Goal: Task Accomplishment & Management: Manage account settings

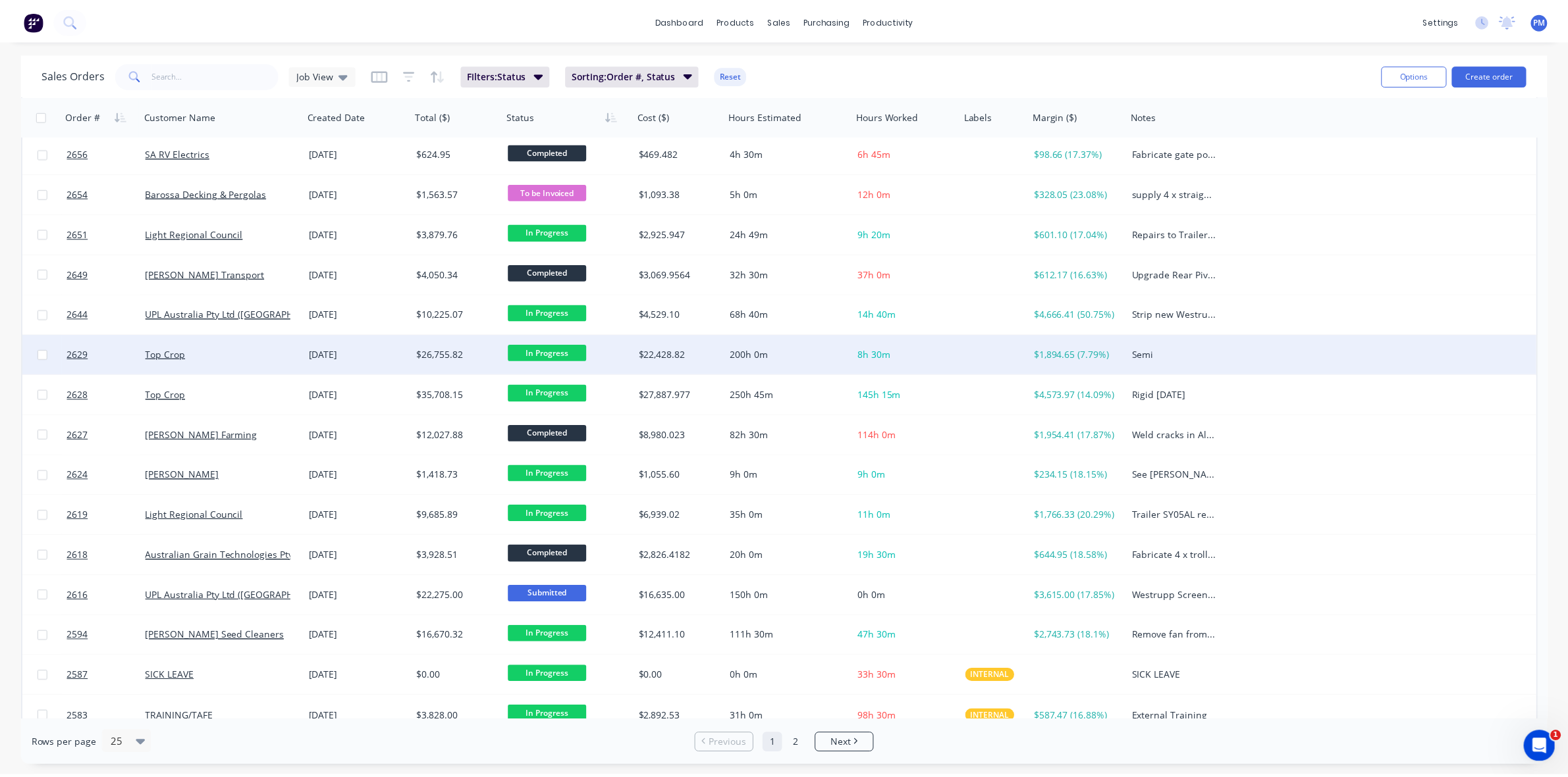
scroll to position [247, 0]
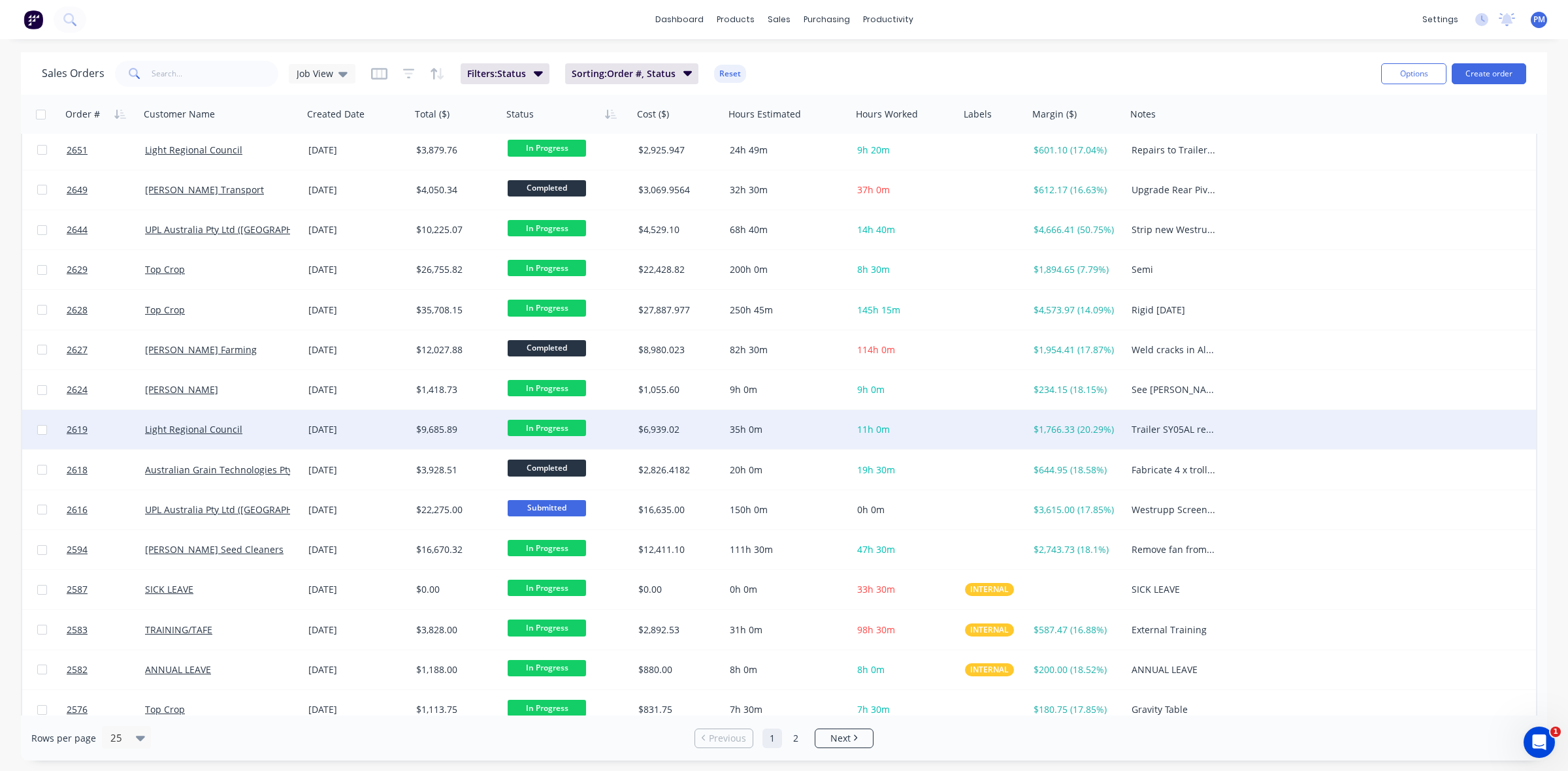
click at [276, 429] on div "Light Regional Council" at bounding box center [218, 430] width 145 height 13
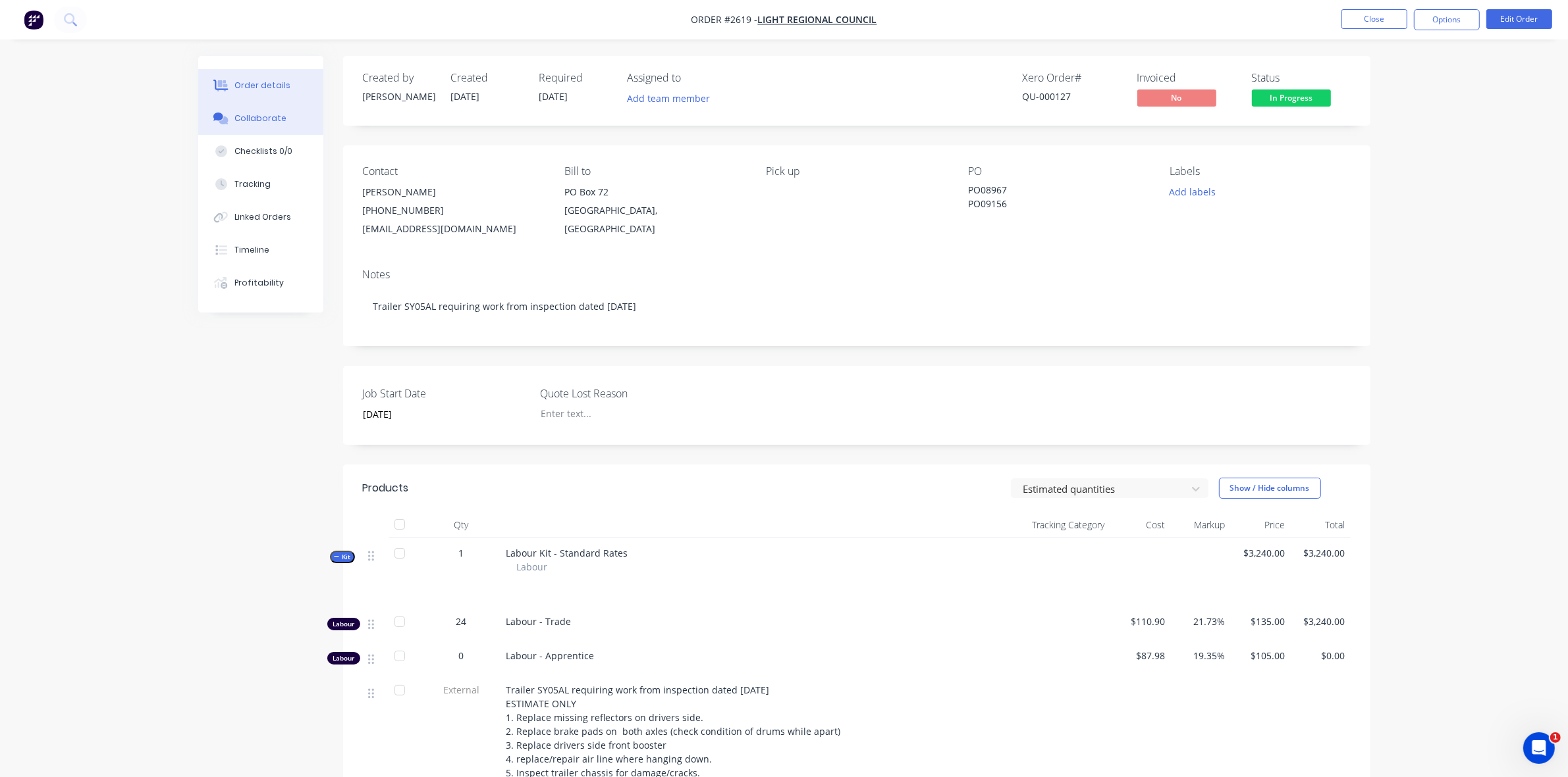
click at [255, 111] on button "Collaborate" at bounding box center [260, 118] width 125 height 33
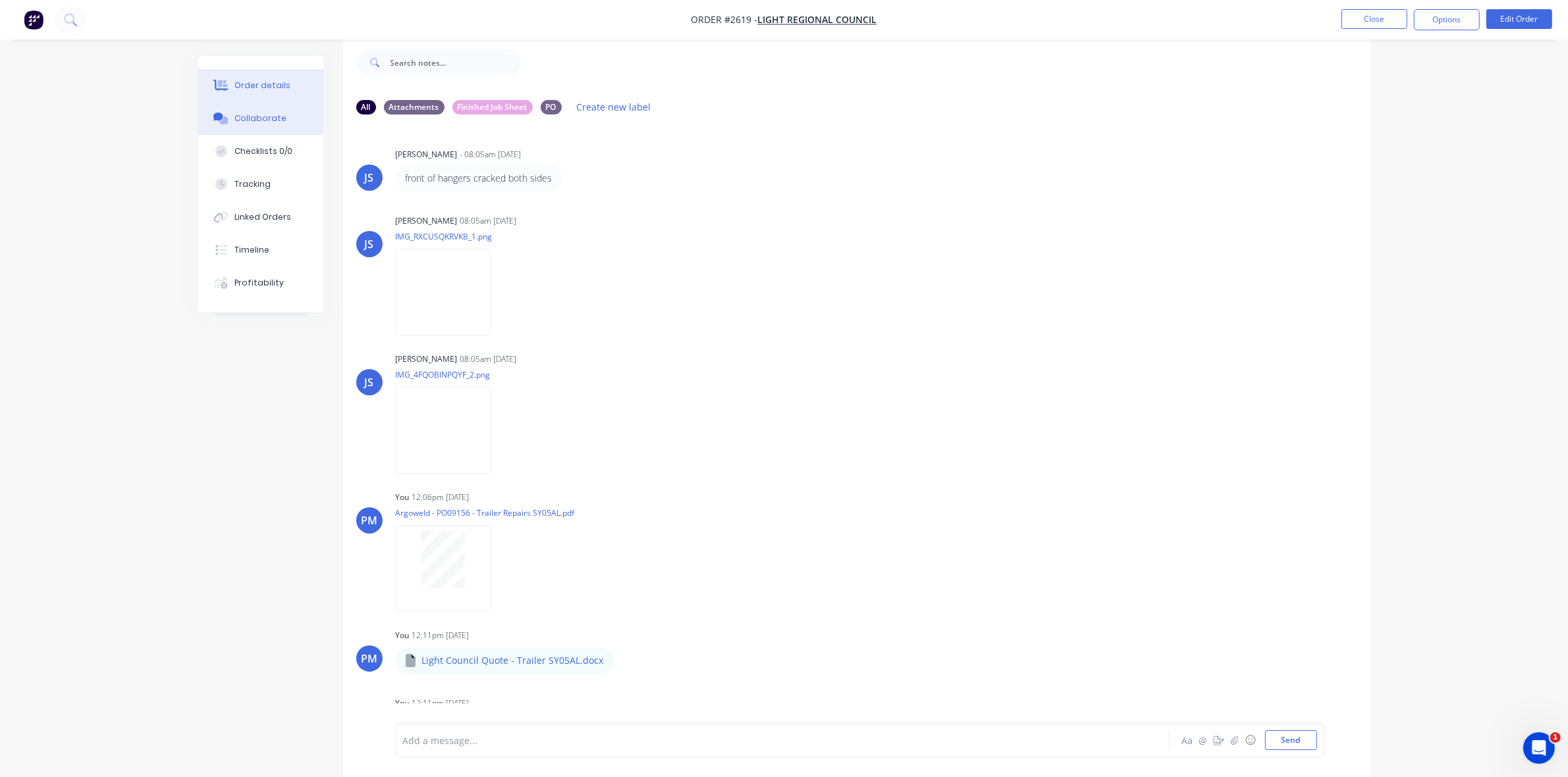
click at [271, 82] on div "Order details" at bounding box center [263, 85] width 56 height 12
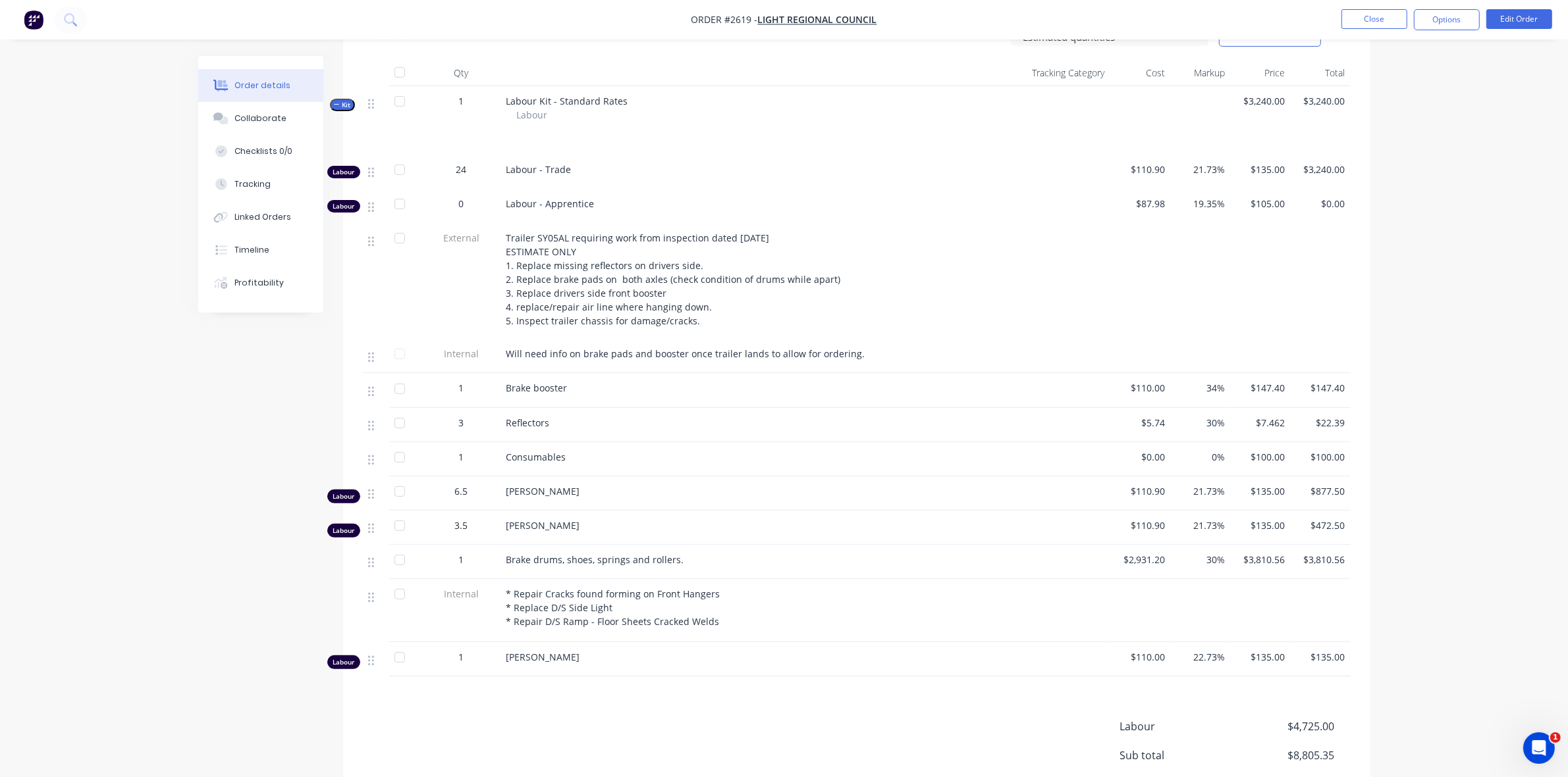
scroll to position [512, 0]
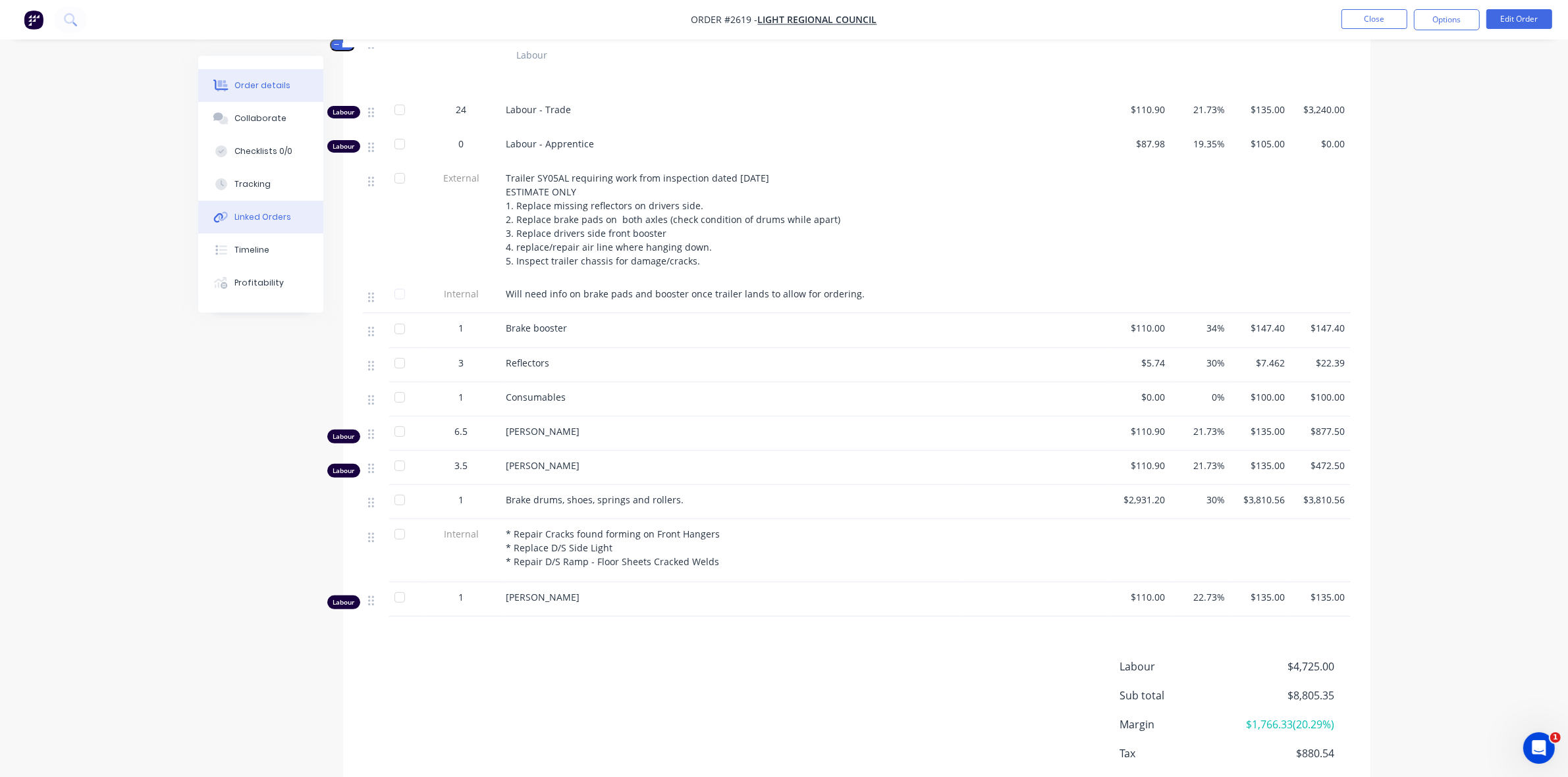
click at [251, 209] on button "Linked Orders" at bounding box center [260, 217] width 125 height 33
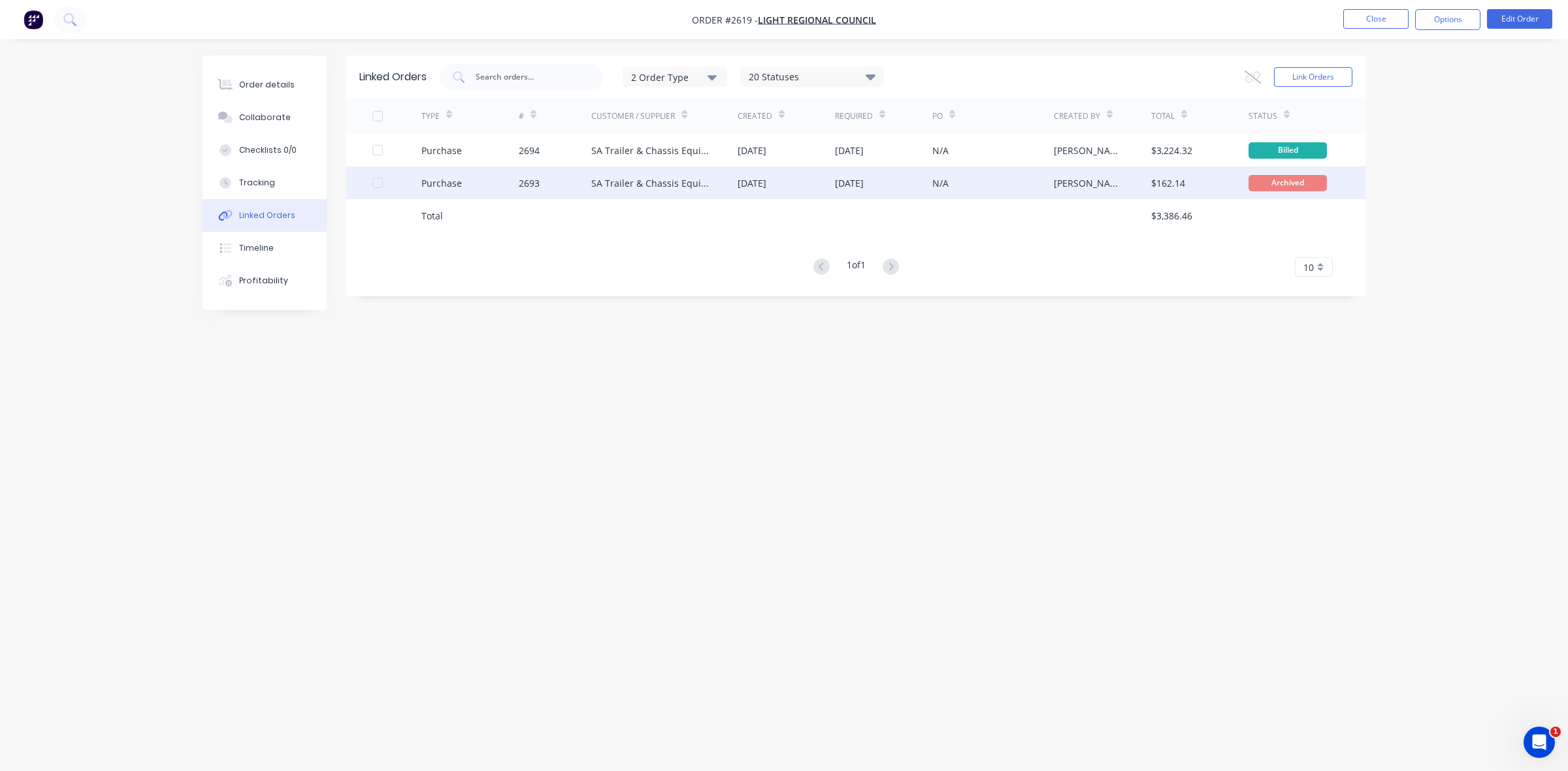
click at [802, 183] on div "[DATE]" at bounding box center [786, 182] width 98 height 33
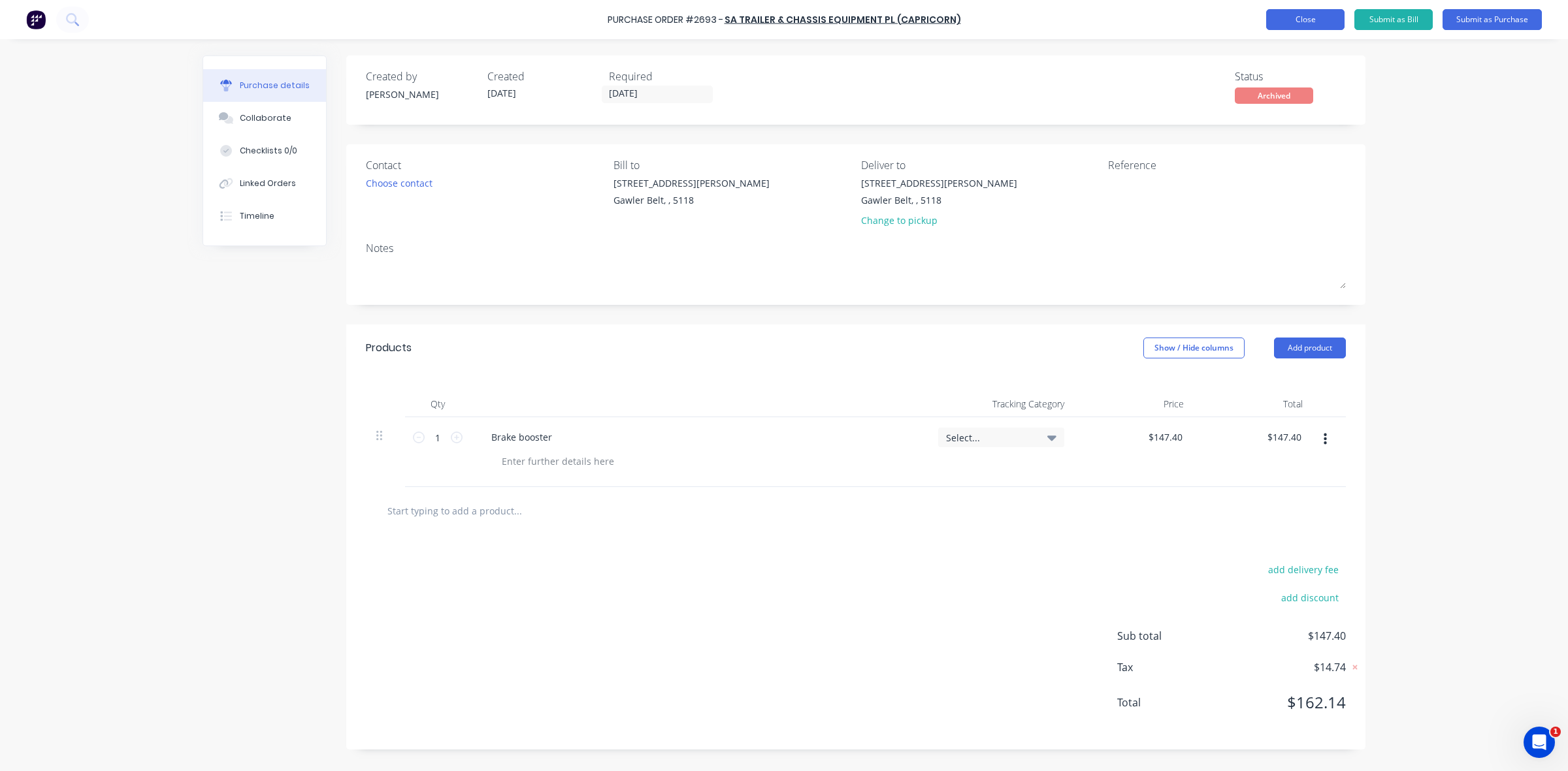
click at [1288, 23] on button "Close" at bounding box center [1306, 20] width 78 height 20
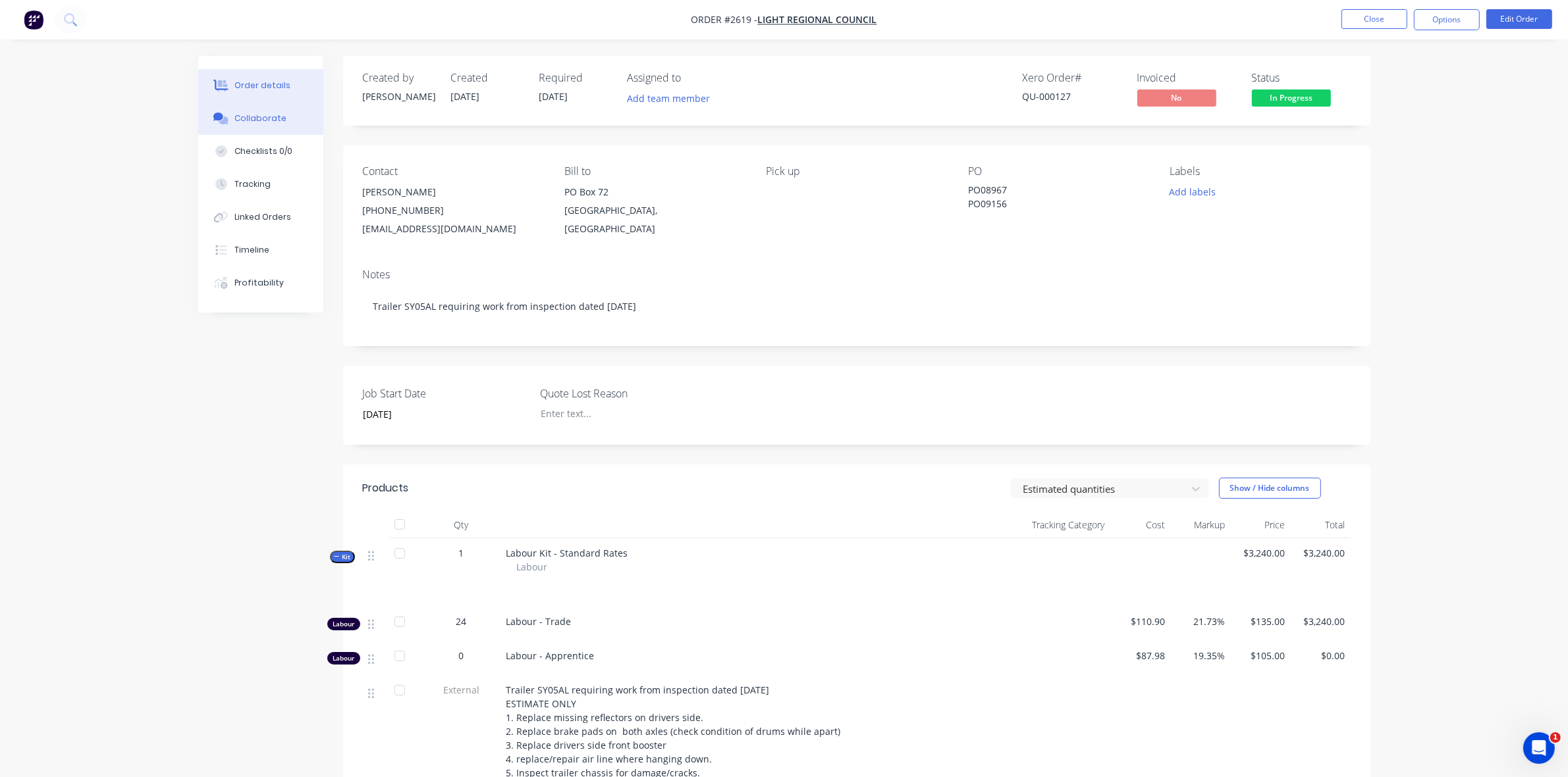
click at [262, 113] on div "Collaborate" at bounding box center [260, 118] width 52 height 12
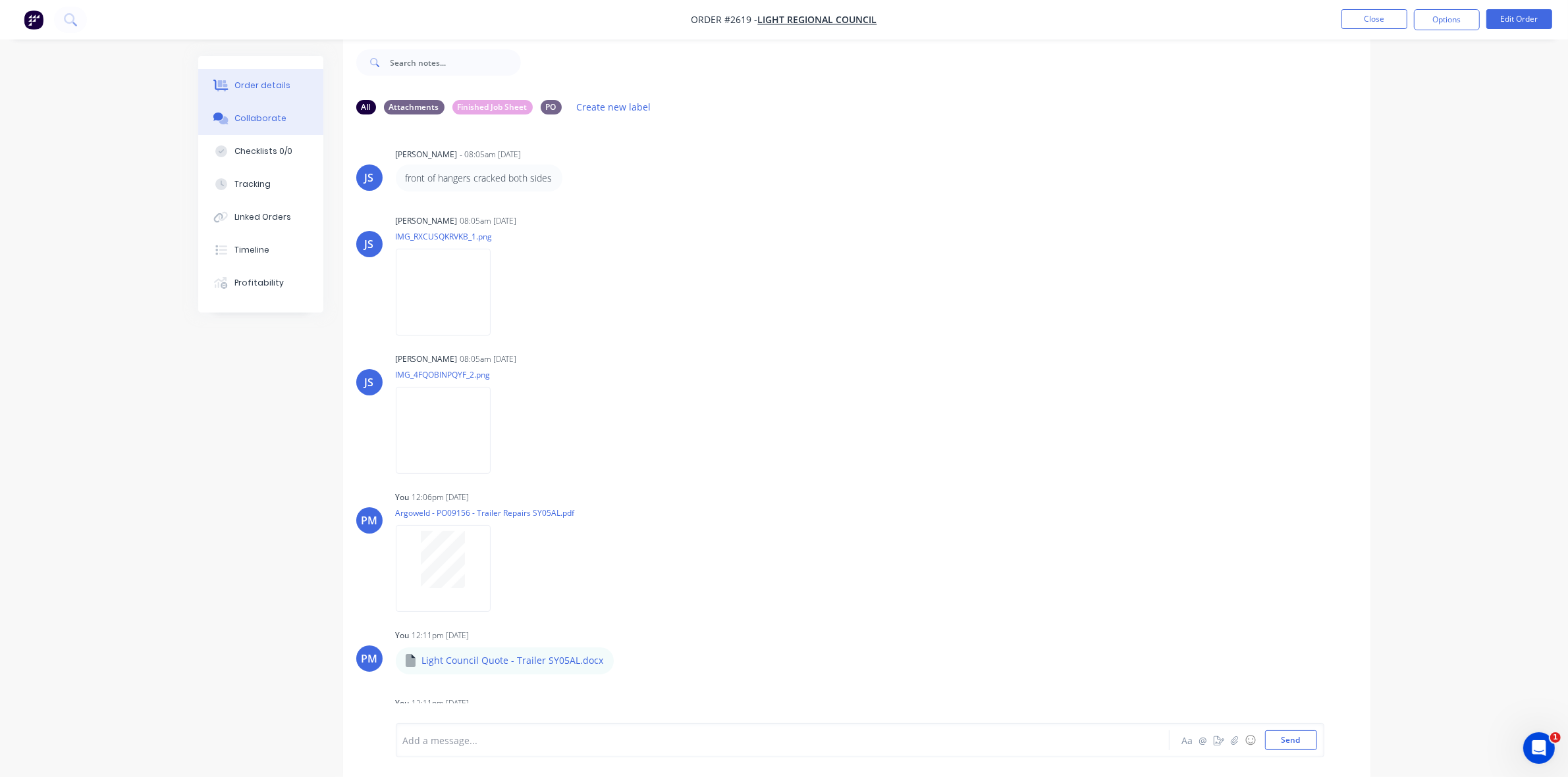
click at [264, 87] on div "Order details" at bounding box center [263, 85] width 56 height 12
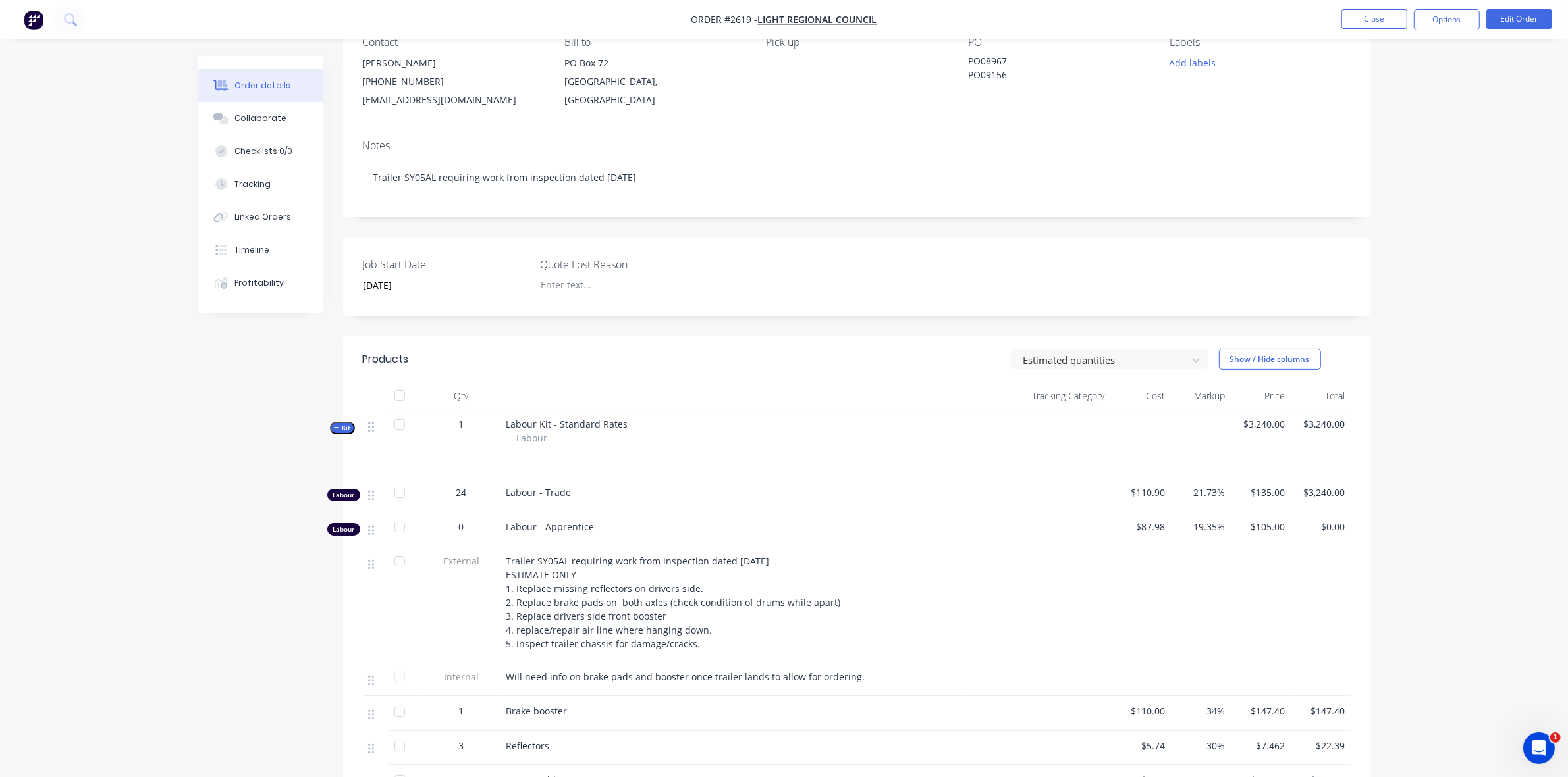
scroll to position [82, 0]
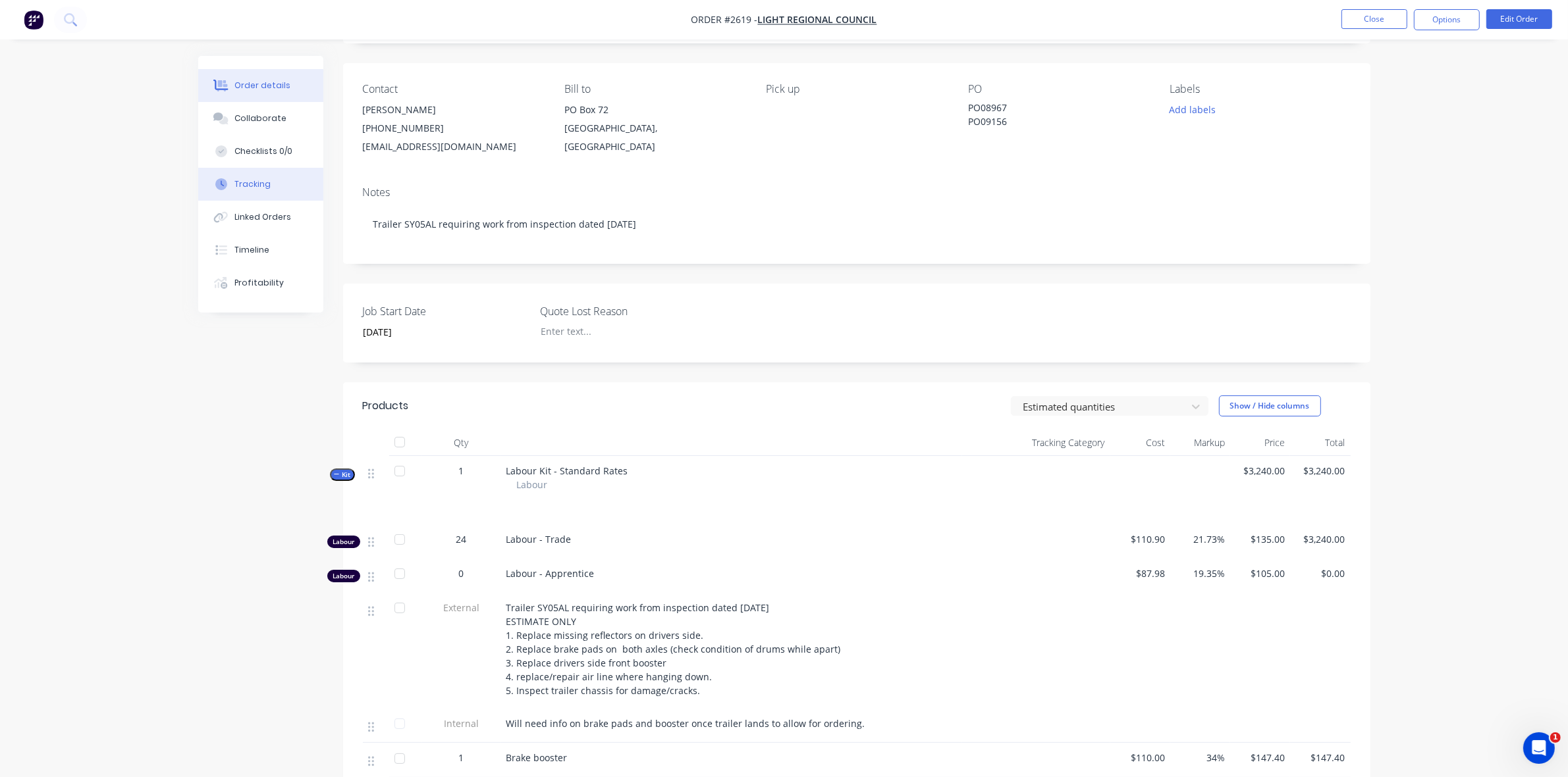
click at [252, 180] on div "Tracking" at bounding box center [252, 184] width 37 height 12
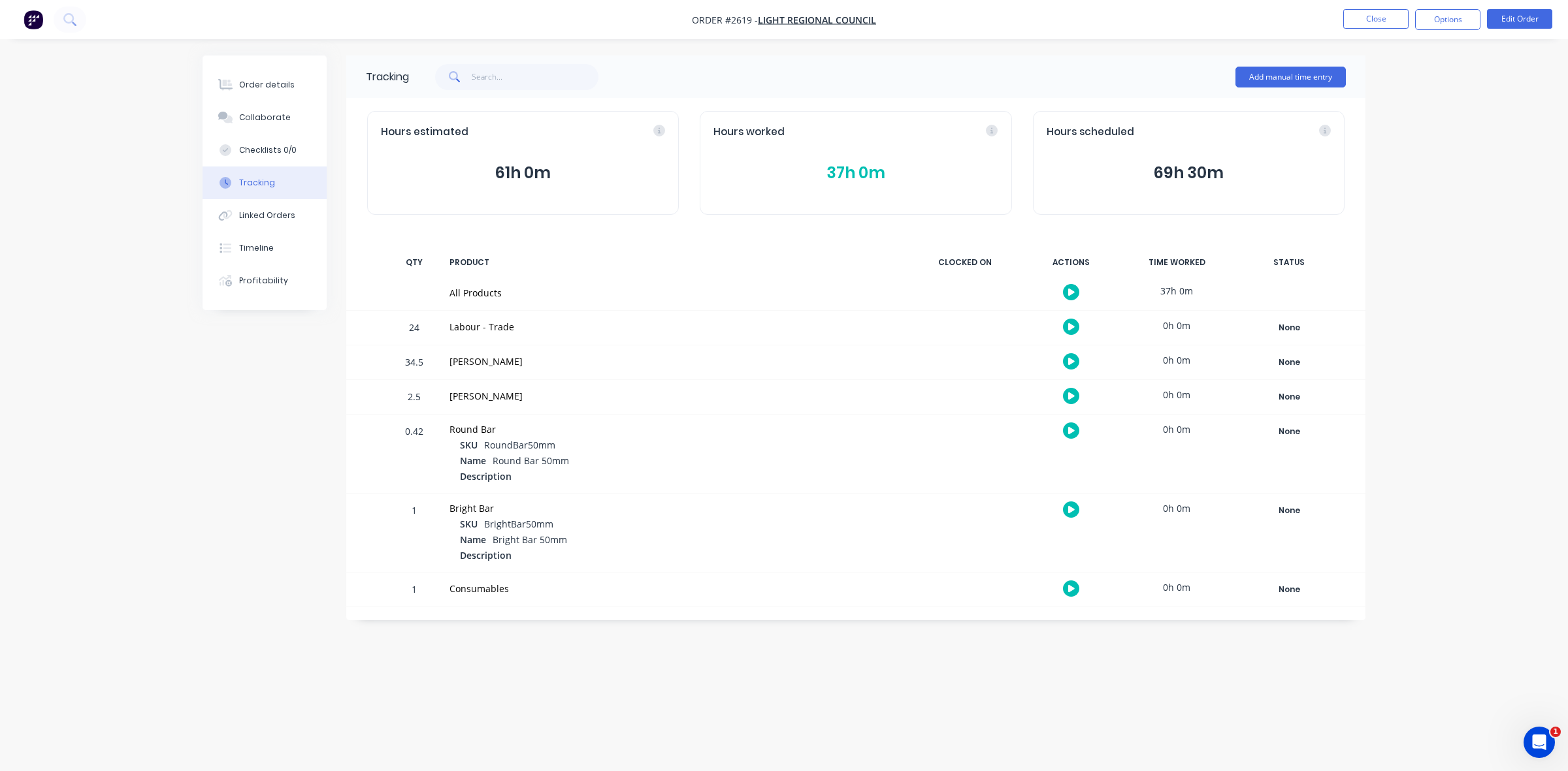
click at [851, 173] on button "37h 0m" at bounding box center [855, 173] width 284 height 25
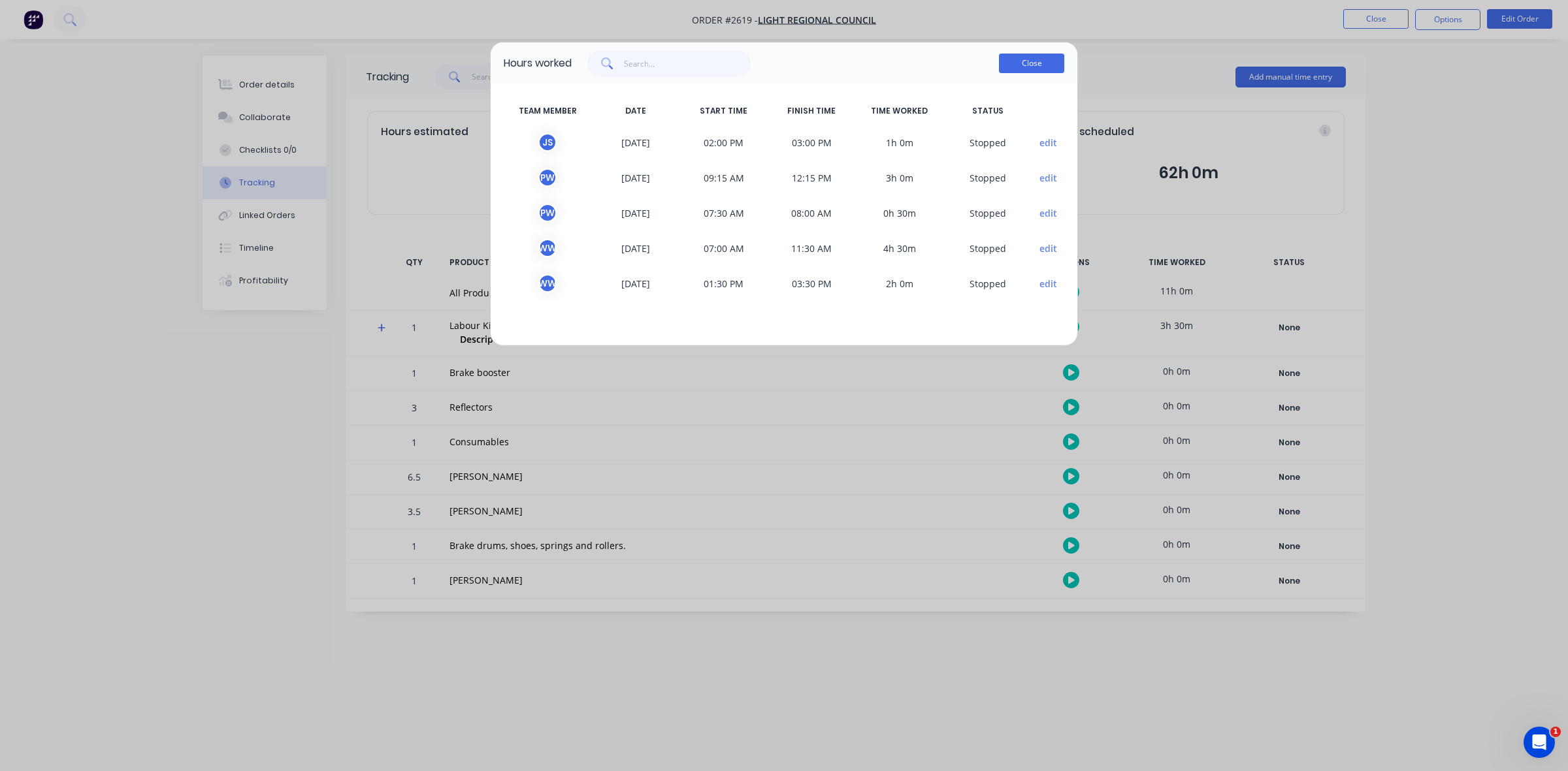
click at [1041, 65] on button "Close" at bounding box center [1032, 63] width 65 height 20
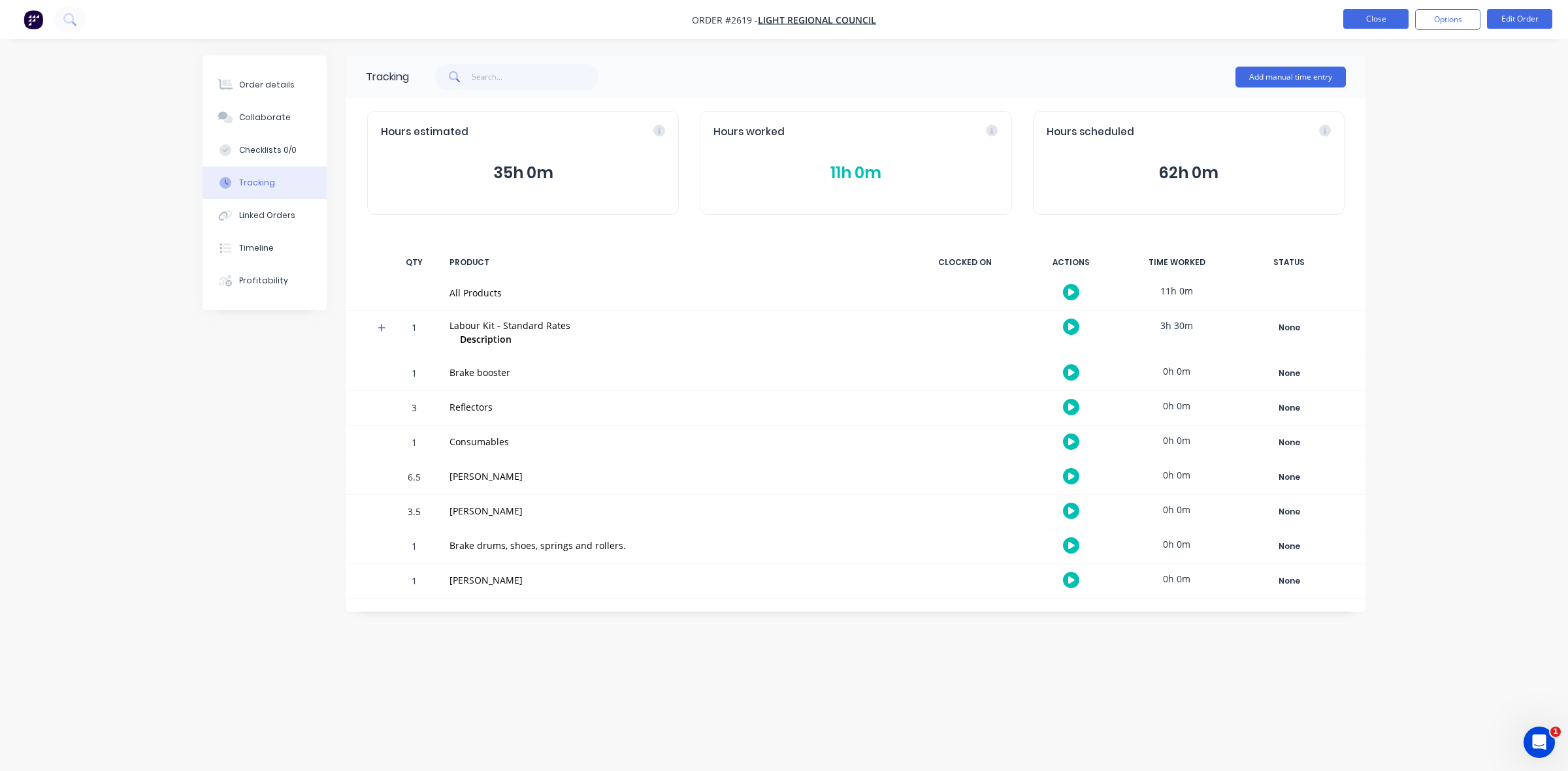
click at [1388, 20] on button "Close" at bounding box center [1376, 19] width 65 height 20
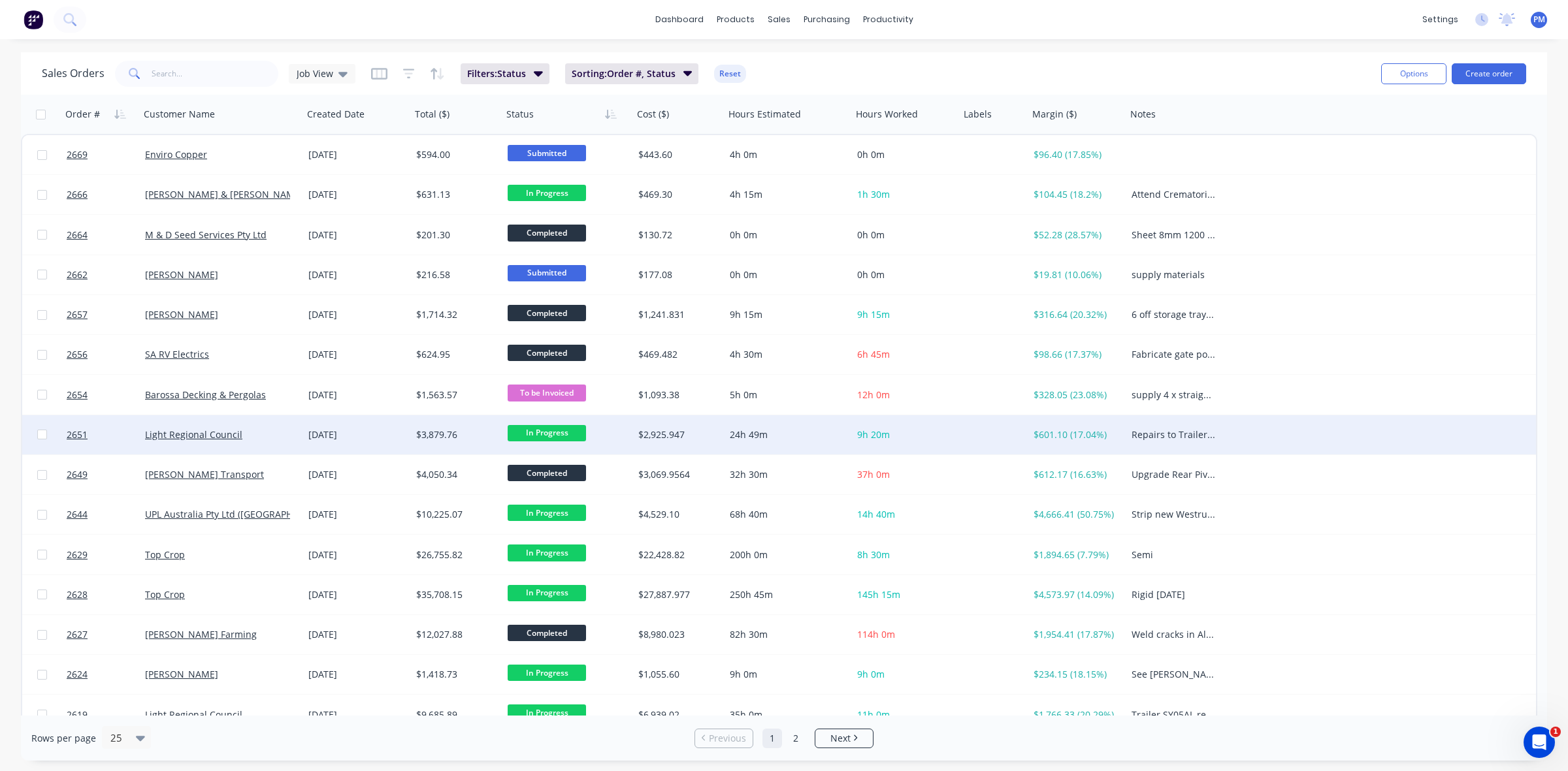
click at [275, 435] on div "Light Regional Council" at bounding box center [218, 435] width 145 height 13
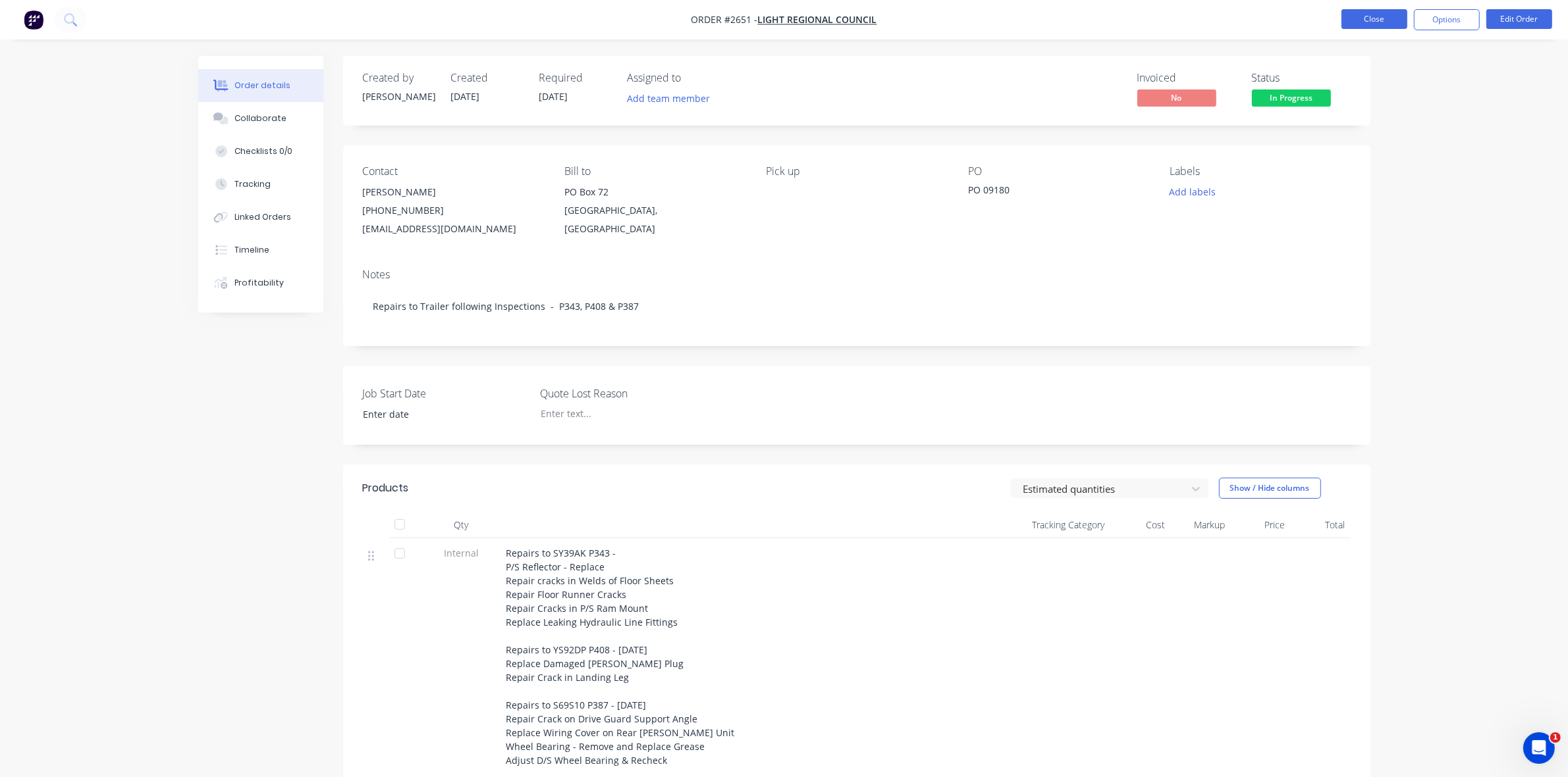
click at [1366, 17] on button "Close" at bounding box center [1374, 19] width 66 height 20
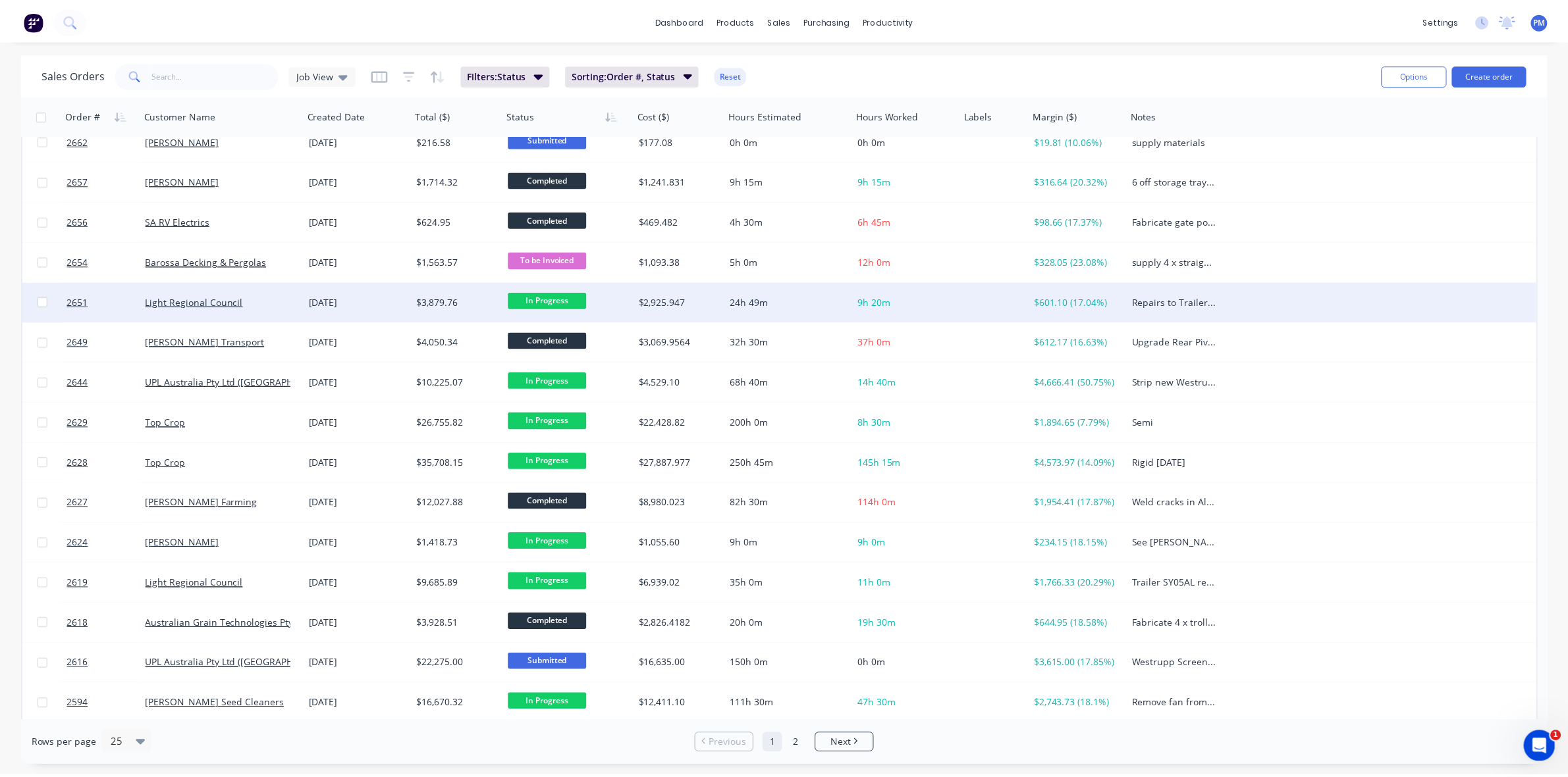
scroll to position [165, 0]
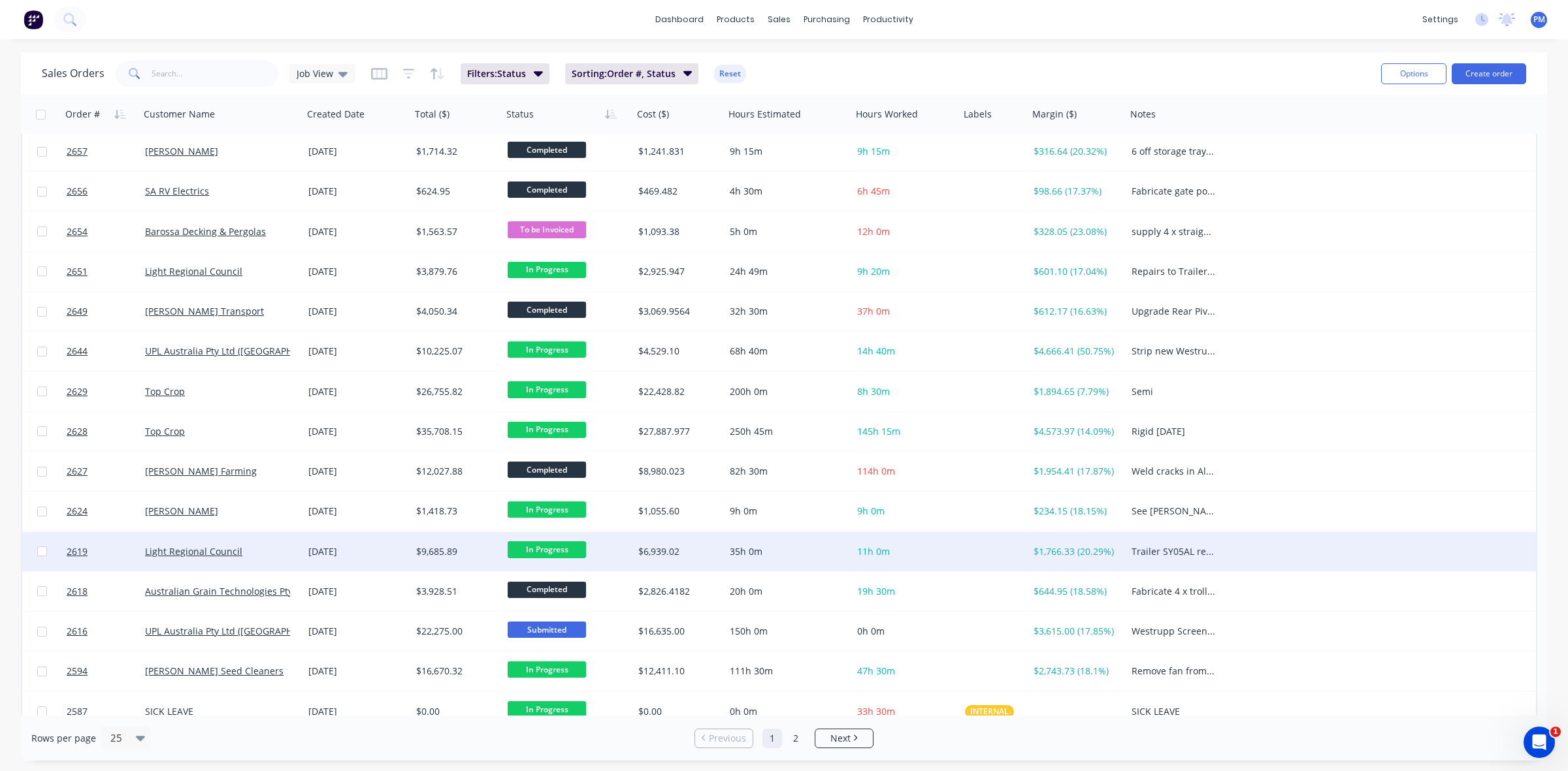
click at [257, 547] on div "Light Regional Council" at bounding box center [218, 552] width 145 height 13
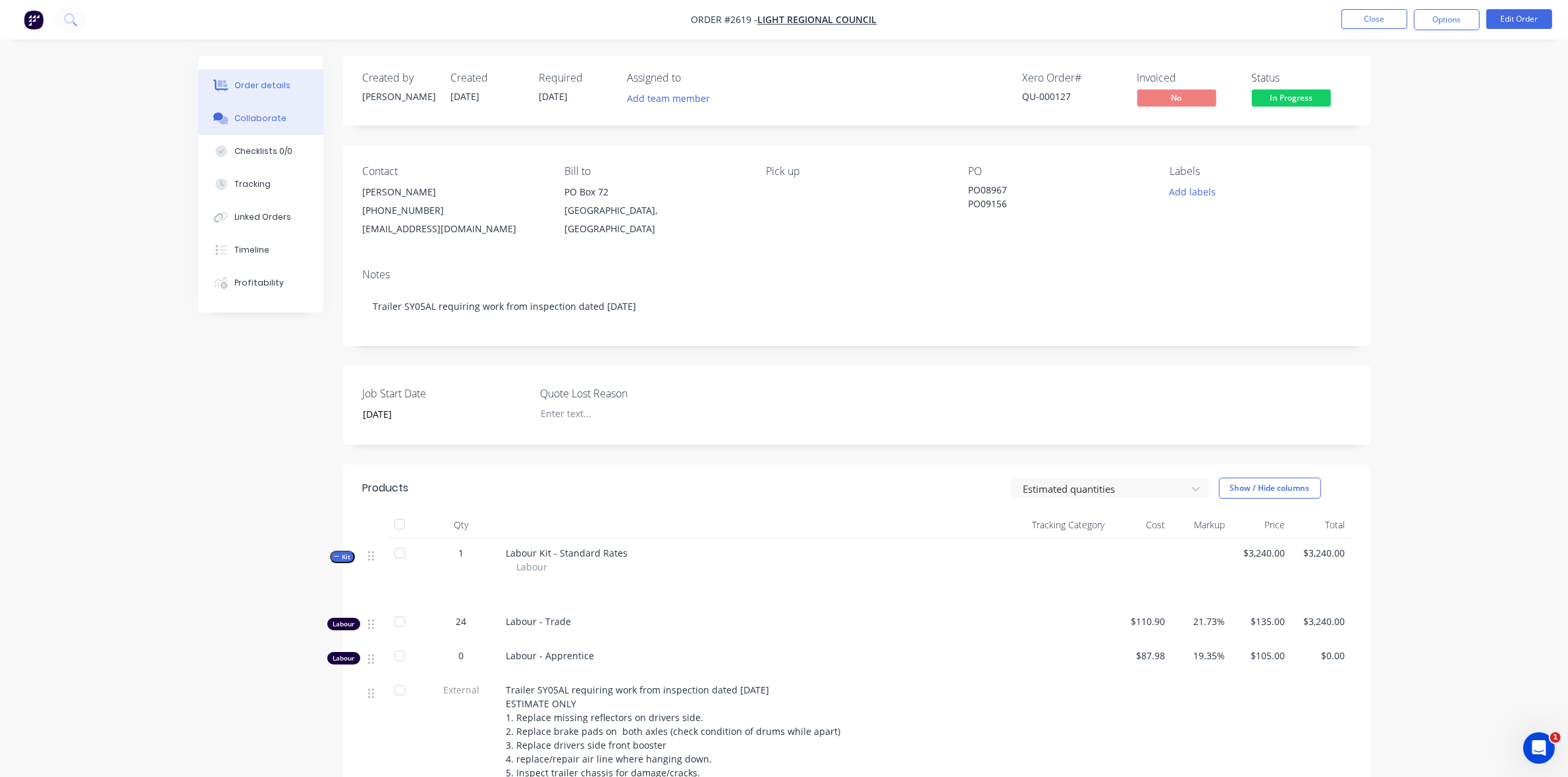
click at [259, 118] on div "Collaborate" at bounding box center [260, 118] width 52 height 12
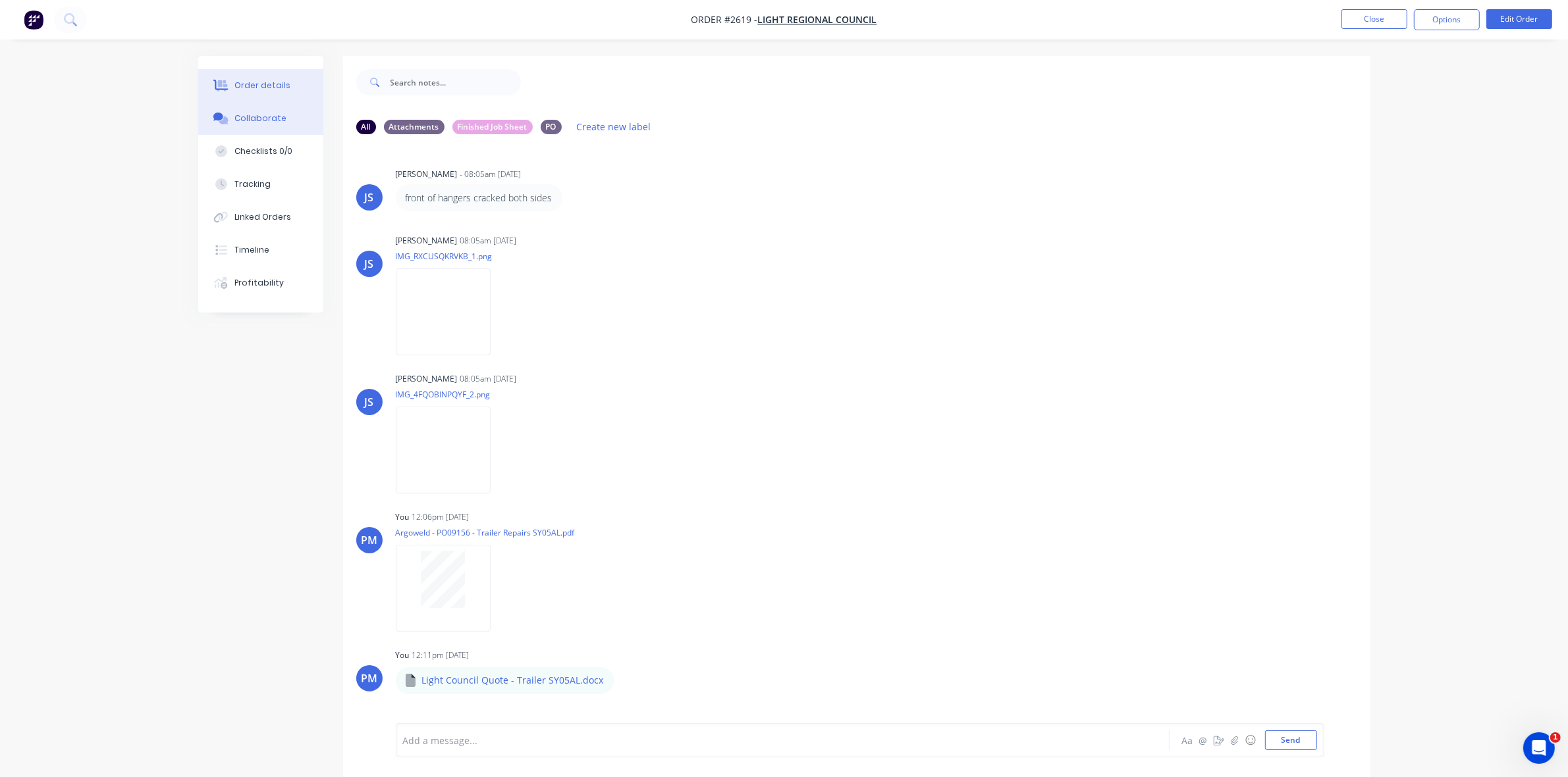
click at [262, 81] on div "Order details" at bounding box center [263, 85] width 56 height 12
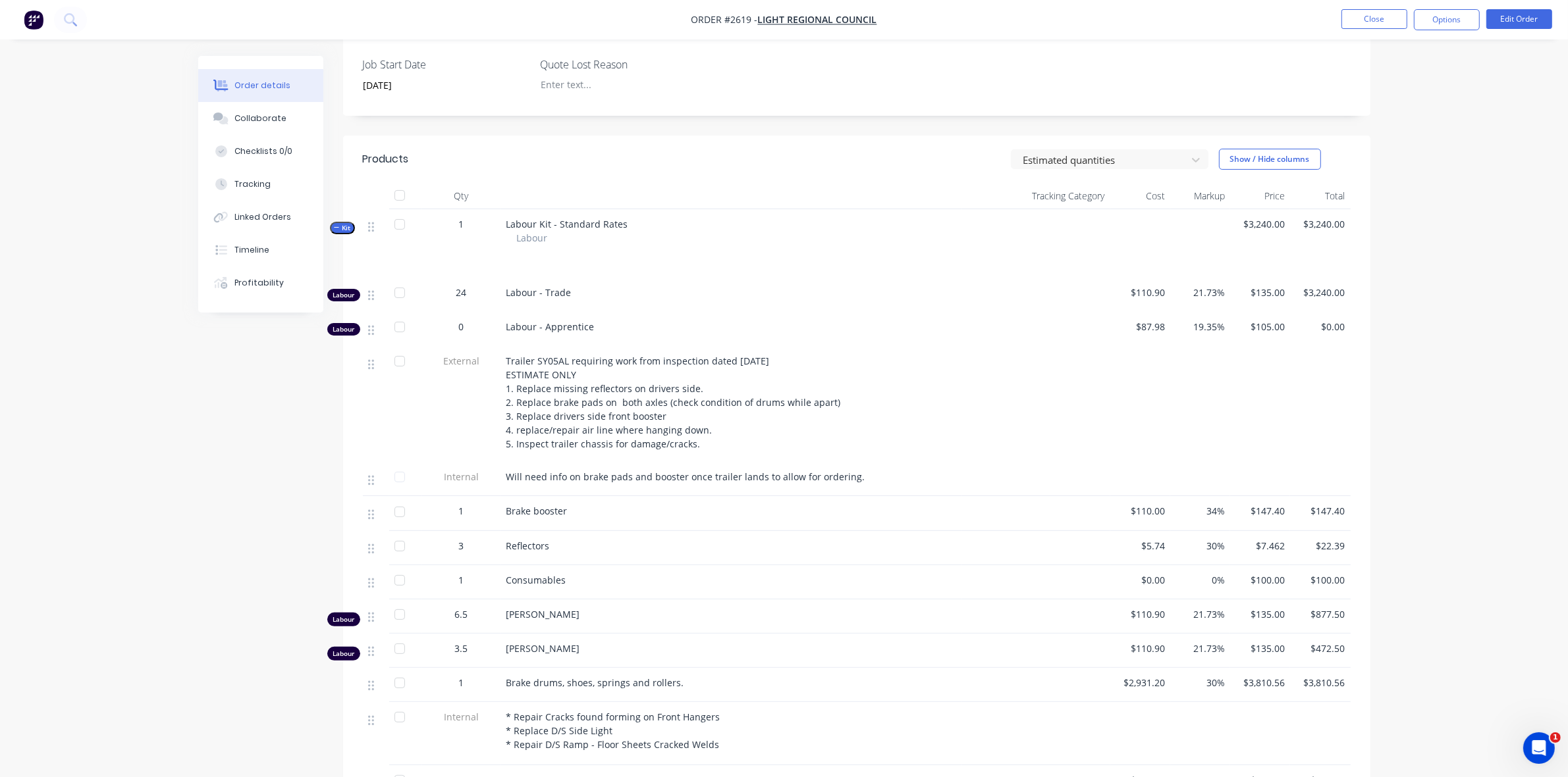
scroll to position [411, 0]
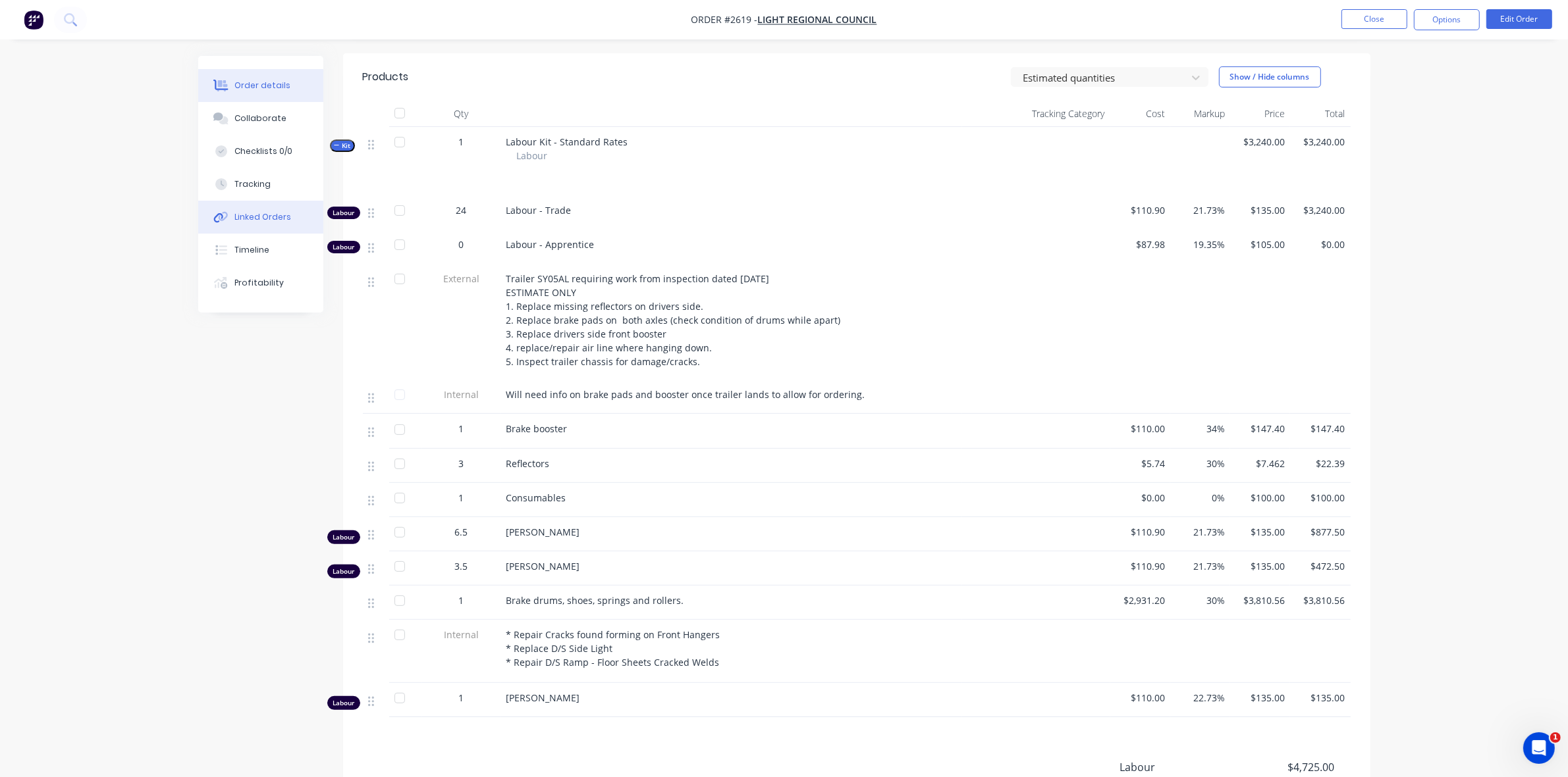
click at [258, 212] on div "Linked Orders" at bounding box center [263, 217] width 56 height 12
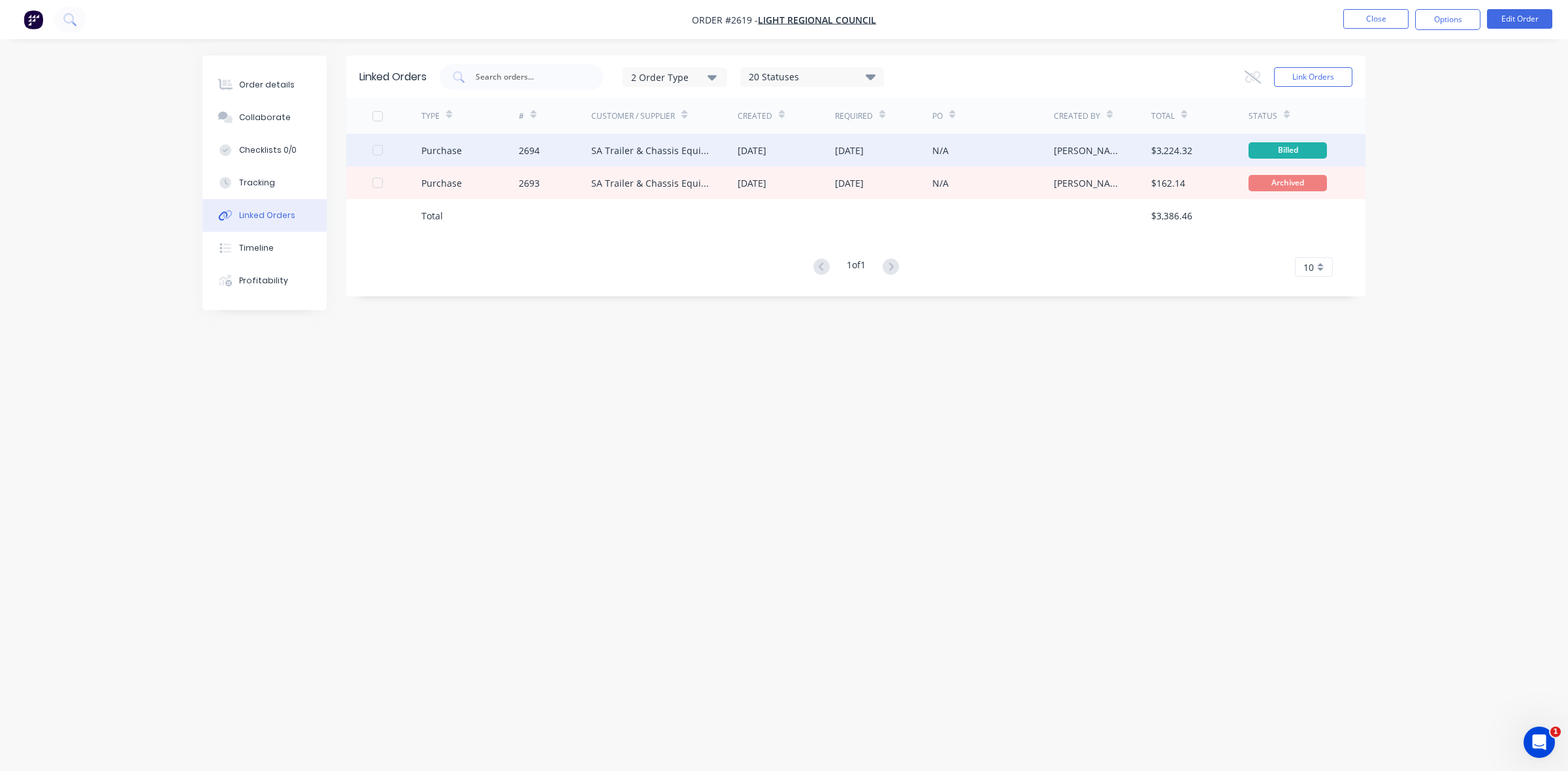
click at [979, 152] on div "N/A" at bounding box center [993, 150] width 122 height 33
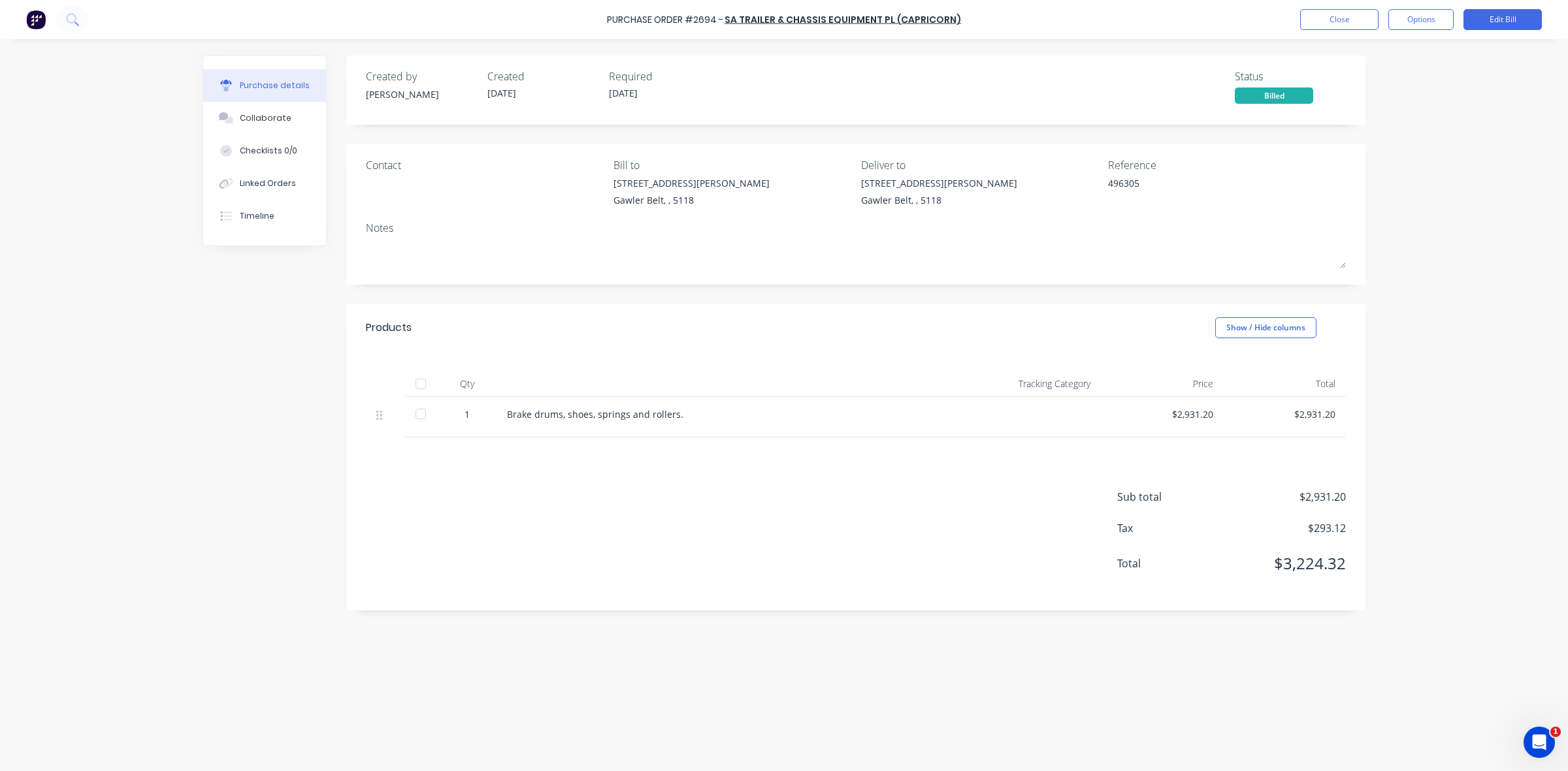
type textarea "x"
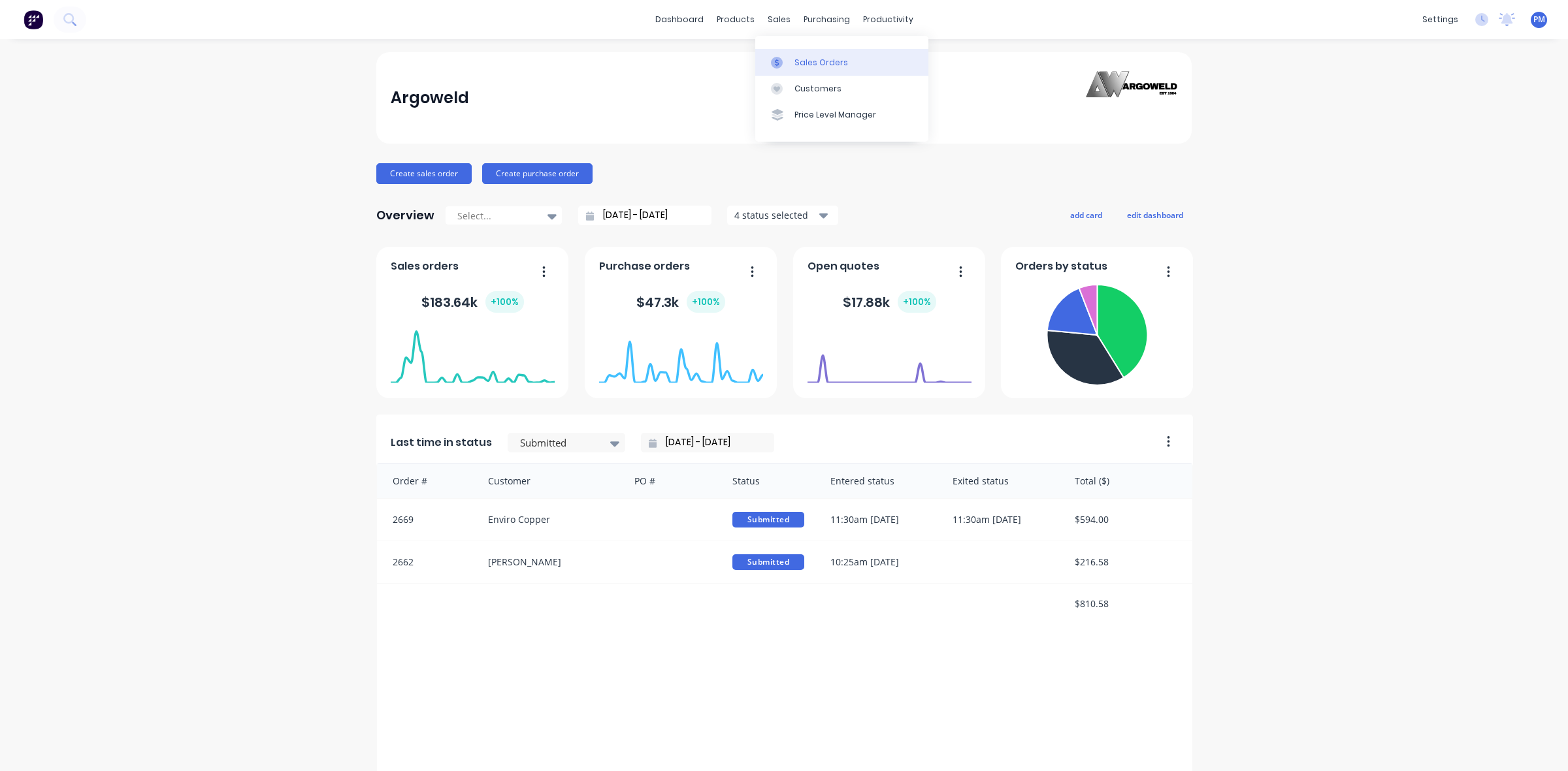
click at [797, 62] on div "Sales Orders" at bounding box center [822, 62] width 54 height 12
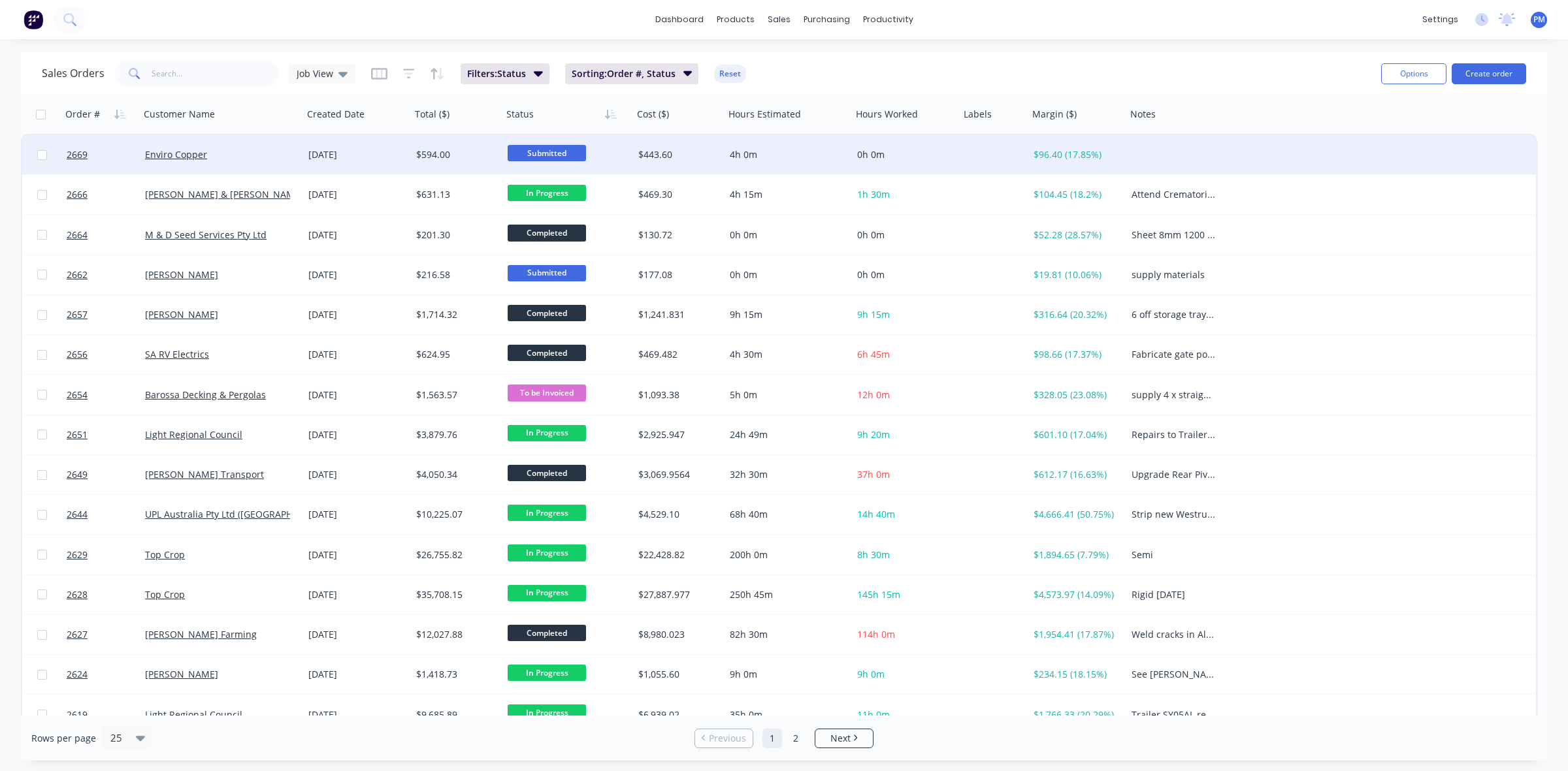
click at [259, 154] on div "Enviro Copper" at bounding box center [218, 154] width 145 height 13
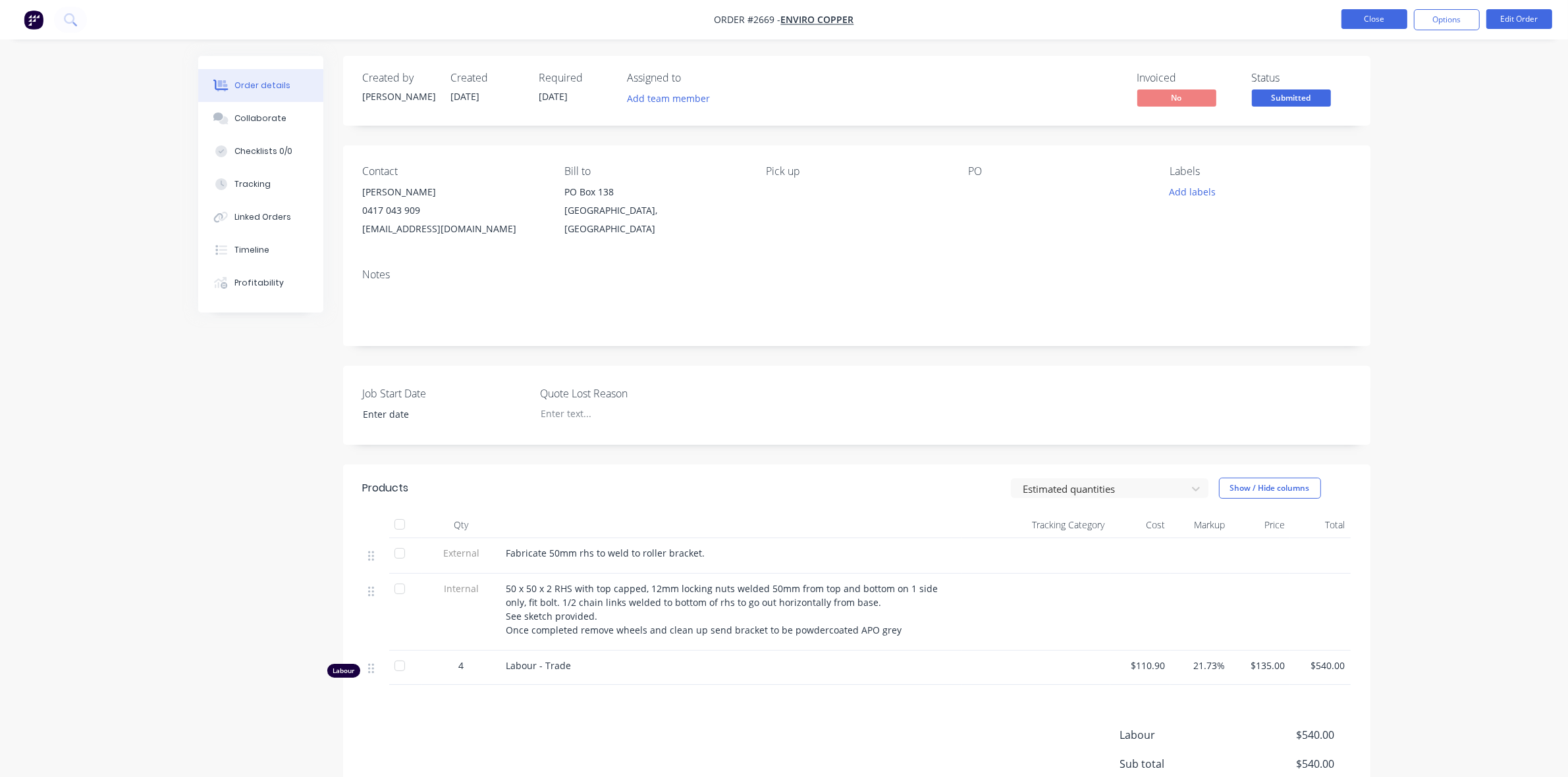
click at [1380, 19] on button "Close" at bounding box center [1374, 19] width 66 height 20
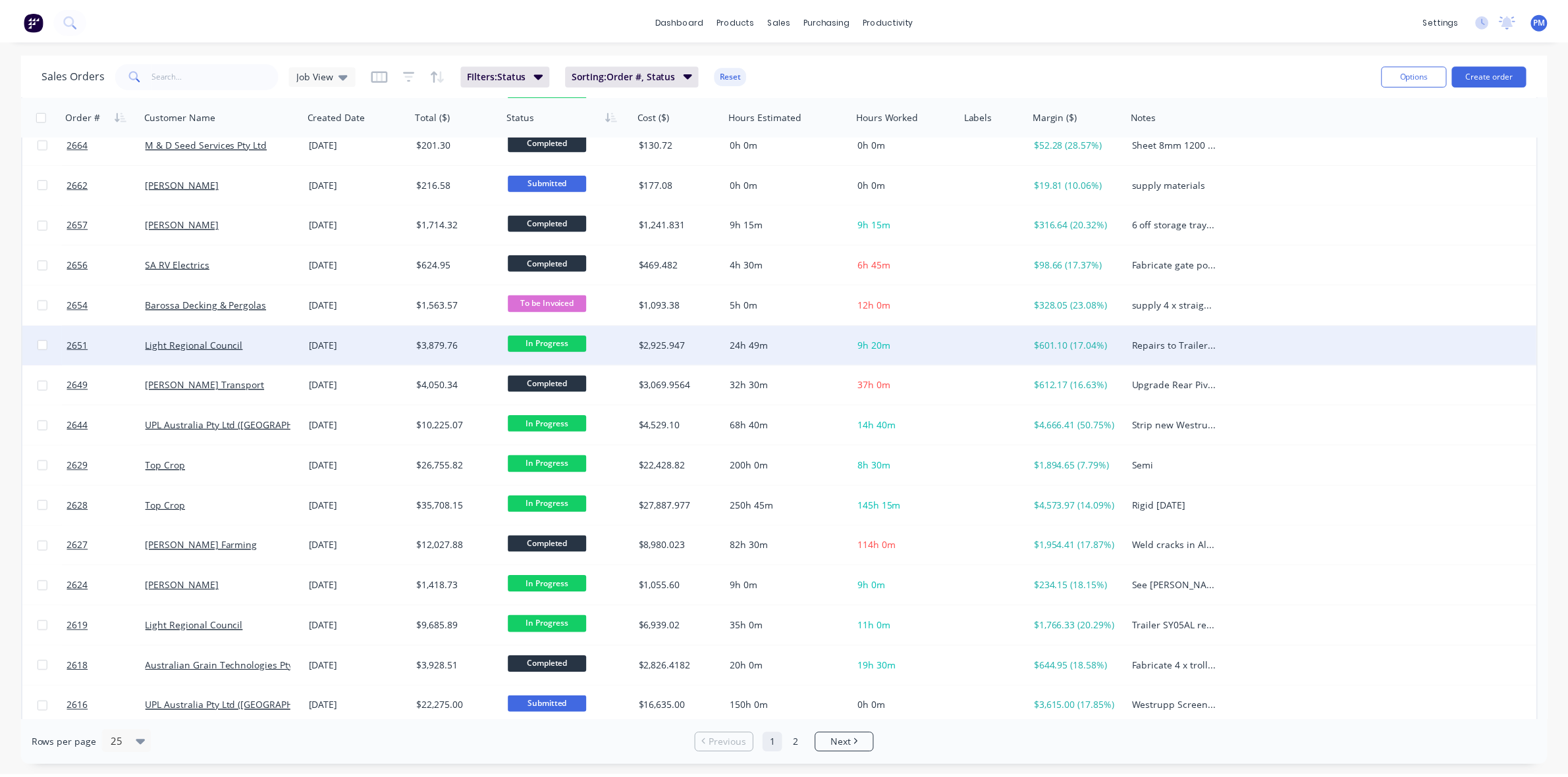
scroll to position [165, 0]
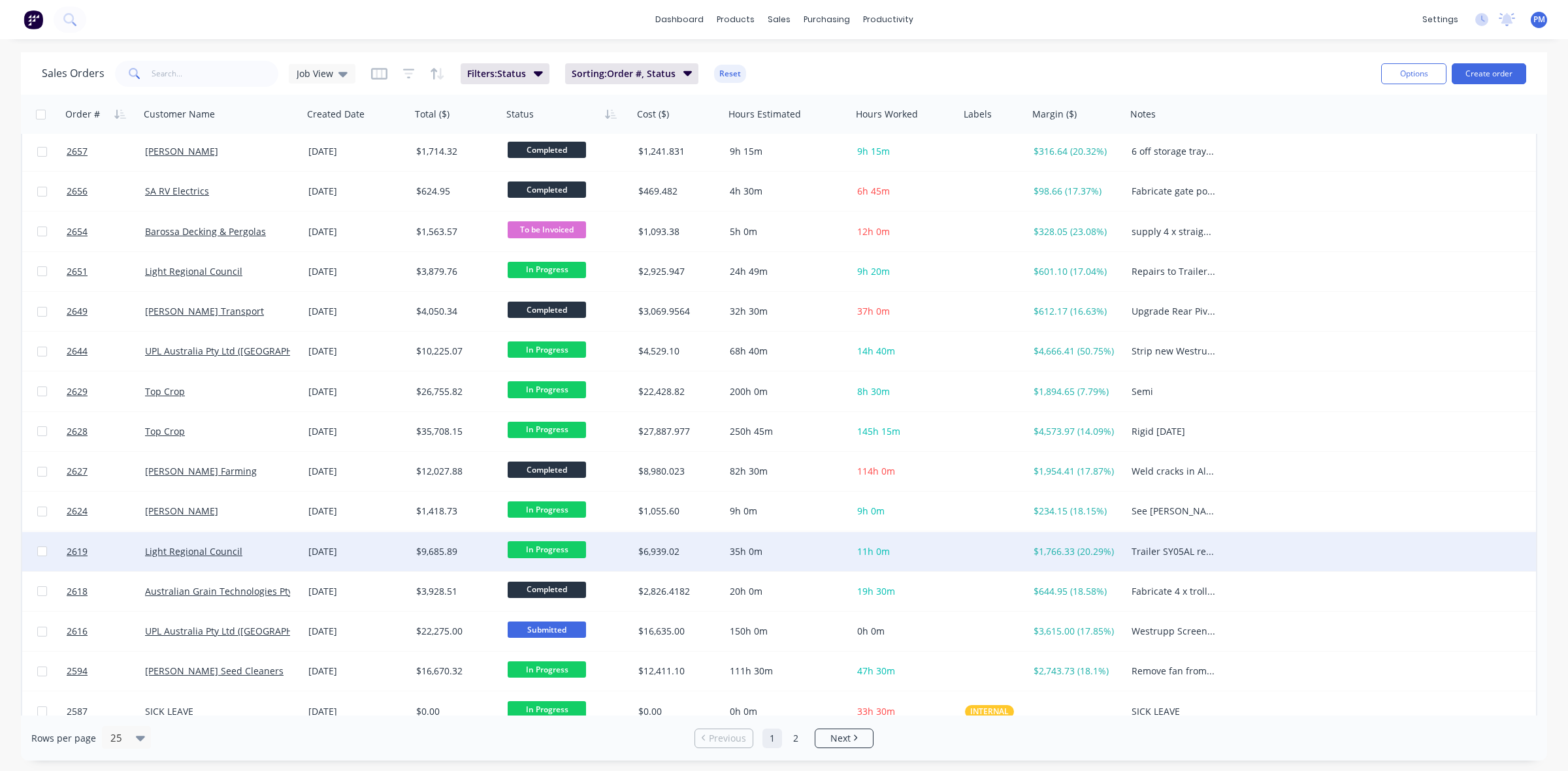
click at [275, 556] on div "Light Regional Council" at bounding box center [218, 552] width 145 height 13
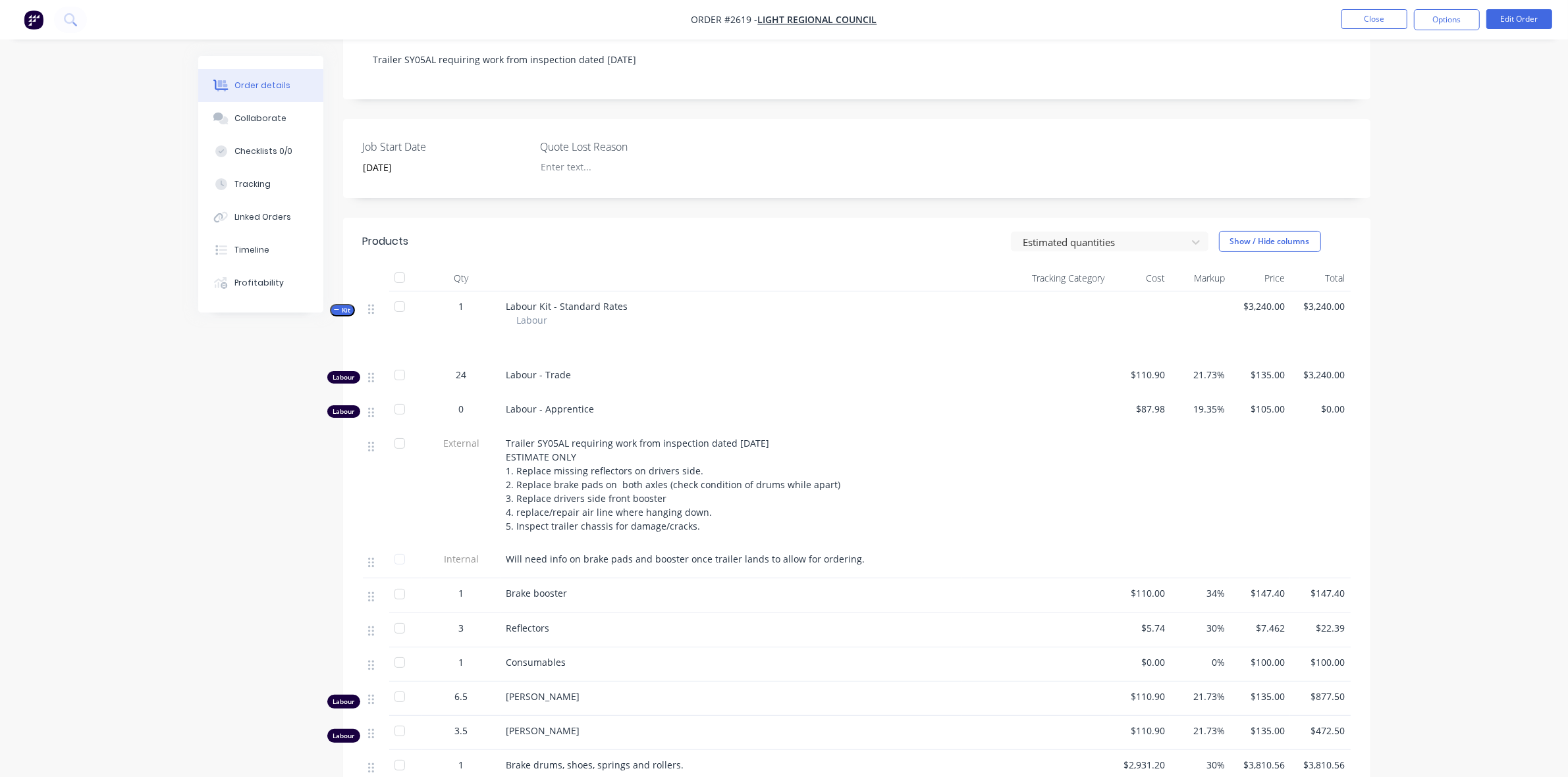
scroll to position [329, 0]
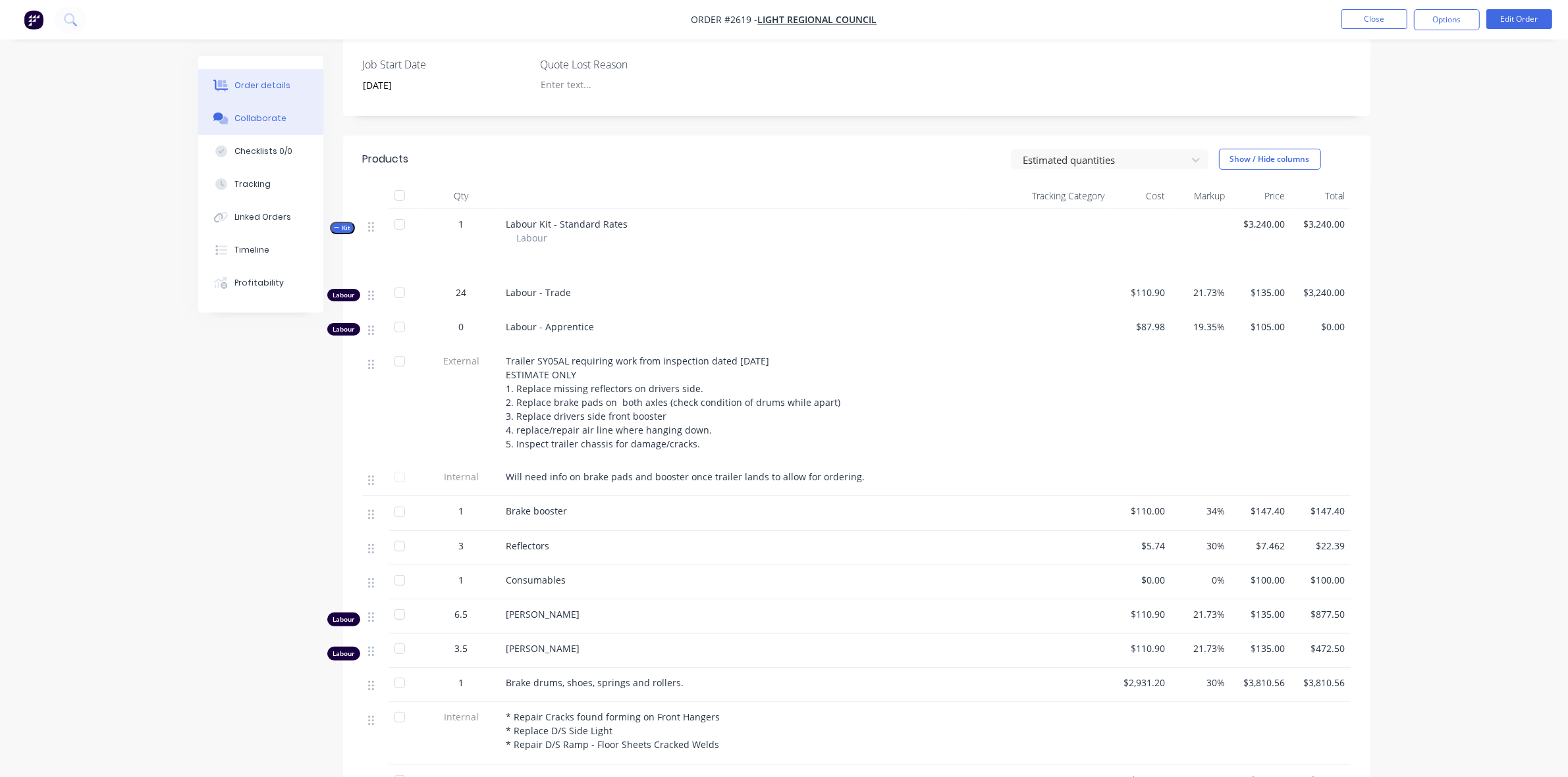
click at [270, 119] on div "Collaborate" at bounding box center [260, 118] width 52 height 12
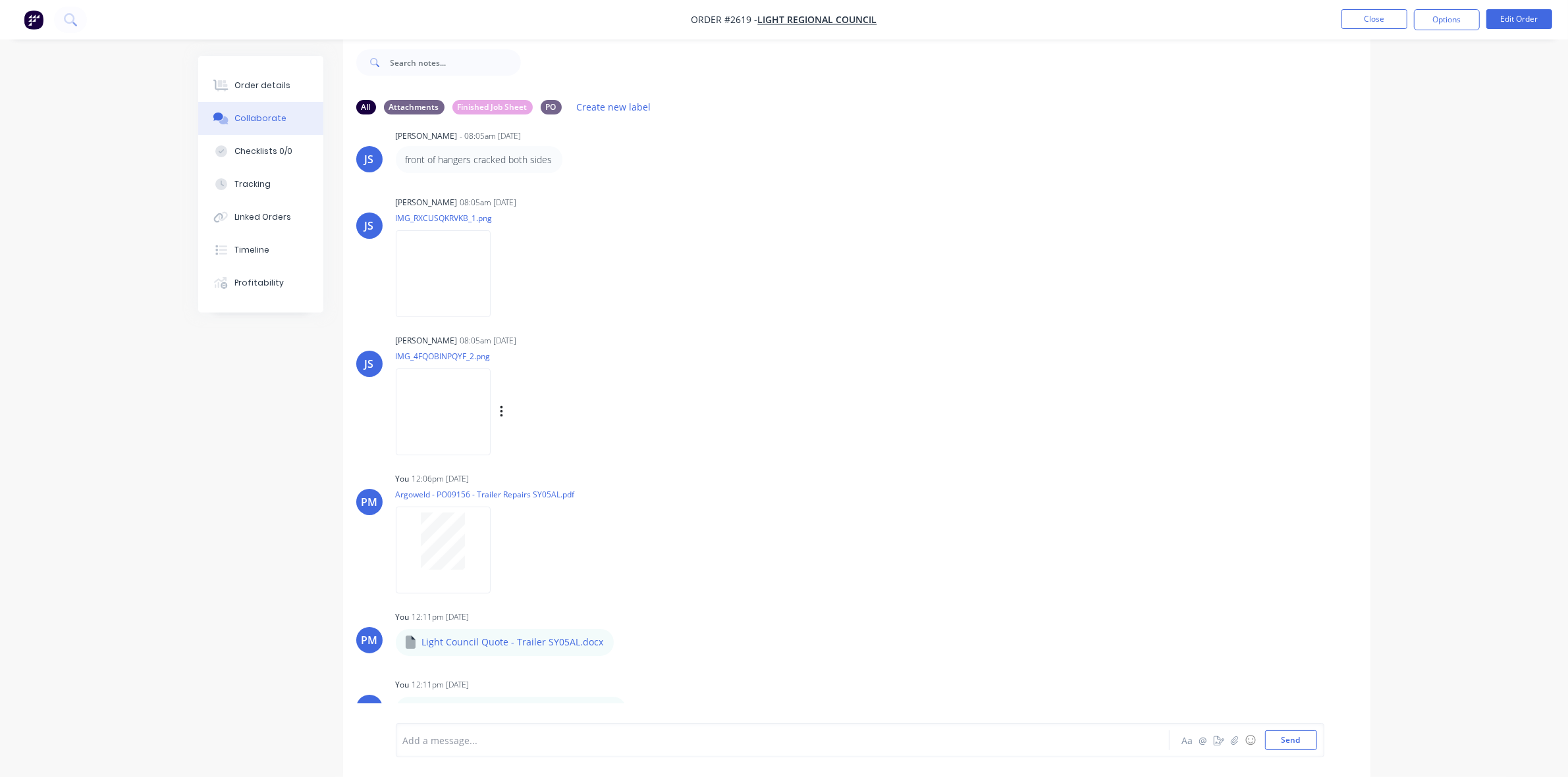
scroll to position [37, 0]
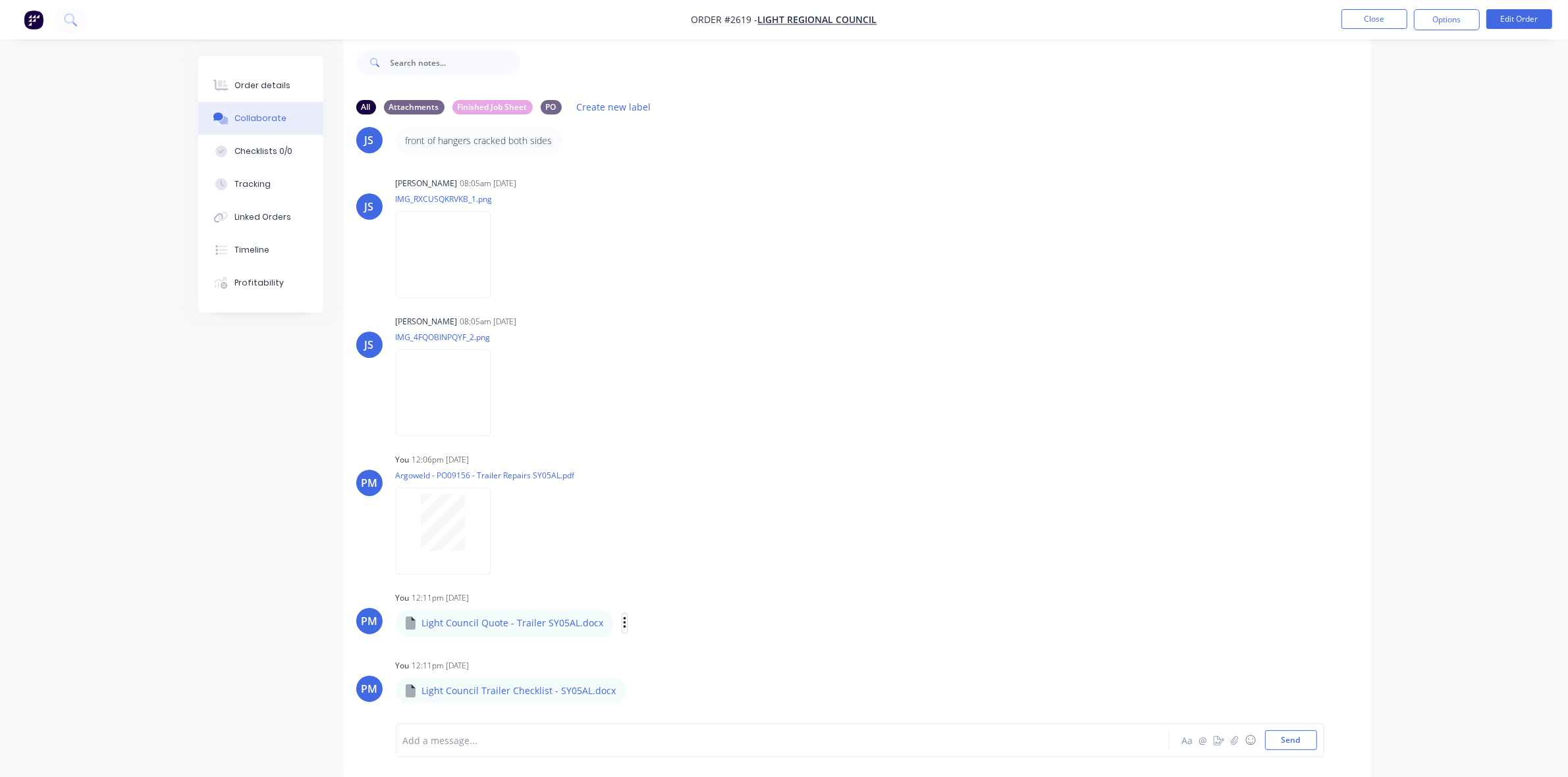
click at [623, 620] on icon "button" at bounding box center [625, 623] width 4 height 15
click at [633, 570] on div "JS Jacob Swann - 08:05am 15/09/25 front of hangers cracked both sides Labels Ed…" at bounding box center [856, 413] width 1027 height 578
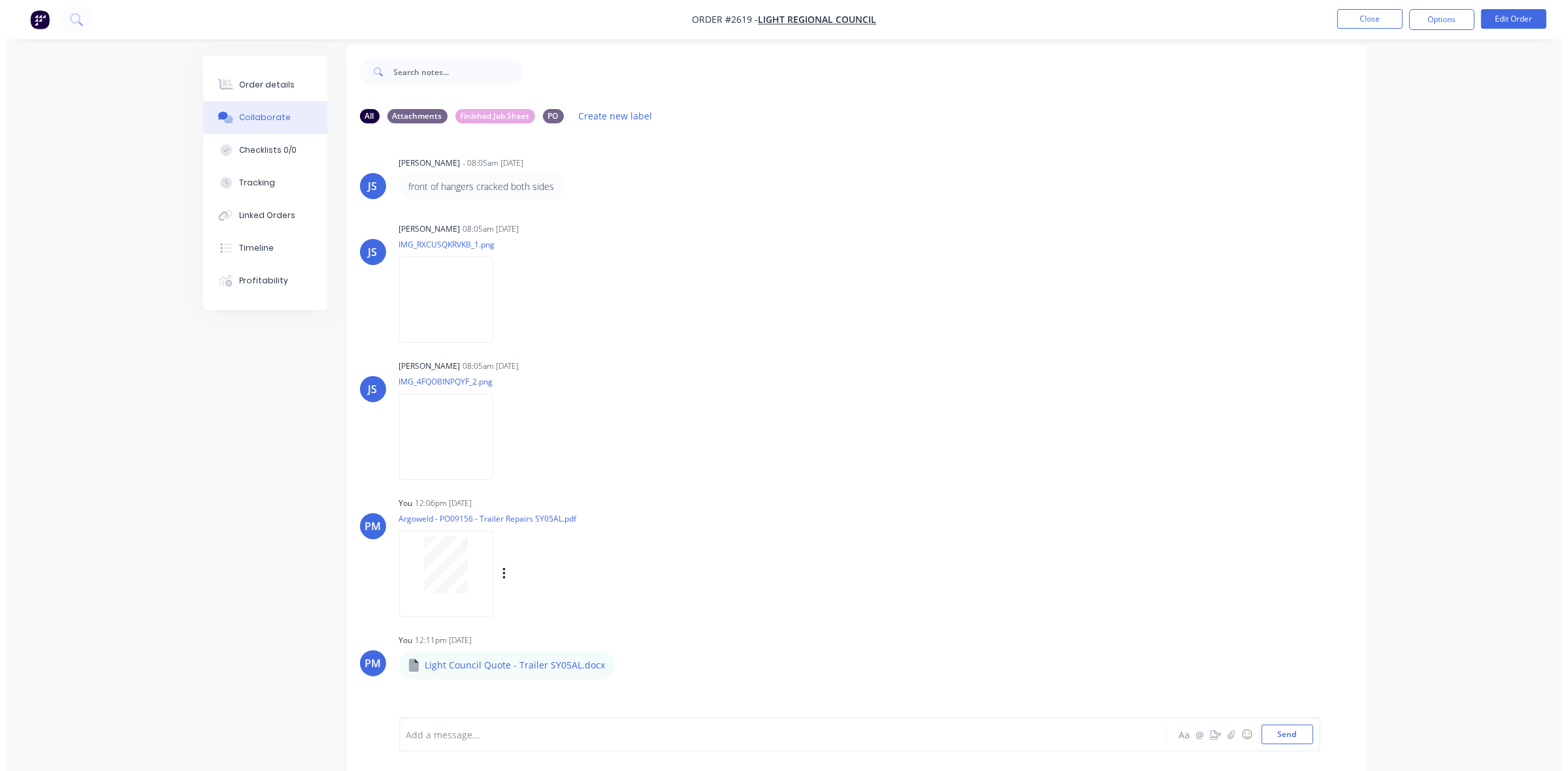
scroll to position [0, 0]
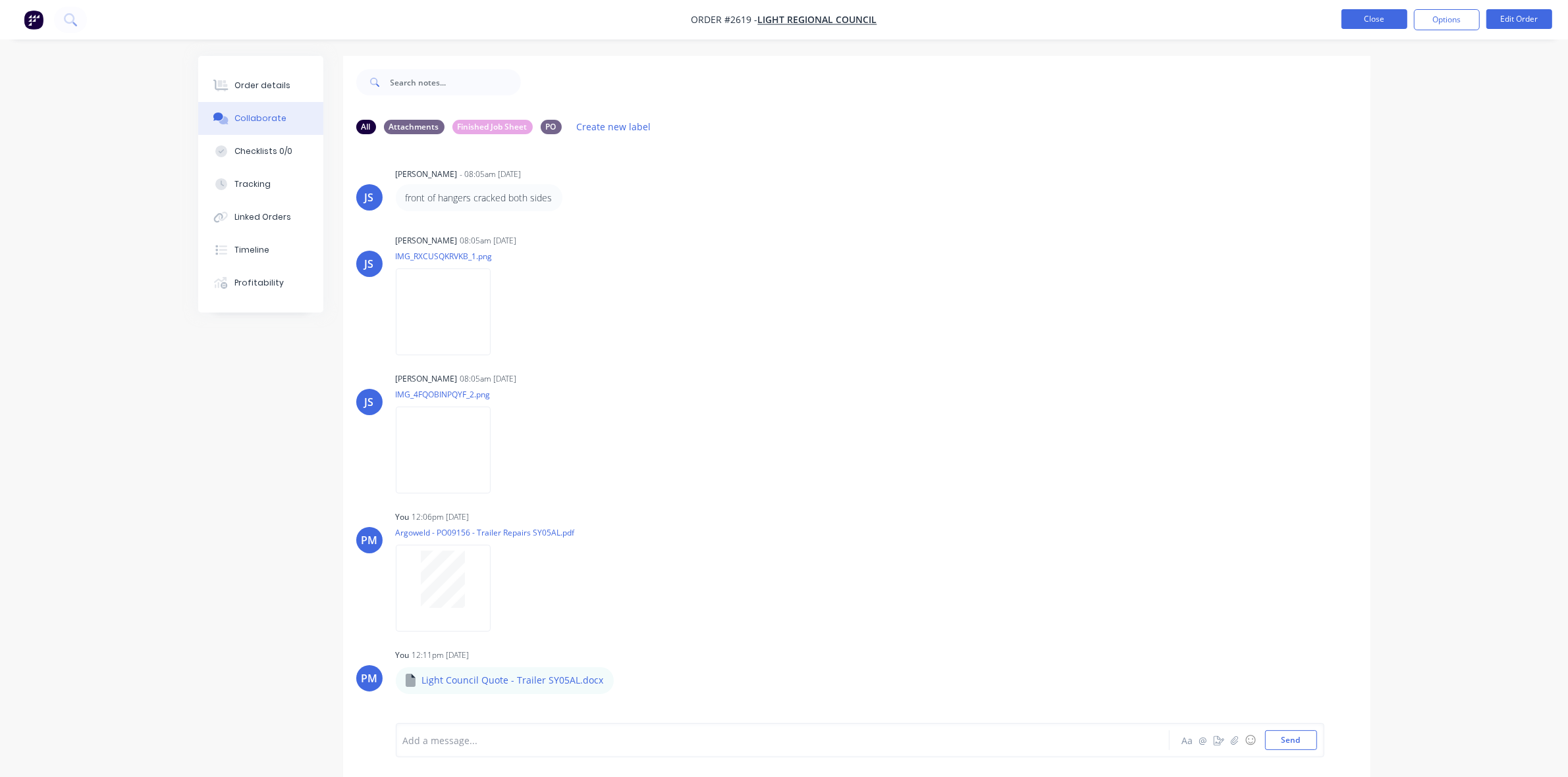
click at [1364, 19] on button "Close" at bounding box center [1374, 19] width 66 height 20
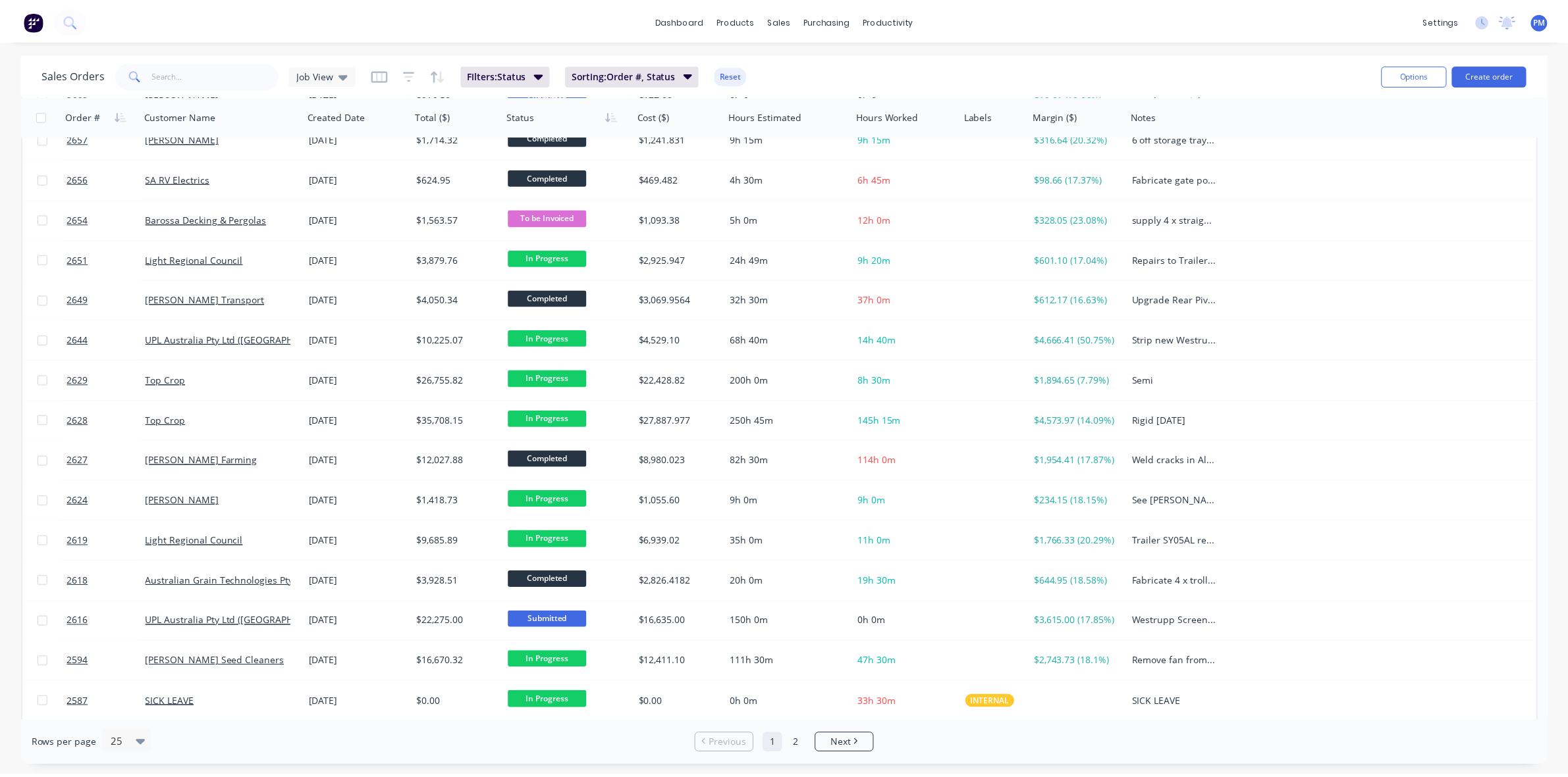
scroll to position [247, 0]
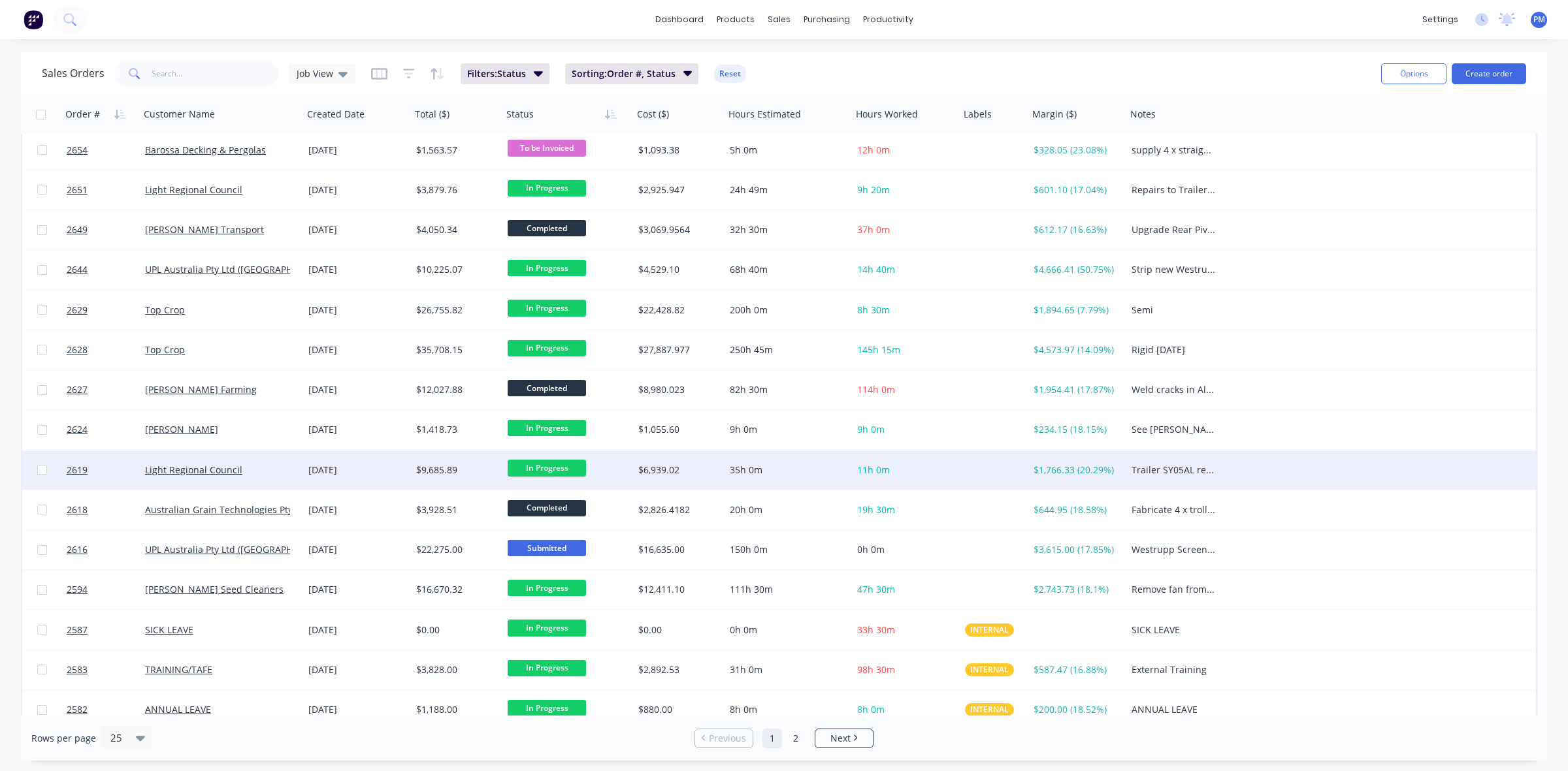
click at [273, 471] on div "Light Regional Council" at bounding box center [218, 471] width 145 height 13
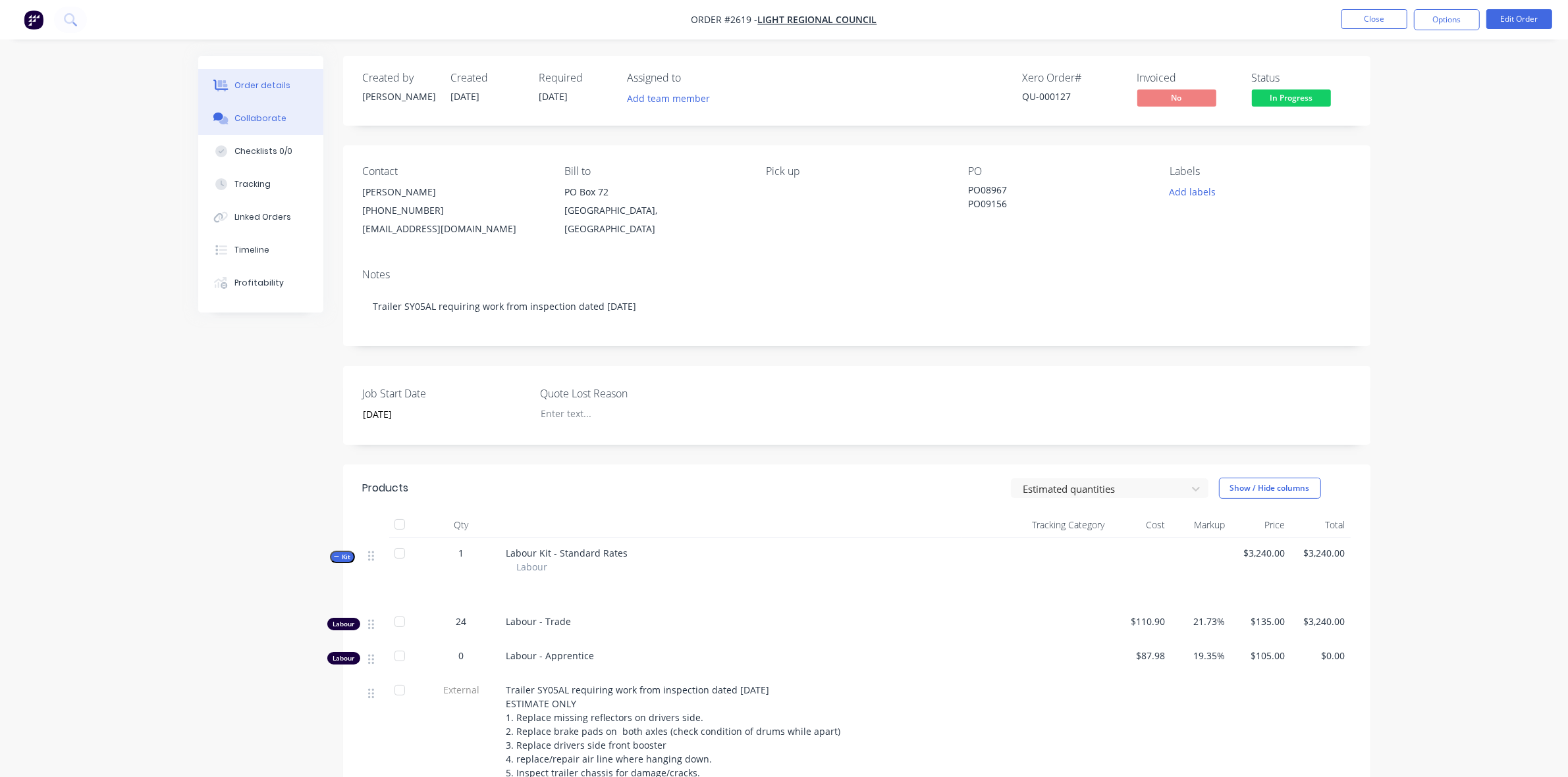
click at [264, 116] on div "Collaborate" at bounding box center [260, 118] width 52 height 12
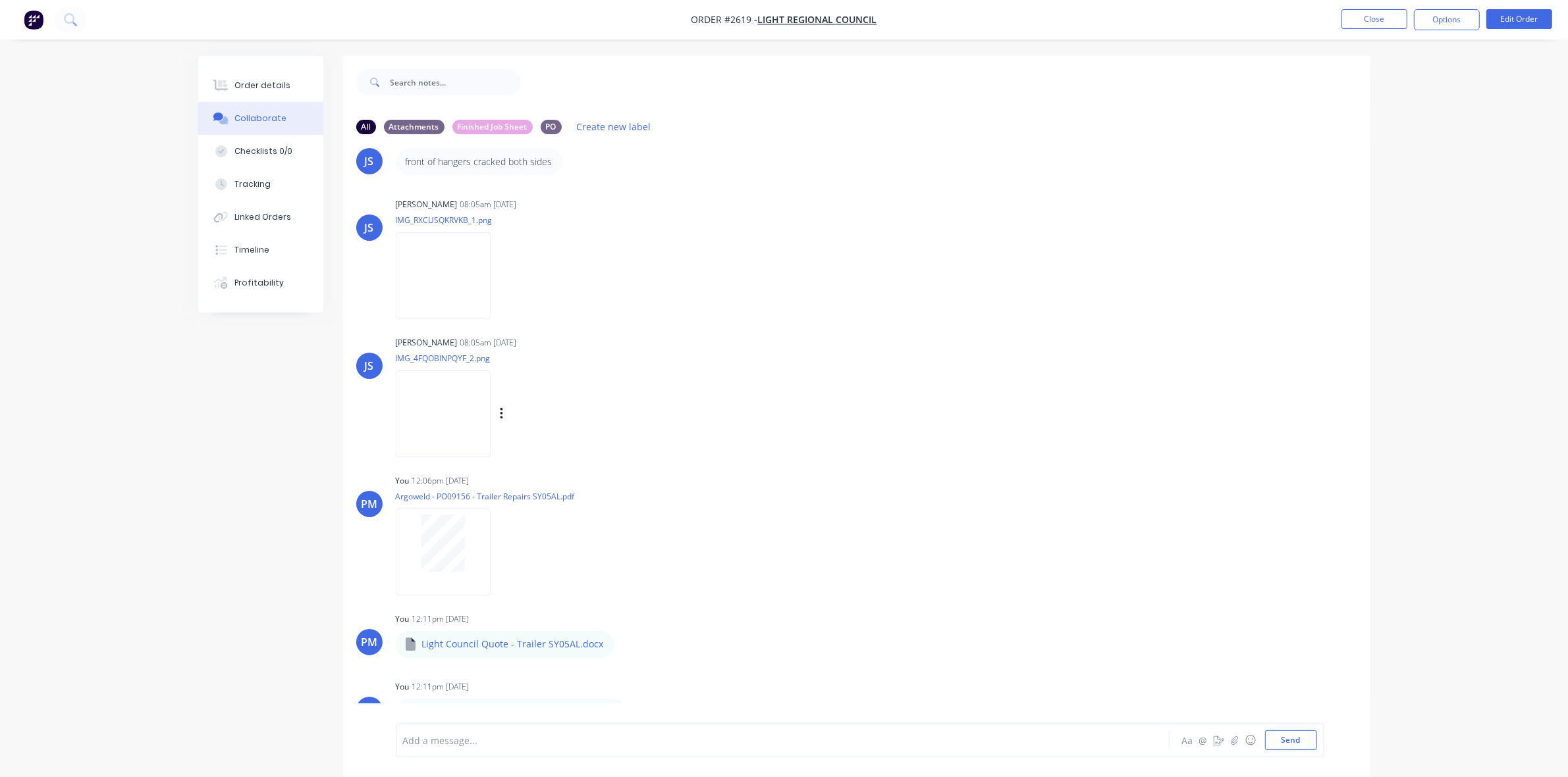
scroll to position [37, 0]
click at [1291, 740] on button "Send" at bounding box center [1290, 740] width 52 height 20
click at [265, 83] on div "Order details" at bounding box center [263, 85] width 56 height 12
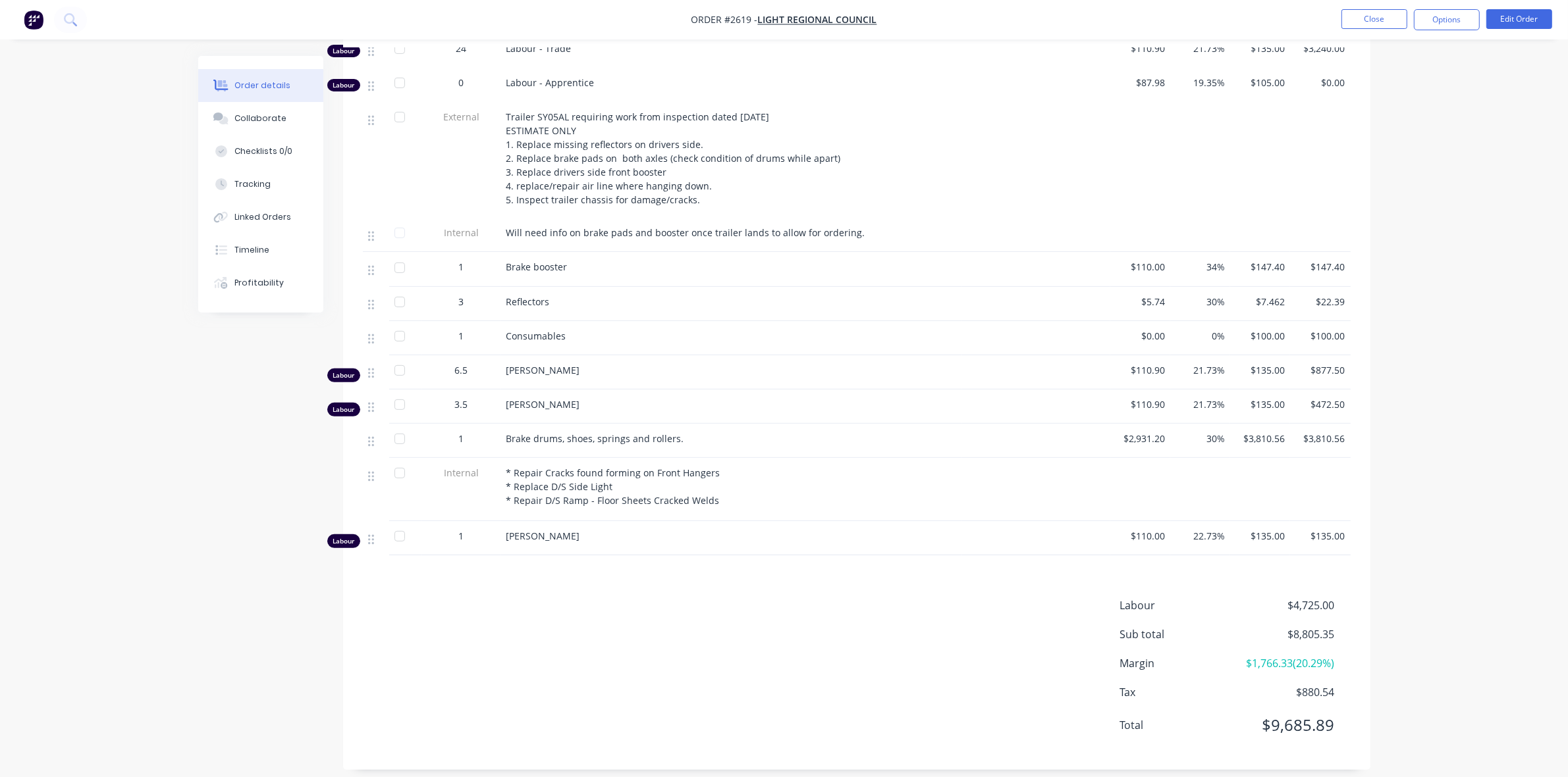
scroll to position [575, 0]
click at [238, 176] on button "Tracking" at bounding box center [260, 184] width 125 height 33
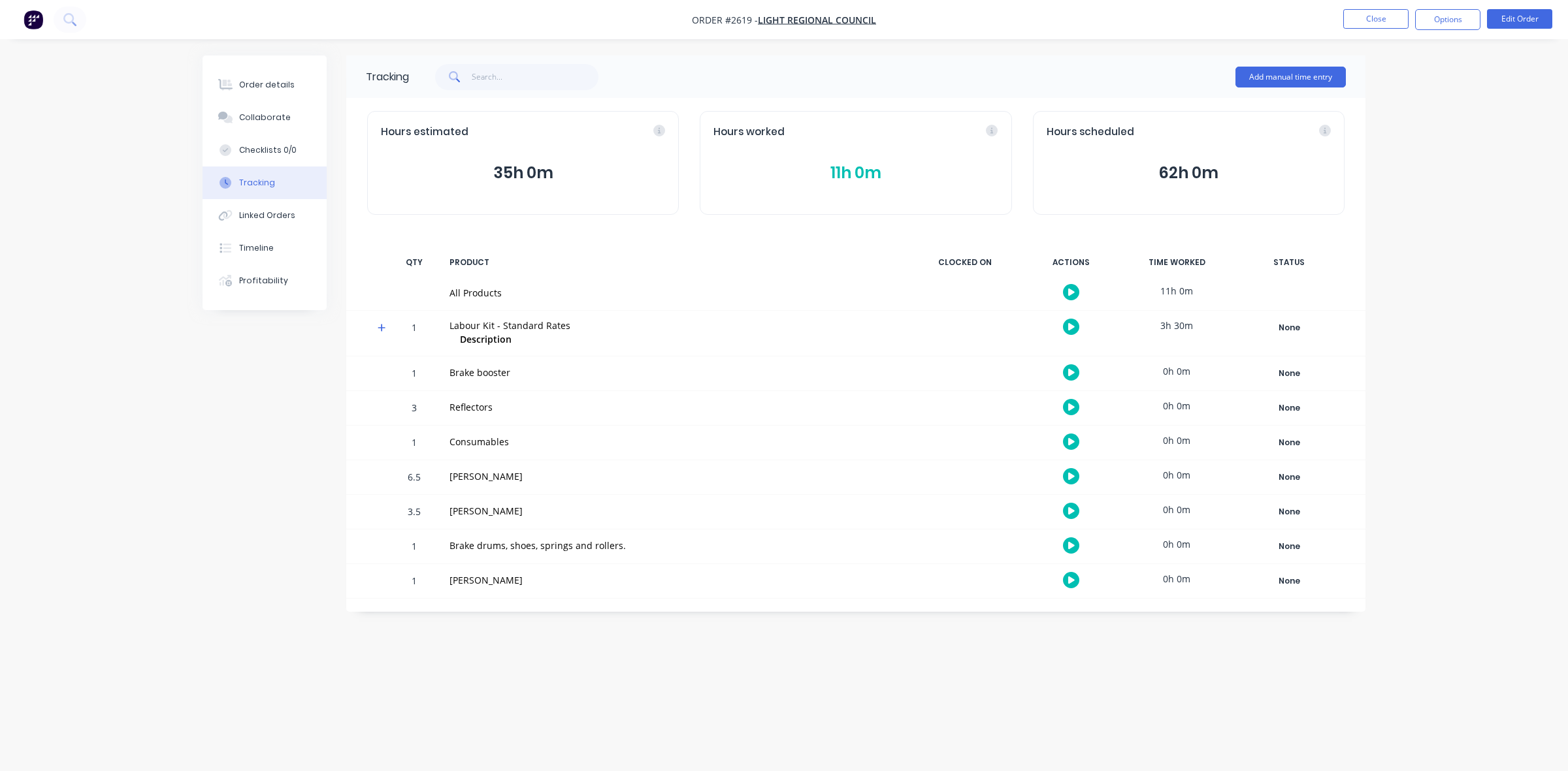
click at [857, 170] on button "11h 0m" at bounding box center [855, 173] width 284 height 25
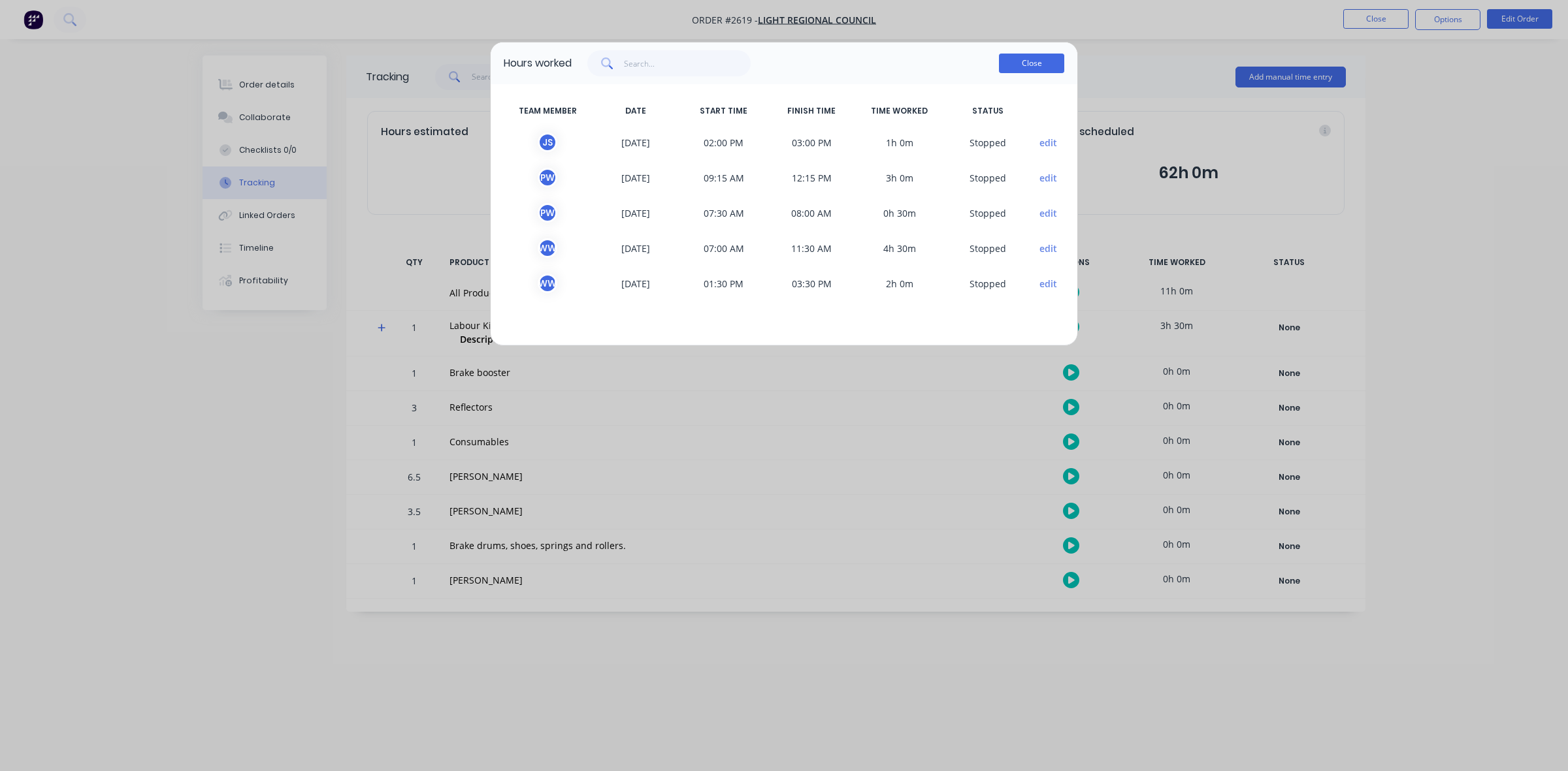
click at [1025, 67] on button "Close" at bounding box center [1032, 63] width 65 height 20
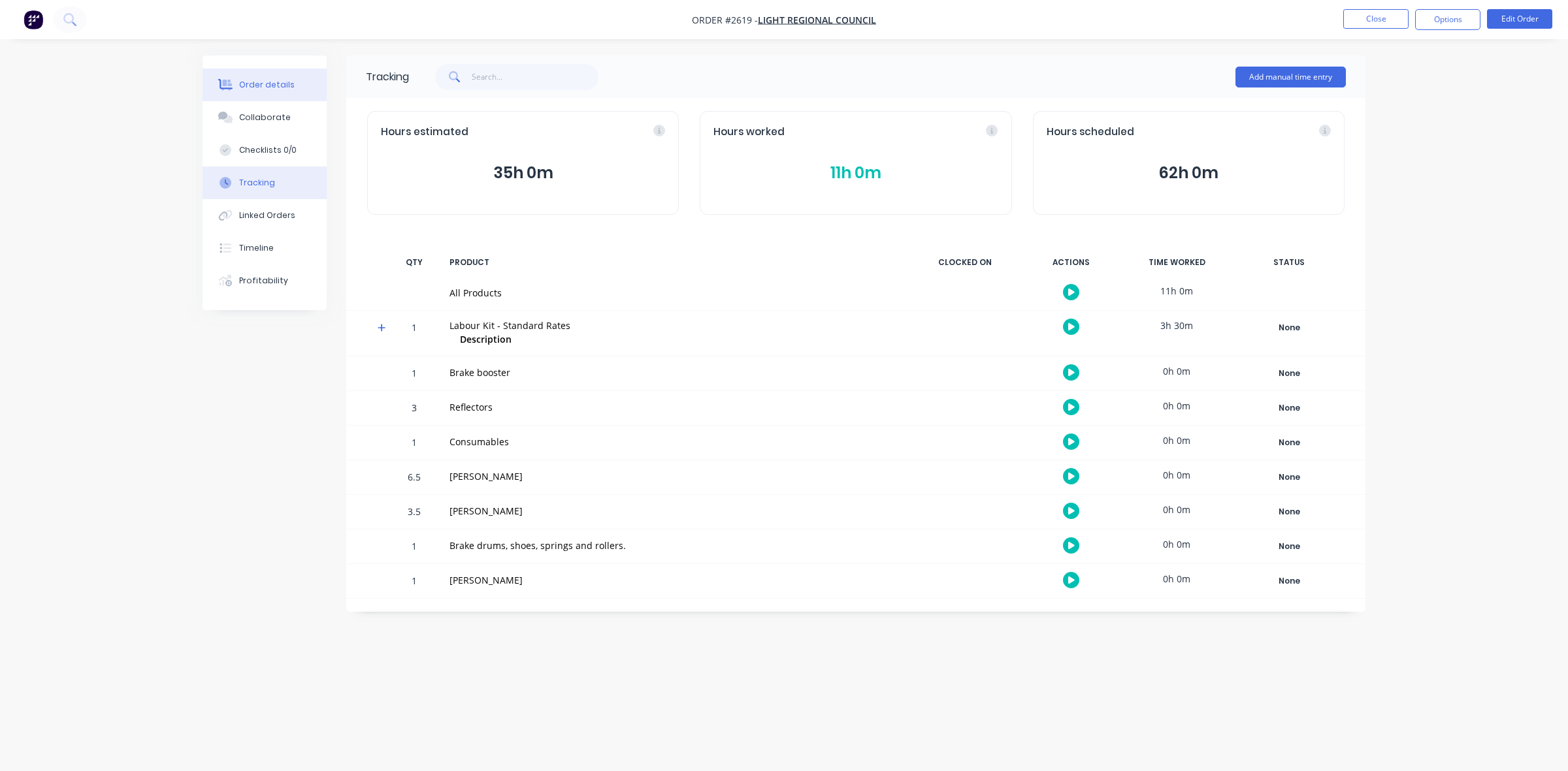
click at [283, 86] on div "Order details" at bounding box center [267, 85] width 56 height 12
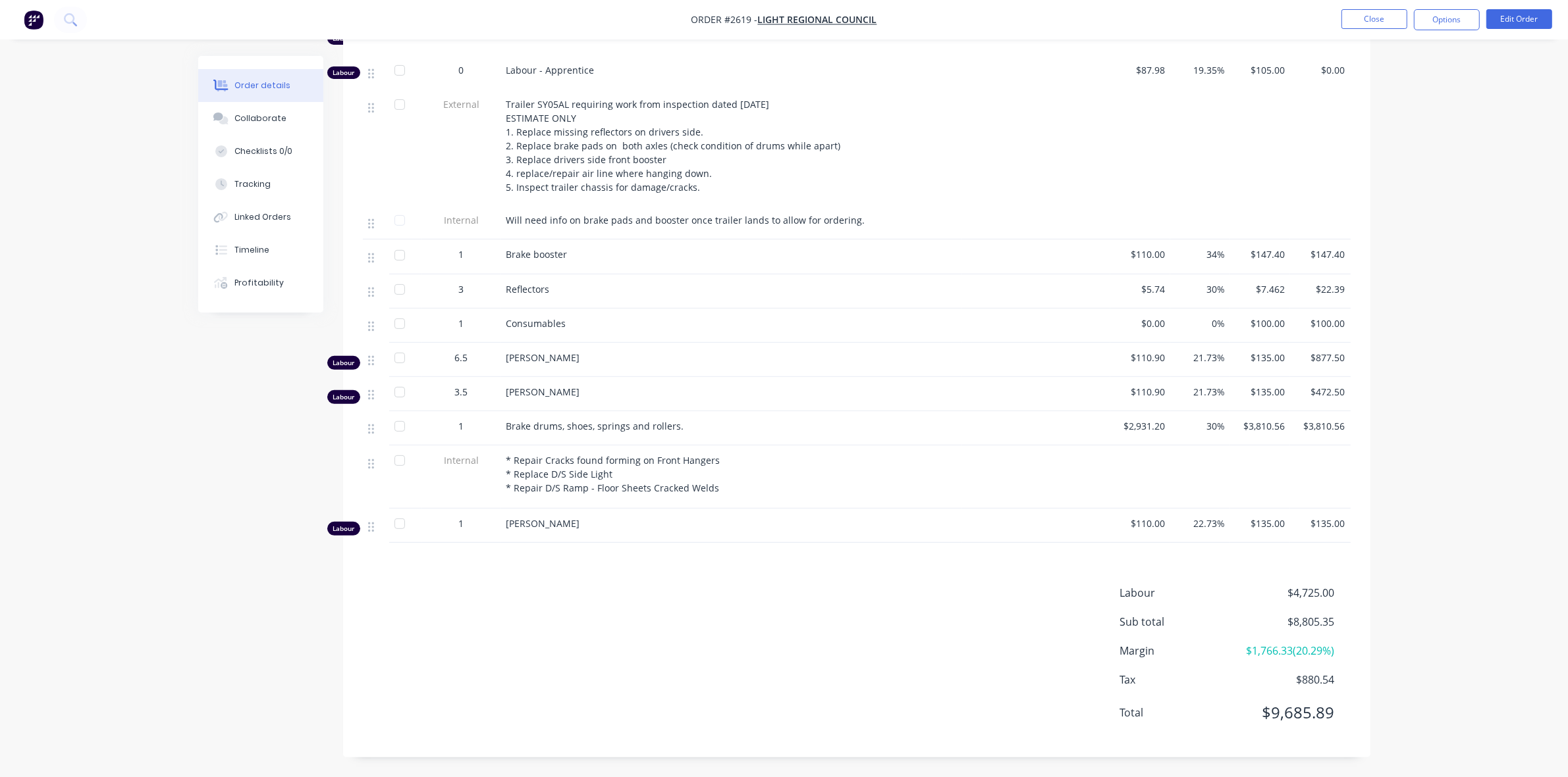
scroll to position [594, 0]
click at [1532, 14] on button "Edit Order" at bounding box center [1519, 19] width 66 height 20
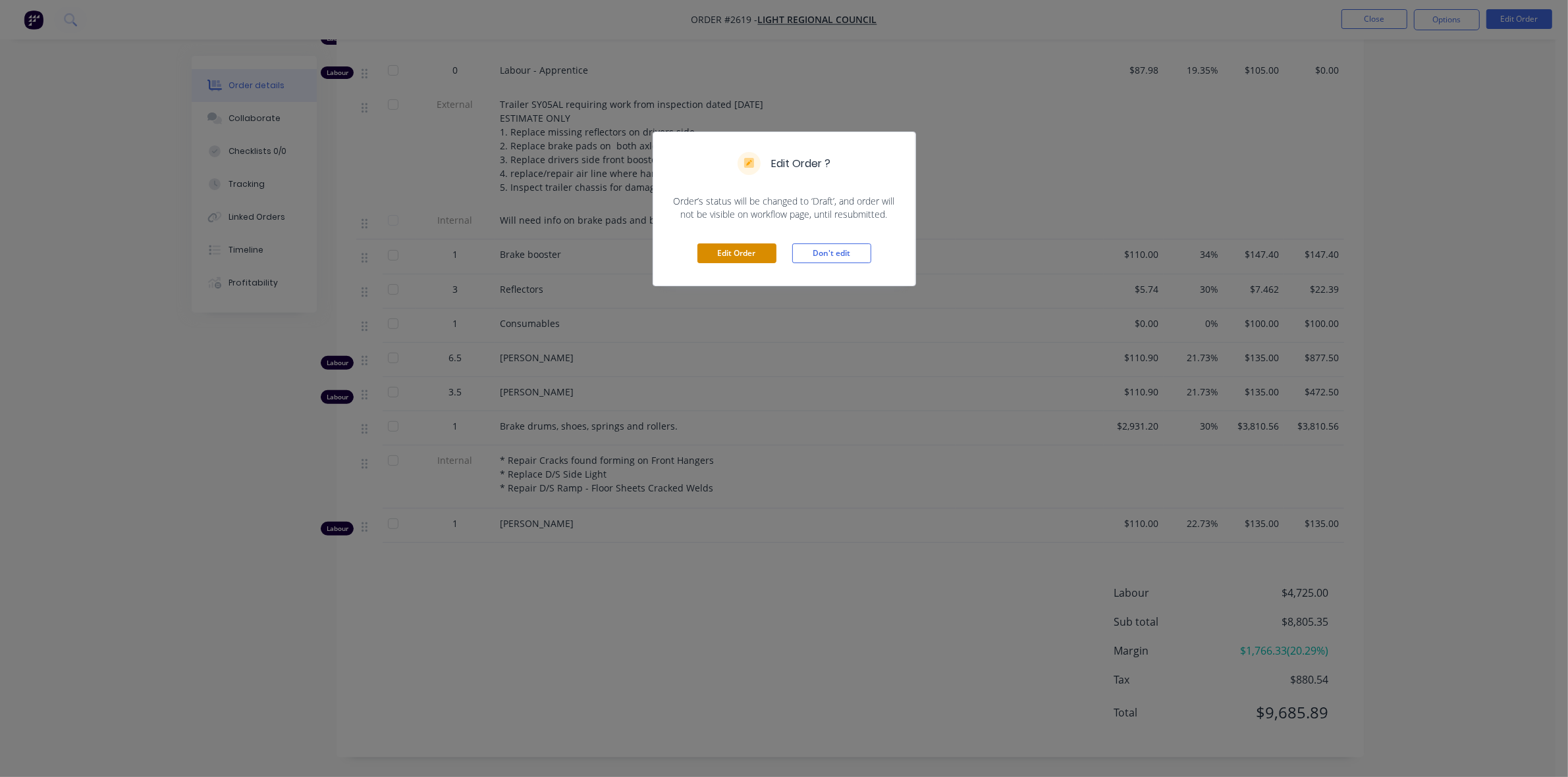
click at [744, 258] on button "Edit Order" at bounding box center [737, 253] width 79 height 20
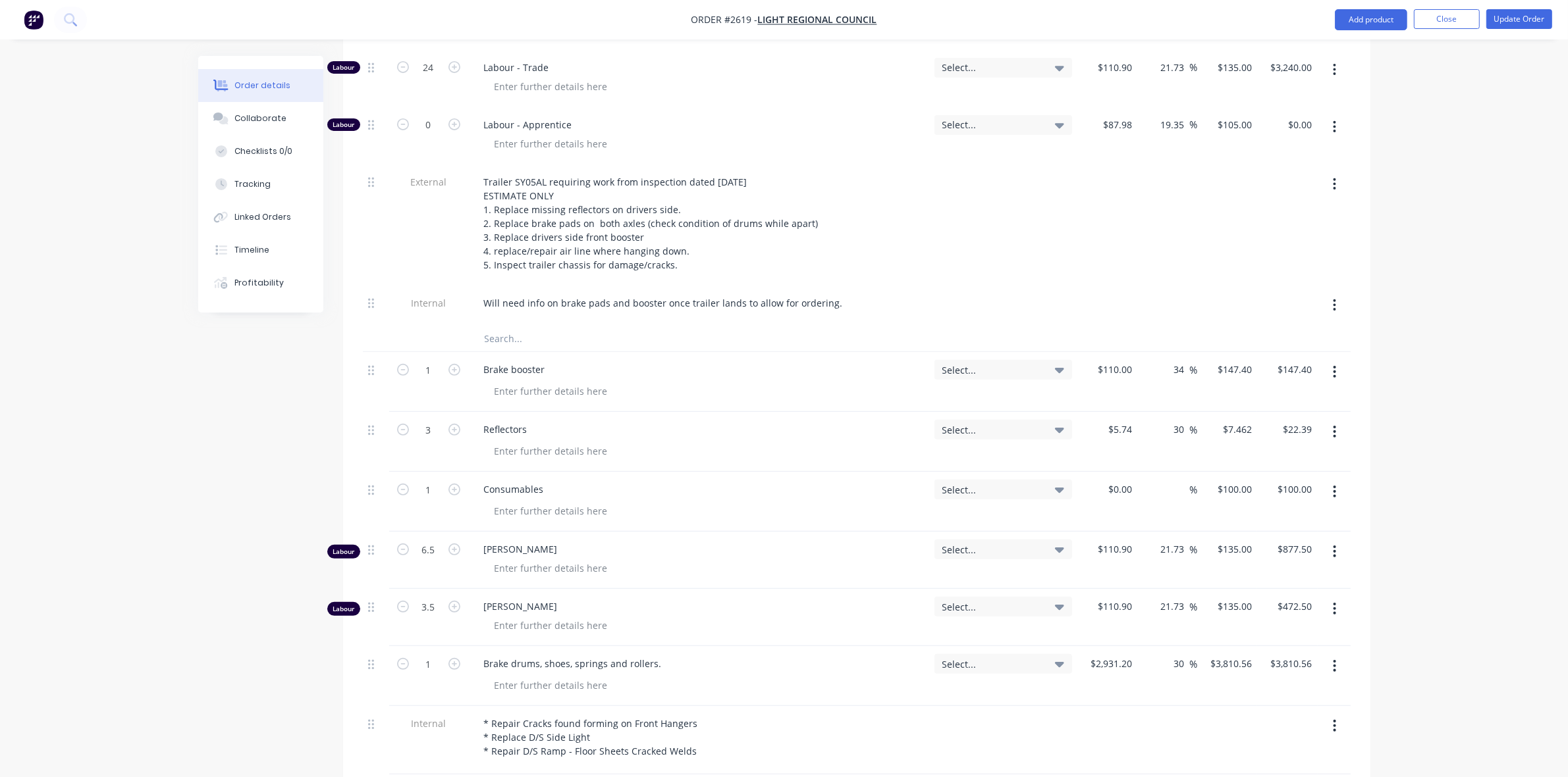
scroll to position [658, 0]
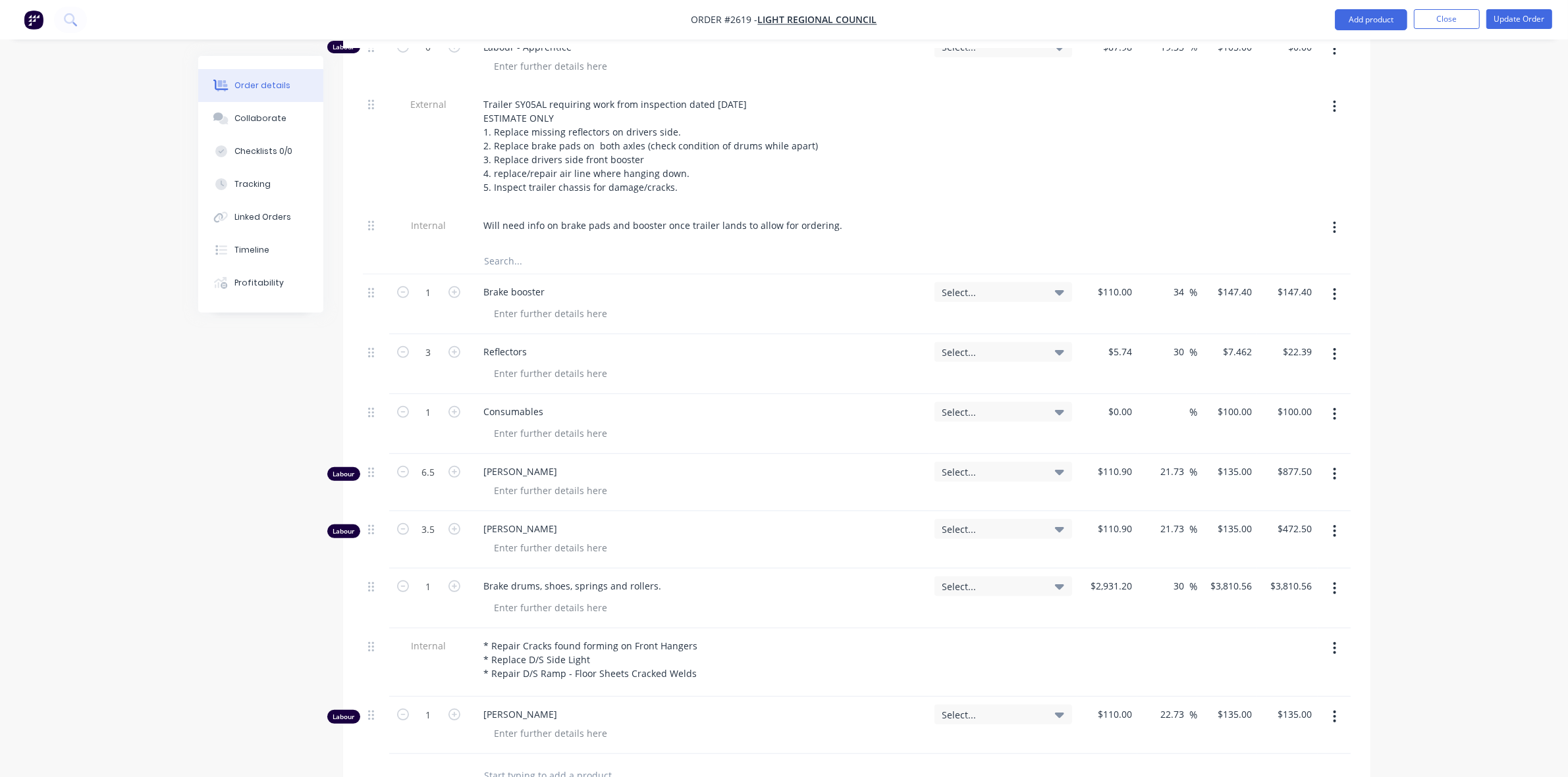
click at [1334, 289] on icon "button" at bounding box center [1334, 294] width 3 height 12
click at [1261, 398] on div "Delete" at bounding box center [1288, 408] width 101 height 19
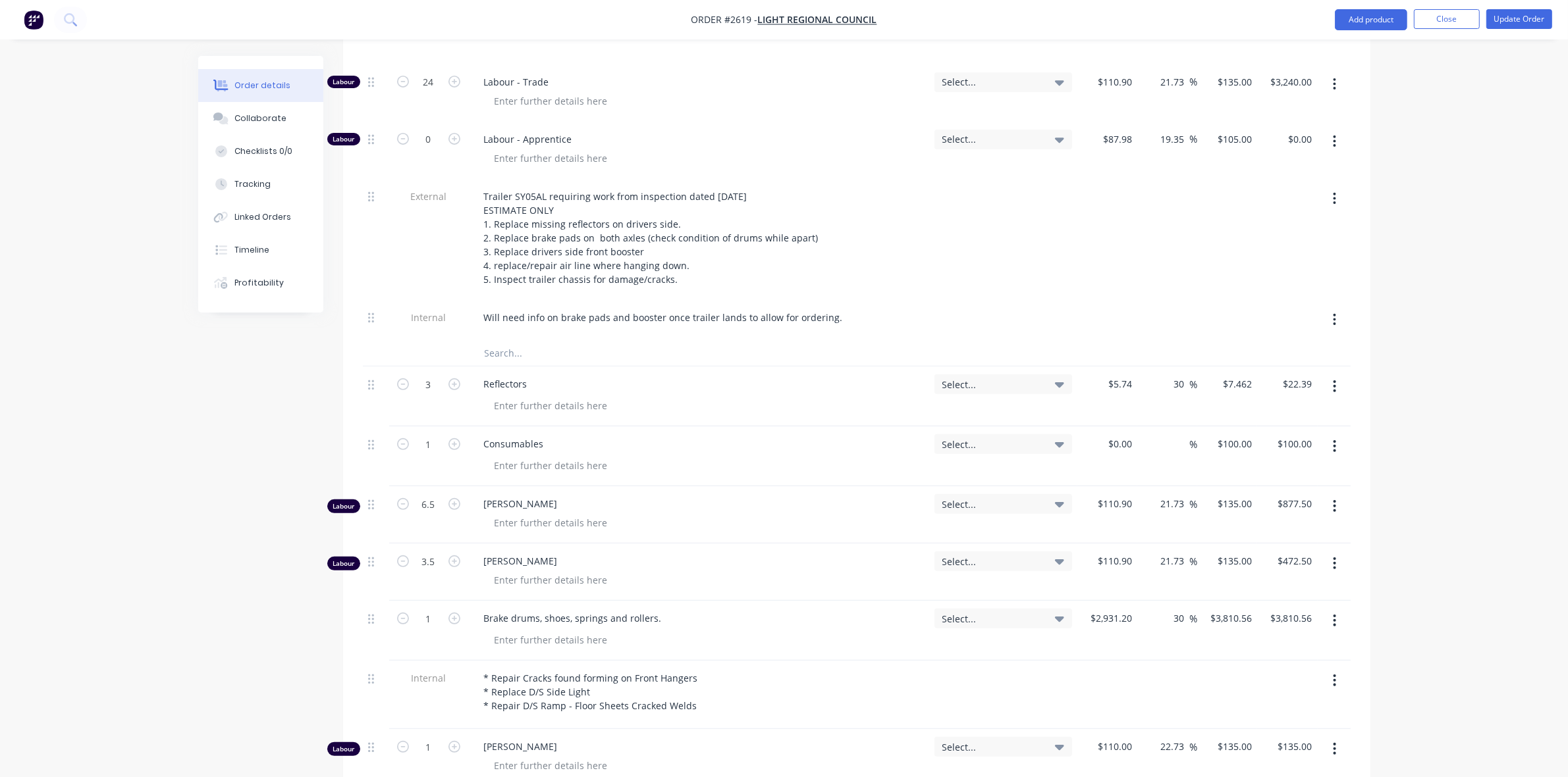
scroll to position [198, 0]
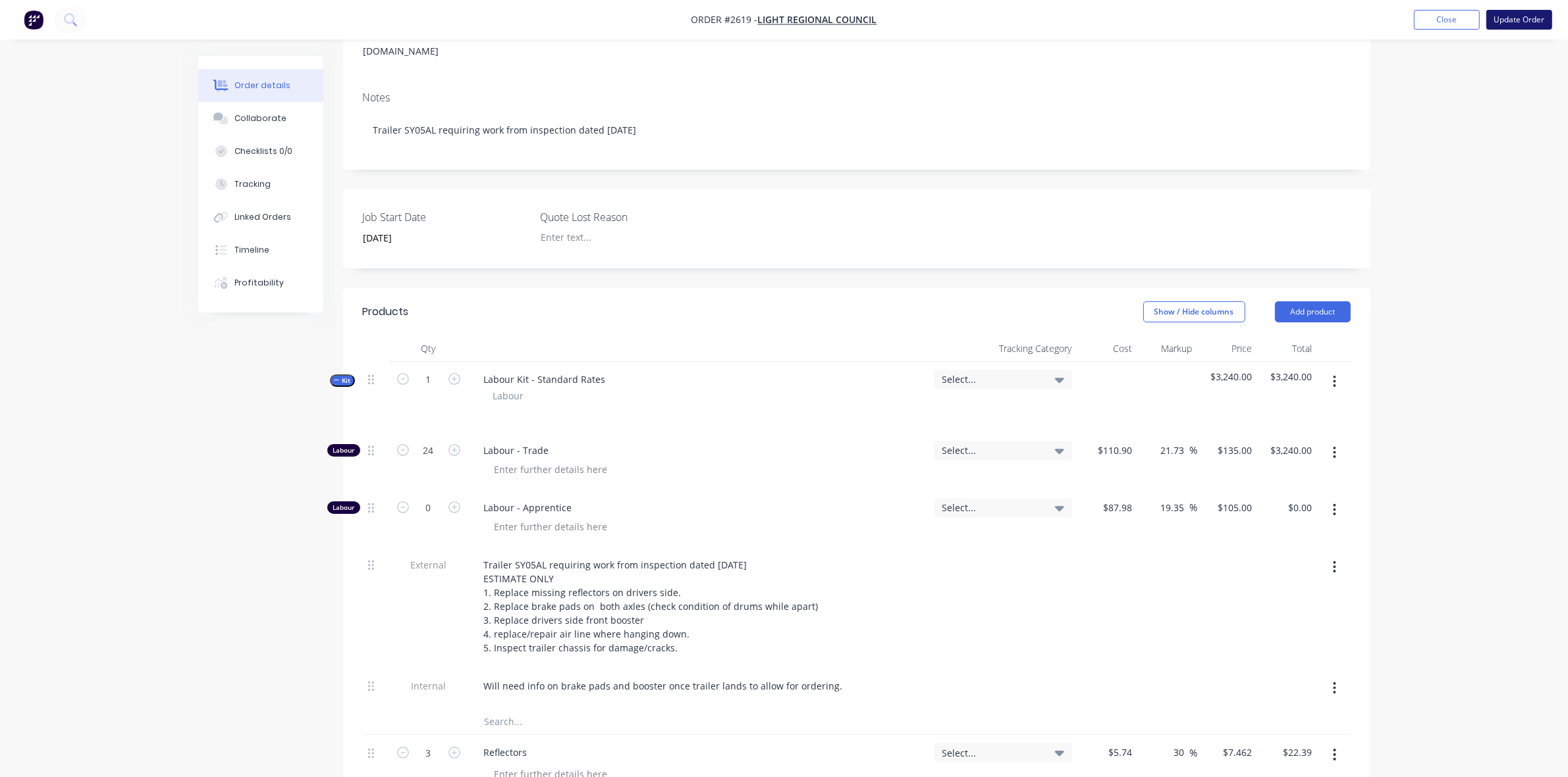
click at [1517, 21] on button "Update Order" at bounding box center [1519, 20] width 66 height 20
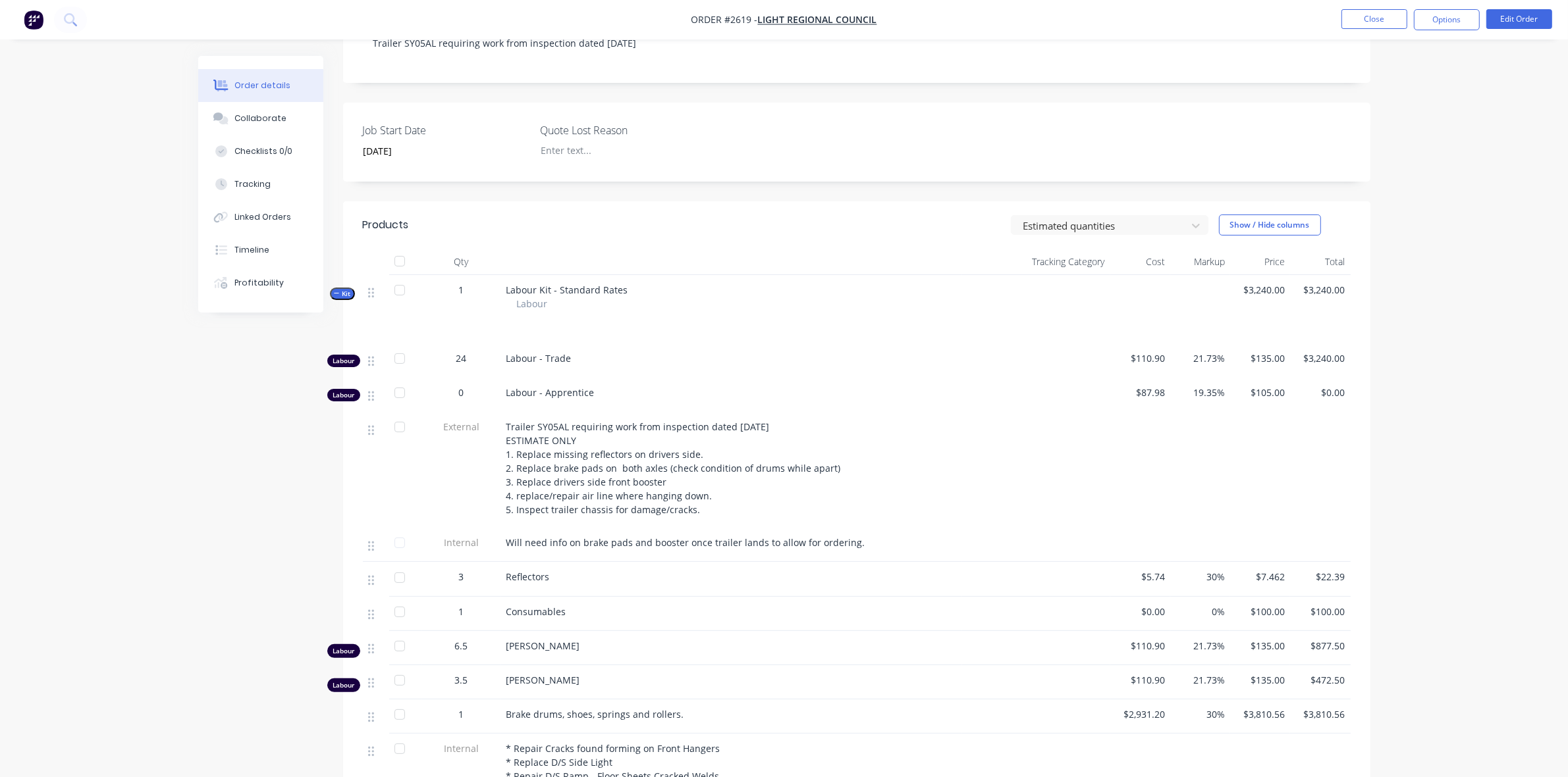
scroll to position [231, 0]
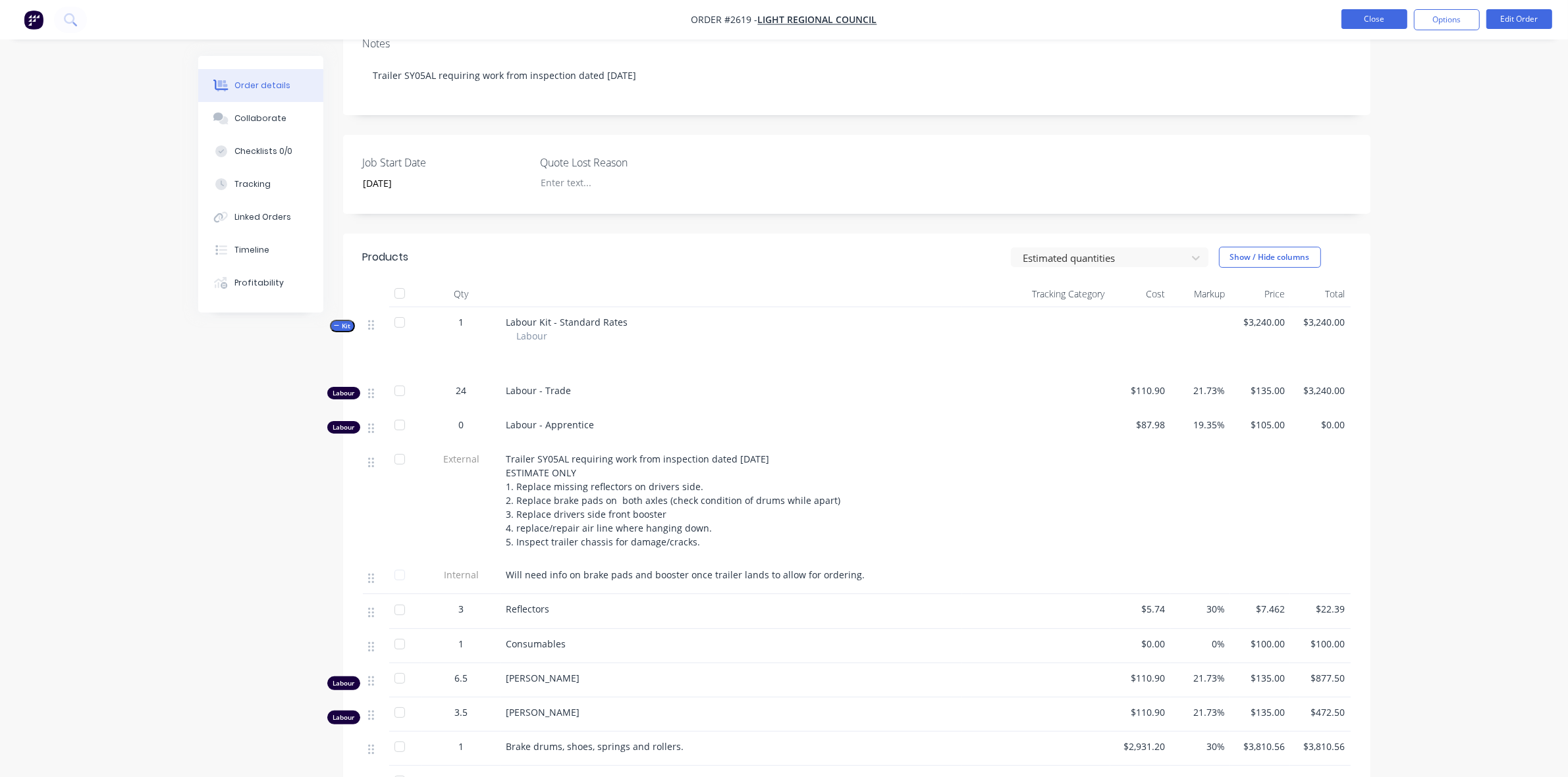
click at [1374, 20] on button "Close" at bounding box center [1374, 19] width 66 height 20
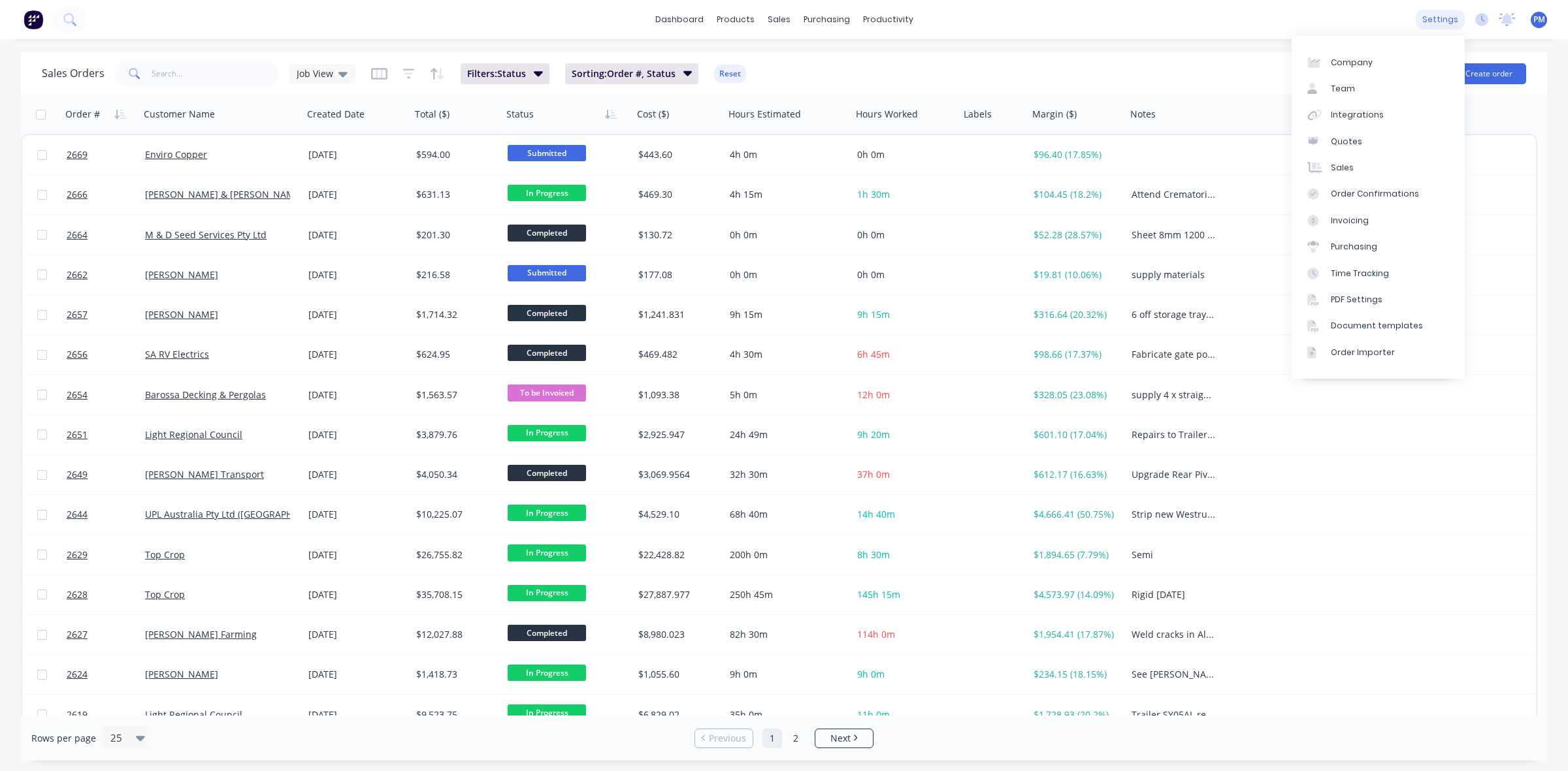
click at [1442, 20] on div "settings" at bounding box center [1441, 20] width 49 height 20
click at [1326, 88] on div at bounding box center [1317, 88] width 20 height 12
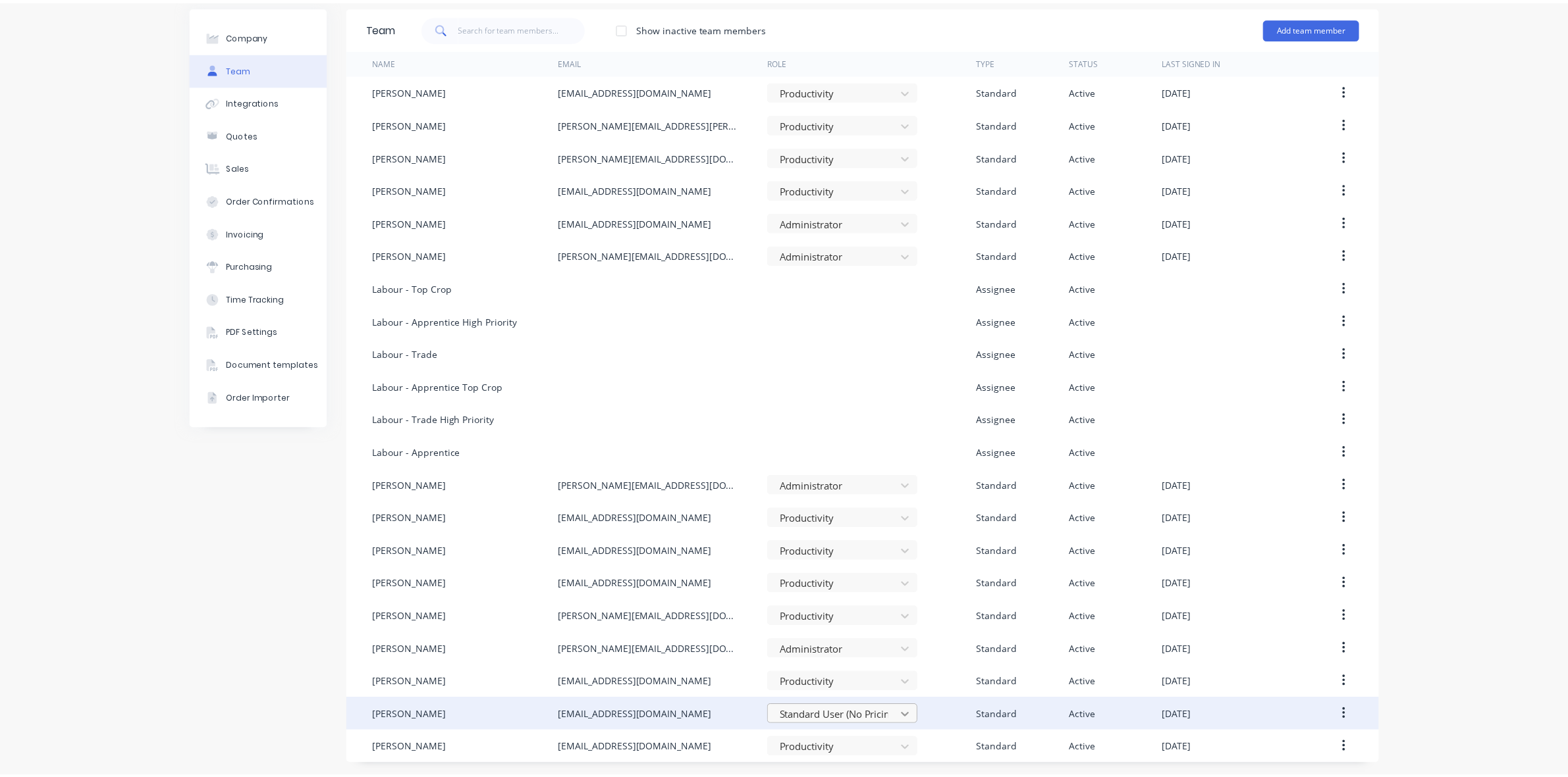
scroll to position [150, 0]
click at [899, 715] on body "dashboard products sales purchasing productivity dashboard products Product Cat…" at bounding box center [784, 388] width 1568 height 777
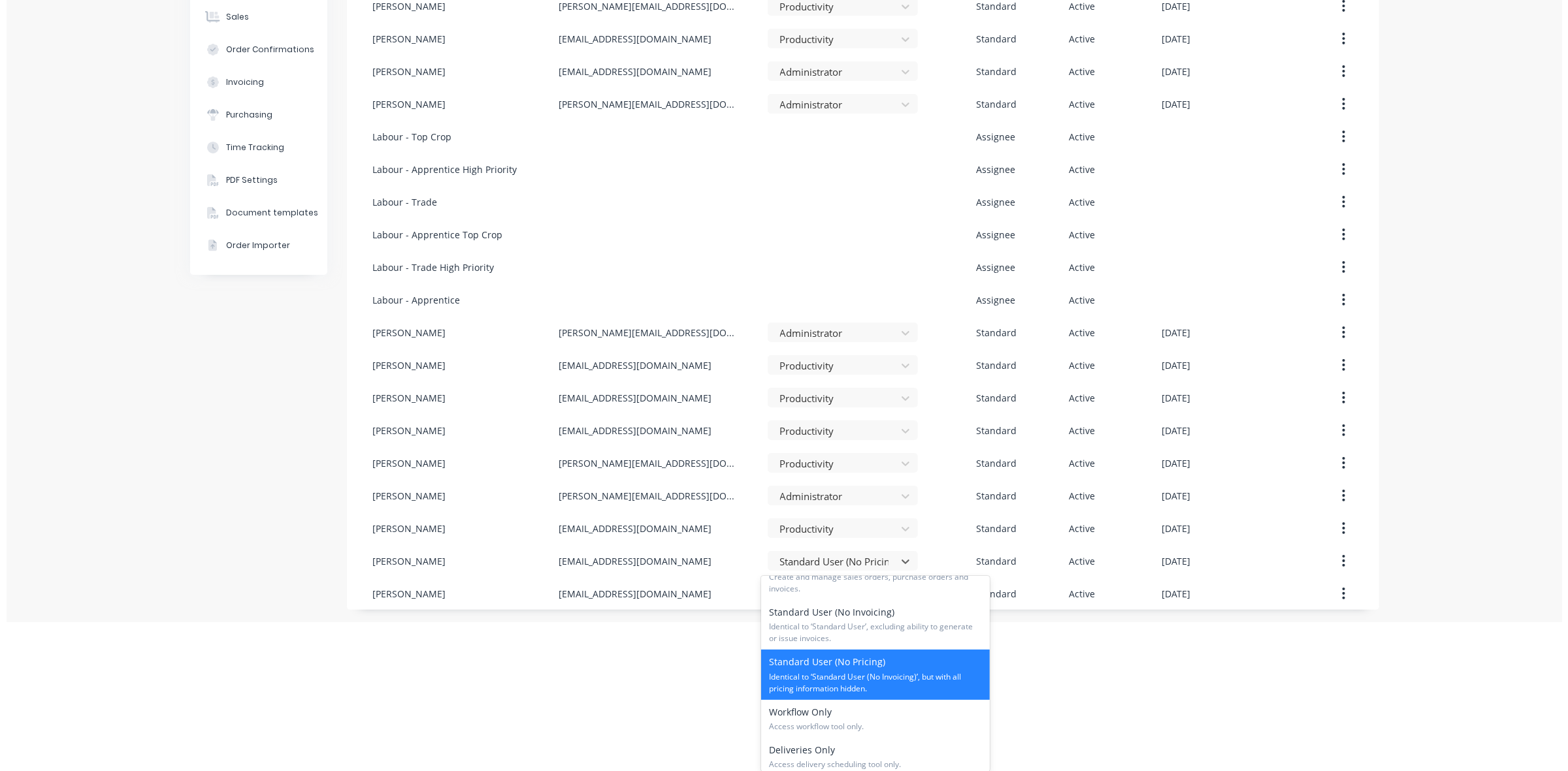
scroll to position [0, 0]
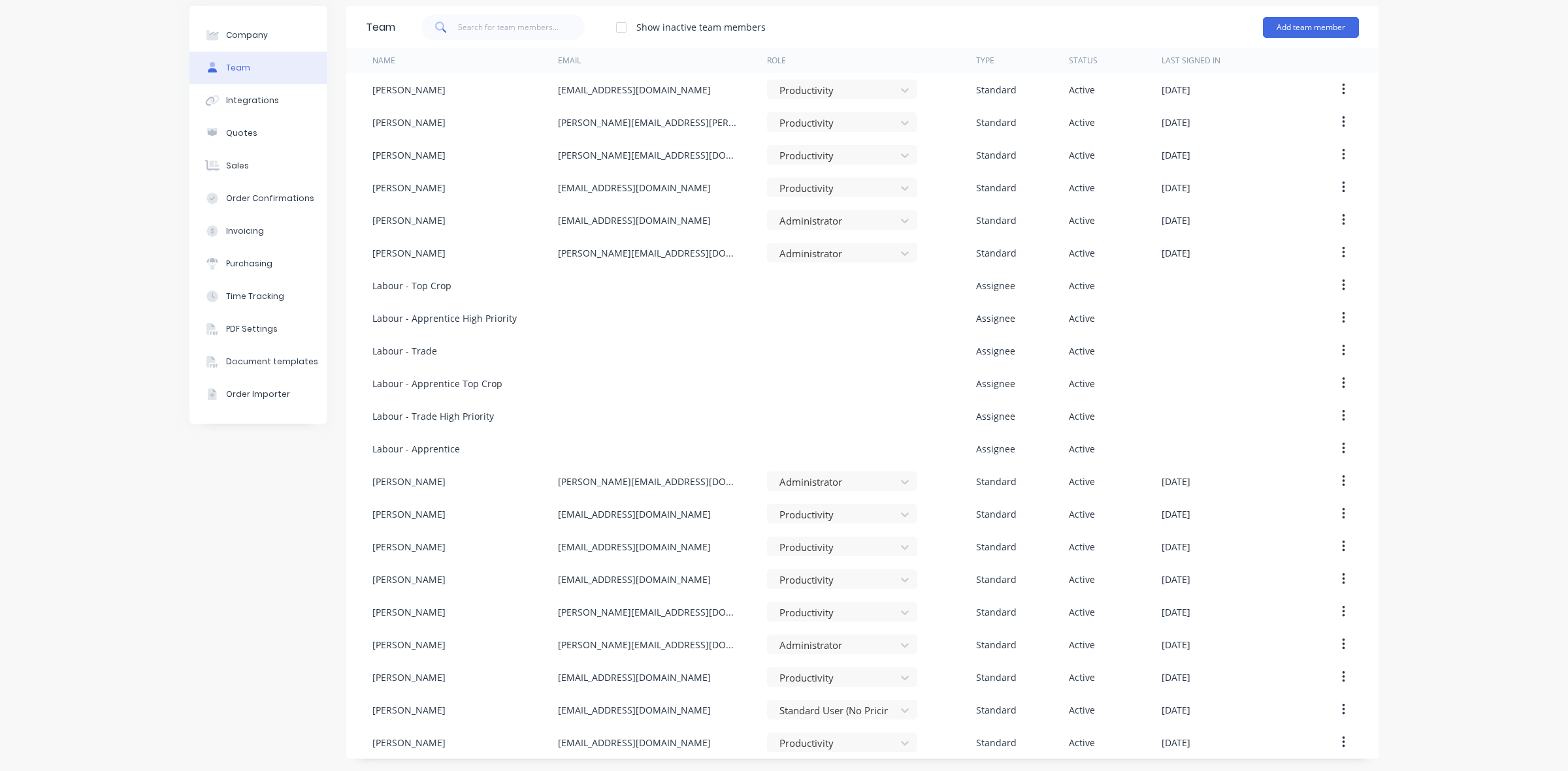
click at [675, 676] on html "dashboard products sales purchasing productivity dashboard products Product Cat…" at bounding box center [784, 385] width 1568 height 771
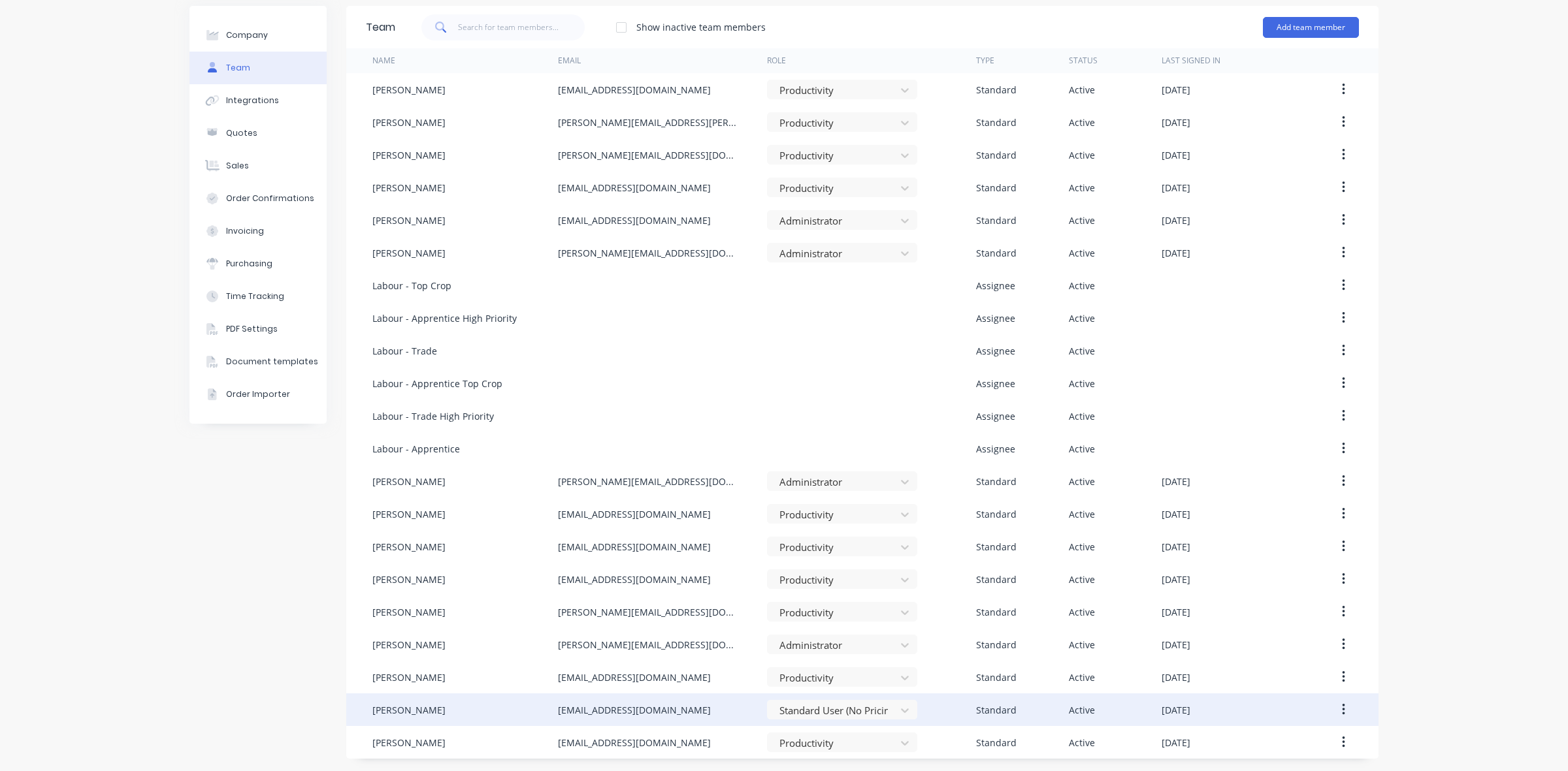
click at [1342, 703] on icon "button" at bounding box center [1344, 710] width 4 height 14
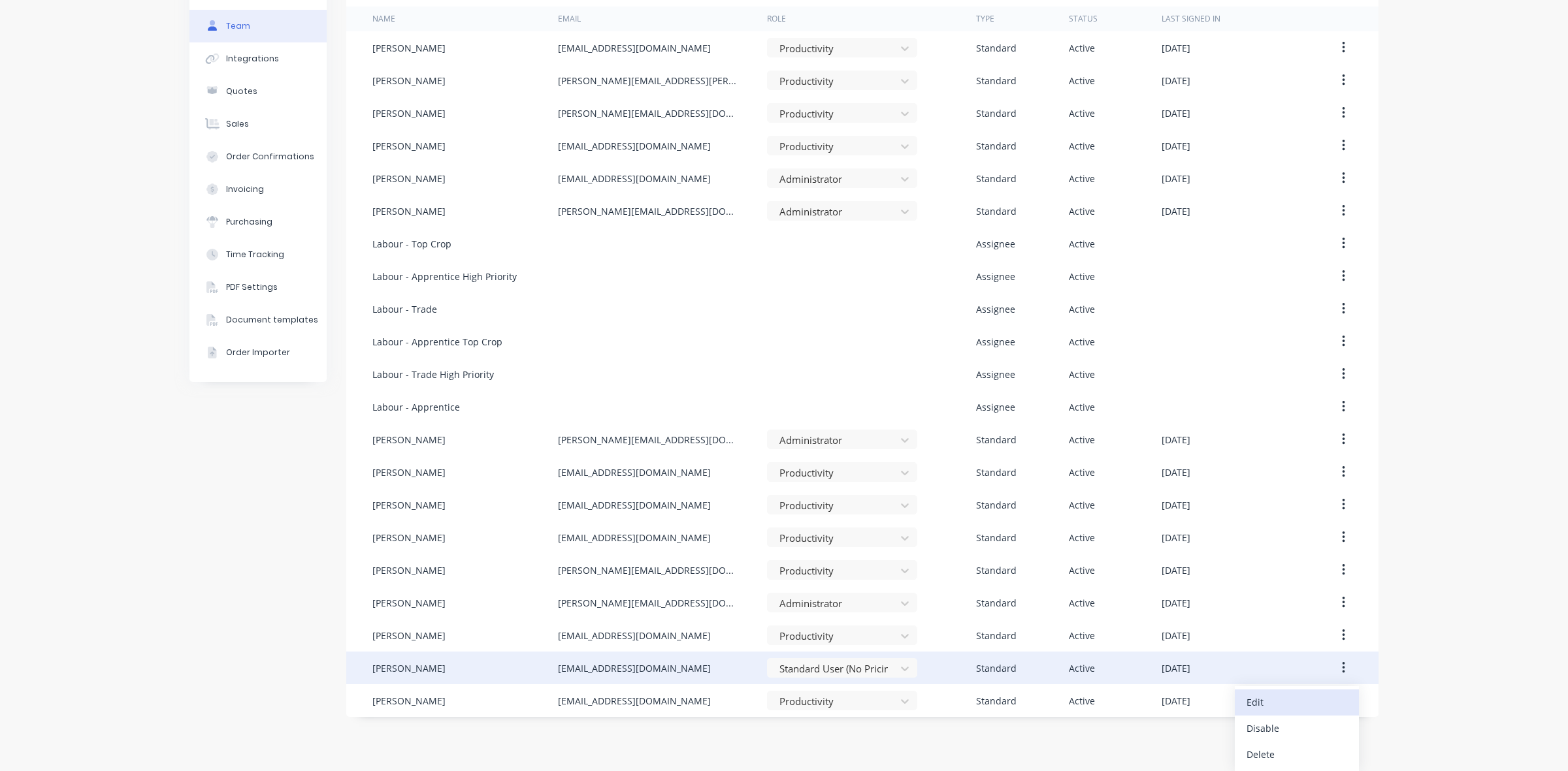
click at [1302, 703] on div "Edit" at bounding box center [1297, 702] width 101 height 19
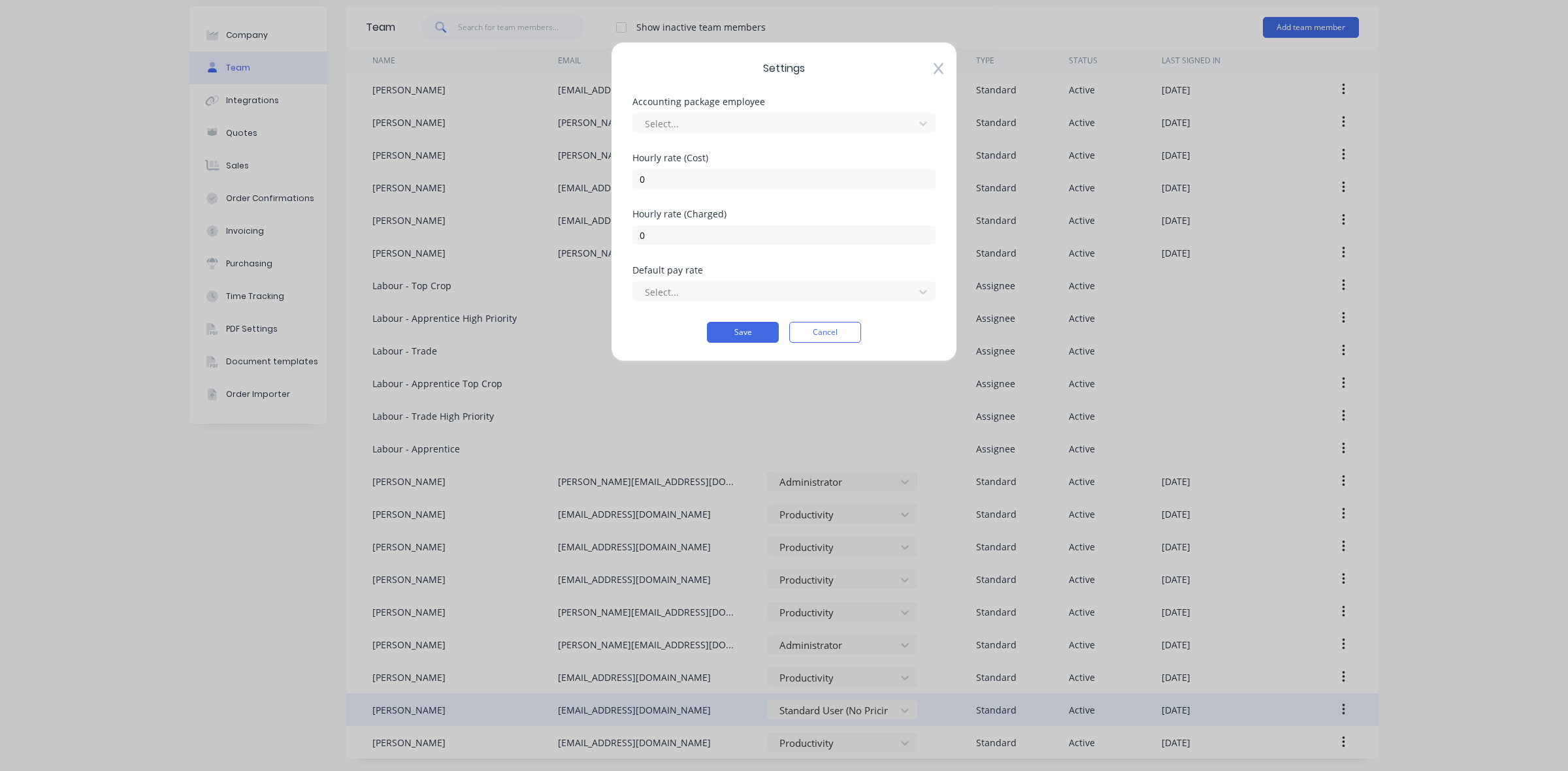
click at [940, 70] on icon at bounding box center [938, 69] width 10 height 12
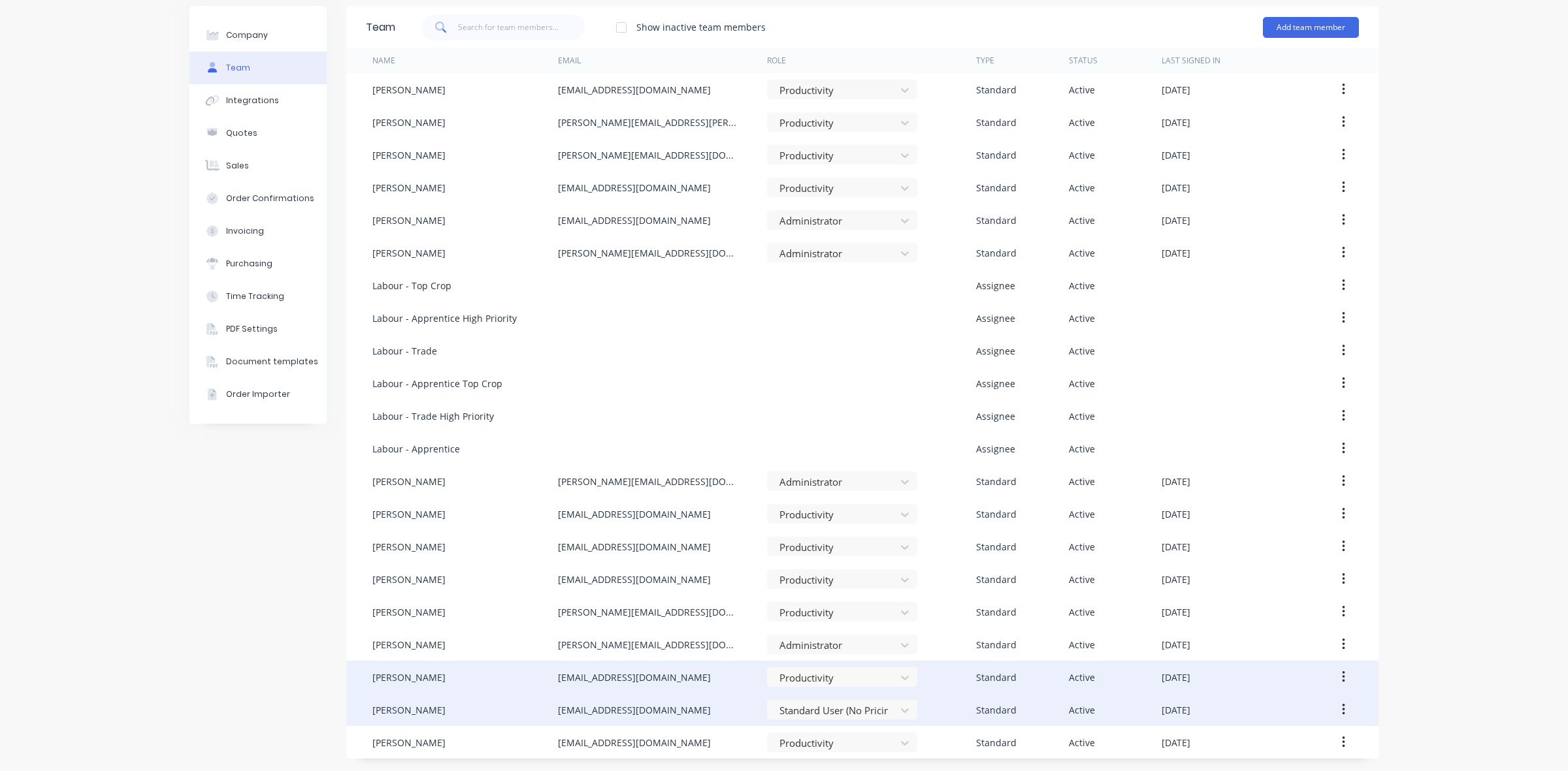
scroll to position [0, 0]
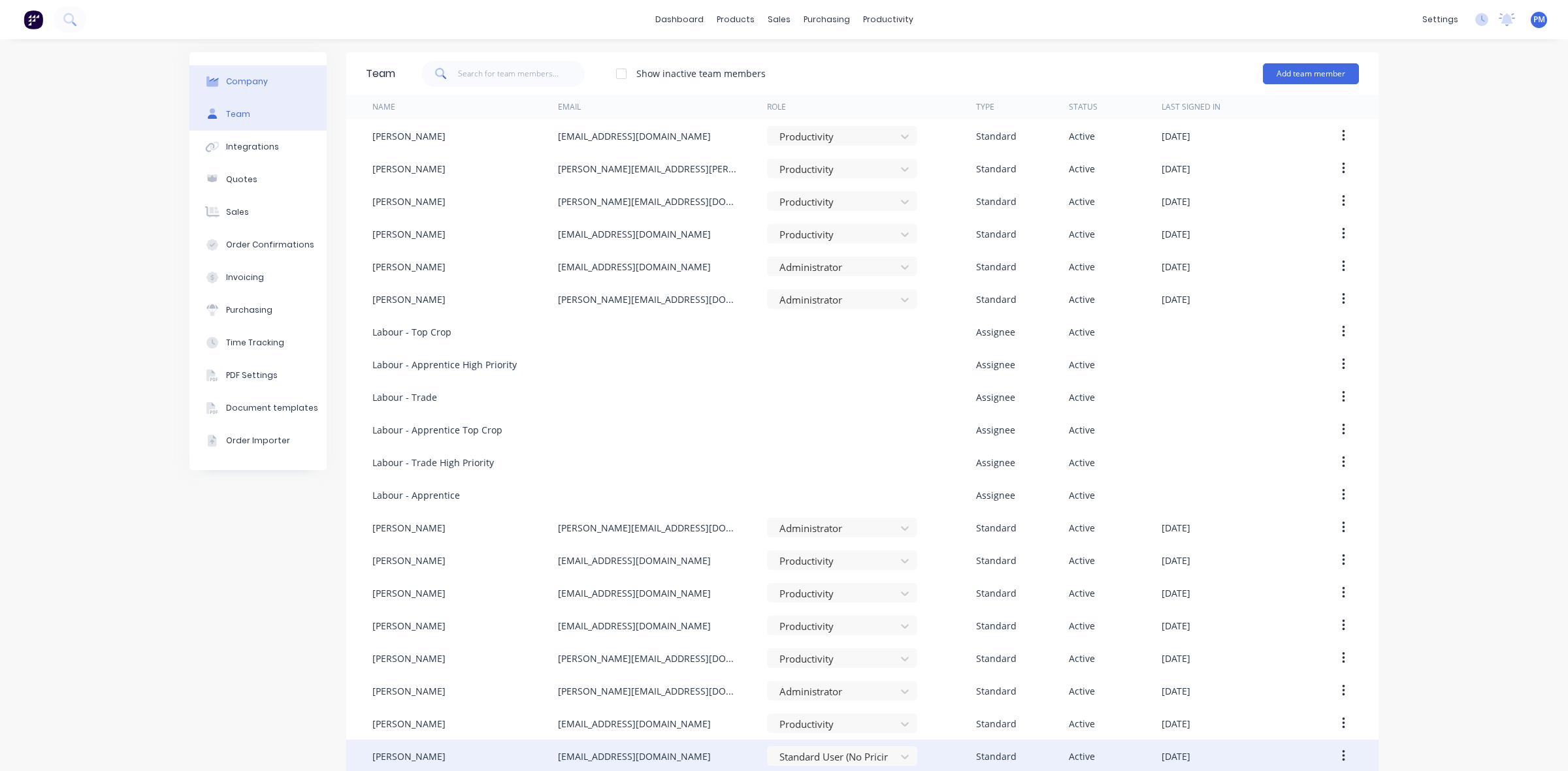
click at [253, 83] on div "Company" at bounding box center [247, 81] width 42 height 12
select select "AU"
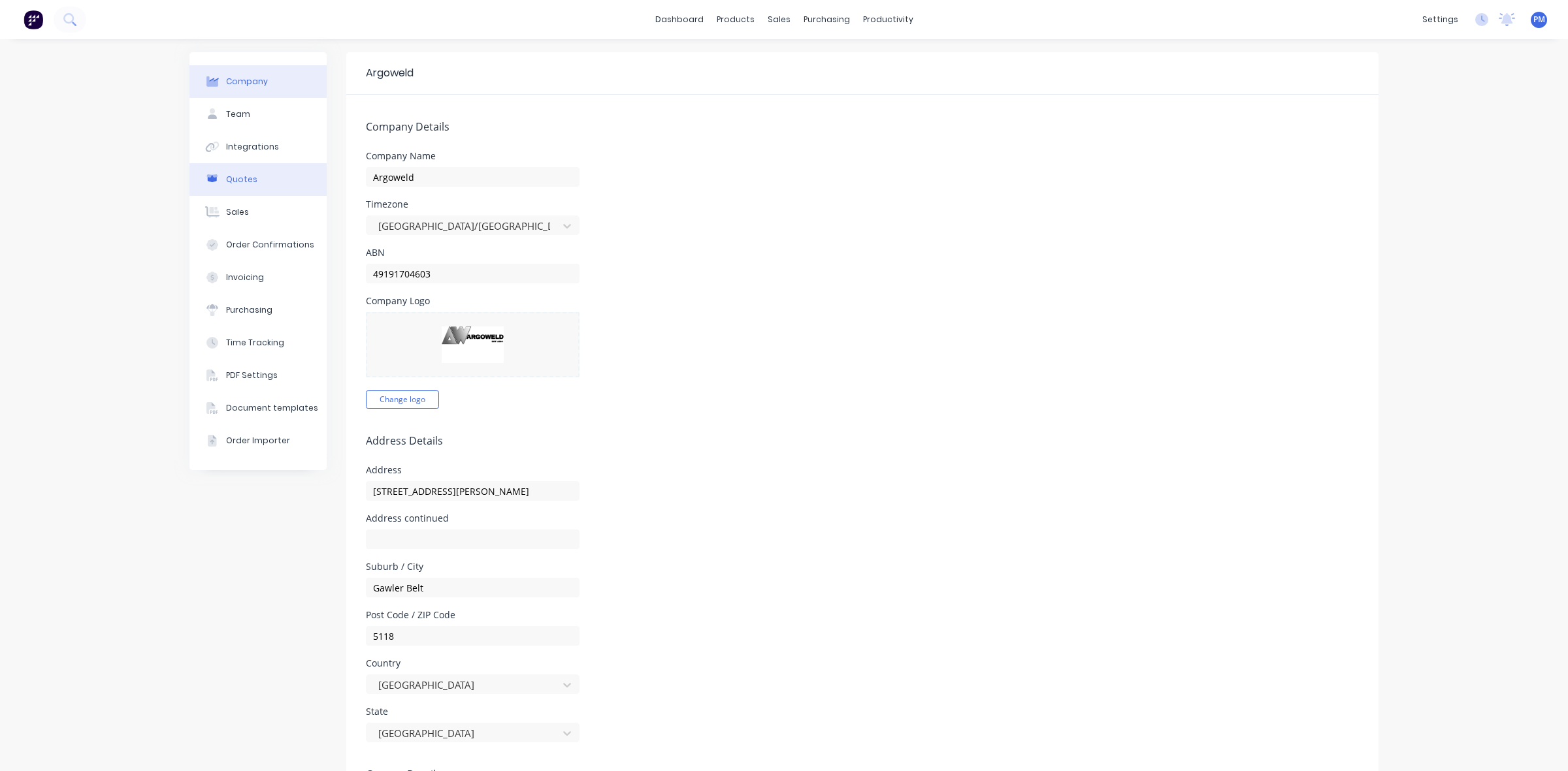
click at [249, 179] on button "Quotes" at bounding box center [258, 179] width 137 height 33
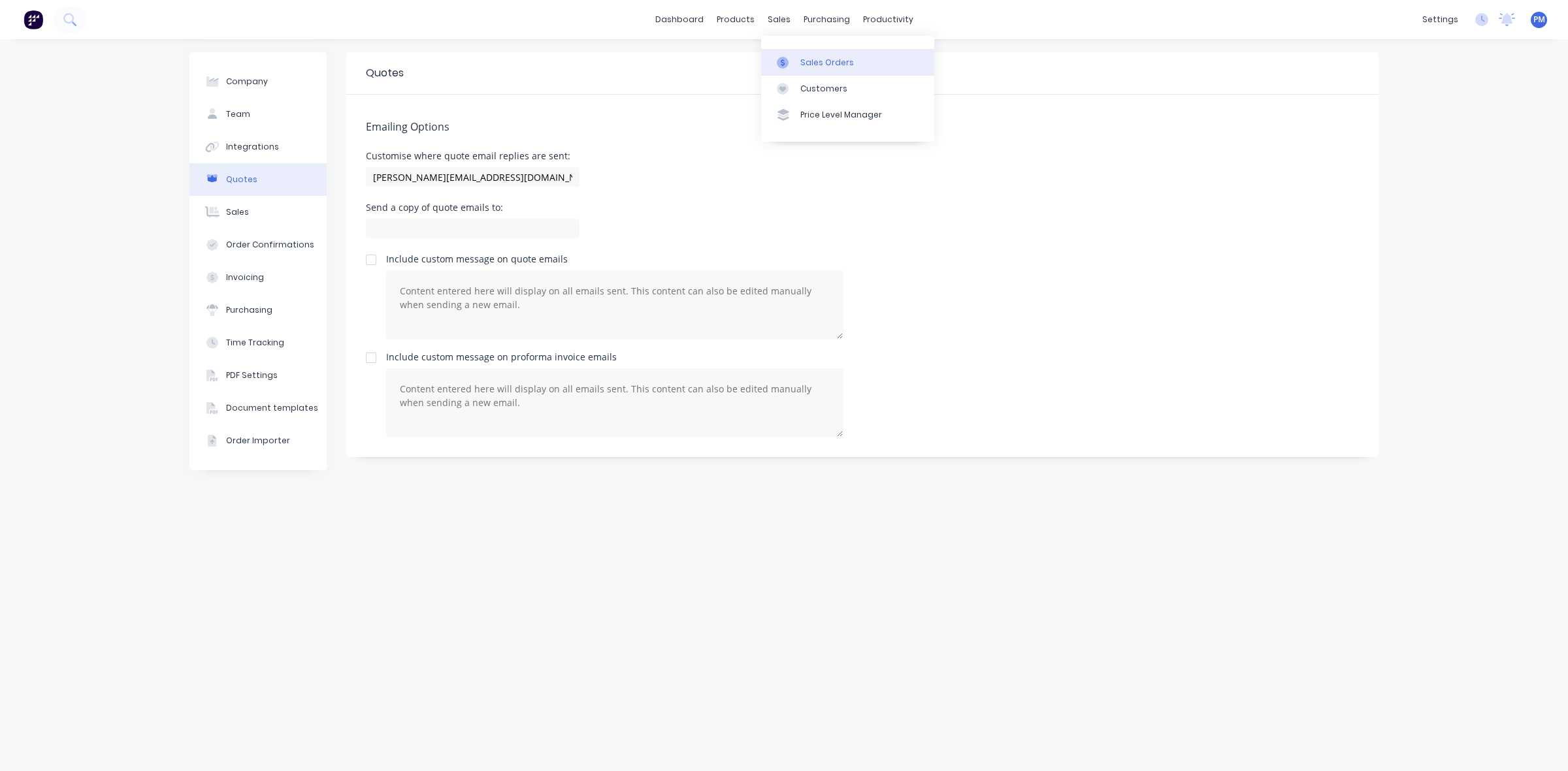
click at [814, 62] on div "Sales Orders" at bounding box center [827, 62] width 54 height 12
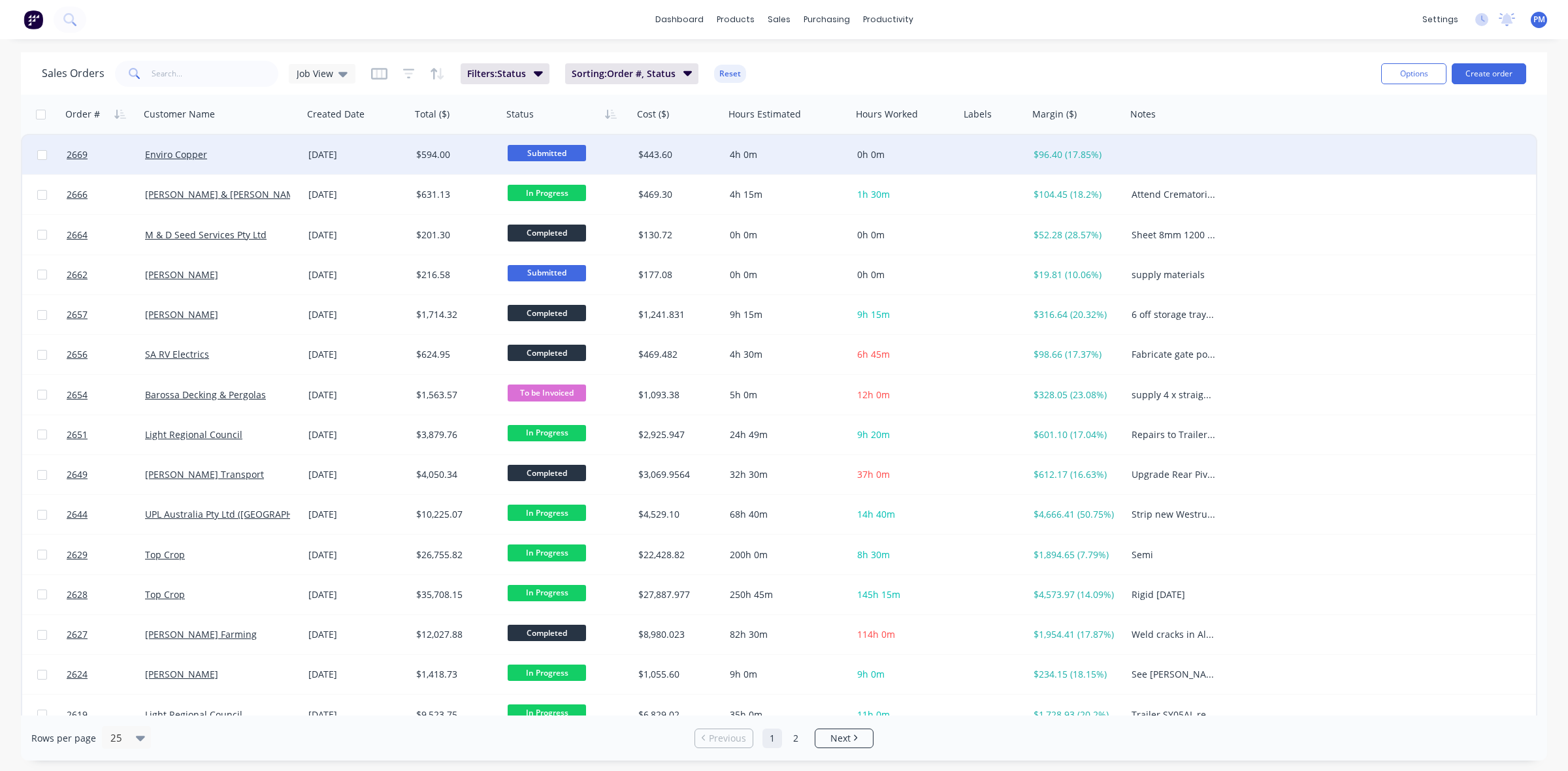
click at [239, 154] on div "Enviro Copper" at bounding box center [218, 154] width 145 height 13
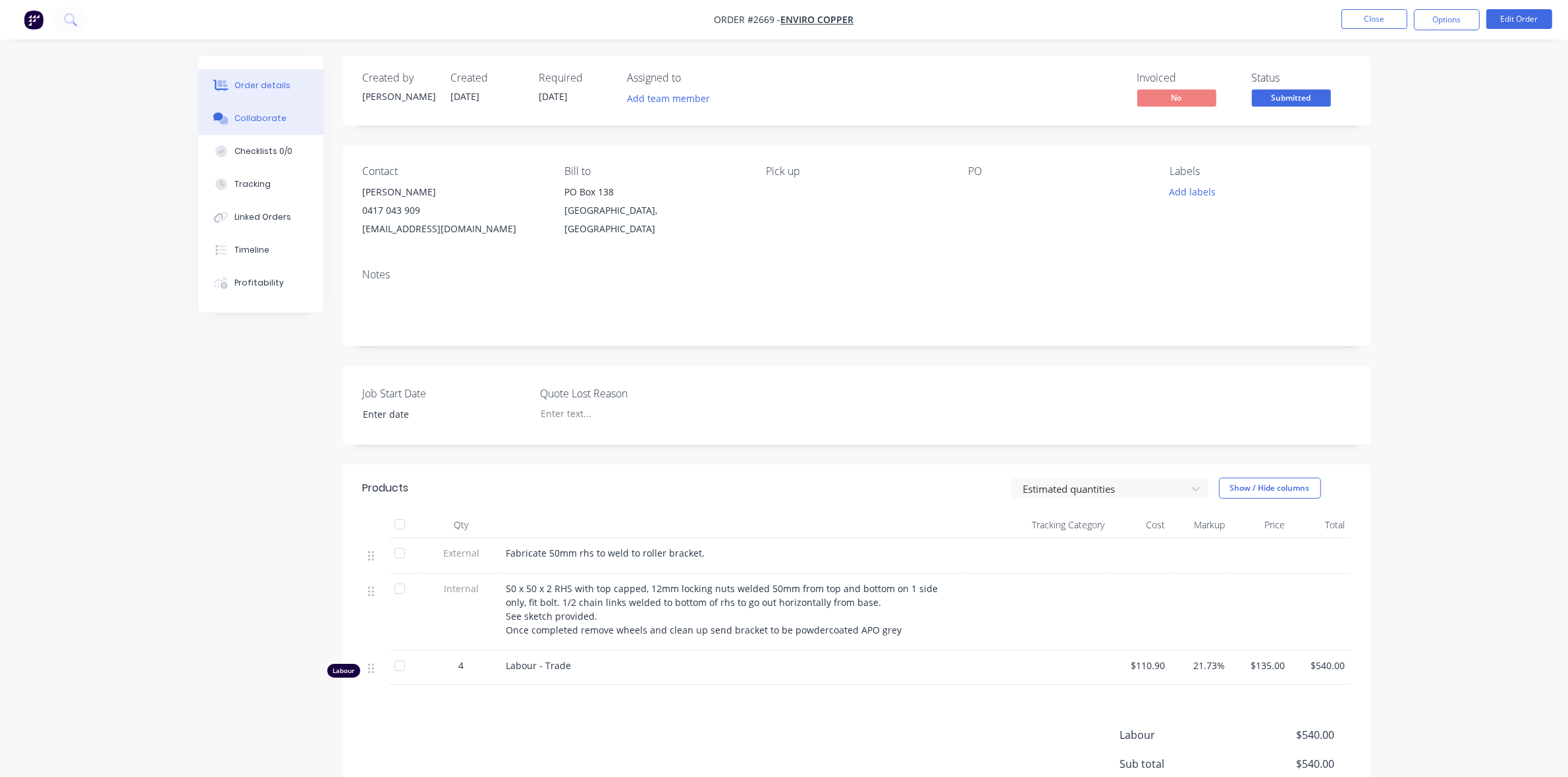
click at [273, 116] on div "Collaborate" at bounding box center [260, 118] width 52 height 12
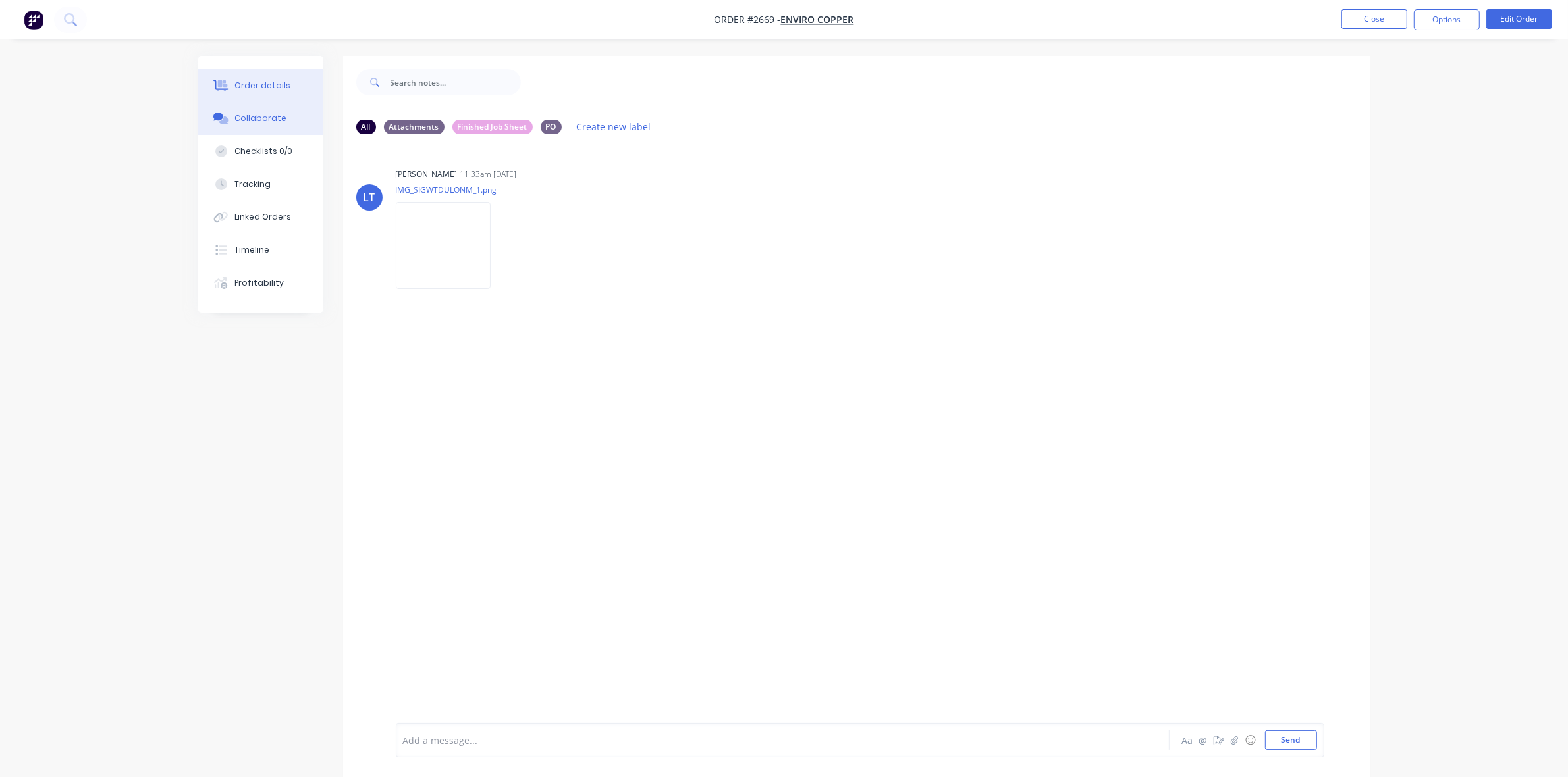
click at [265, 81] on div "Order details" at bounding box center [263, 85] width 56 height 12
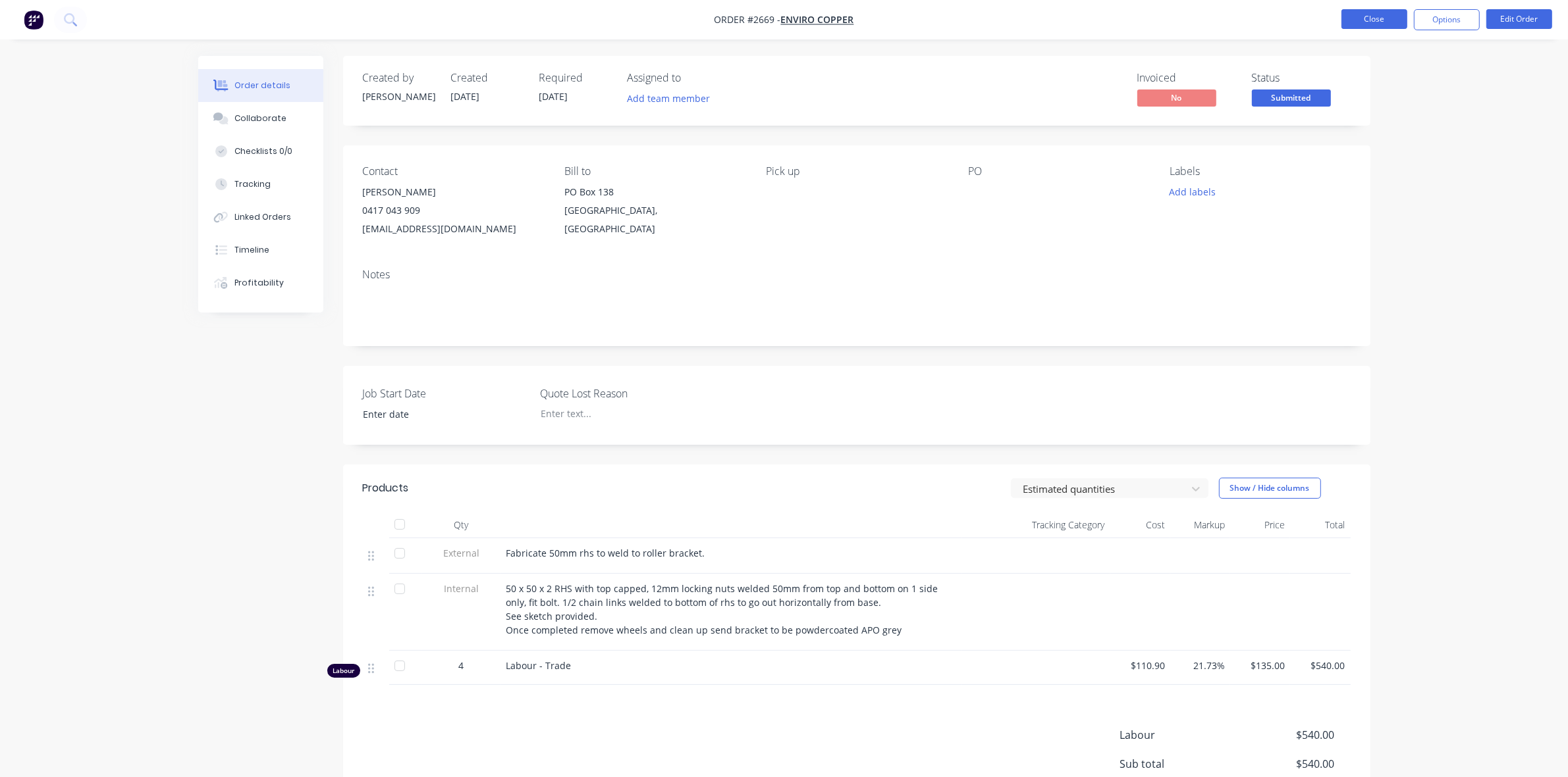
click at [1366, 10] on button "Close" at bounding box center [1374, 19] width 66 height 20
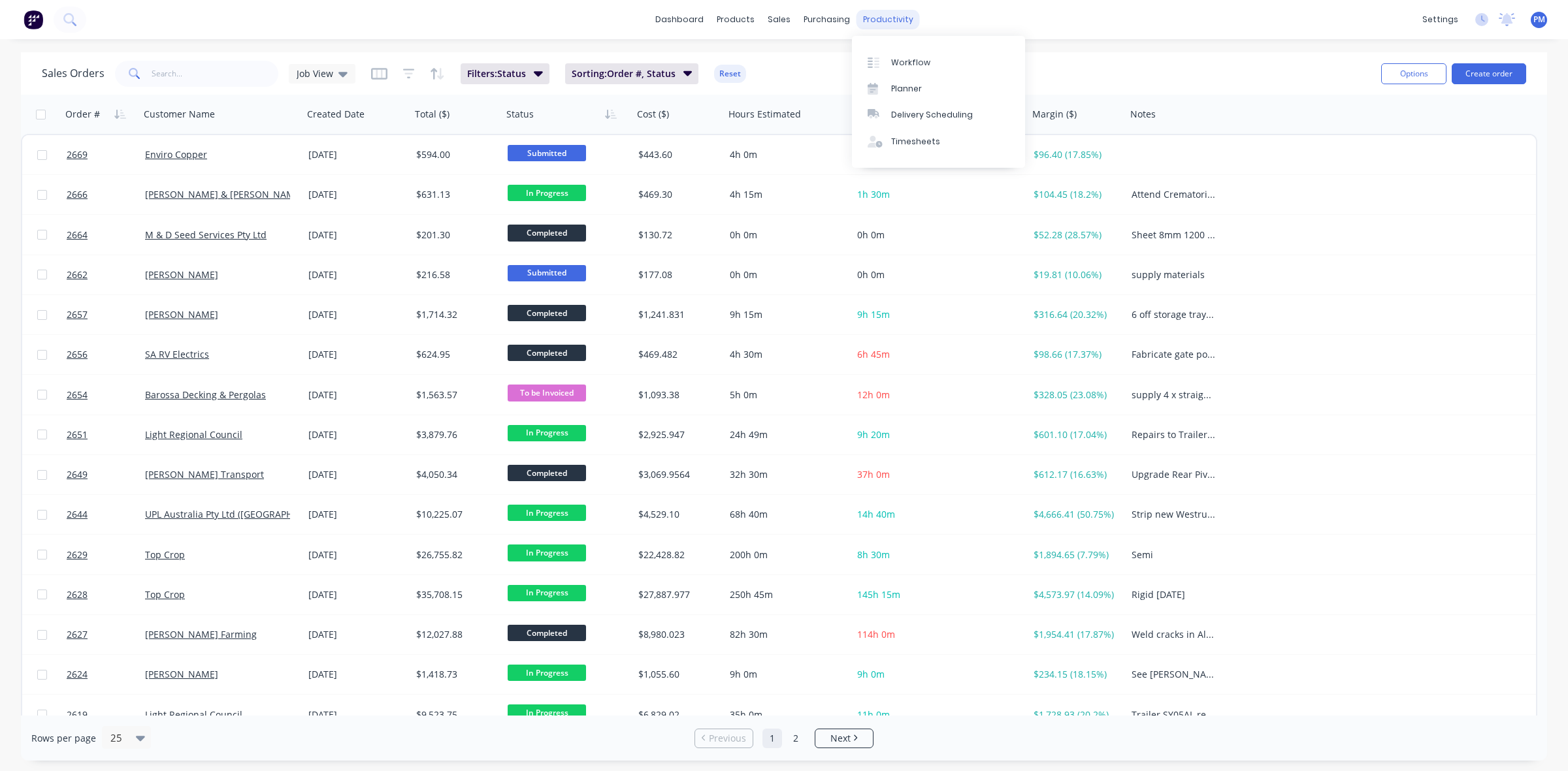
click at [874, 20] on div "productivity" at bounding box center [889, 20] width 63 height 20
click at [898, 84] on div "Planner" at bounding box center [906, 88] width 31 height 12
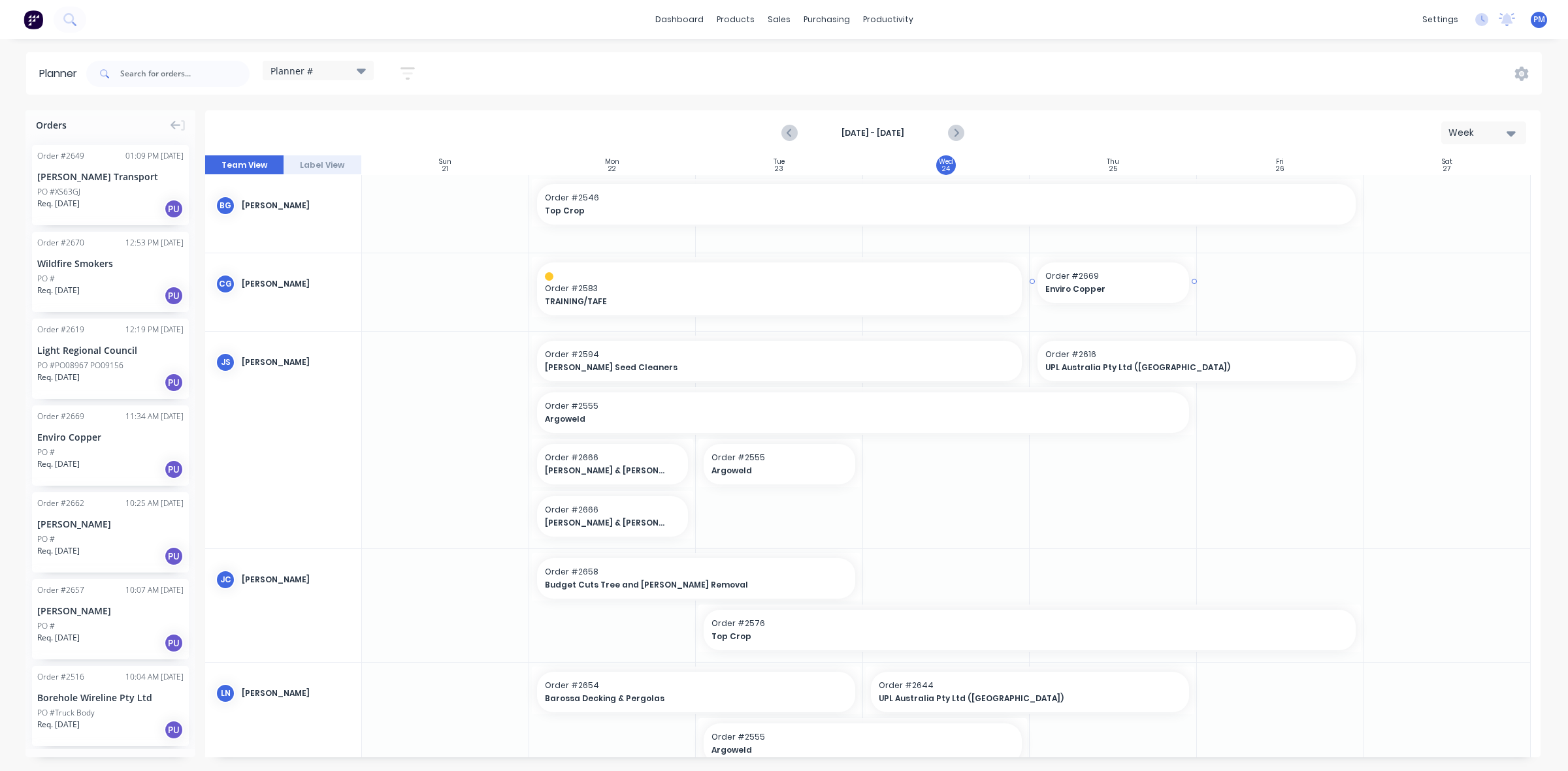
drag, startPoint x: 66, startPoint y: 432, endPoint x: 1098, endPoint y: 301, distance: 1040.3
click at [118, 188] on div "PO #XS63GJ" at bounding box center [110, 192] width 146 height 12
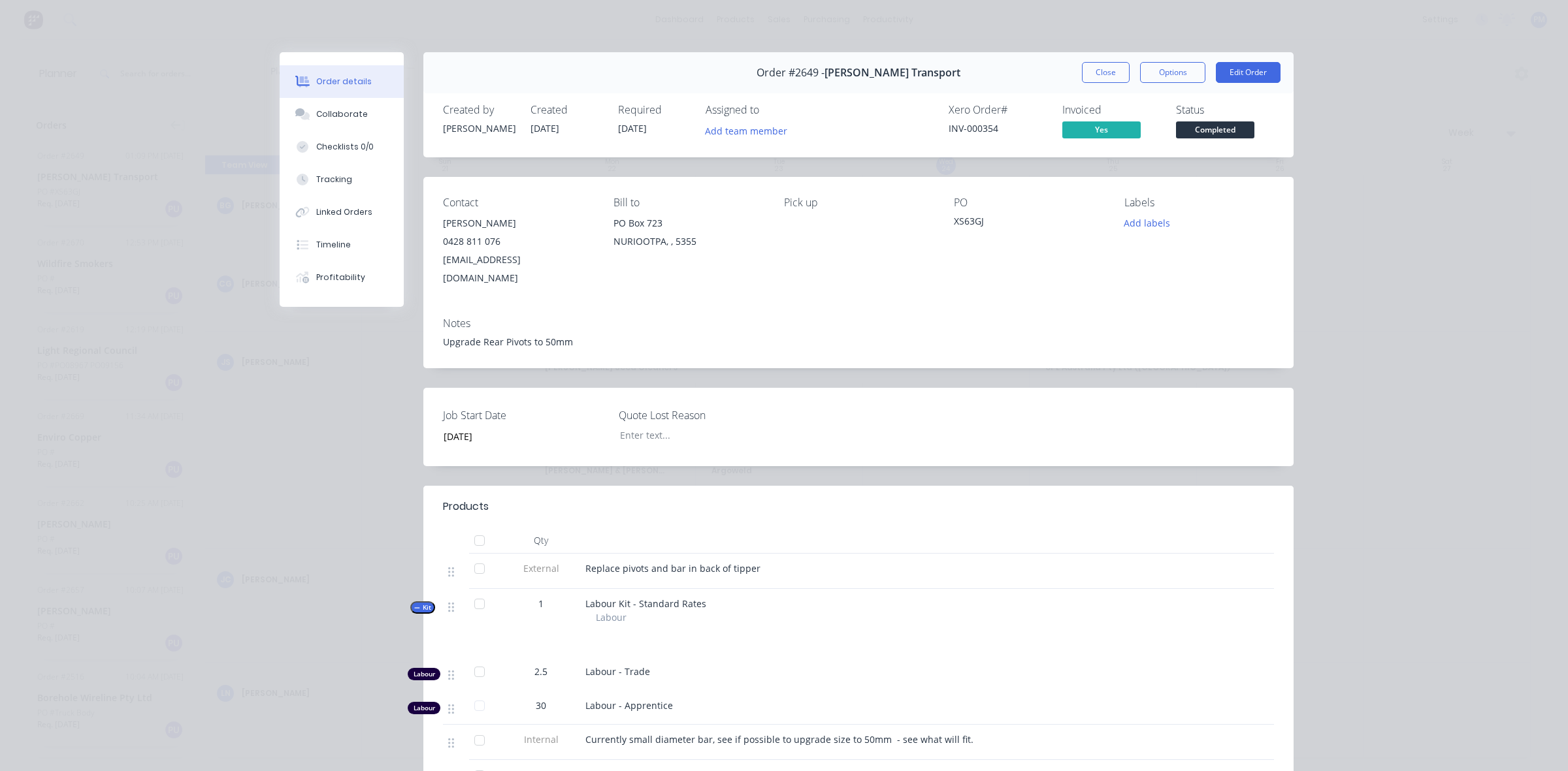
click at [965, 126] on div "INV-000354" at bounding box center [998, 128] width 98 height 14
click at [1096, 76] on button "Close" at bounding box center [1106, 73] width 47 height 20
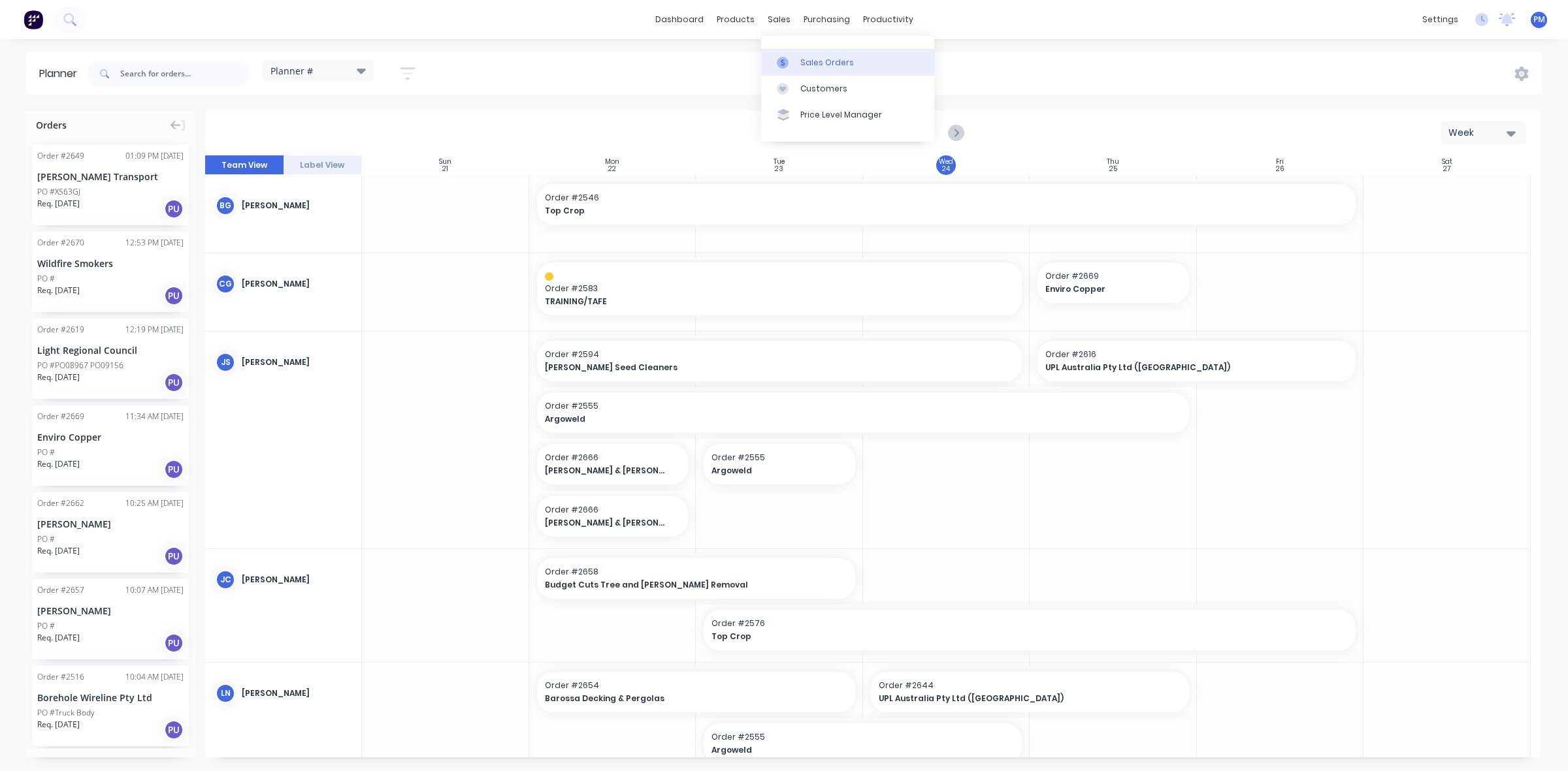
click at [811, 57] on div "Sales Orders" at bounding box center [827, 62] width 54 height 12
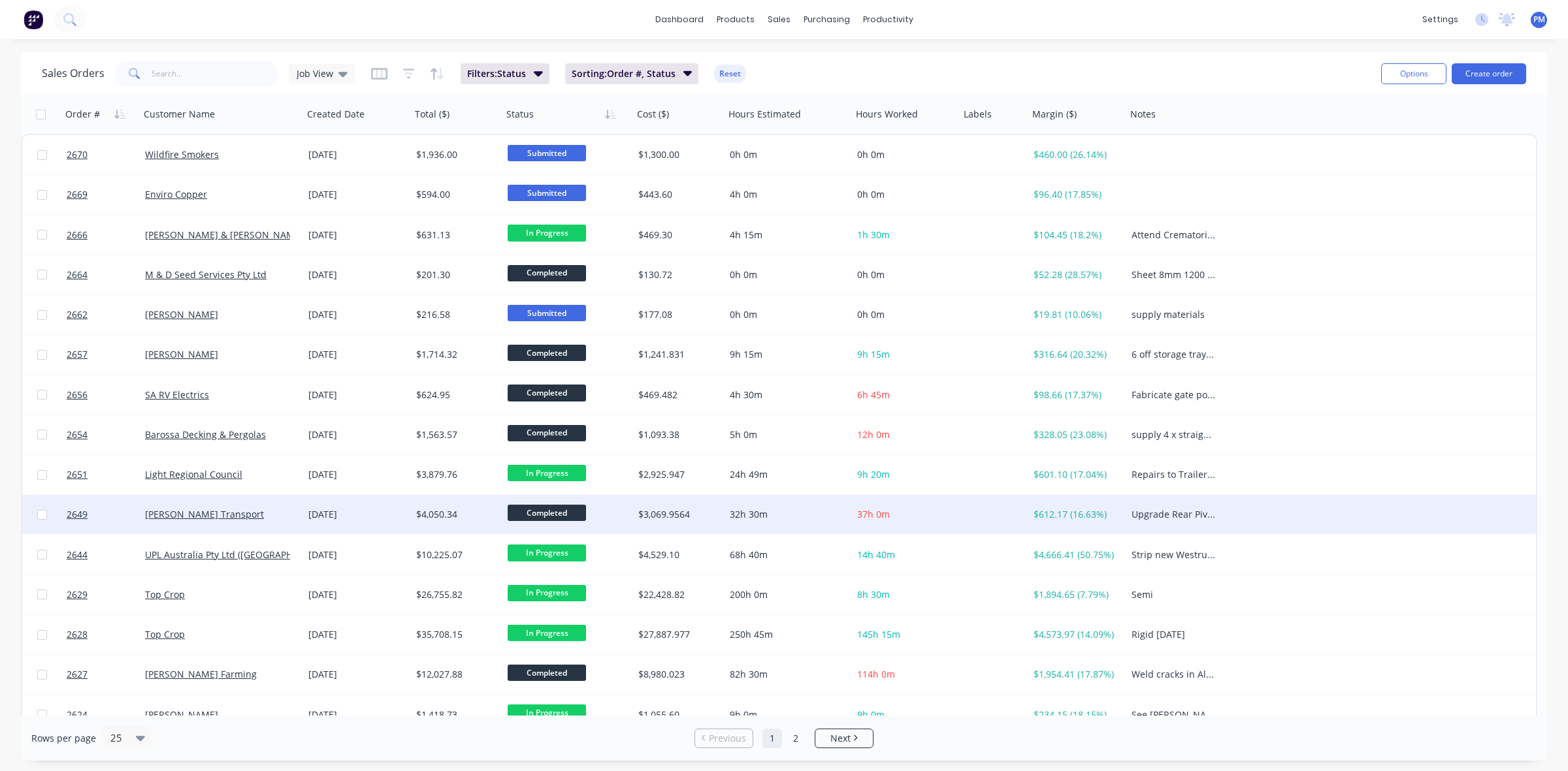
click at [252, 519] on div "[PERSON_NAME] Transport" at bounding box center [218, 514] width 145 height 13
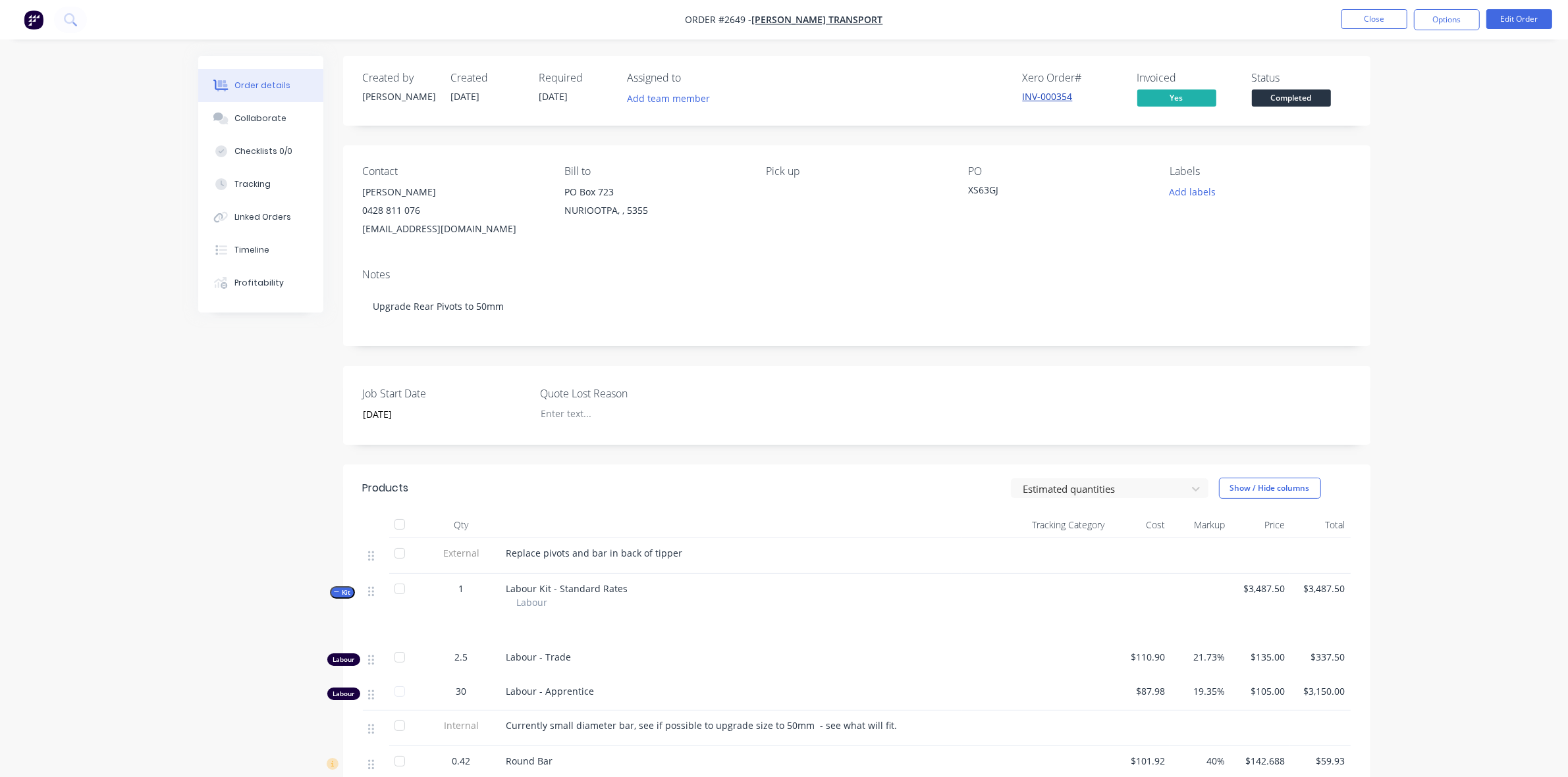
click at [1034, 97] on link "INV-000354" at bounding box center [1047, 96] width 50 height 12
click at [1378, 23] on button "Close" at bounding box center [1374, 19] width 66 height 20
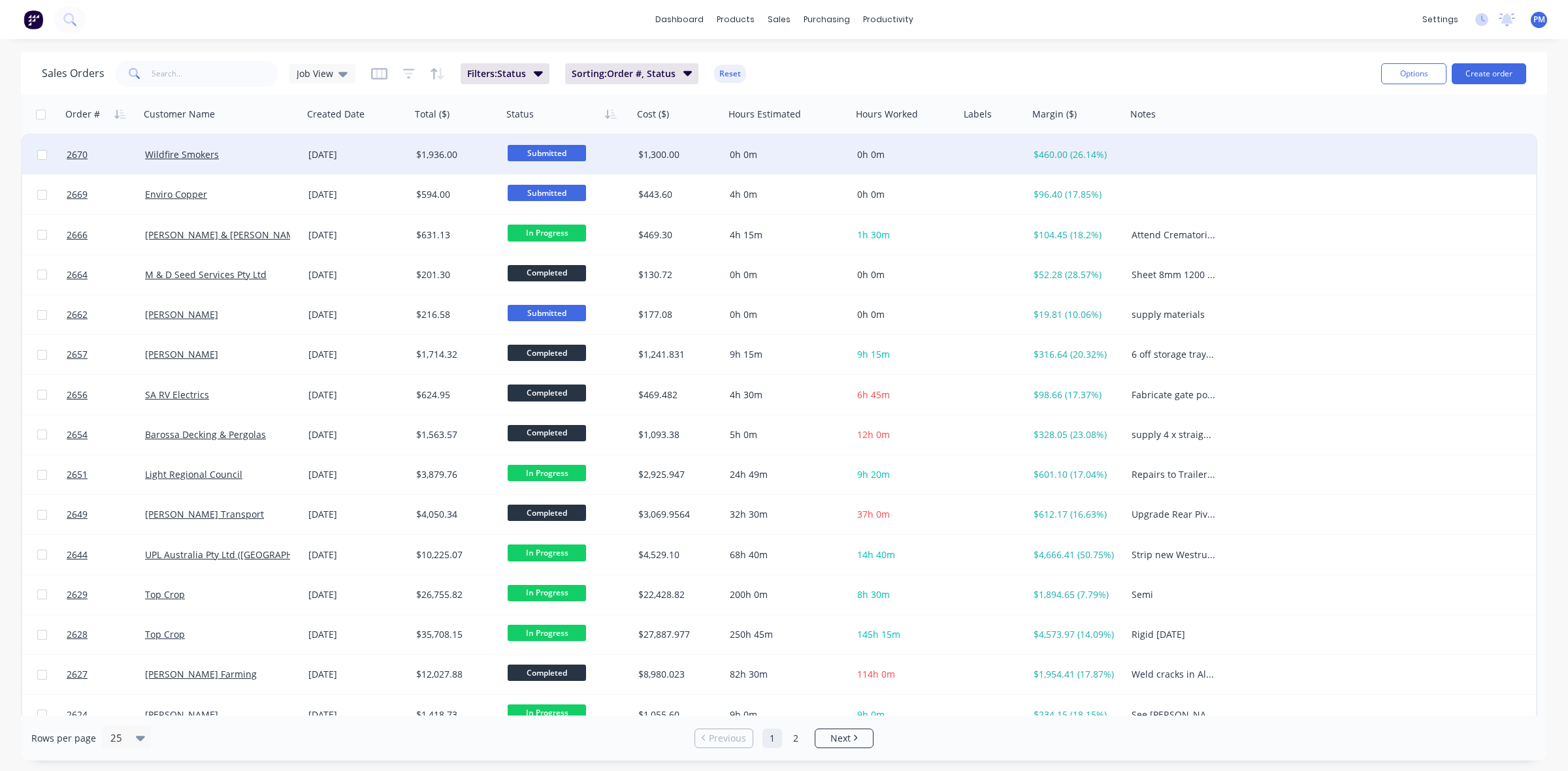
click at [275, 157] on div "Wildfire Smokers" at bounding box center [218, 154] width 145 height 13
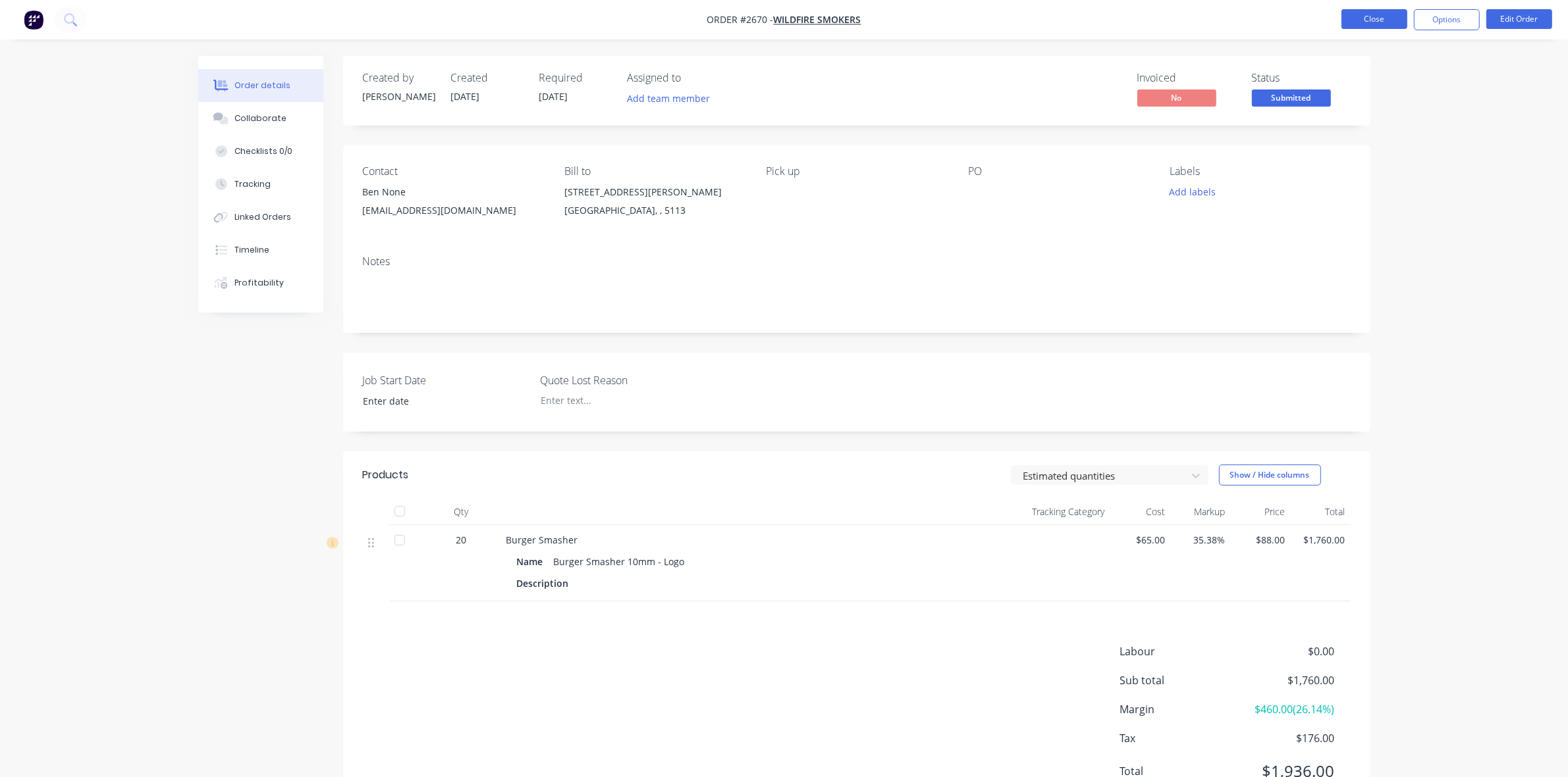
click at [1363, 14] on button "Close" at bounding box center [1374, 19] width 66 height 20
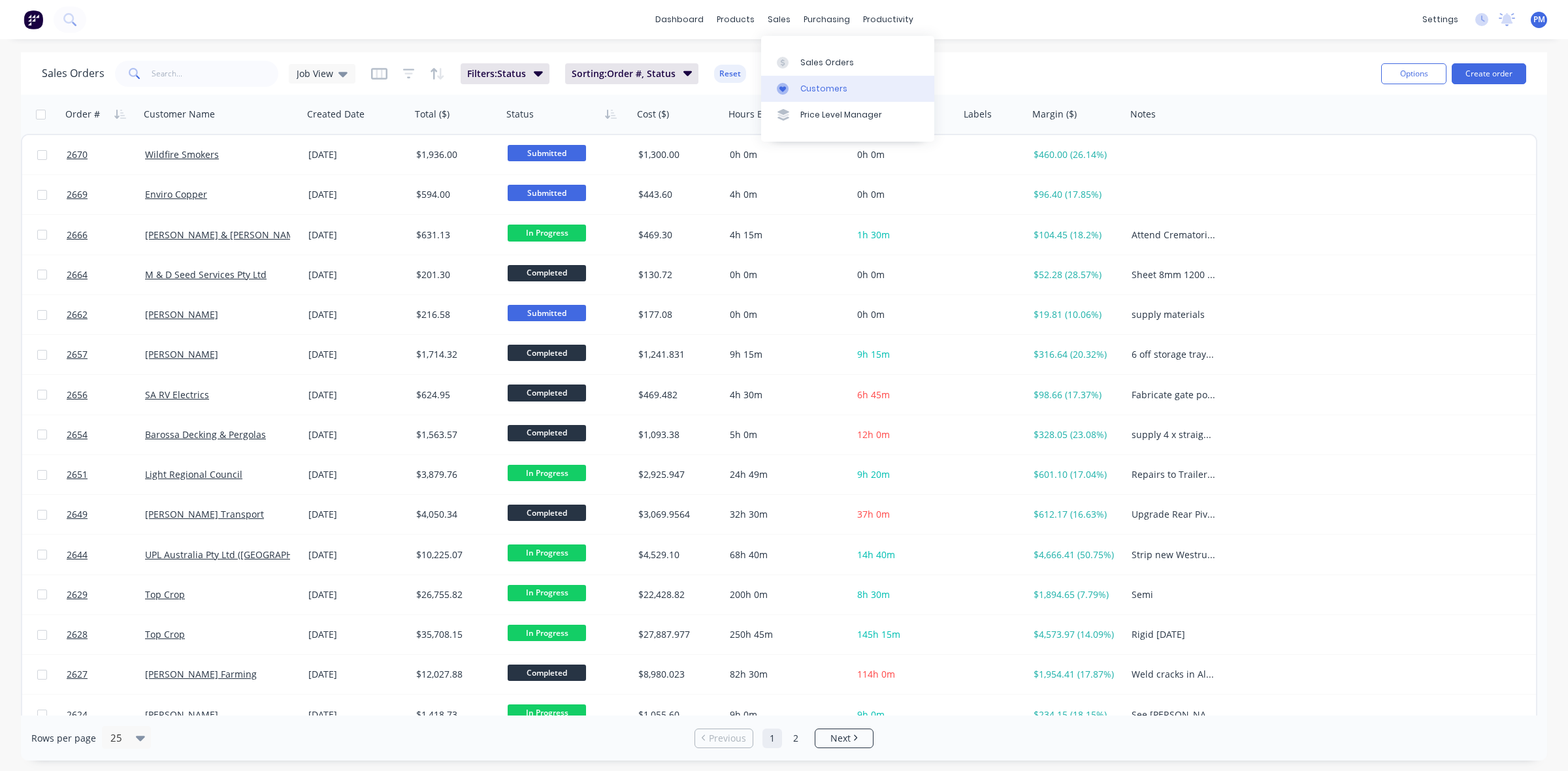
click at [817, 84] on div "Customers" at bounding box center [824, 88] width 47 height 12
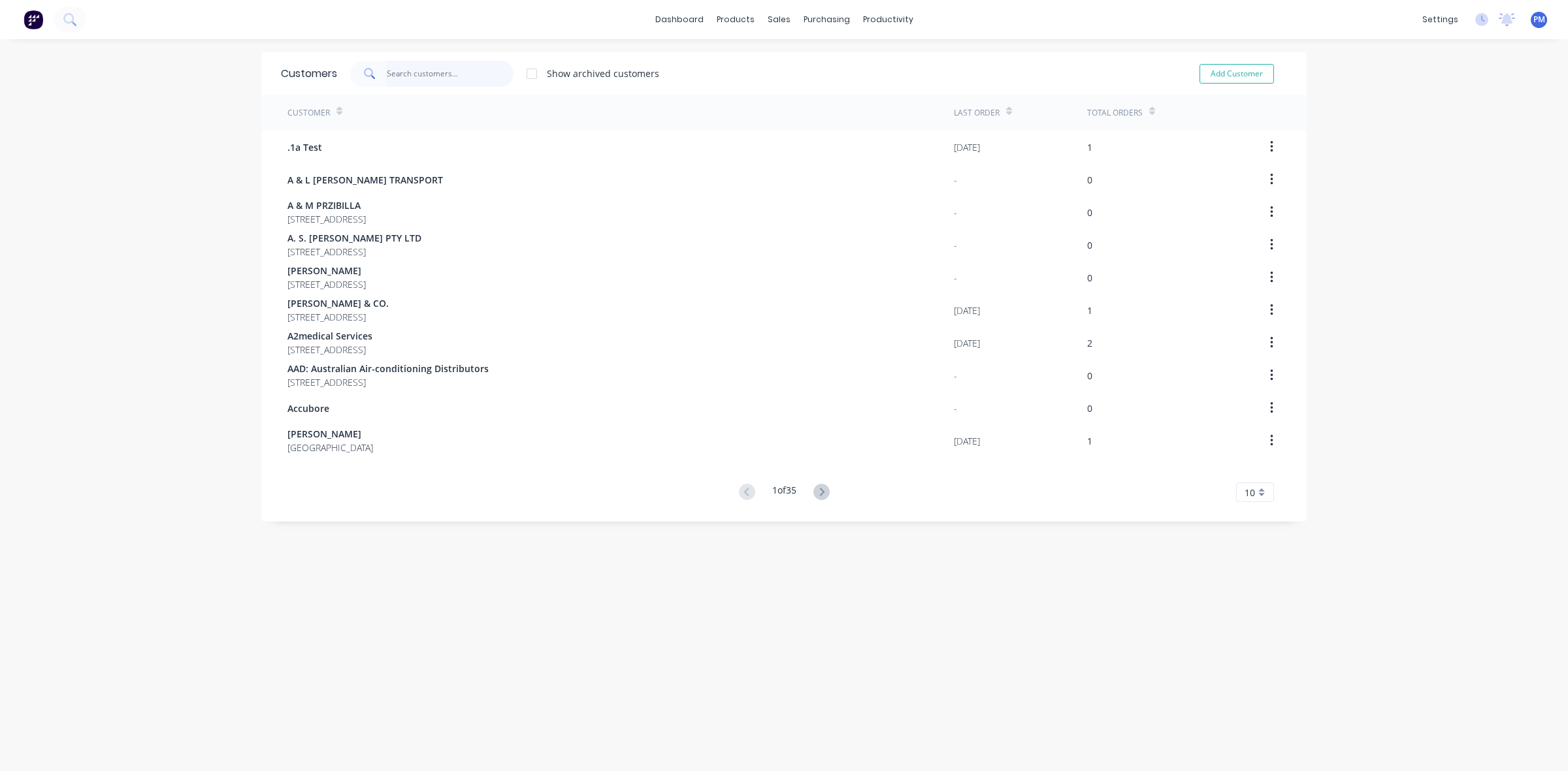
click at [425, 73] on input "text" at bounding box center [450, 73] width 127 height 26
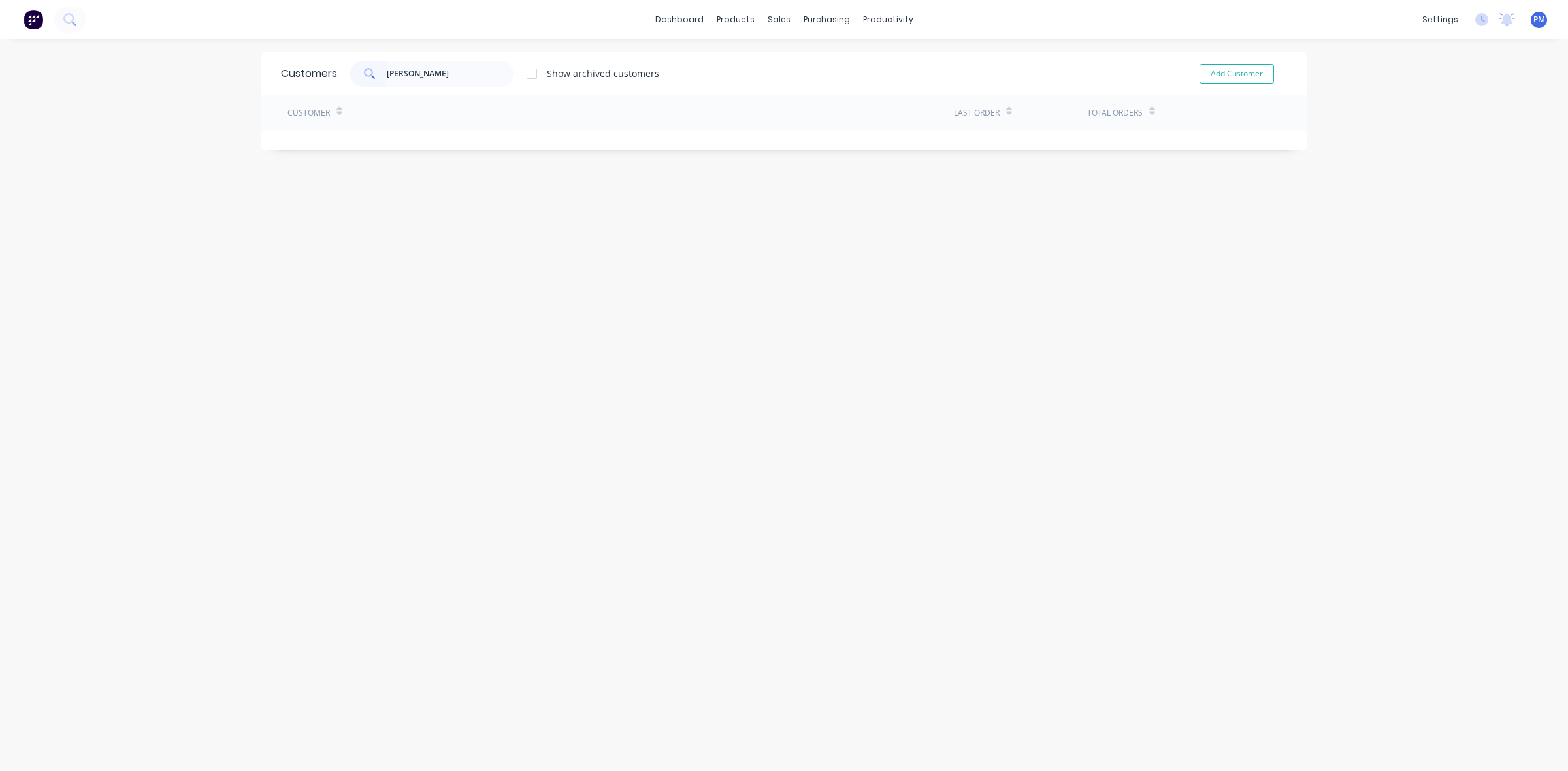
click at [365, 73] on icon at bounding box center [369, 73] width 12 height 12
drag, startPoint x: 412, startPoint y: 70, endPoint x: 382, endPoint y: 71, distance: 30.0
click at [387, 71] on input "gary" at bounding box center [450, 73] width 127 height 26
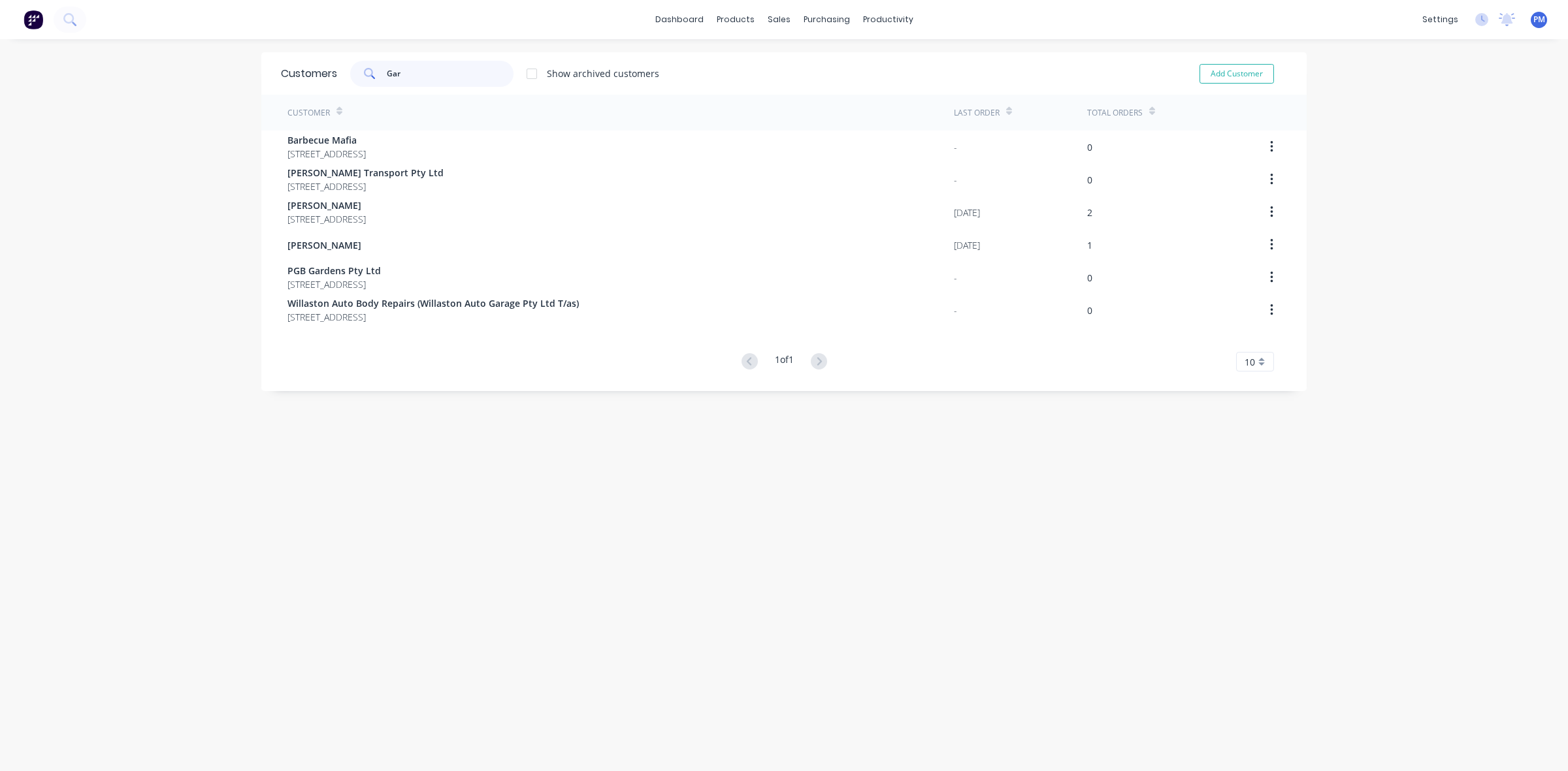
type input "Gary"
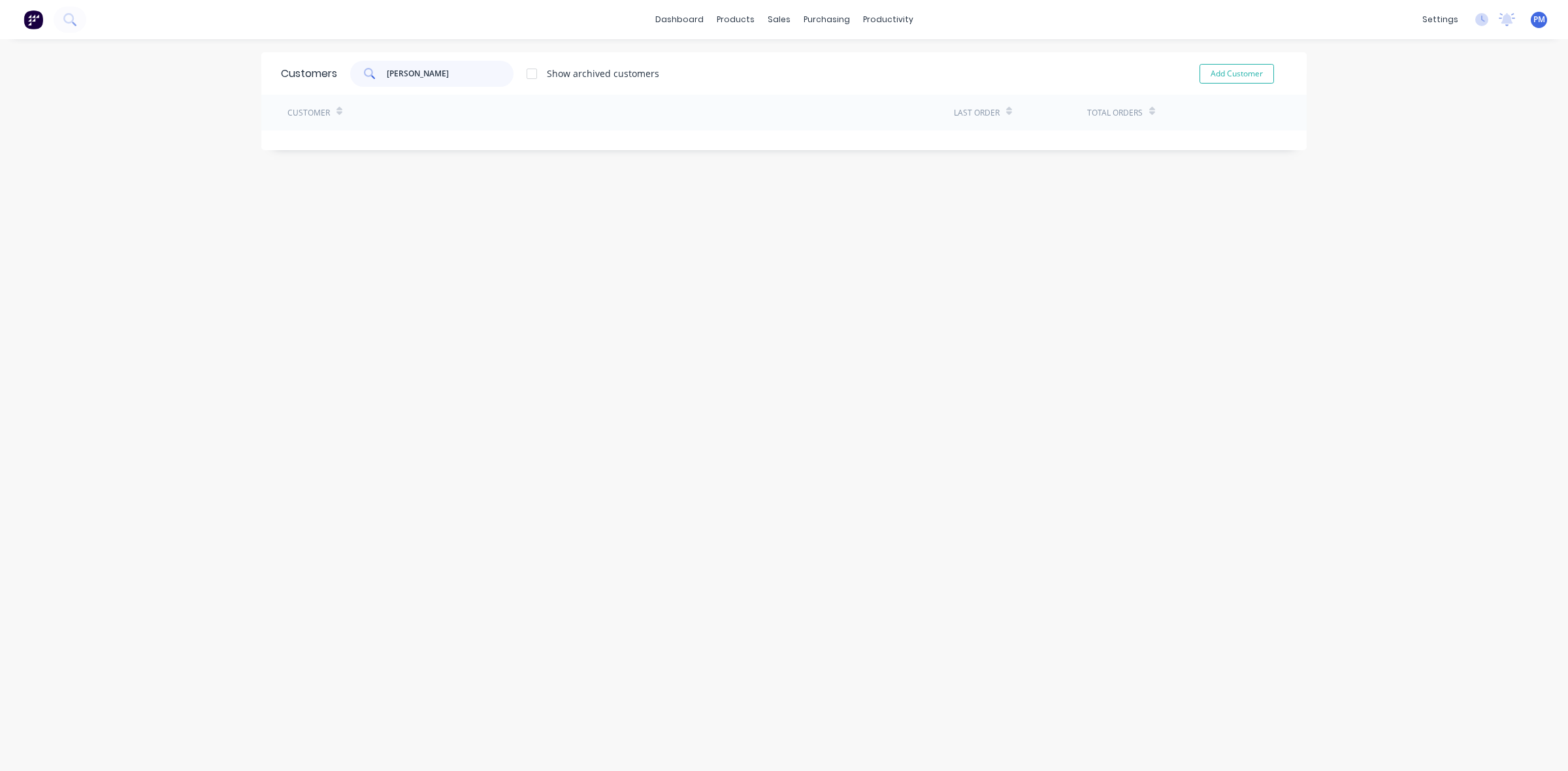
drag, startPoint x: 420, startPoint y: 75, endPoint x: 381, endPoint y: 75, distance: 39.0
click at [381, 75] on div "Gary" at bounding box center [432, 73] width 164 height 26
type input "GARY"
drag, startPoint x: 406, startPoint y: 73, endPoint x: 370, endPoint y: 73, distance: 36.0
click at [370, 73] on div "GARY" at bounding box center [432, 73] width 164 height 26
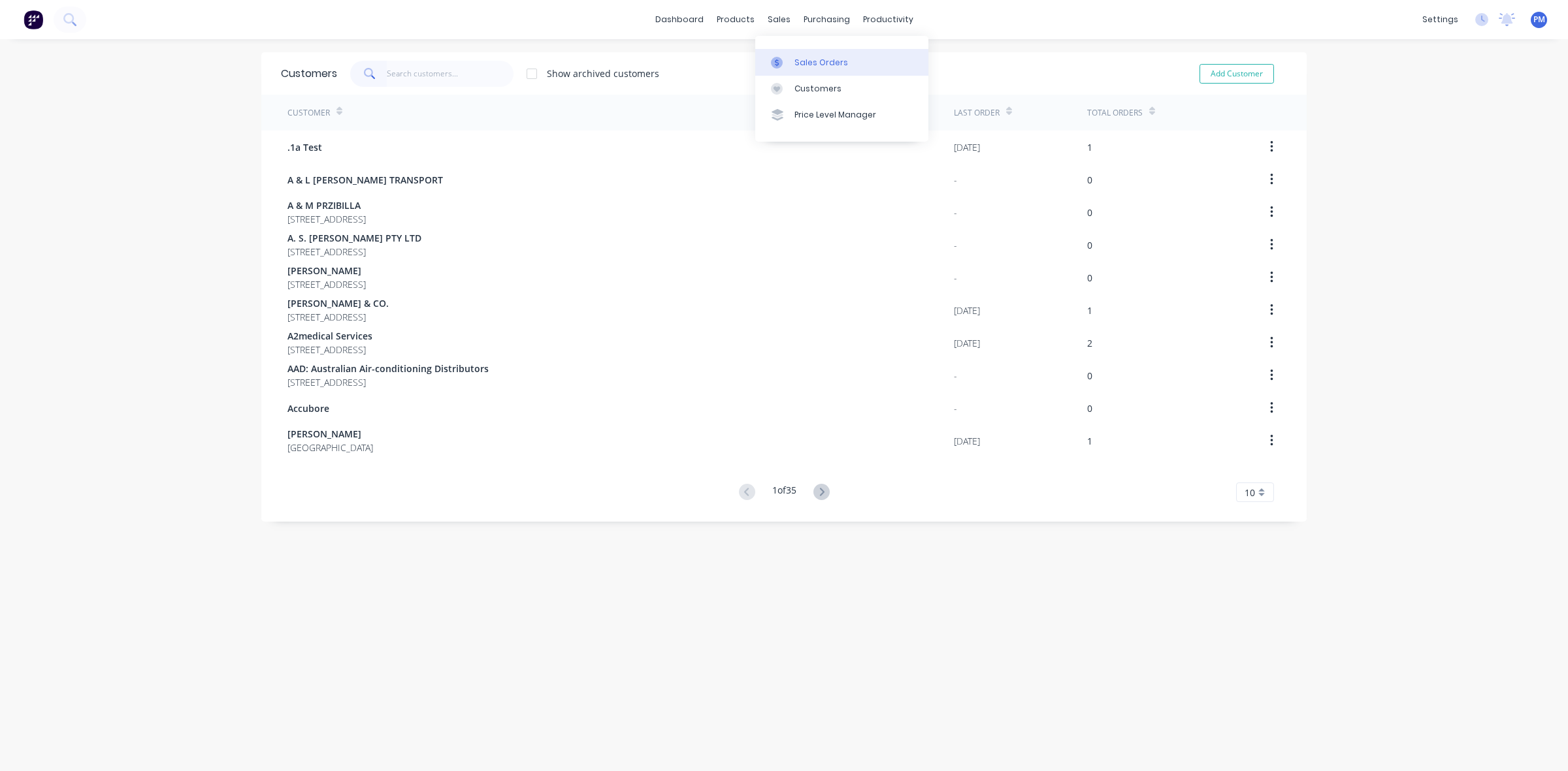
click at [808, 53] on link "Sales Orders" at bounding box center [842, 62] width 173 height 26
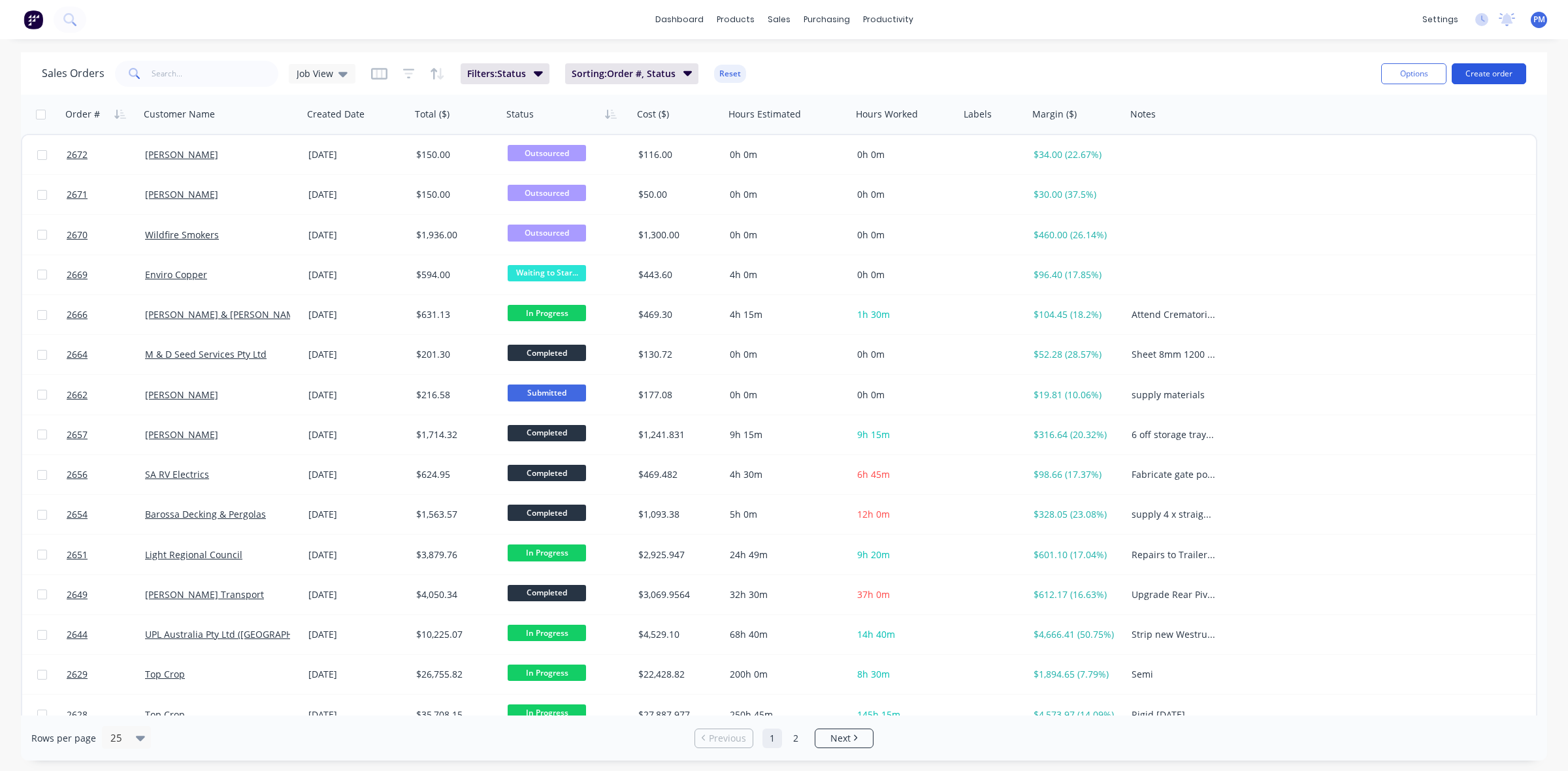
click at [1478, 67] on button "Create order" at bounding box center [1489, 73] width 74 height 20
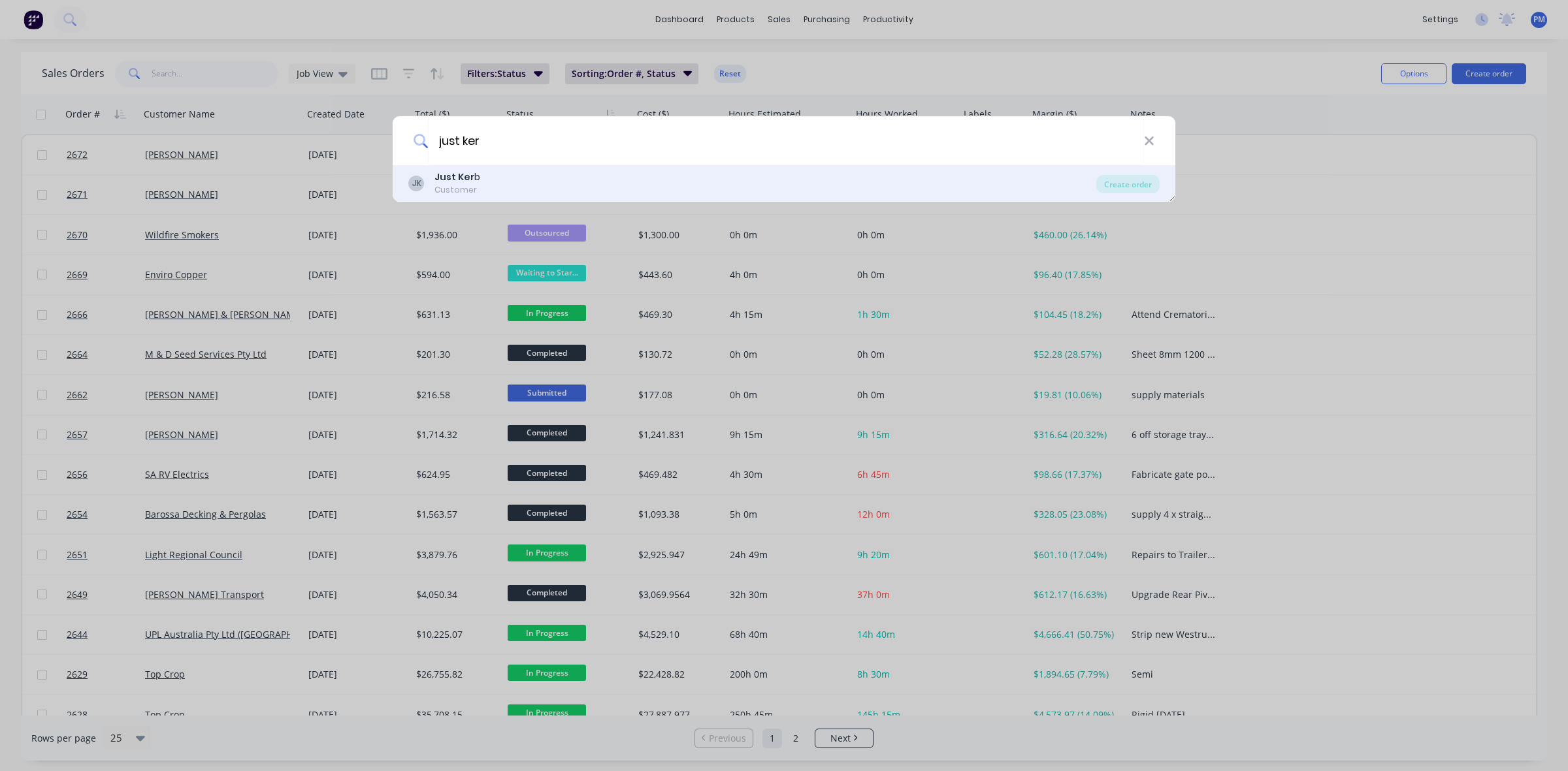
type input "just ker"
click at [447, 166] on div "JK Just Ker b Customer Create order" at bounding box center [784, 183] width 783 height 36
click at [456, 175] on b "Just Ker" at bounding box center [454, 177] width 40 height 13
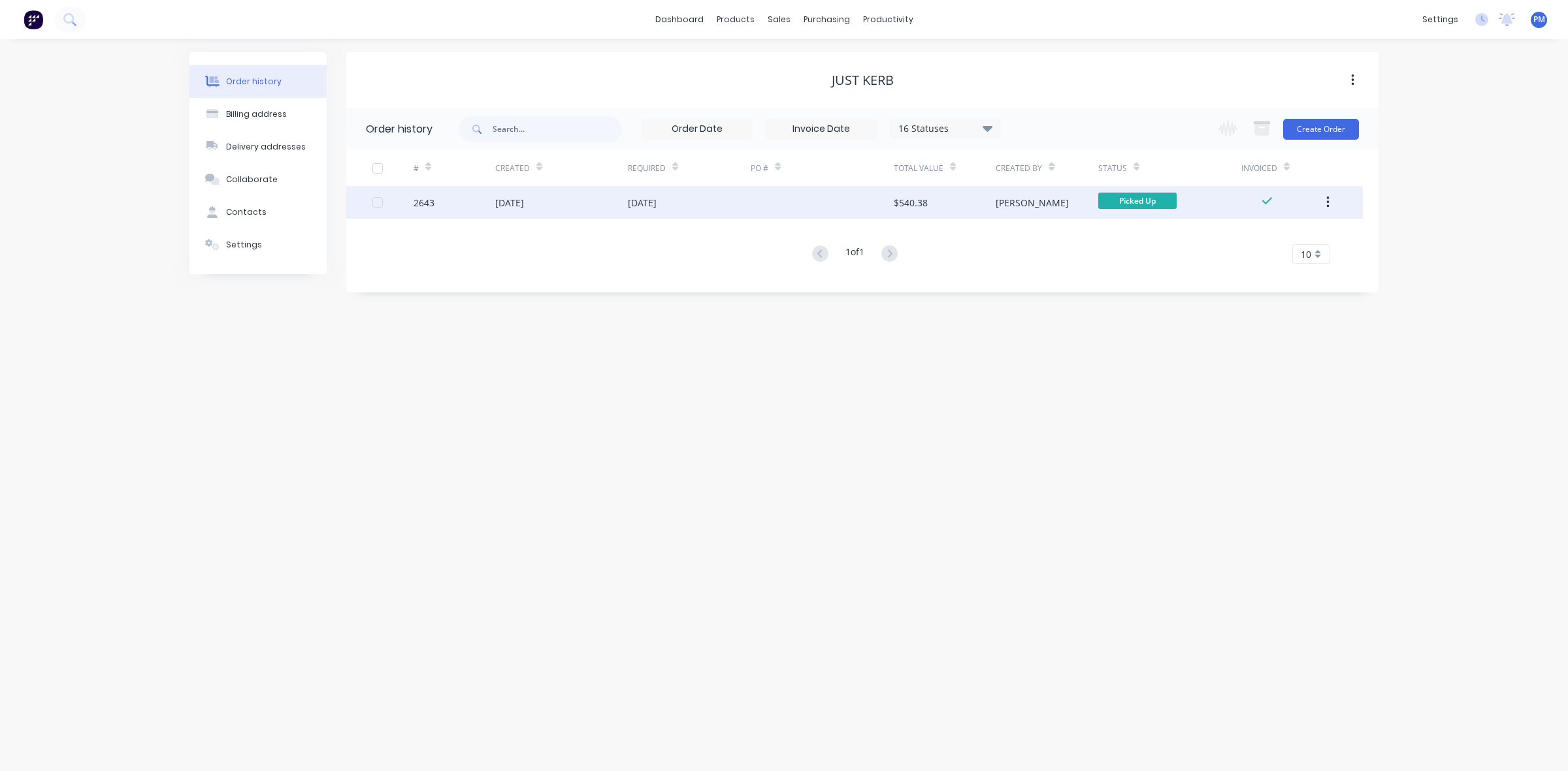
click at [739, 207] on div "[DATE]" at bounding box center [690, 202] width 123 height 33
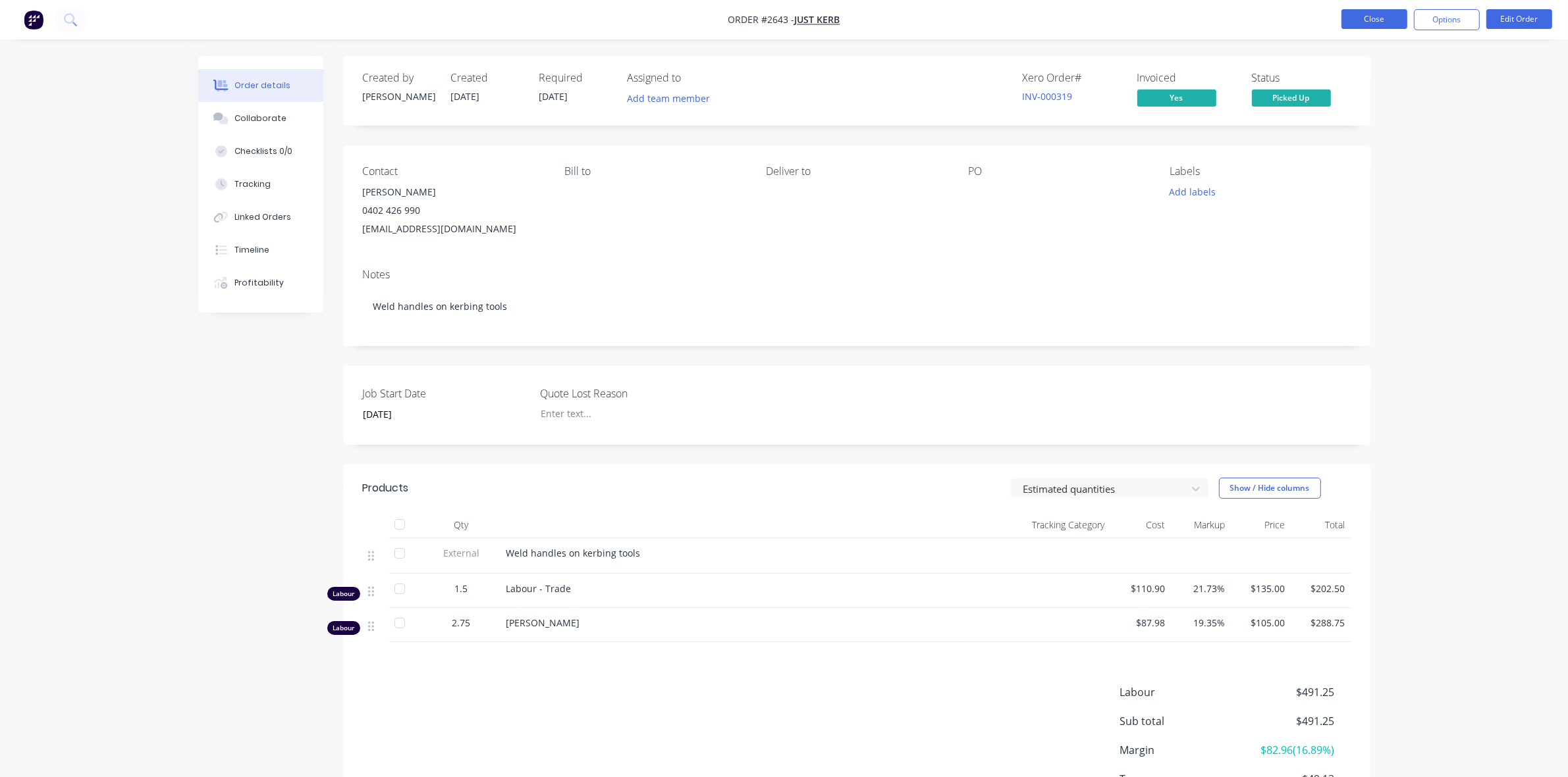
click at [1387, 17] on button "Close" at bounding box center [1374, 19] width 66 height 20
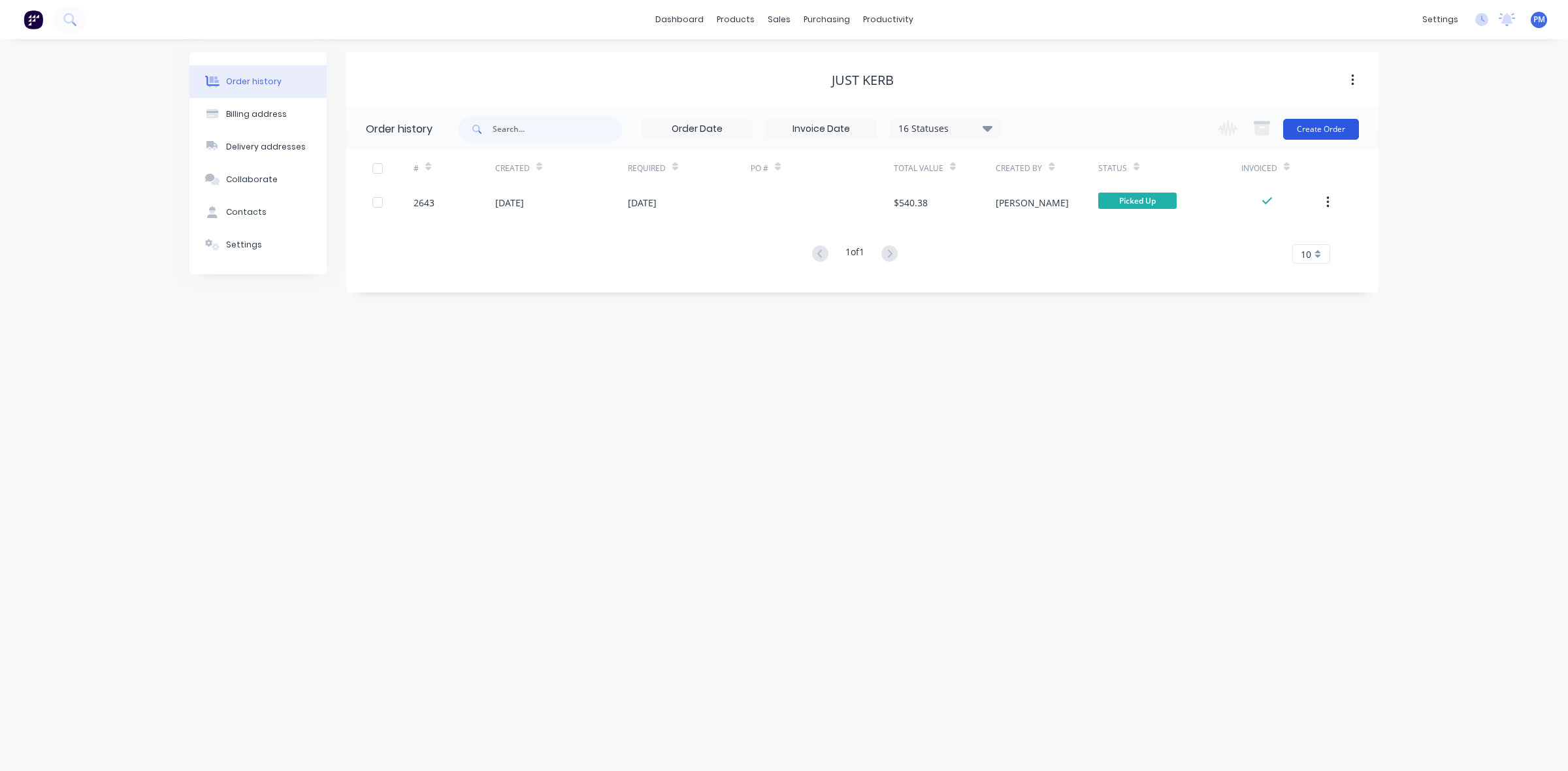
click at [1314, 130] on button "Create Order" at bounding box center [1320, 129] width 75 height 20
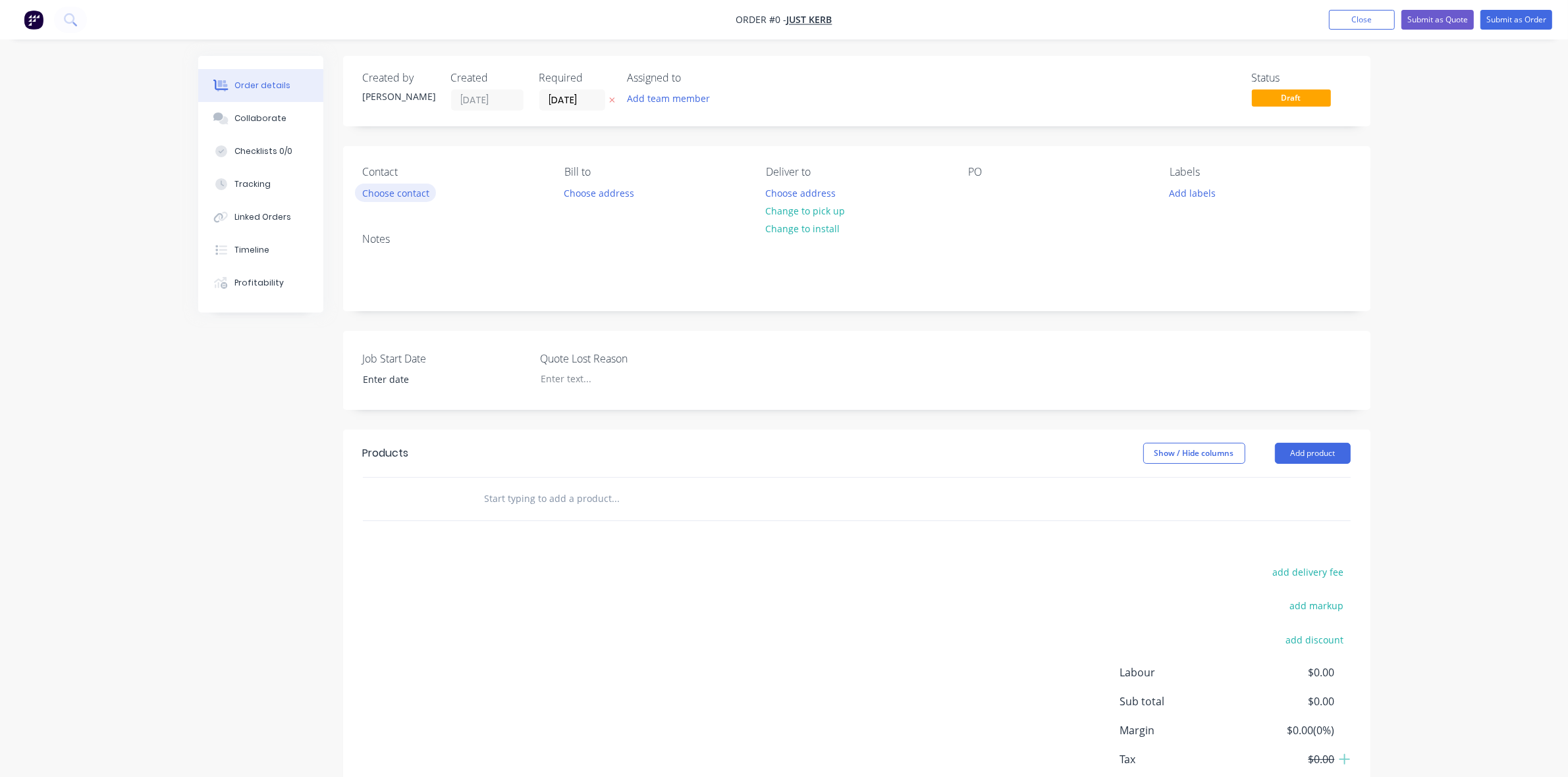
click at [390, 193] on button "Choose contact" at bounding box center [395, 192] width 81 height 18
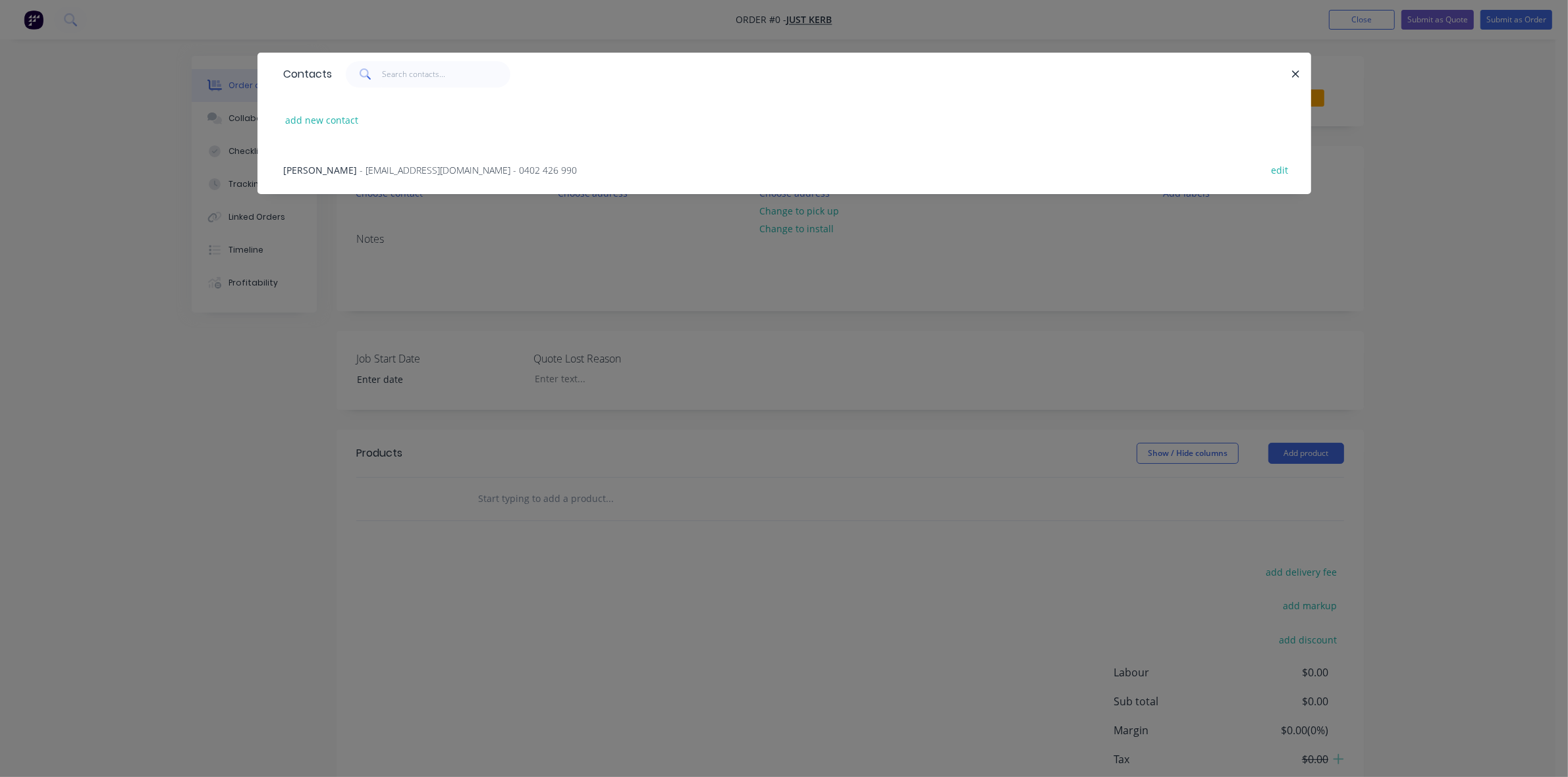
click at [364, 172] on span "- smithie03@bigpond.com - 0402 426 990" at bounding box center [469, 170] width 218 height 12
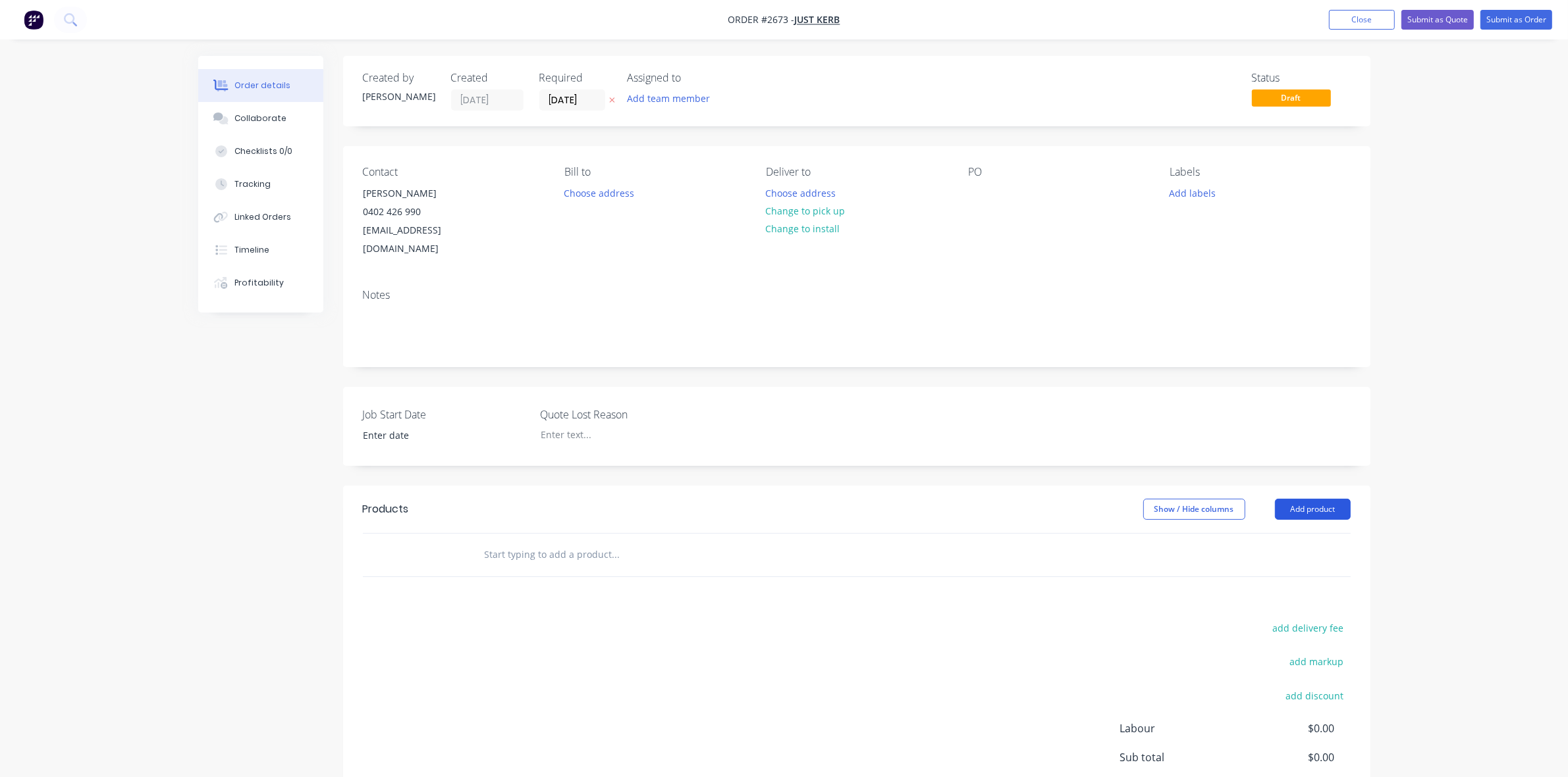
click at [1301, 499] on button "Add product" at bounding box center [1312, 509] width 76 height 21
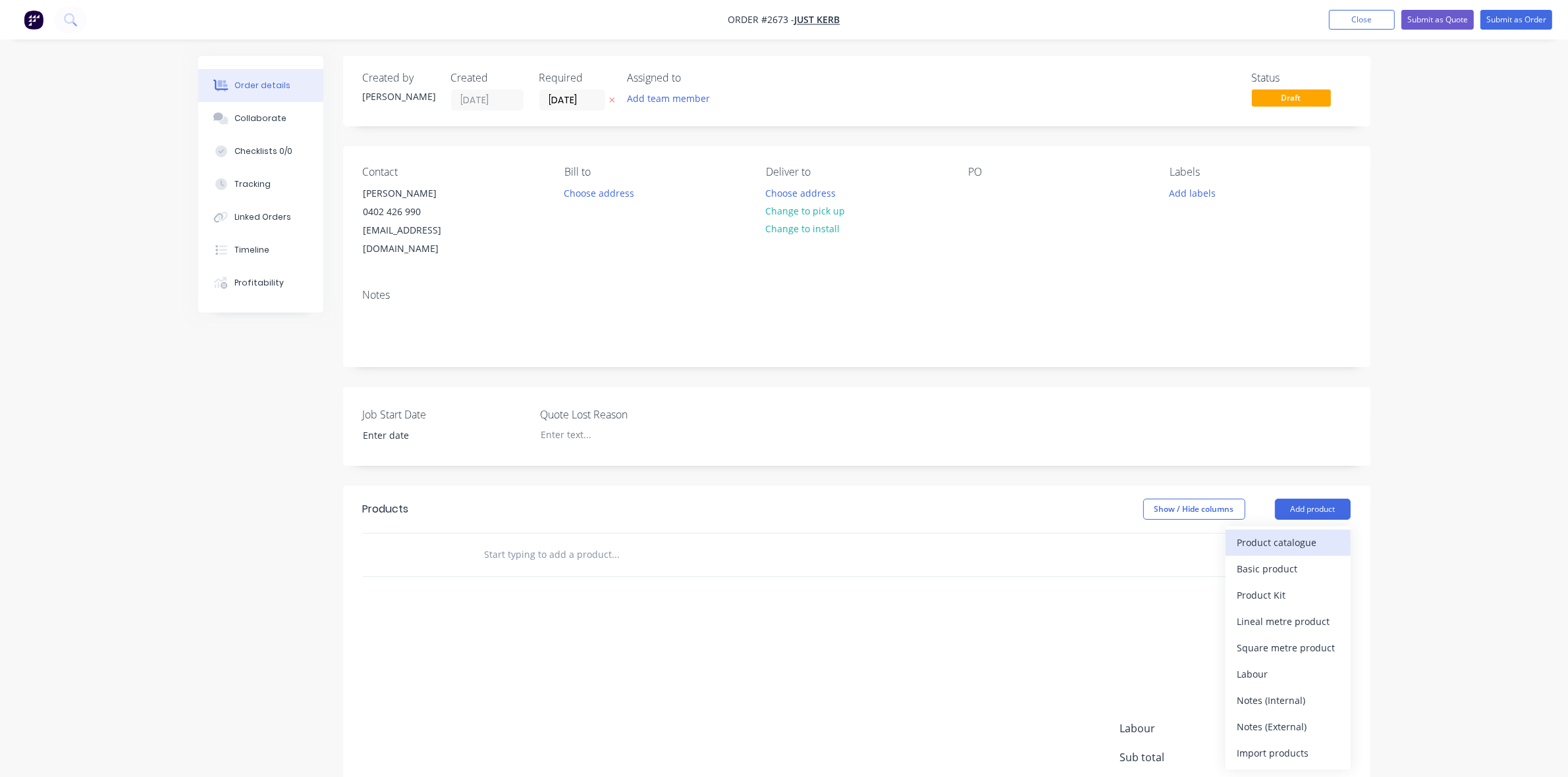
click at [1272, 533] on div "Product catalogue" at bounding box center [1288, 543] width 101 height 19
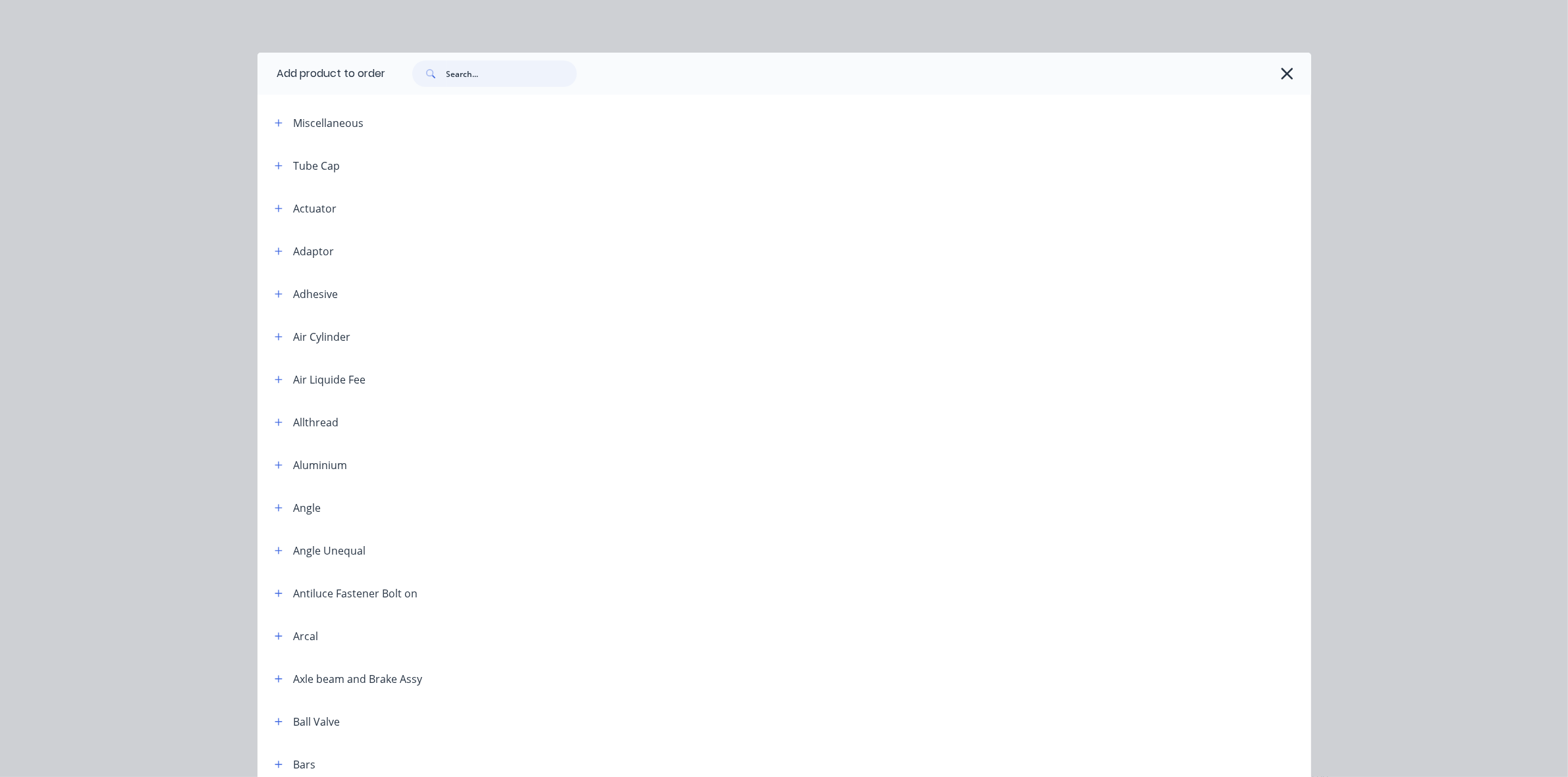
click at [452, 79] on input "text" at bounding box center [511, 74] width 130 height 26
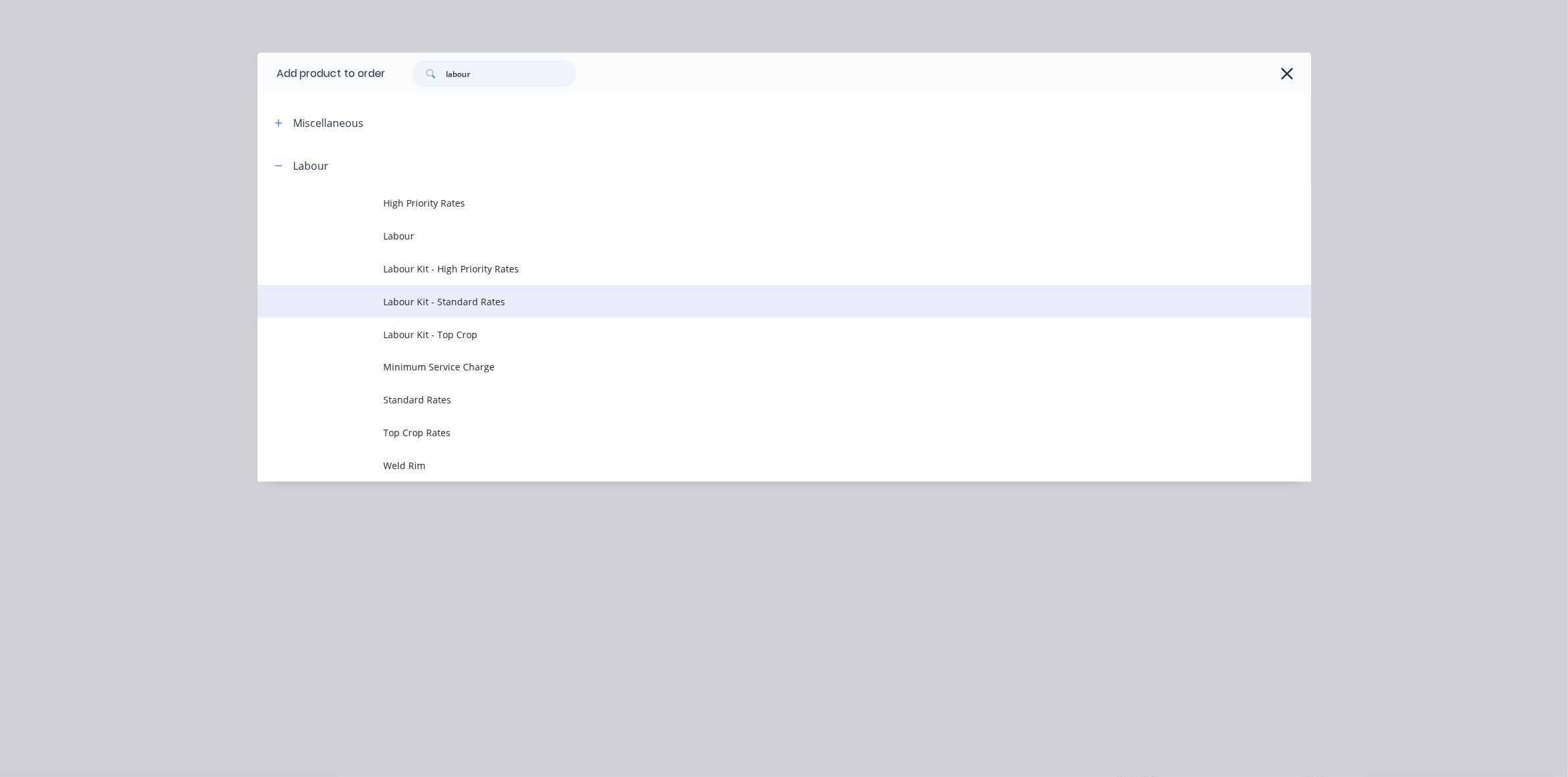
type input "labour"
click at [459, 298] on span "Labour Kit - Standard Rates" at bounding box center [754, 302] width 742 height 14
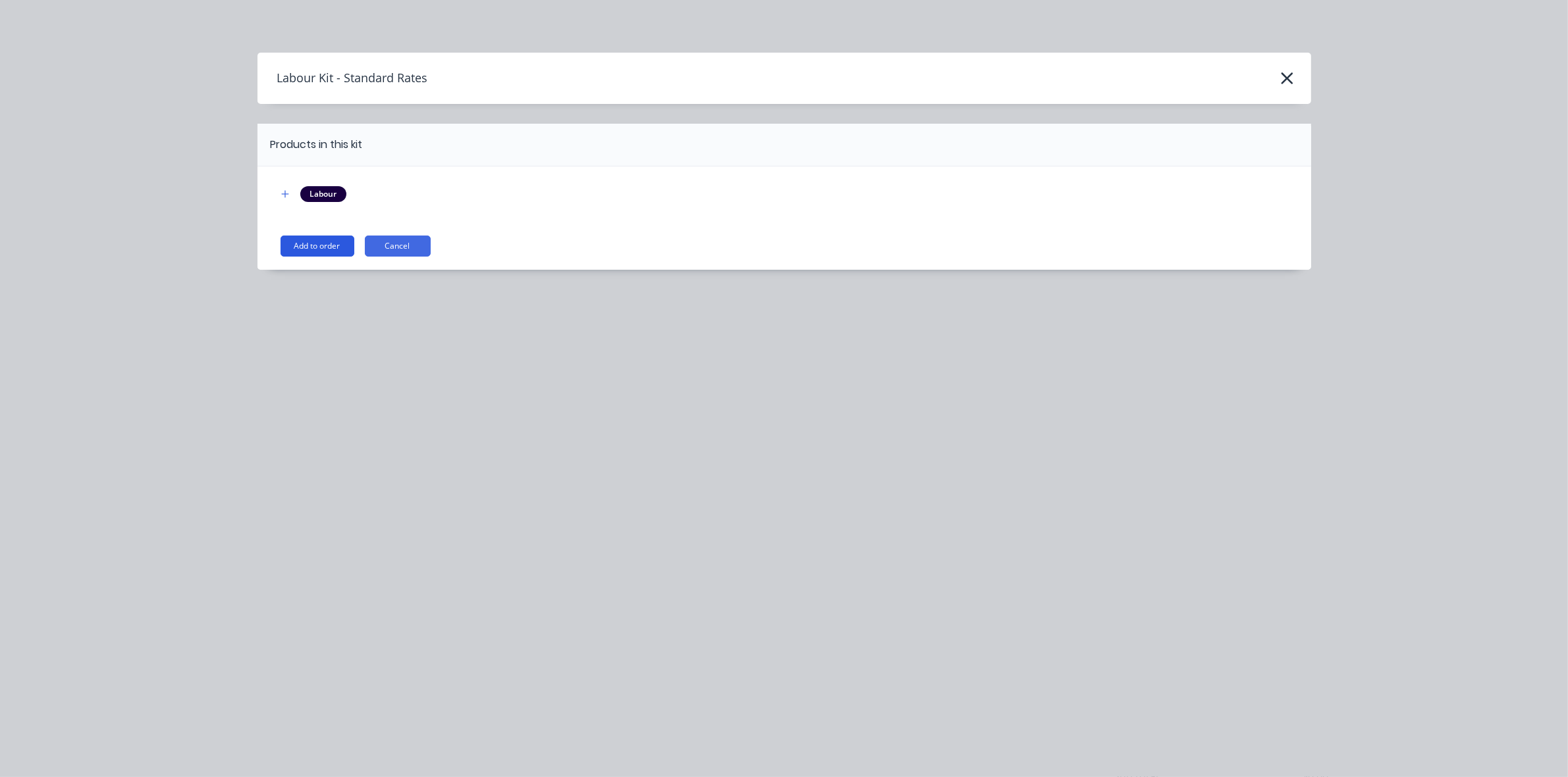
click at [315, 248] on button "Add to order" at bounding box center [317, 246] width 74 height 21
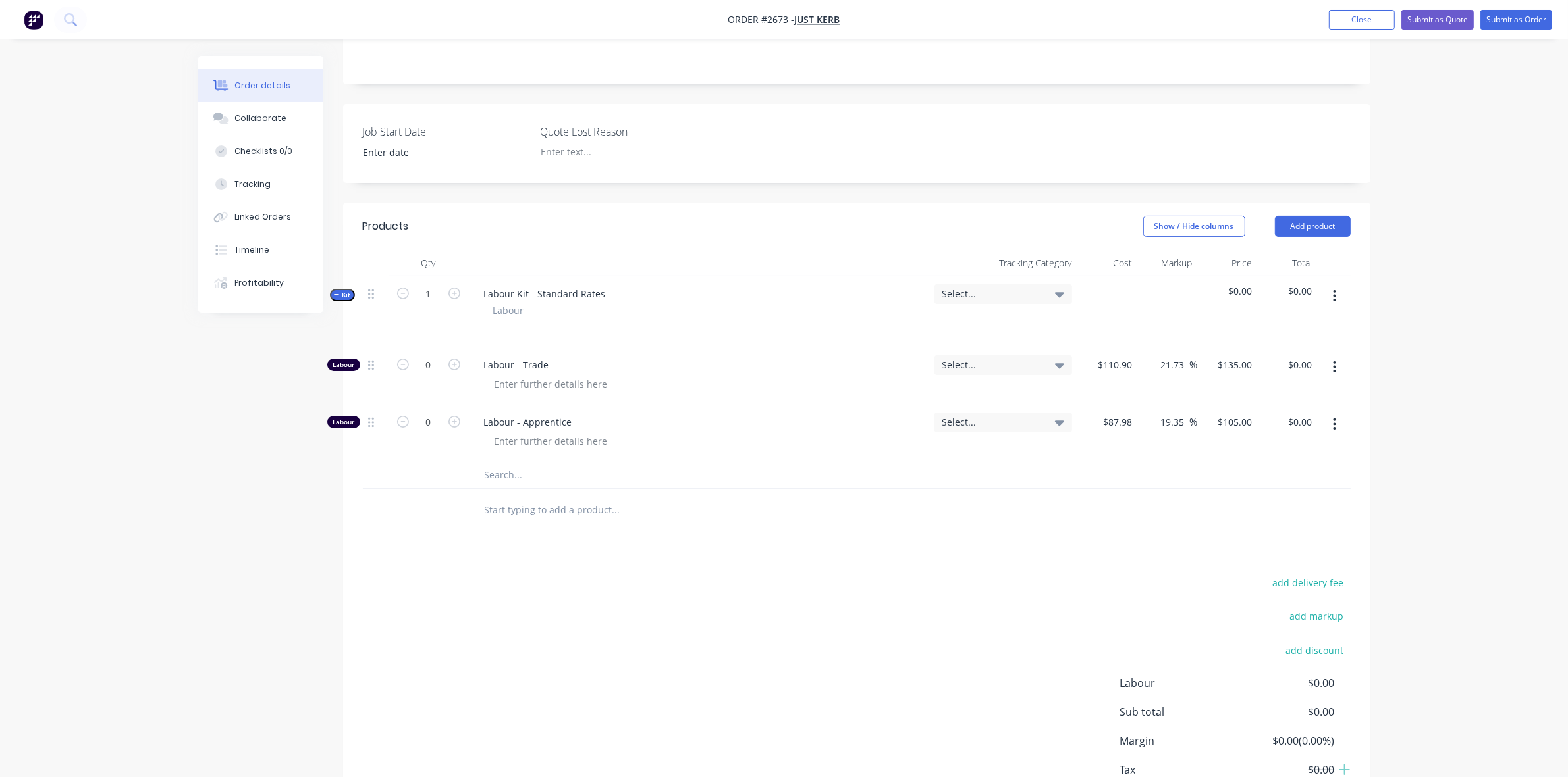
scroll to position [329, 0]
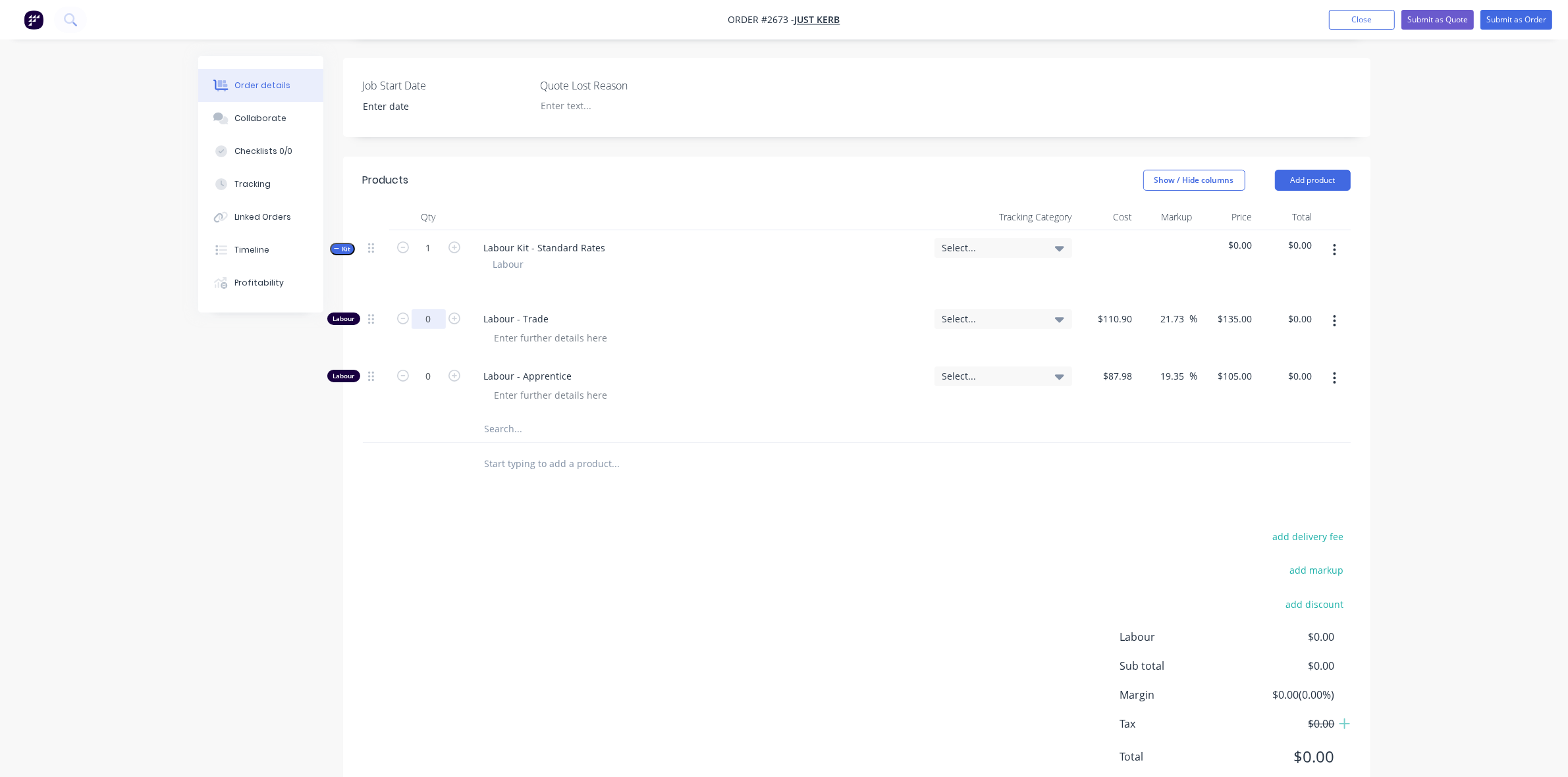
click at [426, 309] on input "0" at bounding box center [429, 319] width 35 height 20
type input "1.5"
type input "$202.50"
click at [667, 312] on span "Labour - Trade" at bounding box center [703, 319] width 440 height 14
click at [1331, 366] on button "button" at bounding box center [1334, 378] width 31 height 23
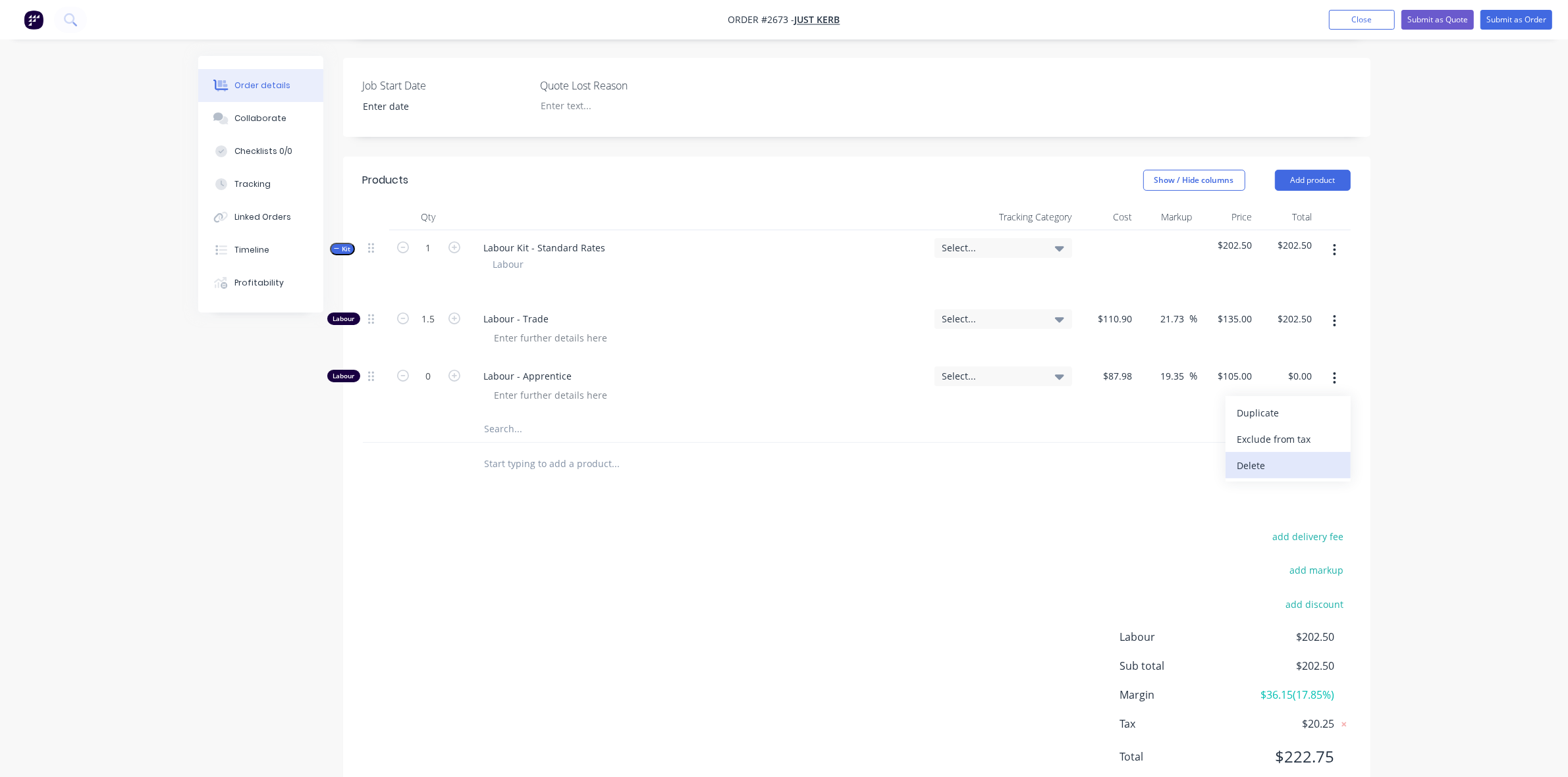
click at [1262, 456] on div "Delete" at bounding box center [1288, 466] width 101 height 19
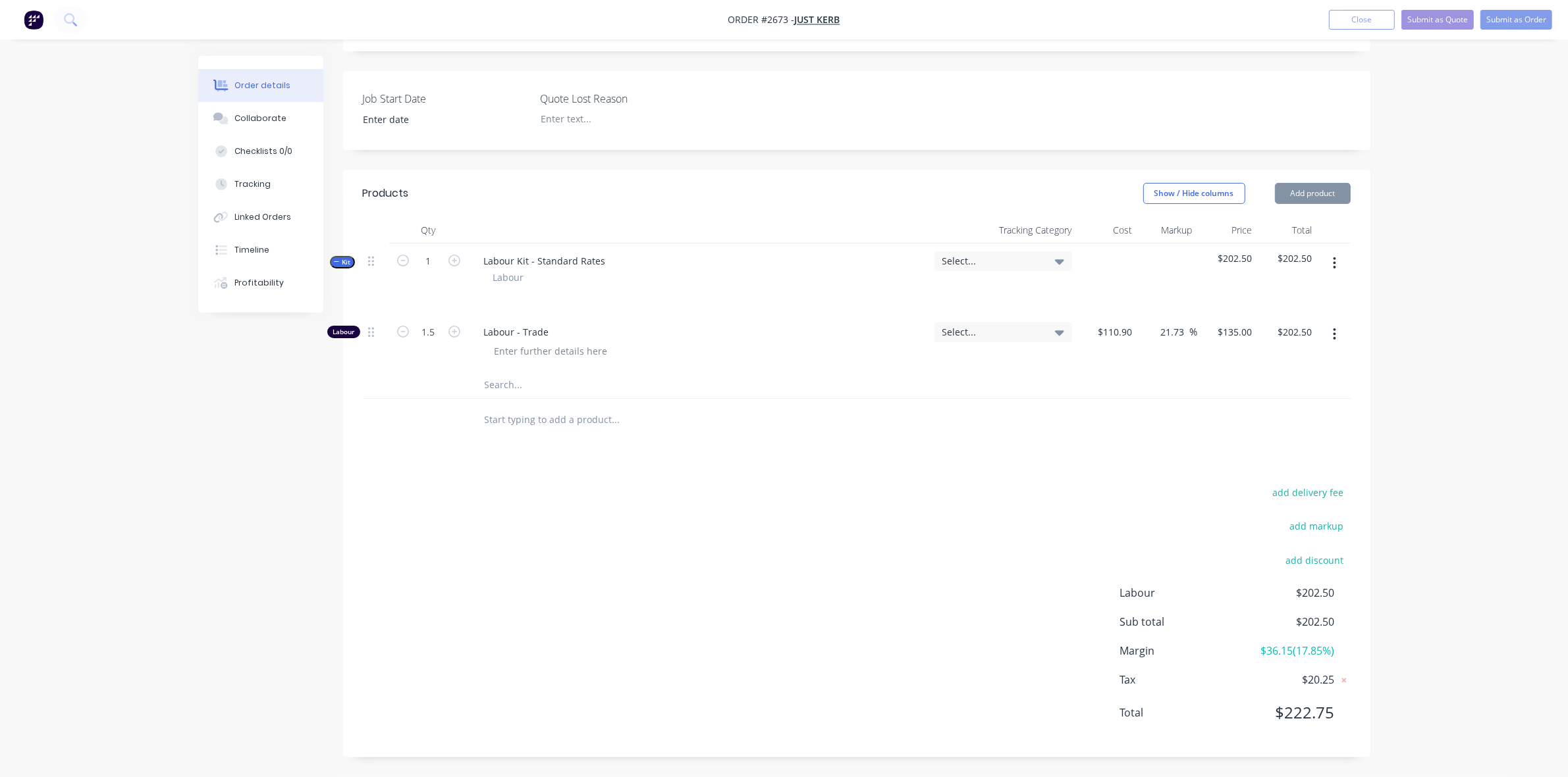
scroll to position [298, 0]
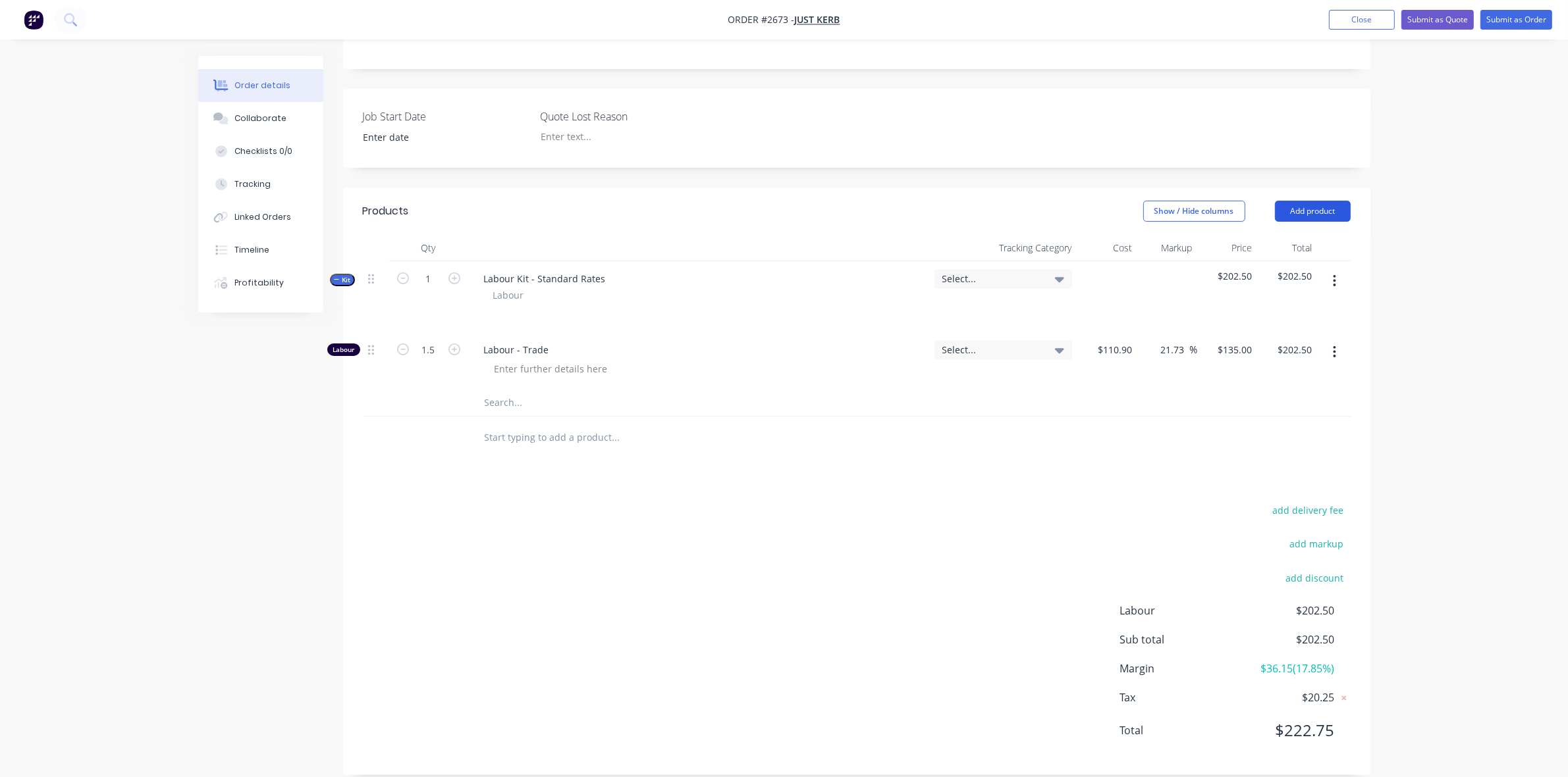
click at [1328, 201] on button "Add product" at bounding box center [1312, 211] width 76 height 21
click at [1292, 393] on div "Notes (Internal)" at bounding box center [1288, 402] width 101 height 19
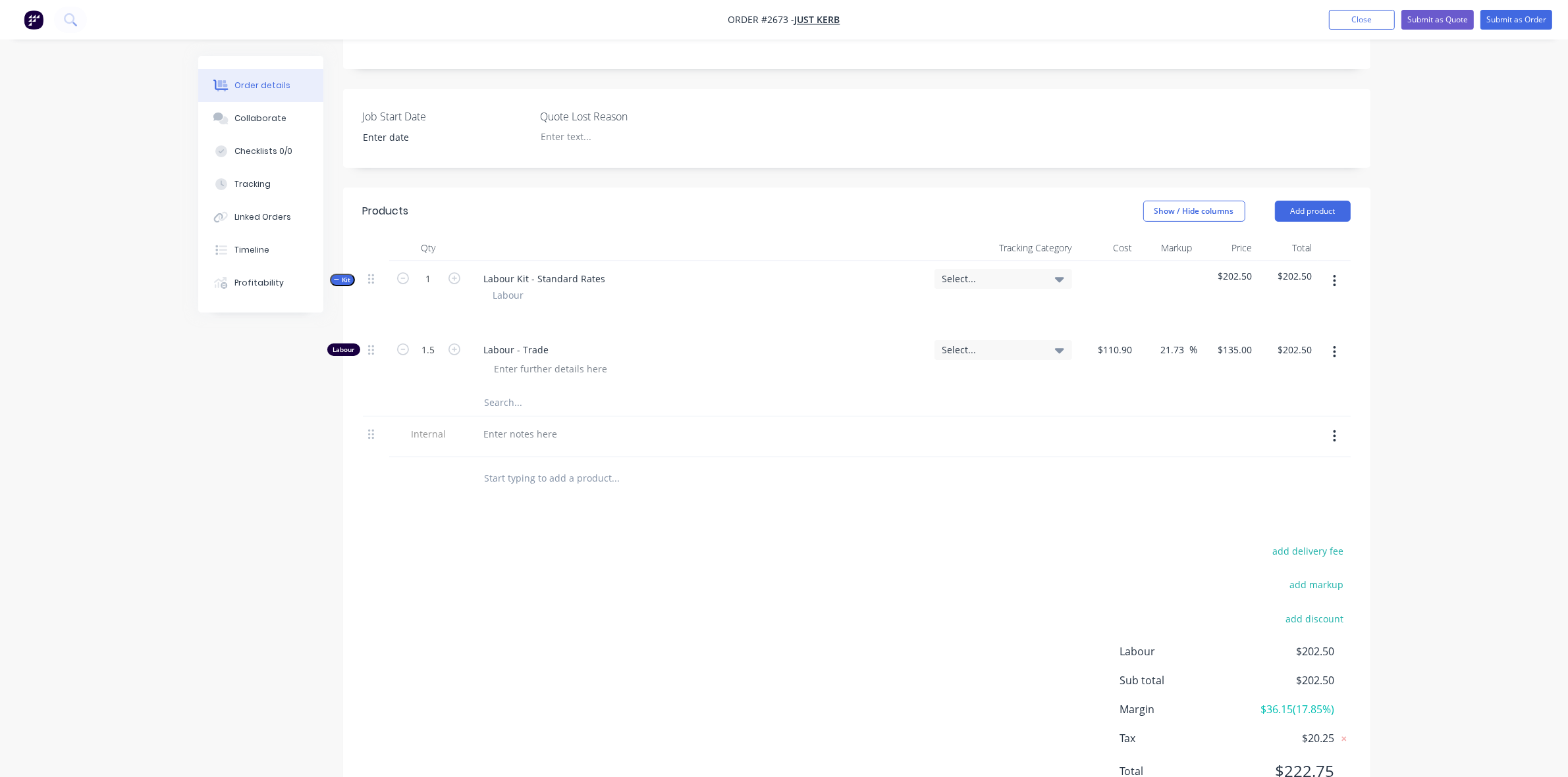
click at [520, 390] on input "text" at bounding box center [615, 403] width 264 height 26
click at [496, 390] on input "Wled Handles on forming tools" at bounding box center [615, 403] width 264 height 26
type input "Weld Handles on forming tools"
click at [726, 543] on div "add delivery fee add markup add discount Labour $202.50 Sub total $202.50 Margi…" at bounding box center [856, 669] width 988 height 254
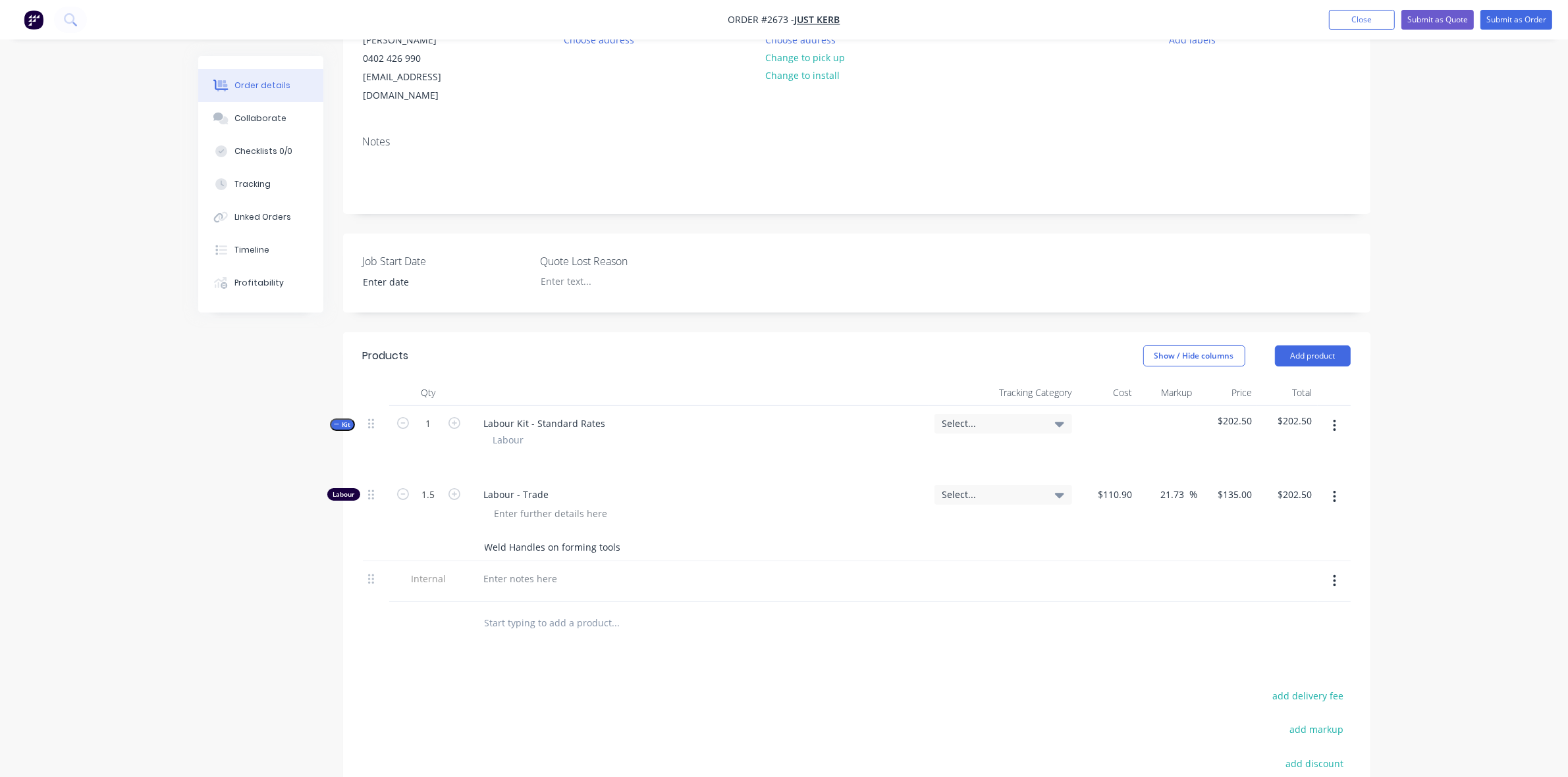
scroll to position [134, 0]
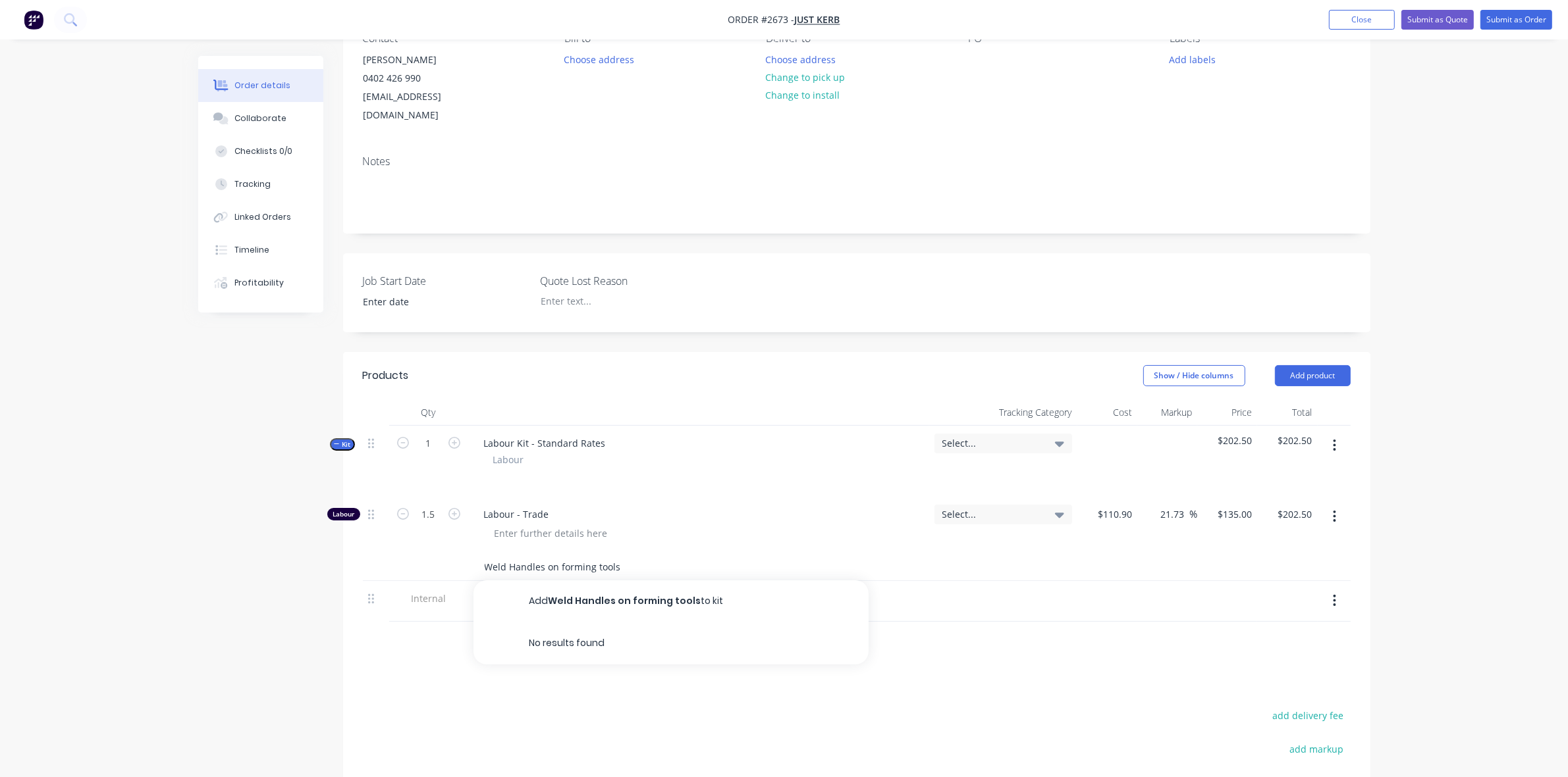
drag, startPoint x: 629, startPoint y: 546, endPoint x: 486, endPoint y: 545, distance: 143.0
click at [486, 554] on input "Weld Handles on forming tools" at bounding box center [615, 567] width 264 height 26
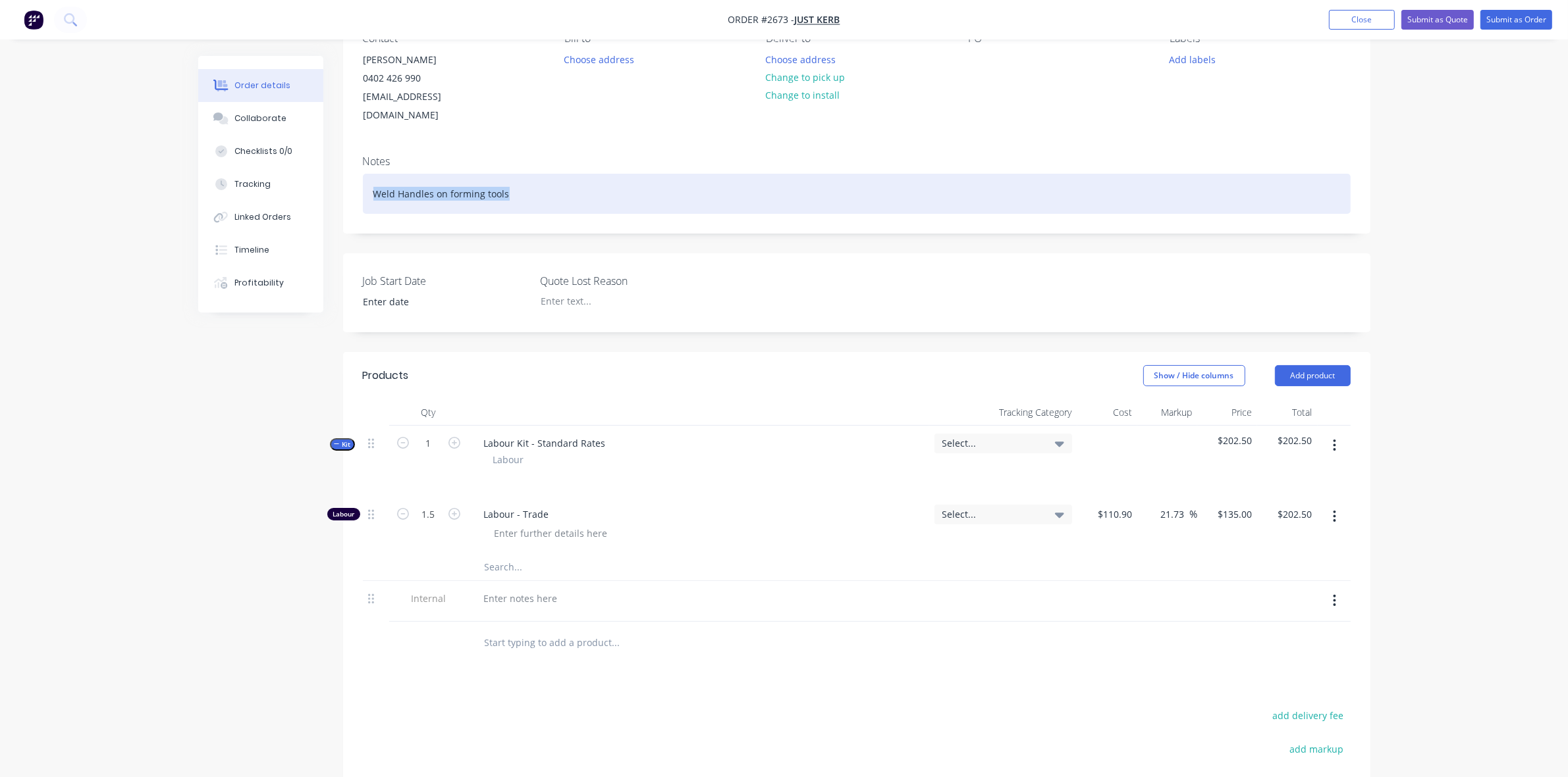
click at [574, 182] on div "Weld Handles on forming tools" at bounding box center [856, 193] width 988 height 40
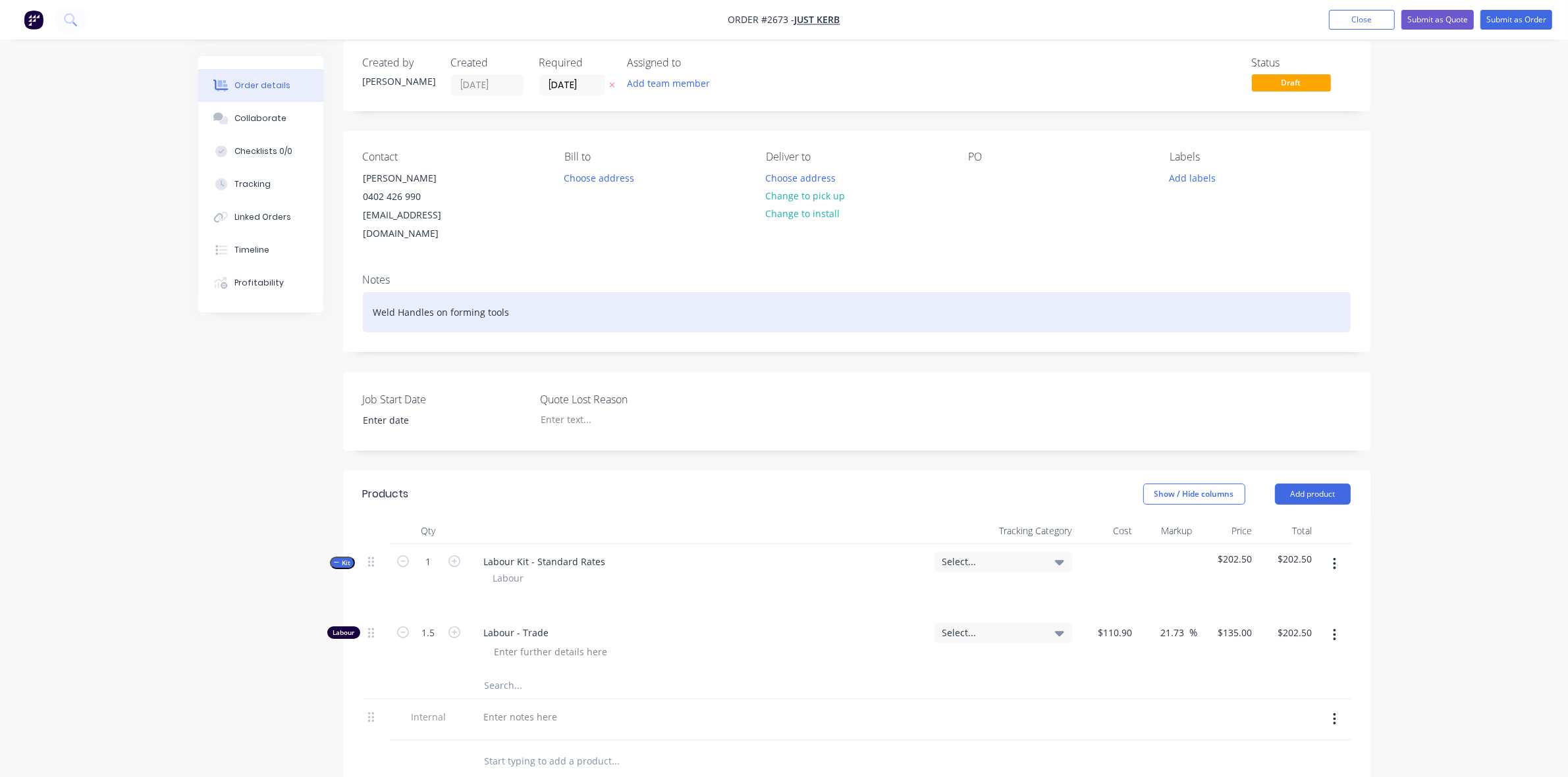
scroll to position [0, 0]
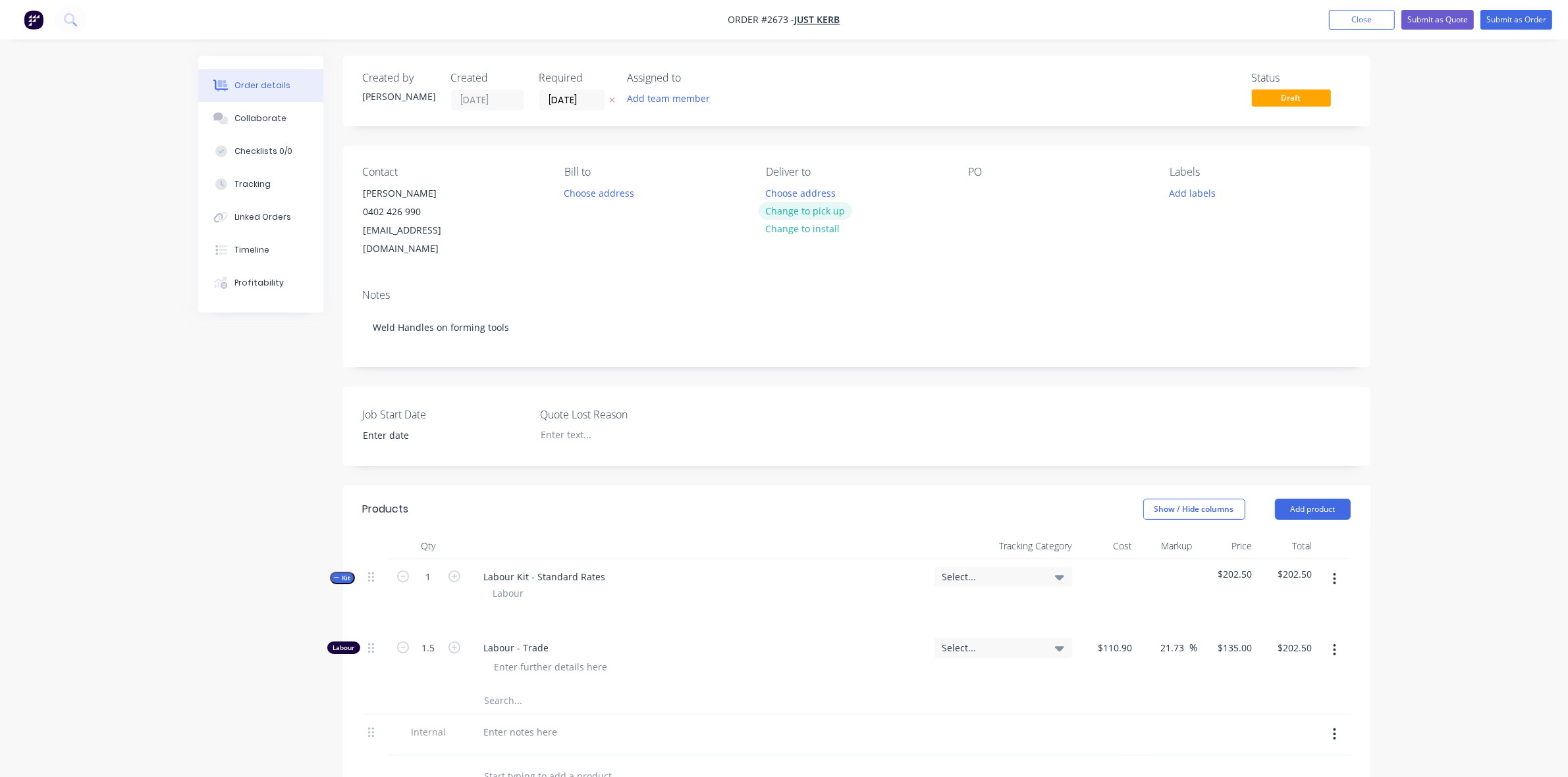
click at [810, 207] on button "Change to pick up" at bounding box center [806, 211] width 94 height 18
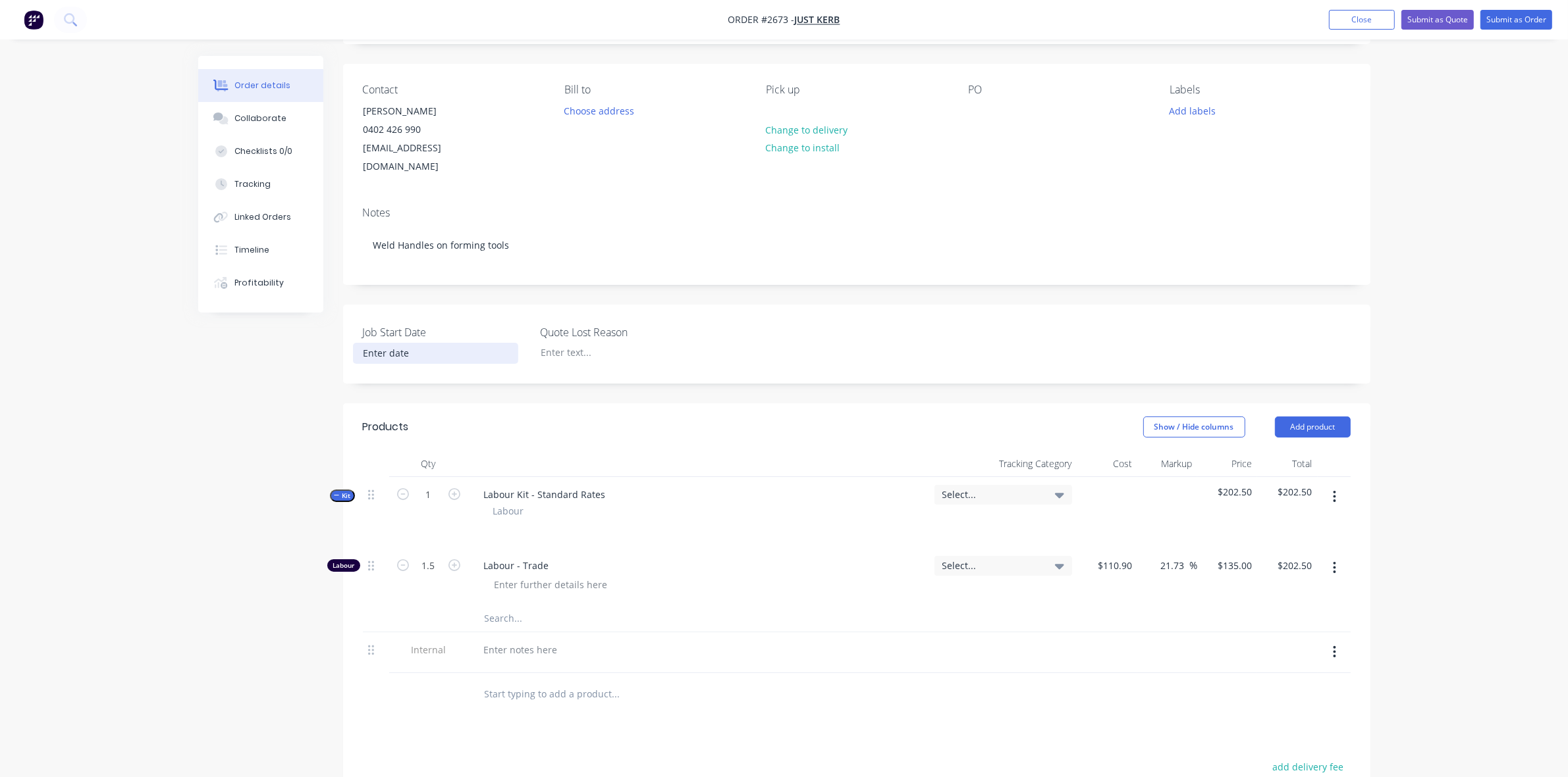
click at [395, 344] on input at bounding box center [435, 353] width 164 height 20
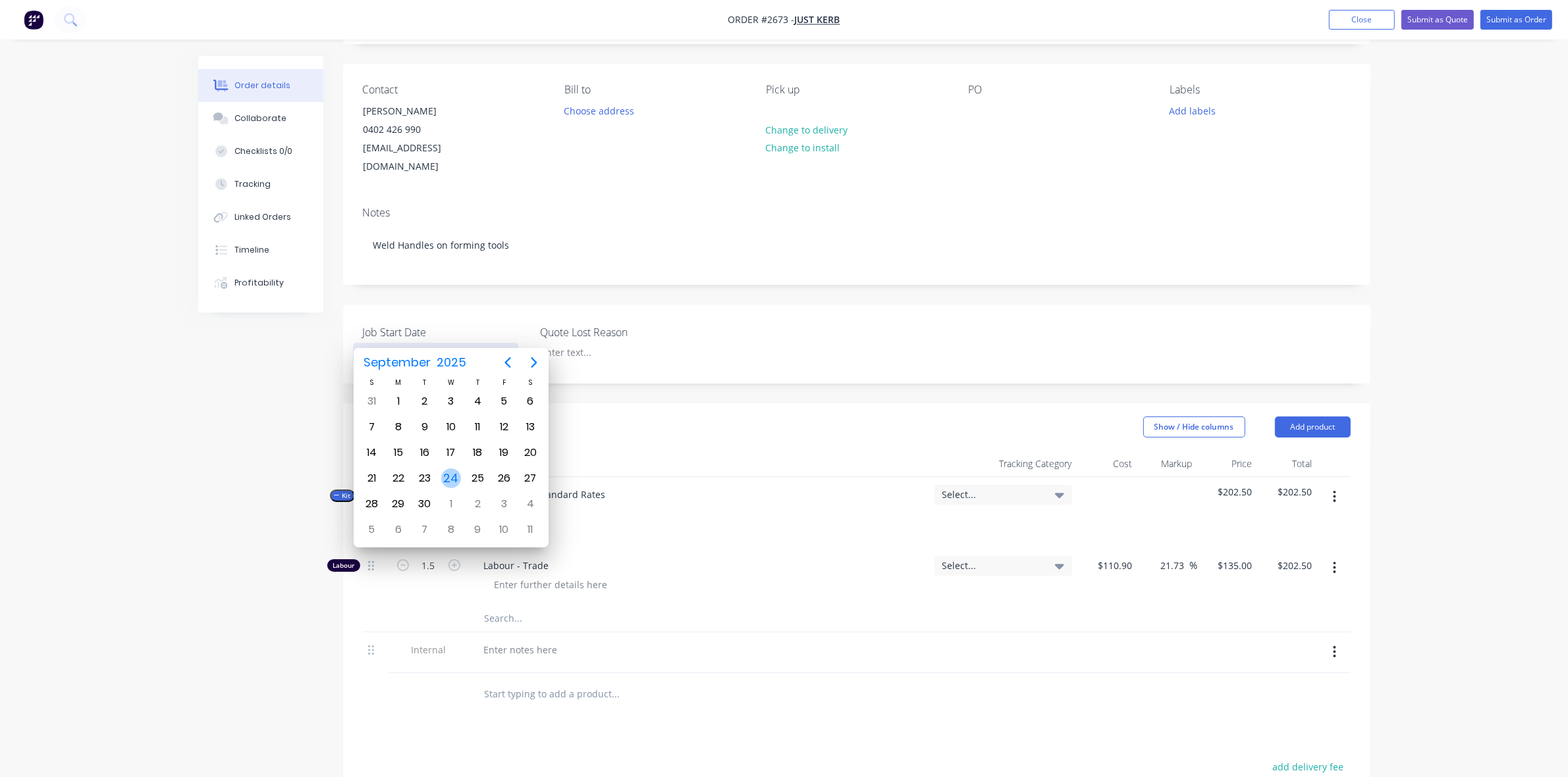
click at [444, 478] on div "24" at bounding box center [450, 478] width 20 height 20
type input "24/09/2025"
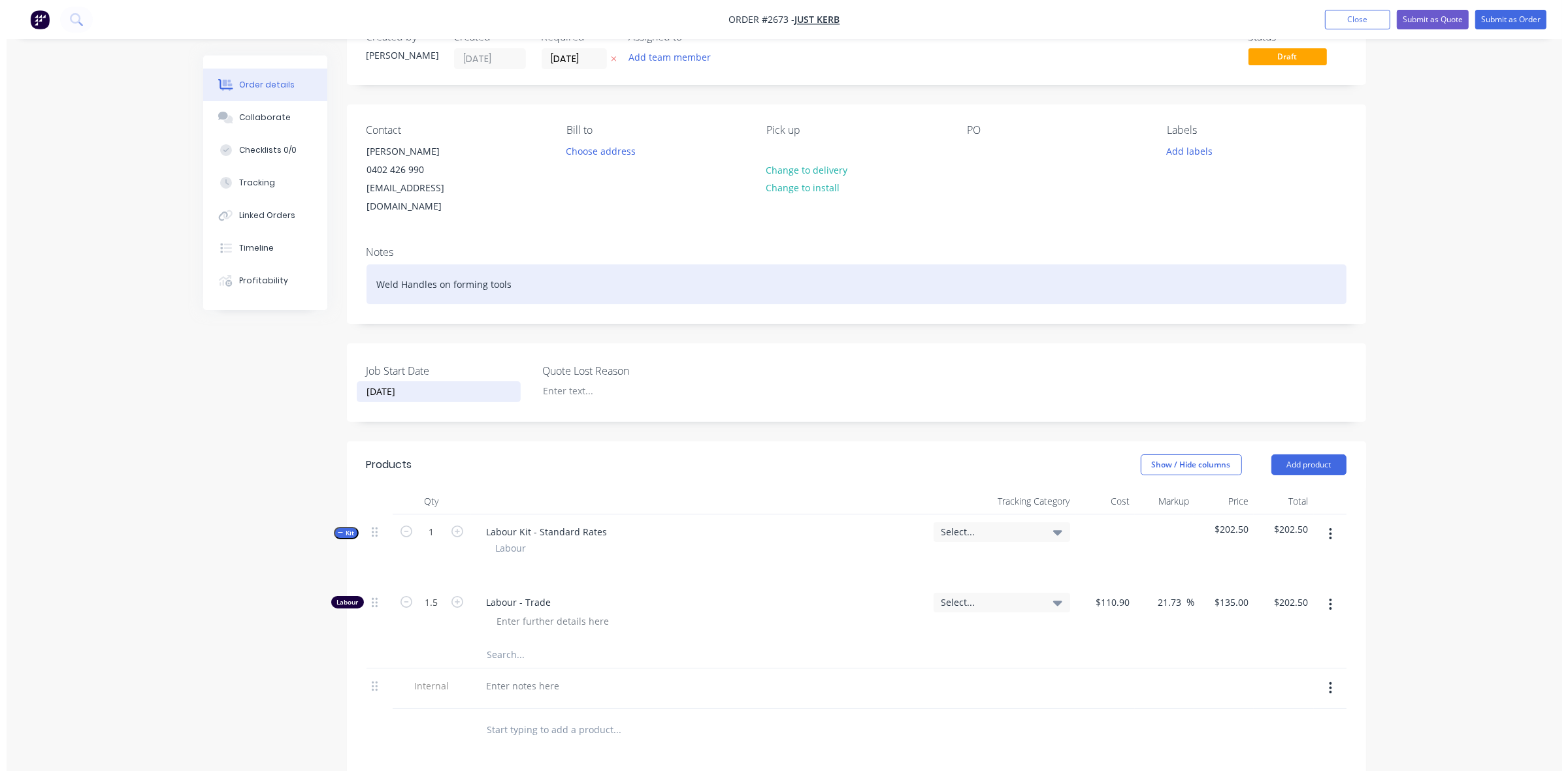
scroll to position [0, 0]
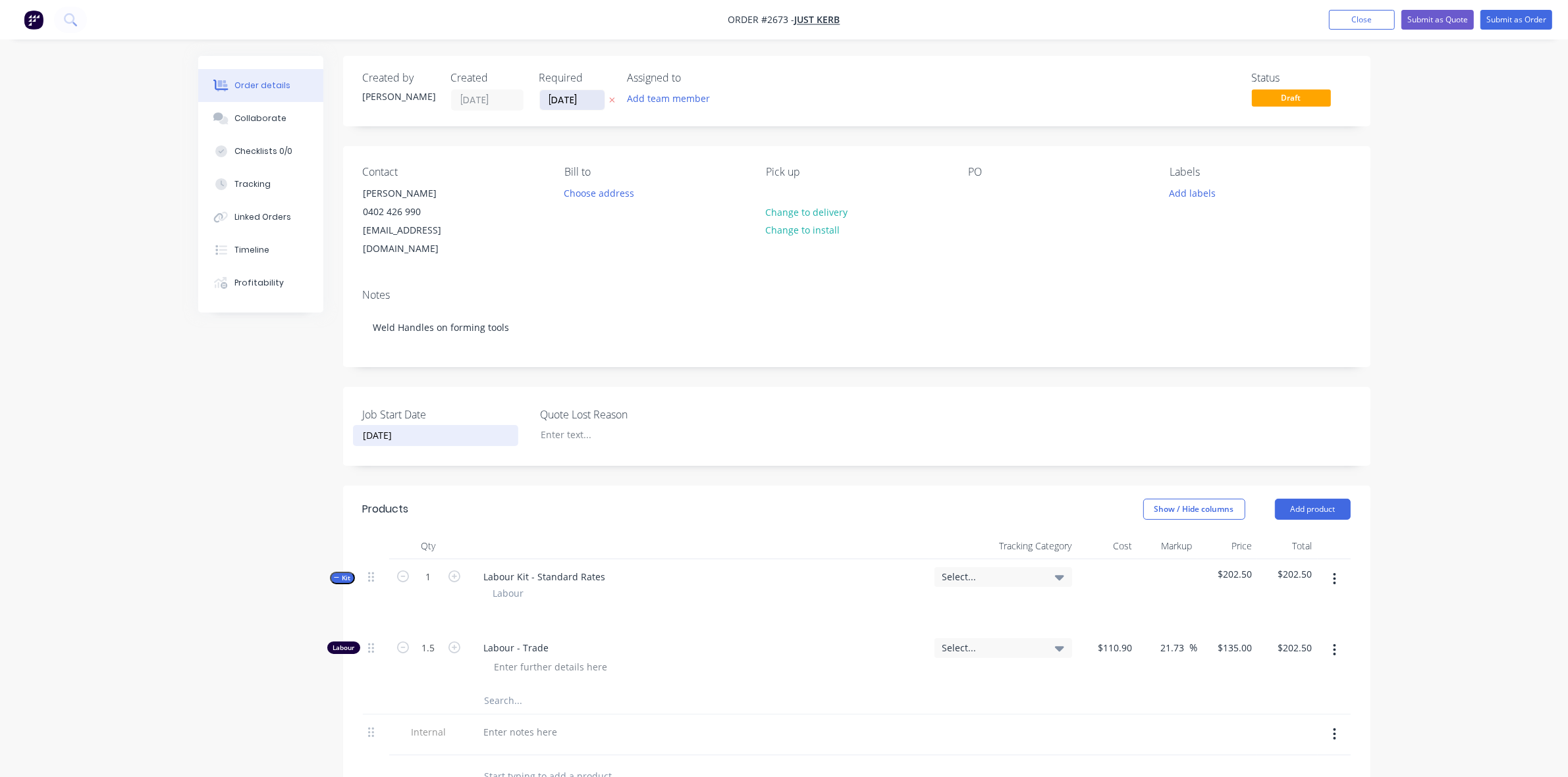
click at [578, 102] on input "24/09/25" at bounding box center [572, 99] width 65 height 20
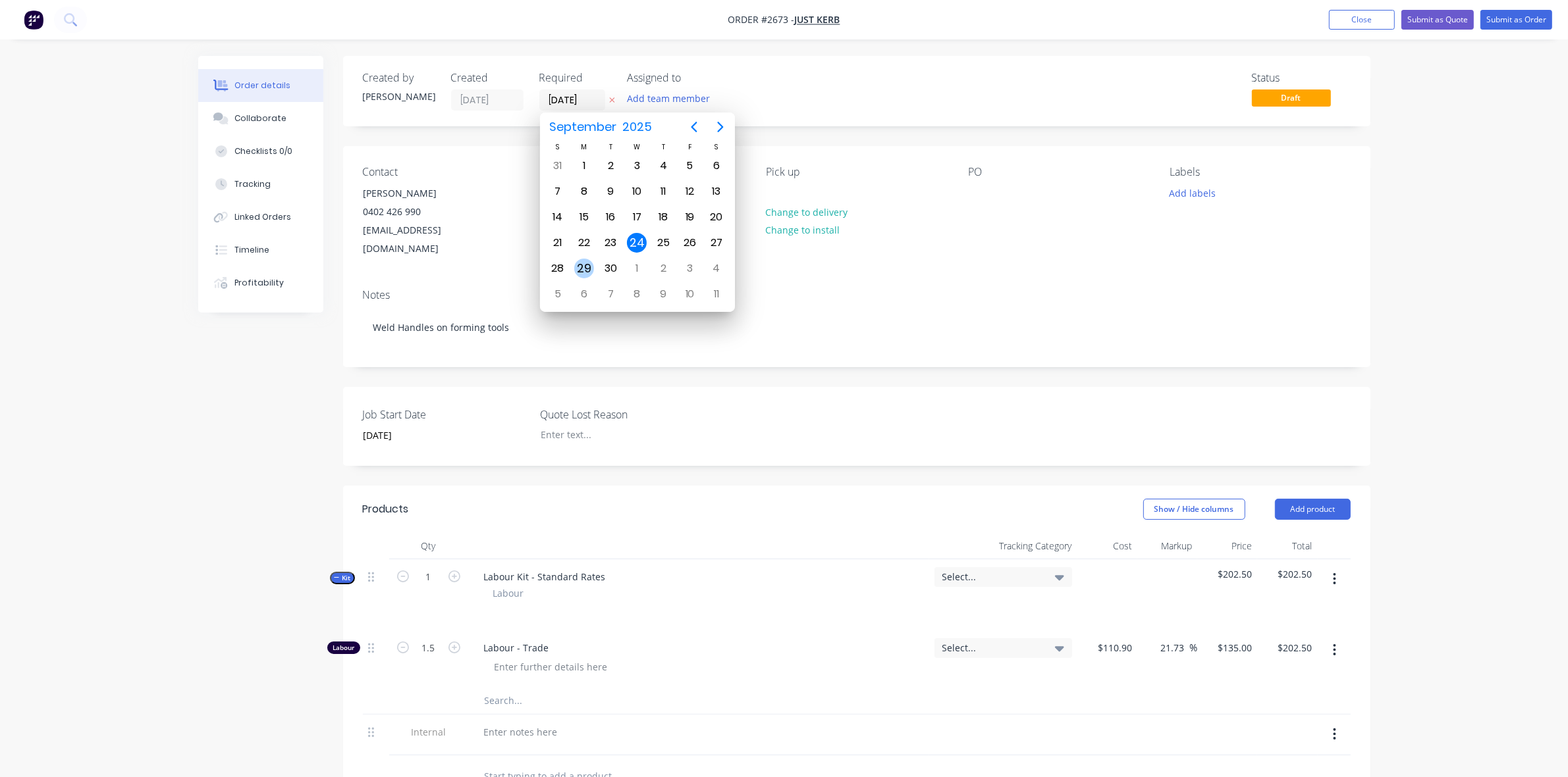
click at [582, 266] on div "29" at bounding box center [583, 268] width 20 height 20
type input "29/09/25"
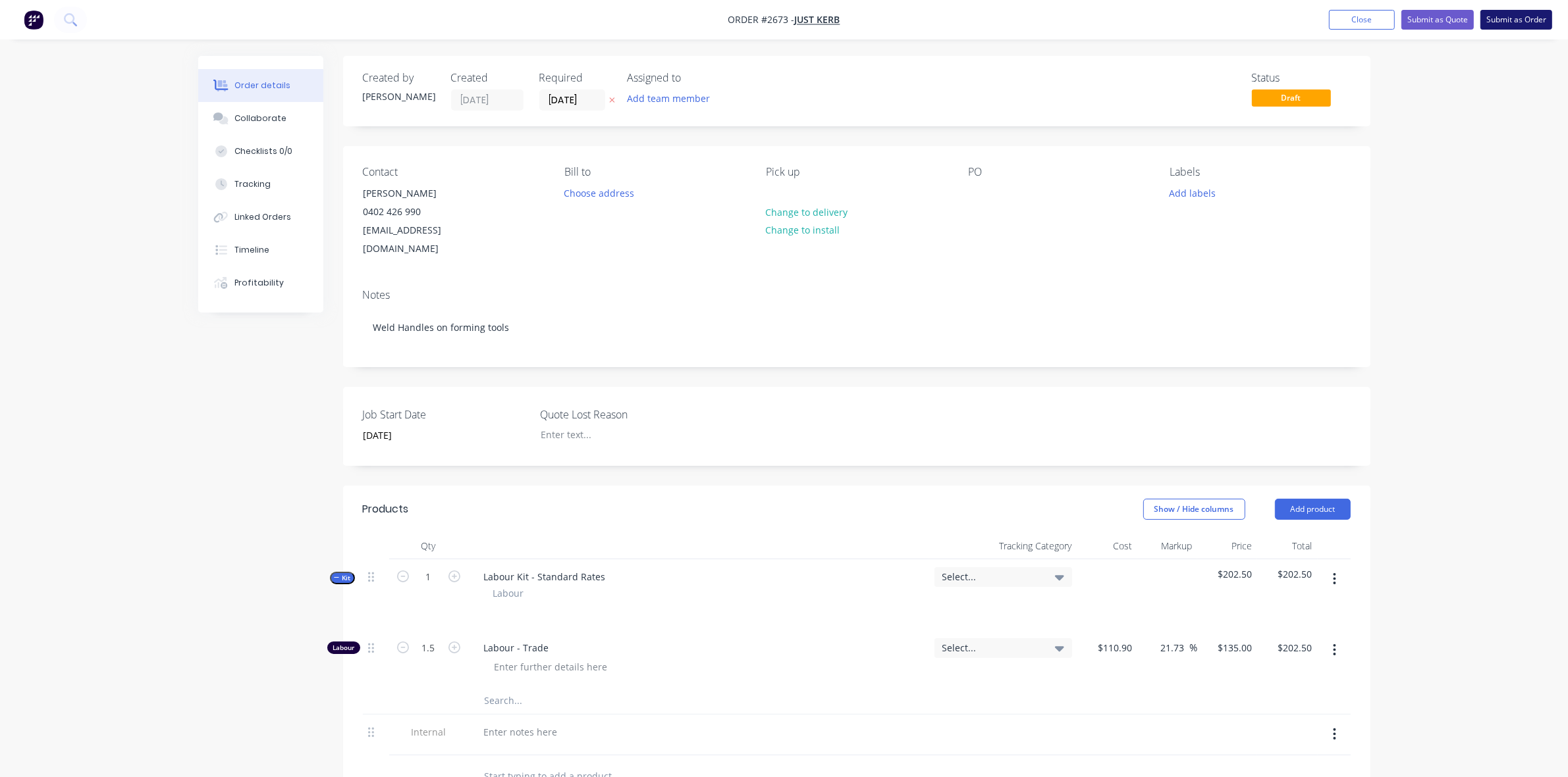
click at [1510, 17] on button "Submit as Order" at bounding box center [1515, 20] width 72 height 20
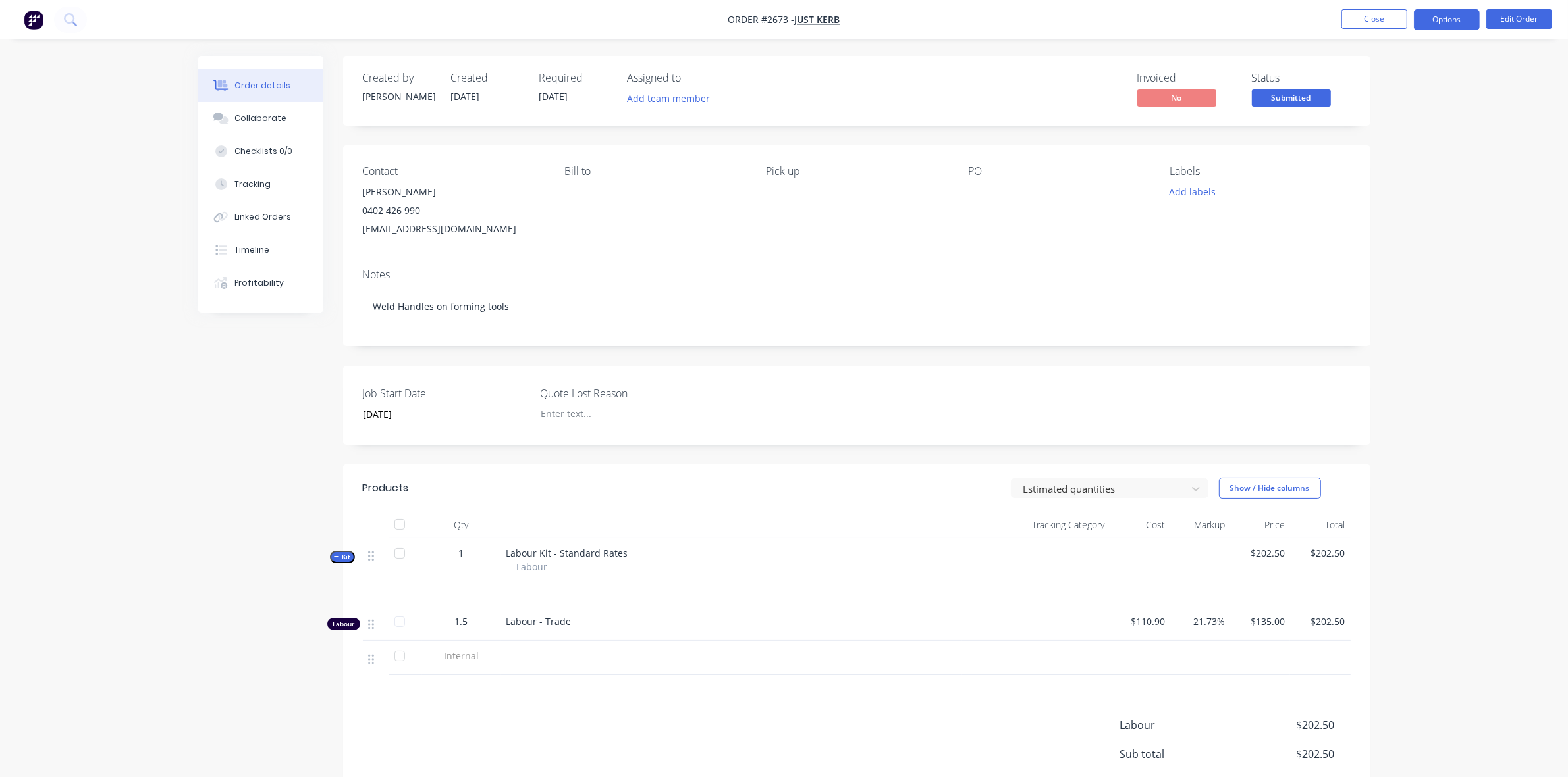
click at [1433, 12] on button "Options" at bounding box center [1447, 20] width 66 height 21
click at [1380, 159] on div "Work Order" at bounding box center [1407, 158] width 121 height 19
click at [1384, 132] on div "Without pricing" at bounding box center [1407, 132] width 121 height 19
click at [1368, 19] on button "Close" at bounding box center [1374, 19] width 66 height 20
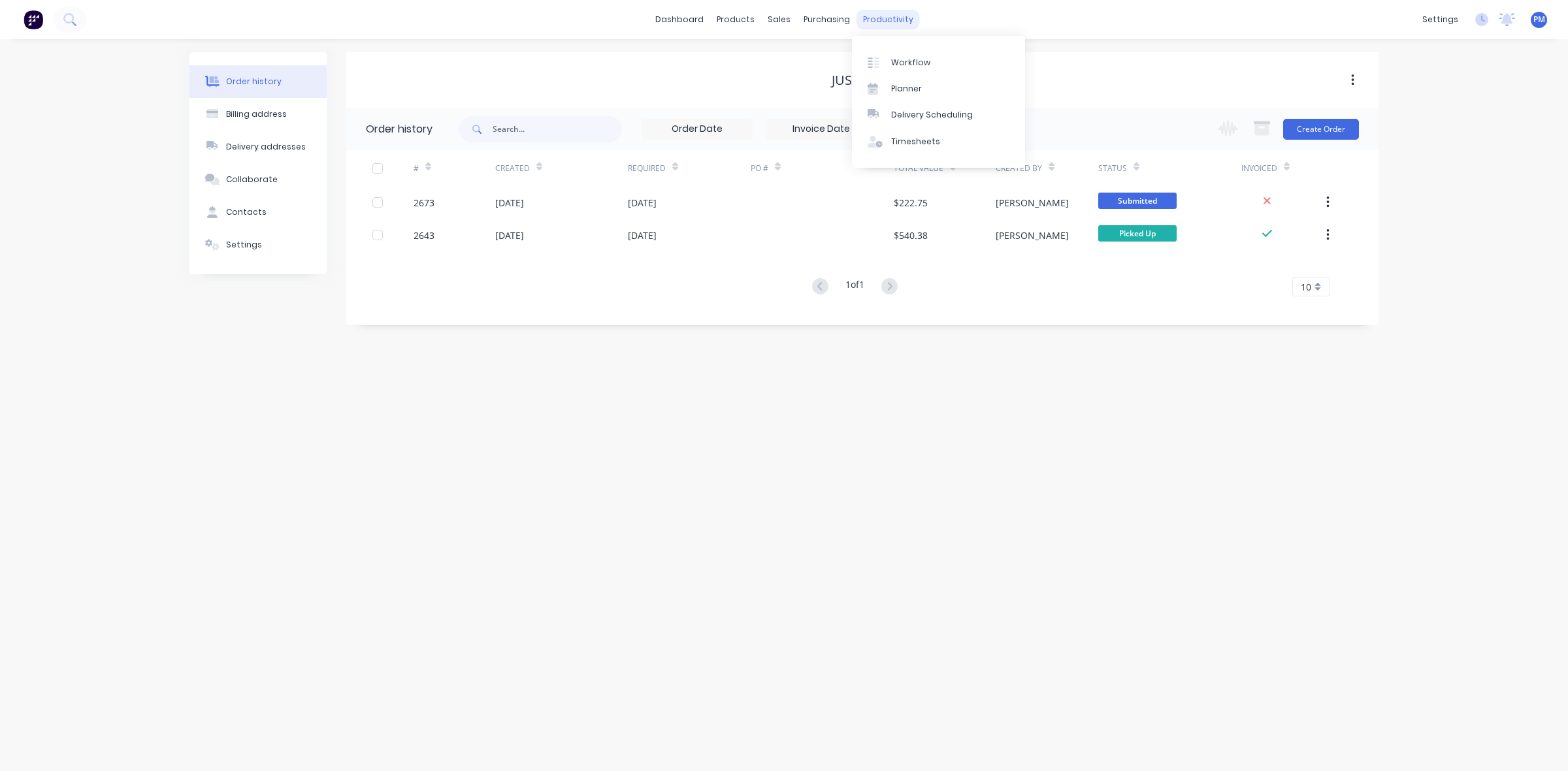
click at [889, 20] on div "productivity" at bounding box center [889, 20] width 63 height 20
click at [909, 93] on div "Planner" at bounding box center [906, 88] width 31 height 12
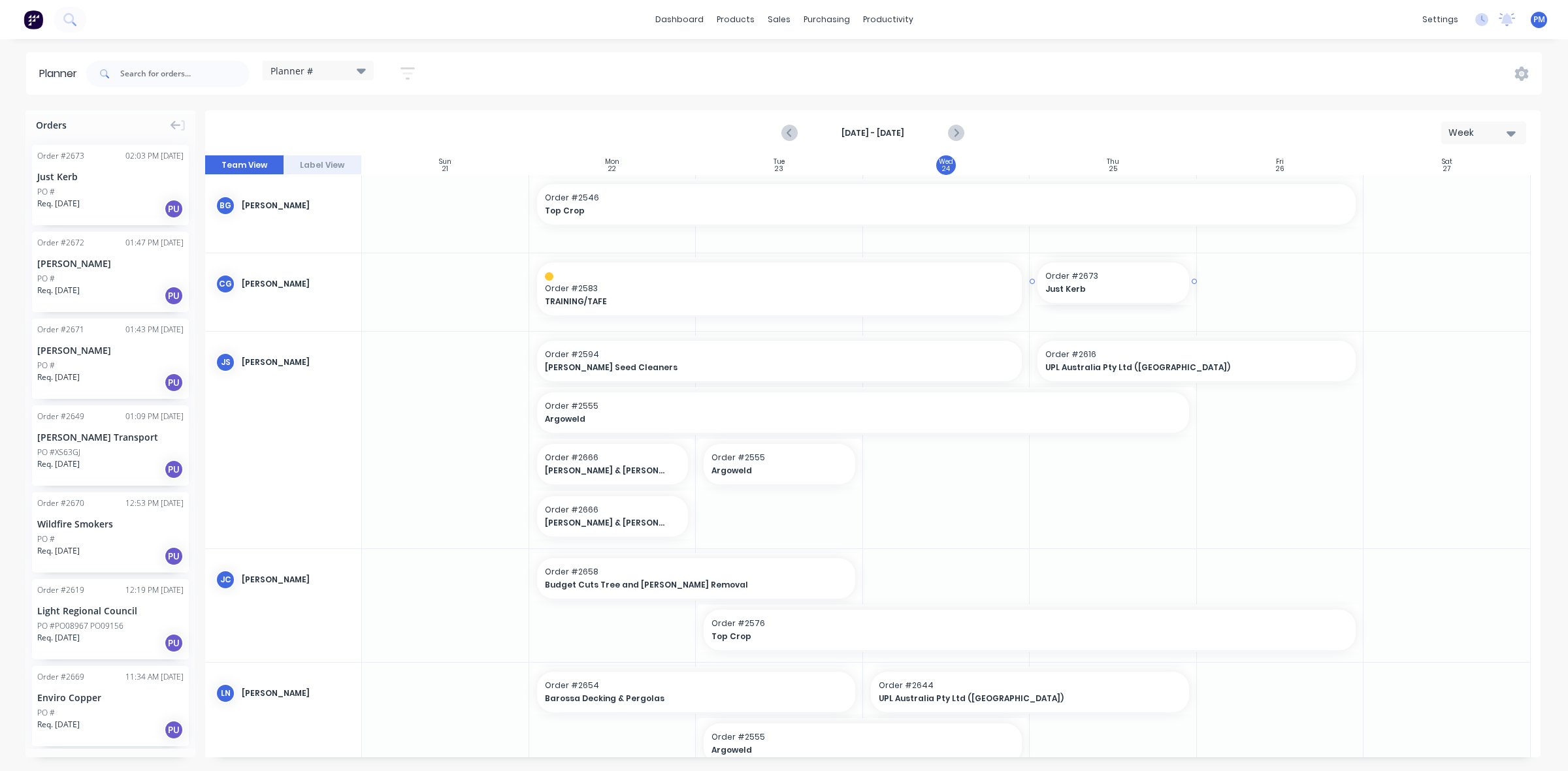
drag, startPoint x: 91, startPoint y: 177, endPoint x: 1082, endPoint y: 313, distance: 1000.3
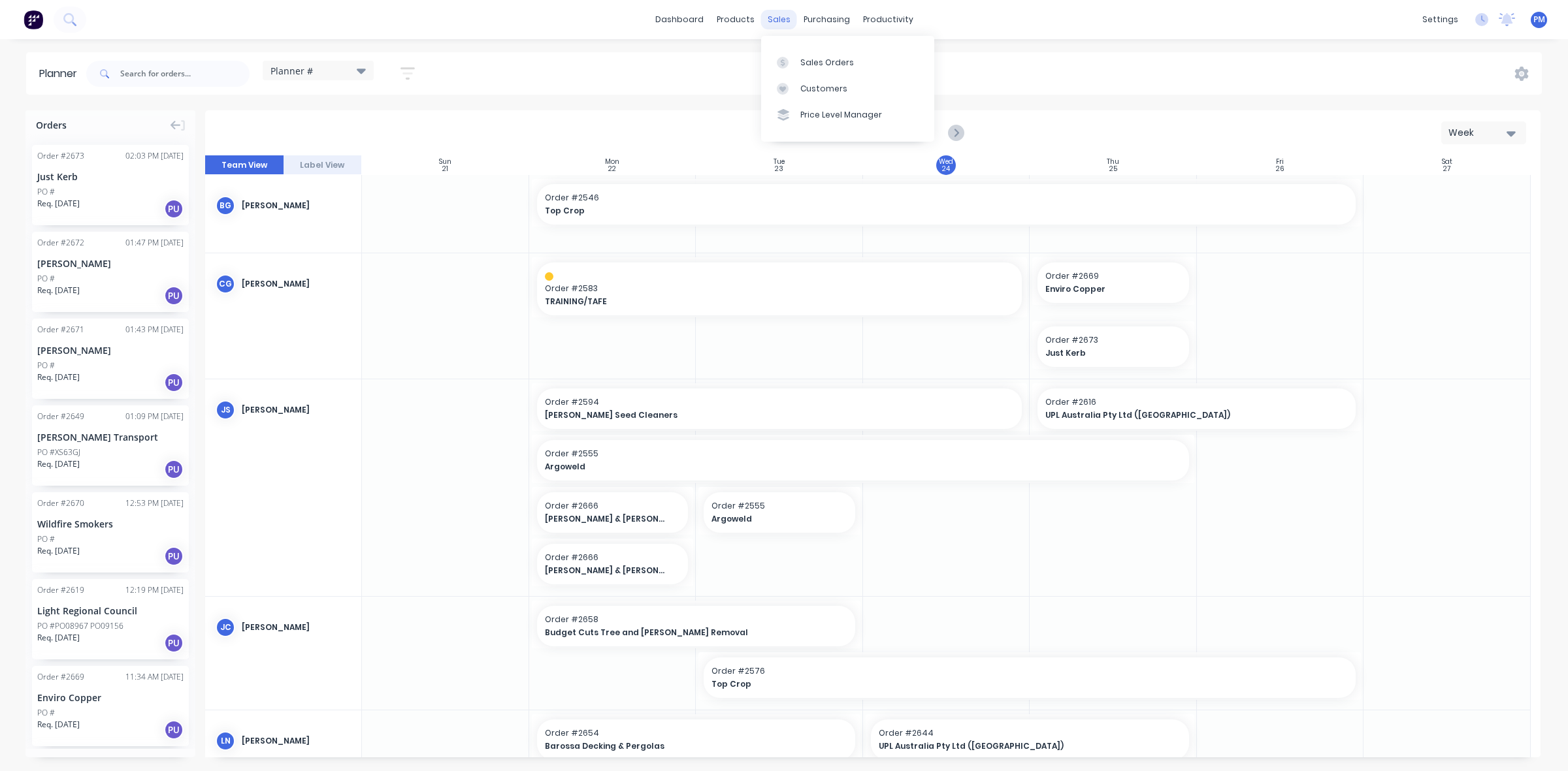
click at [775, 20] on div "sales" at bounding box center [779, 20] width 36 height 20
click at [809, 62] on div "Sales Orders" at bounding box center [827, 62] width 54 height 12
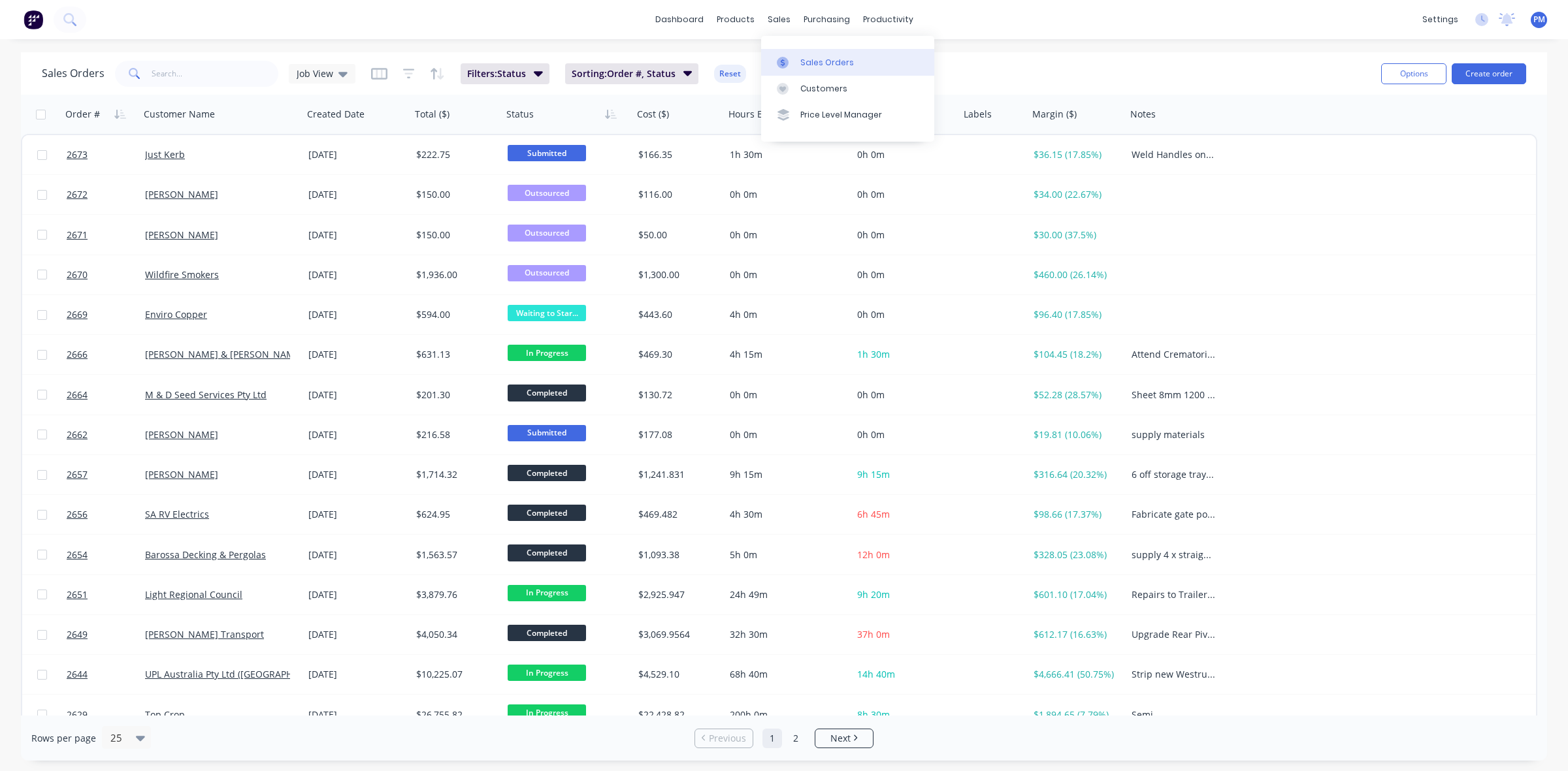
click at [807, 57] on div "Sales Orders" at bounding box center [827, 62] width 54 height 12
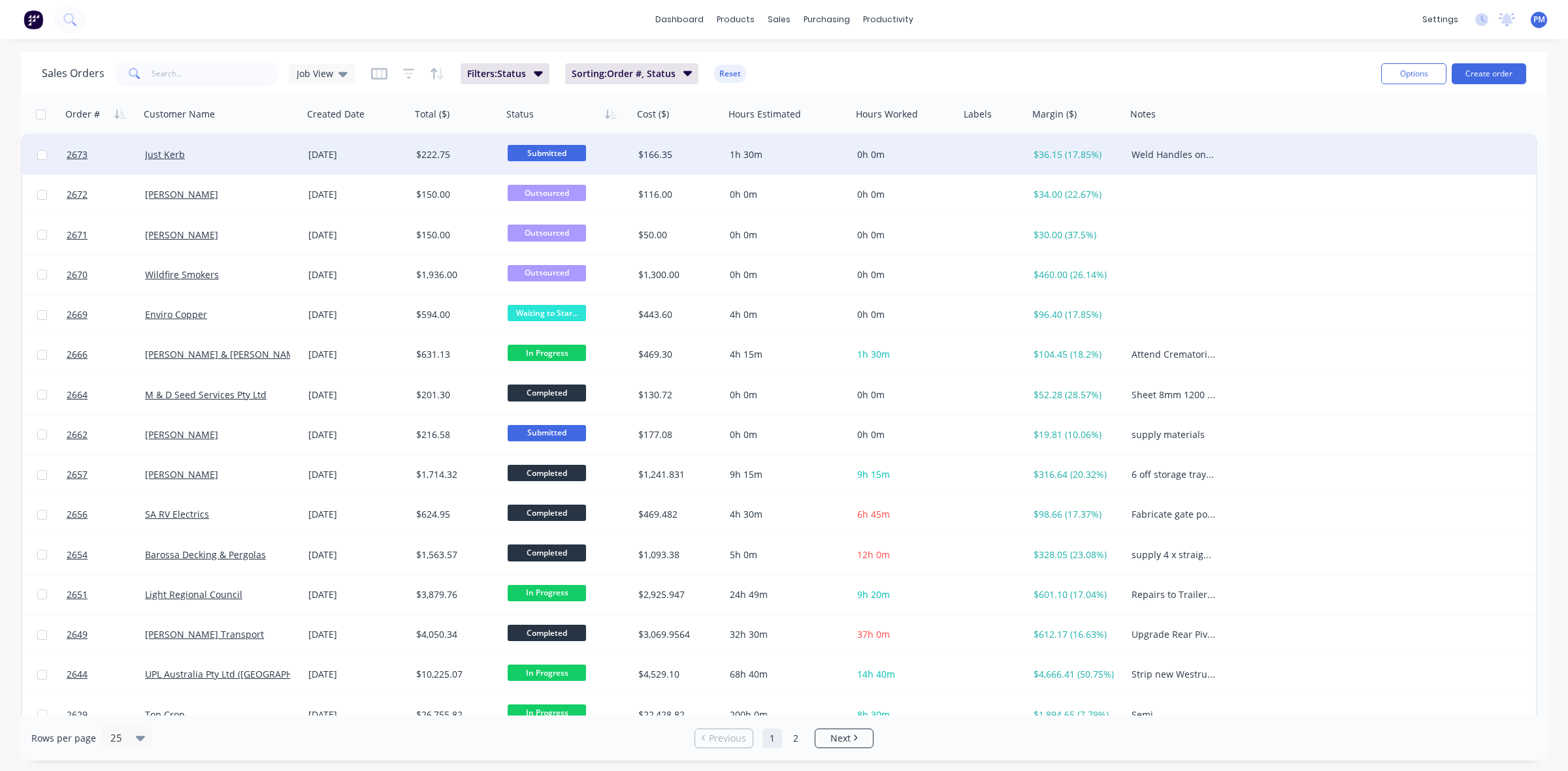
click at [554, 154] on span "Submitted" at bounding box center [547, 153] width 78 height 17
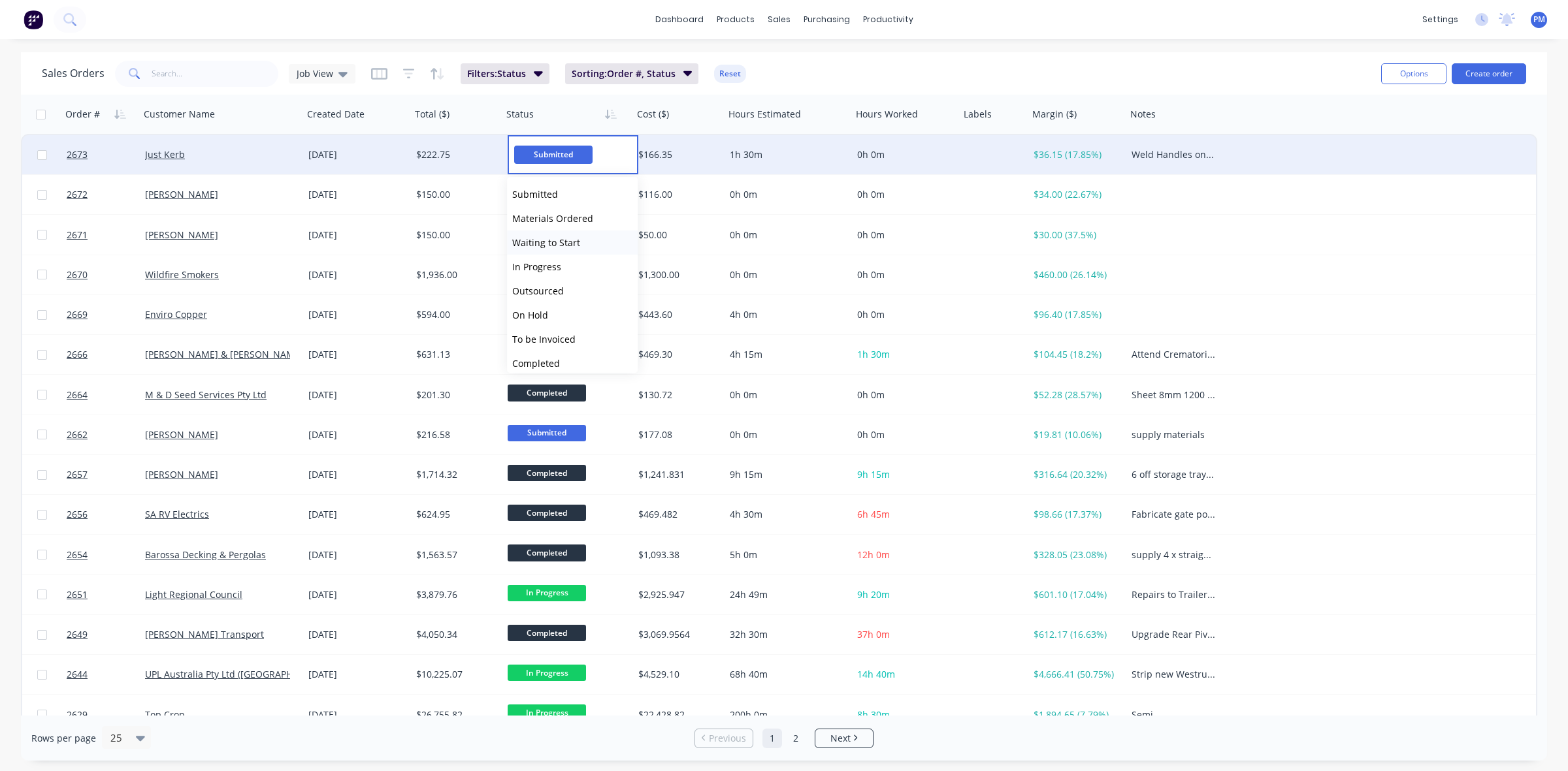
click at [533, 237] on span "Waiting to Start" at bounding box center [545, 242] width 68 height 12
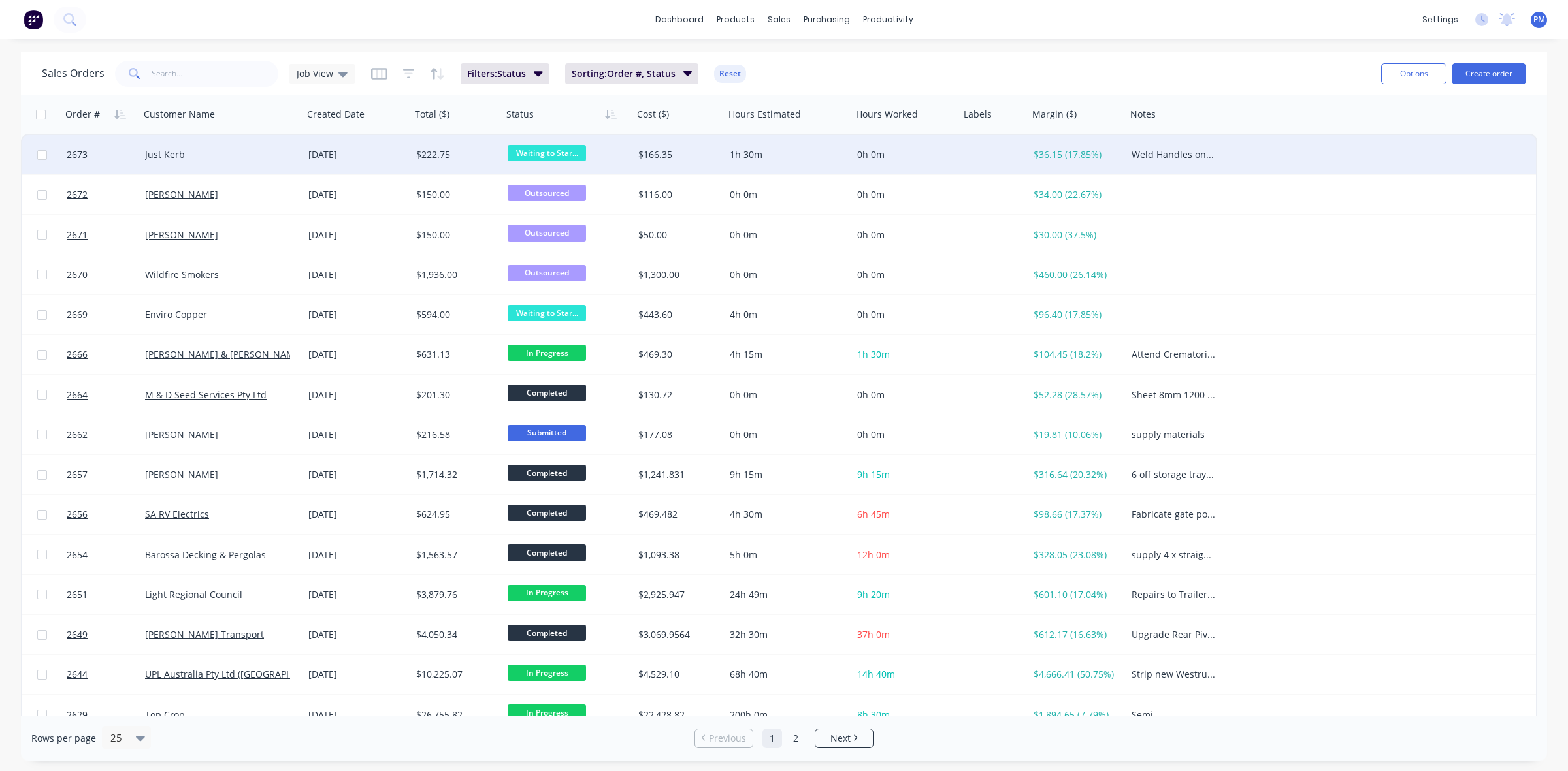
click at [274, 153] on div "Just Kerb" at bounding box center [218, 154] width 145 height 13
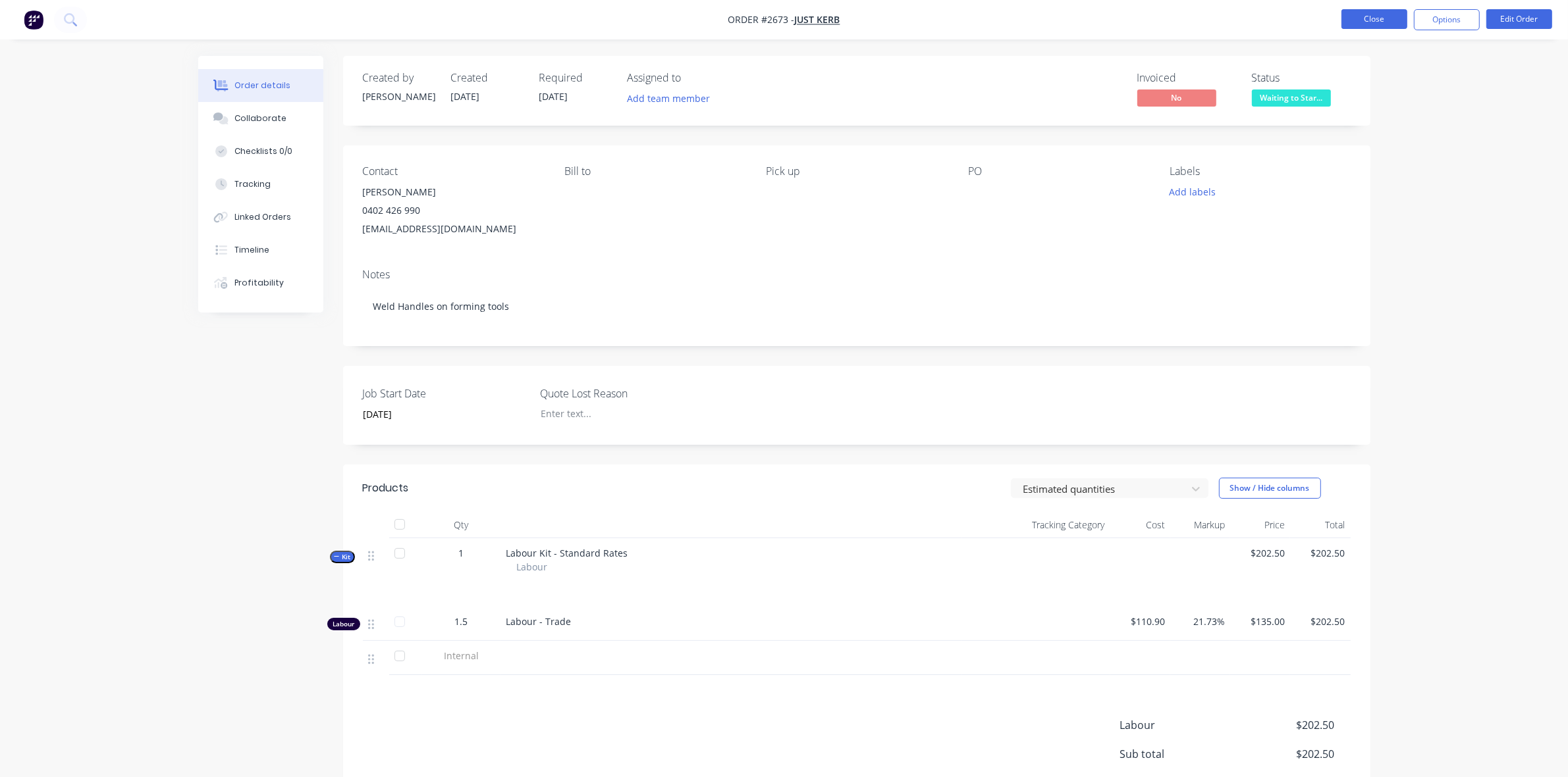
click at [1377, 20] on button "Close" at bounding box center [1374, 19] width 66 height 20
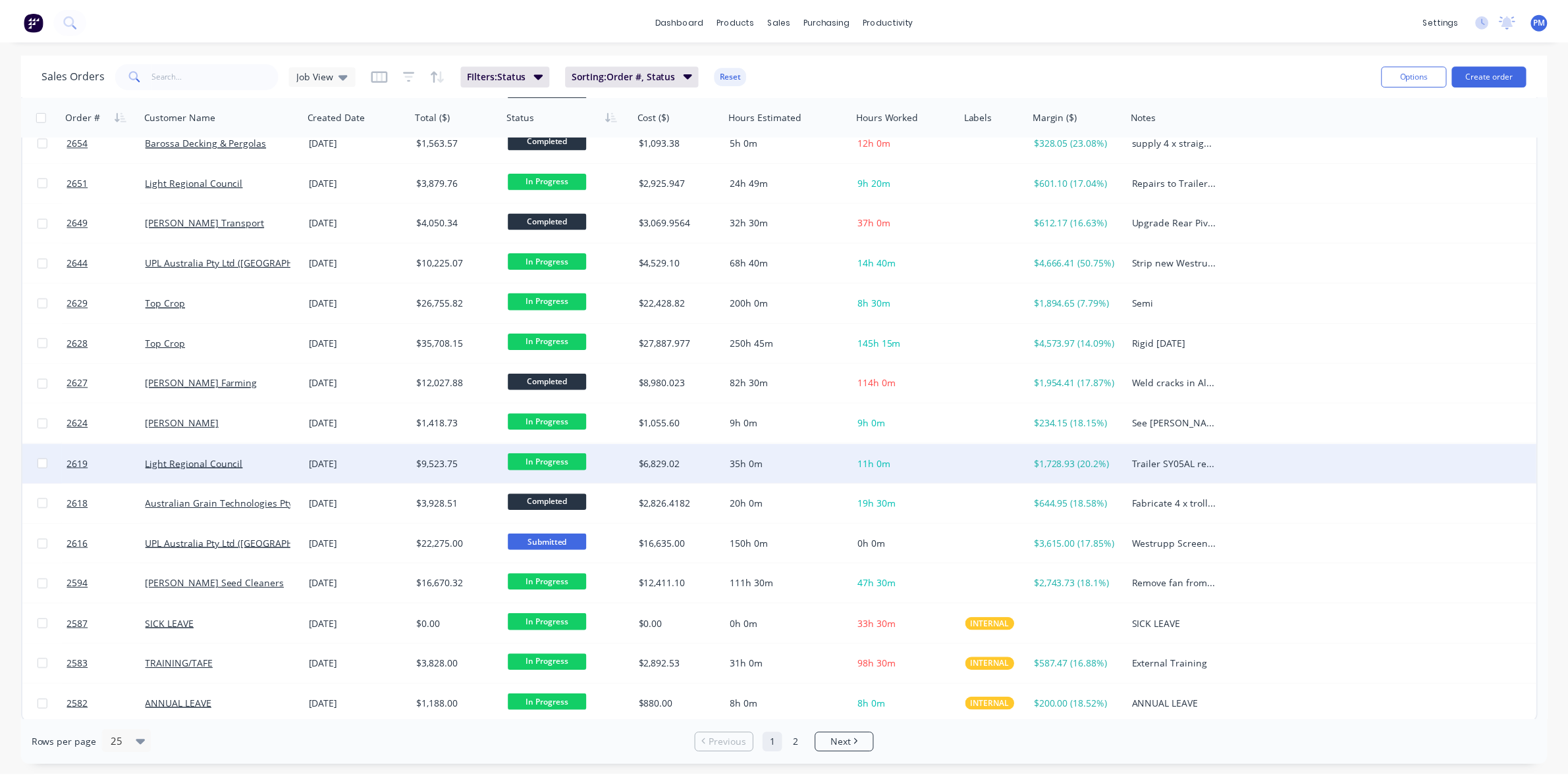
scroll to position [421, 0]
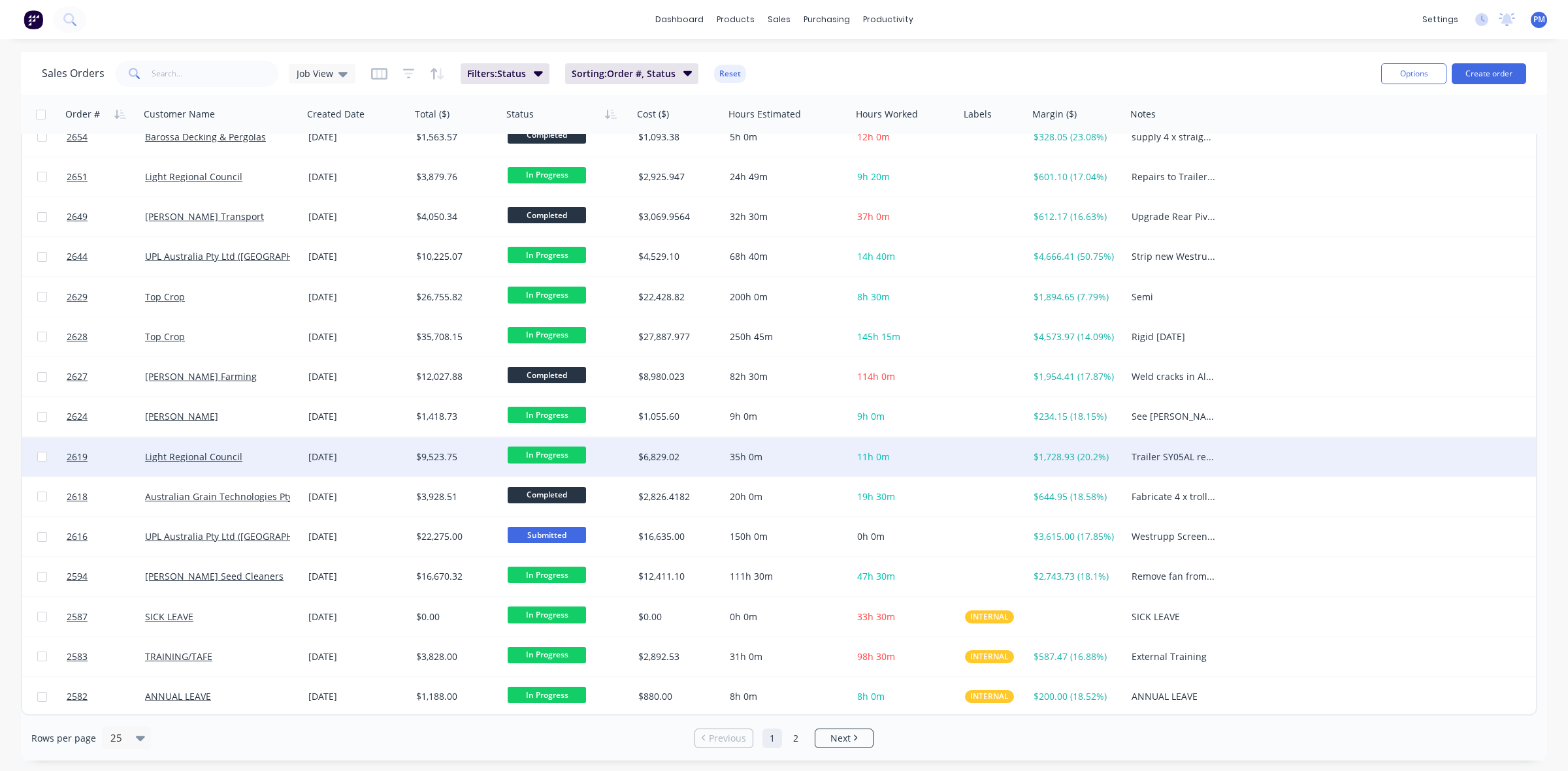
click at [275, 456] on div "Light Regional Council" at bounding box center [218, 457] width 145 height 13
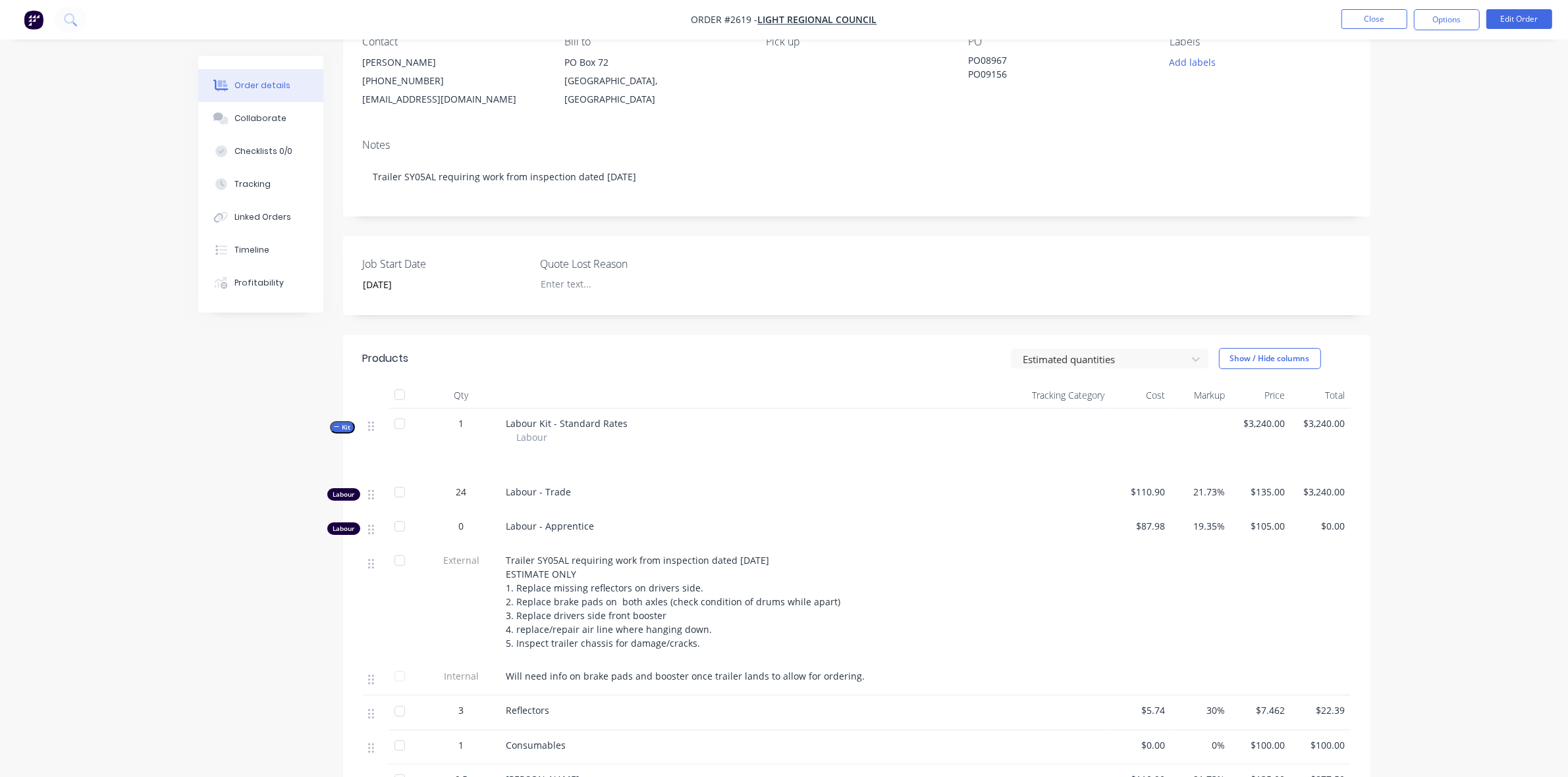
scroll to position [82, 0]
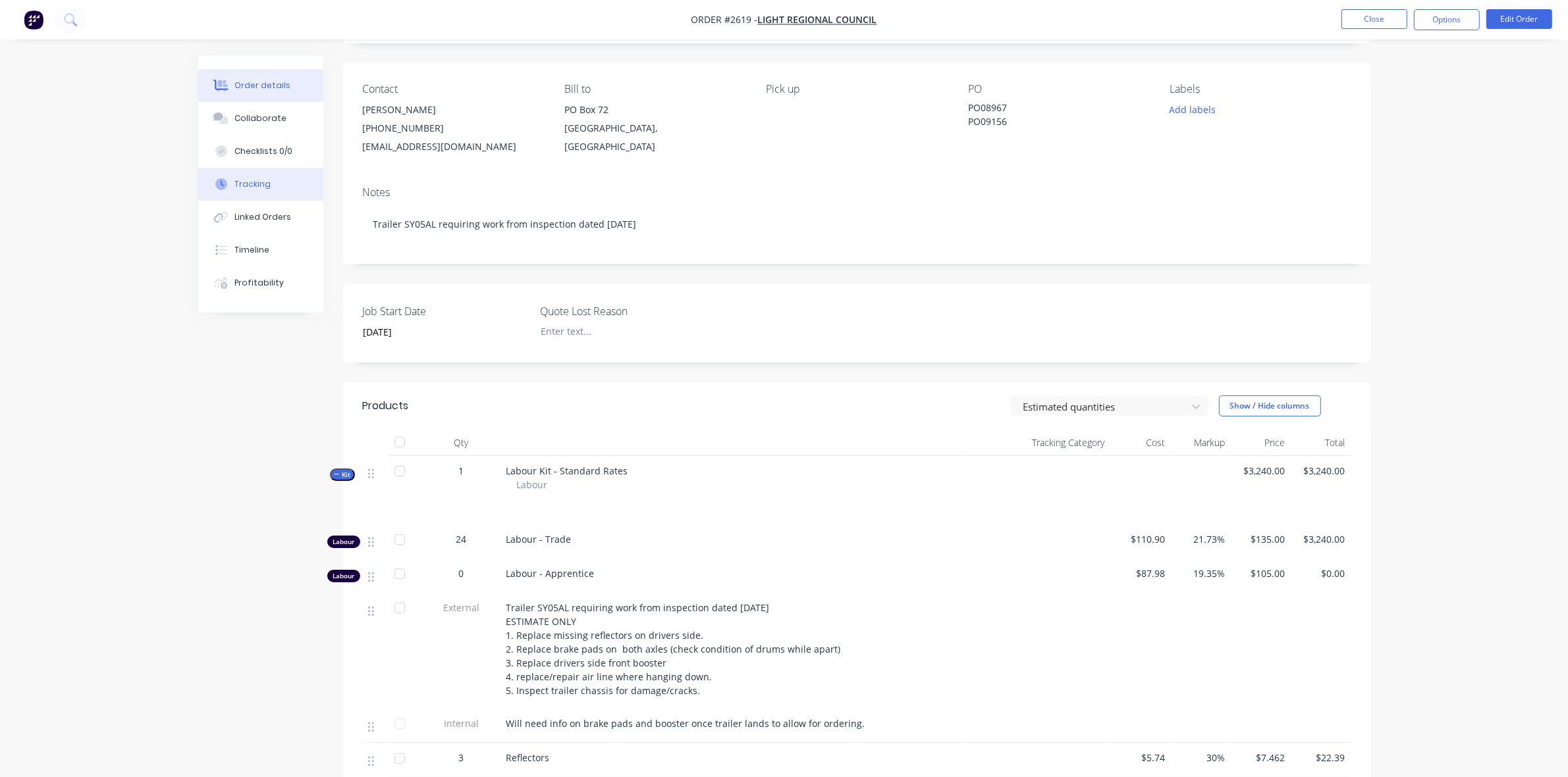
click at [250, 187] on div "Tracking" at bounding box center [252, 184] width 37 height 12
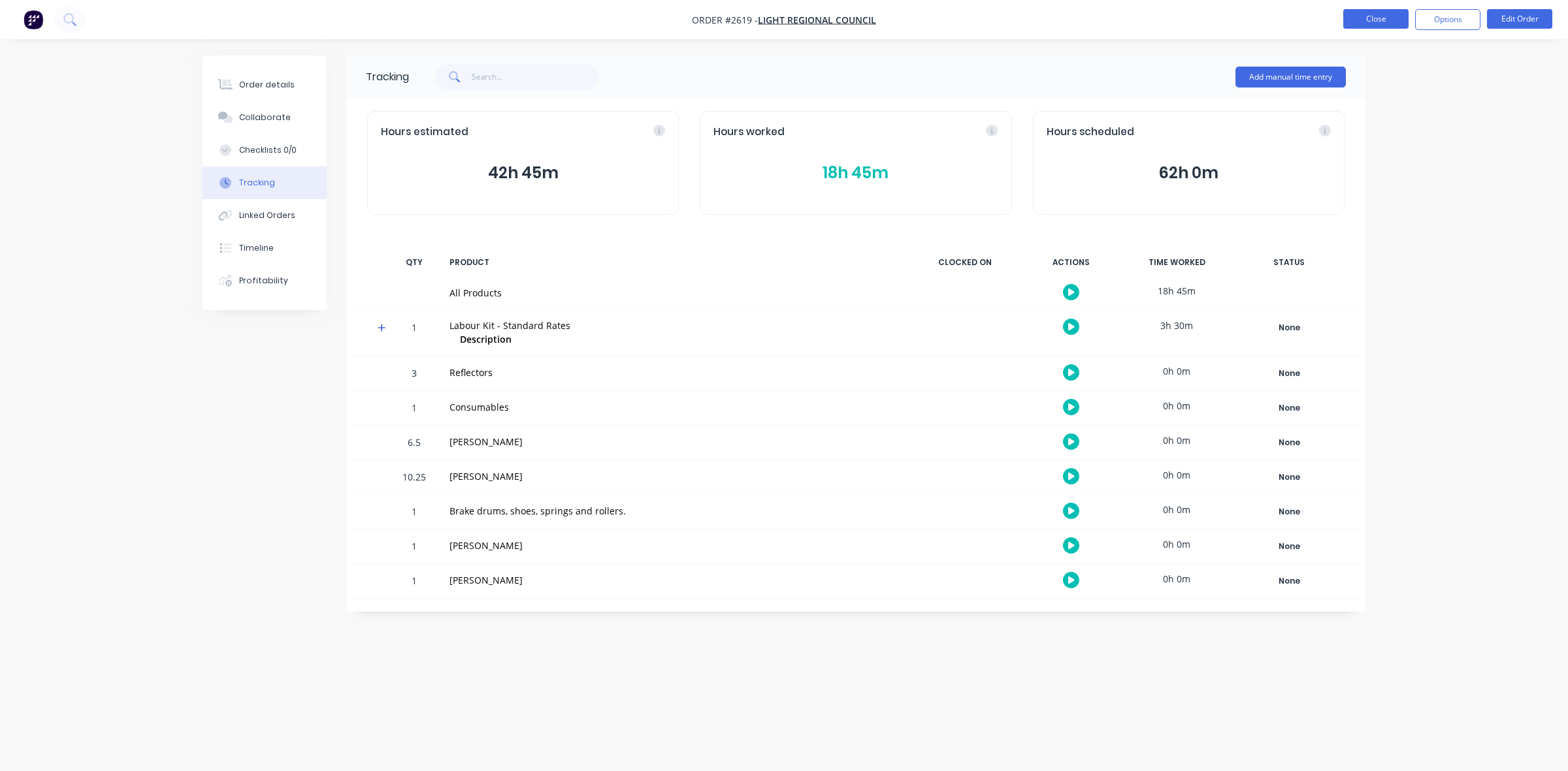
click at [1370, 20] on button "Close" at bounding box center [1376, 19] width 65 height 20
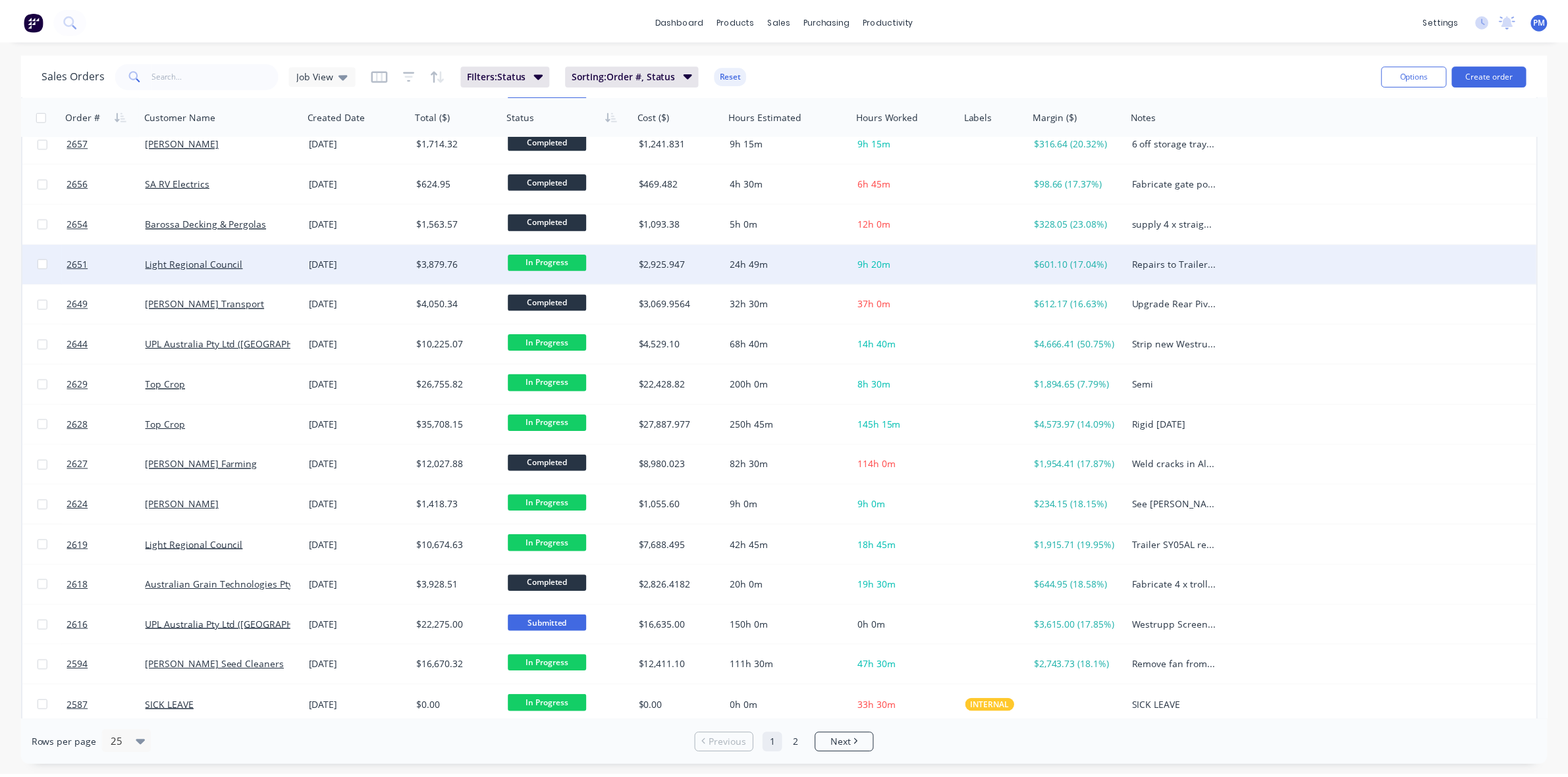
scroll to position [339, 0]
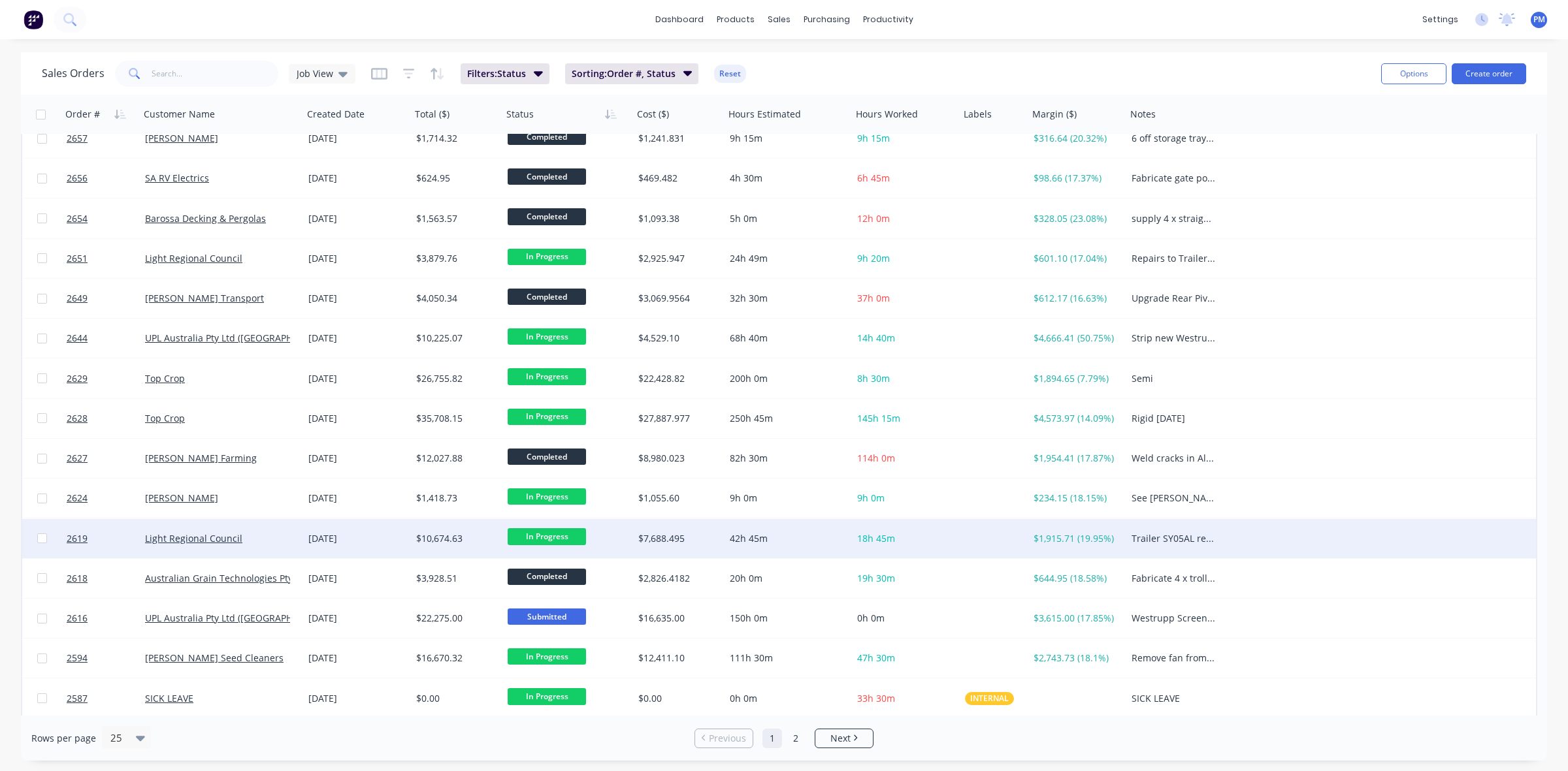
click at [270, 540] on div "Light Regional Council" at bounding box center [218, 538] width 145 height 13
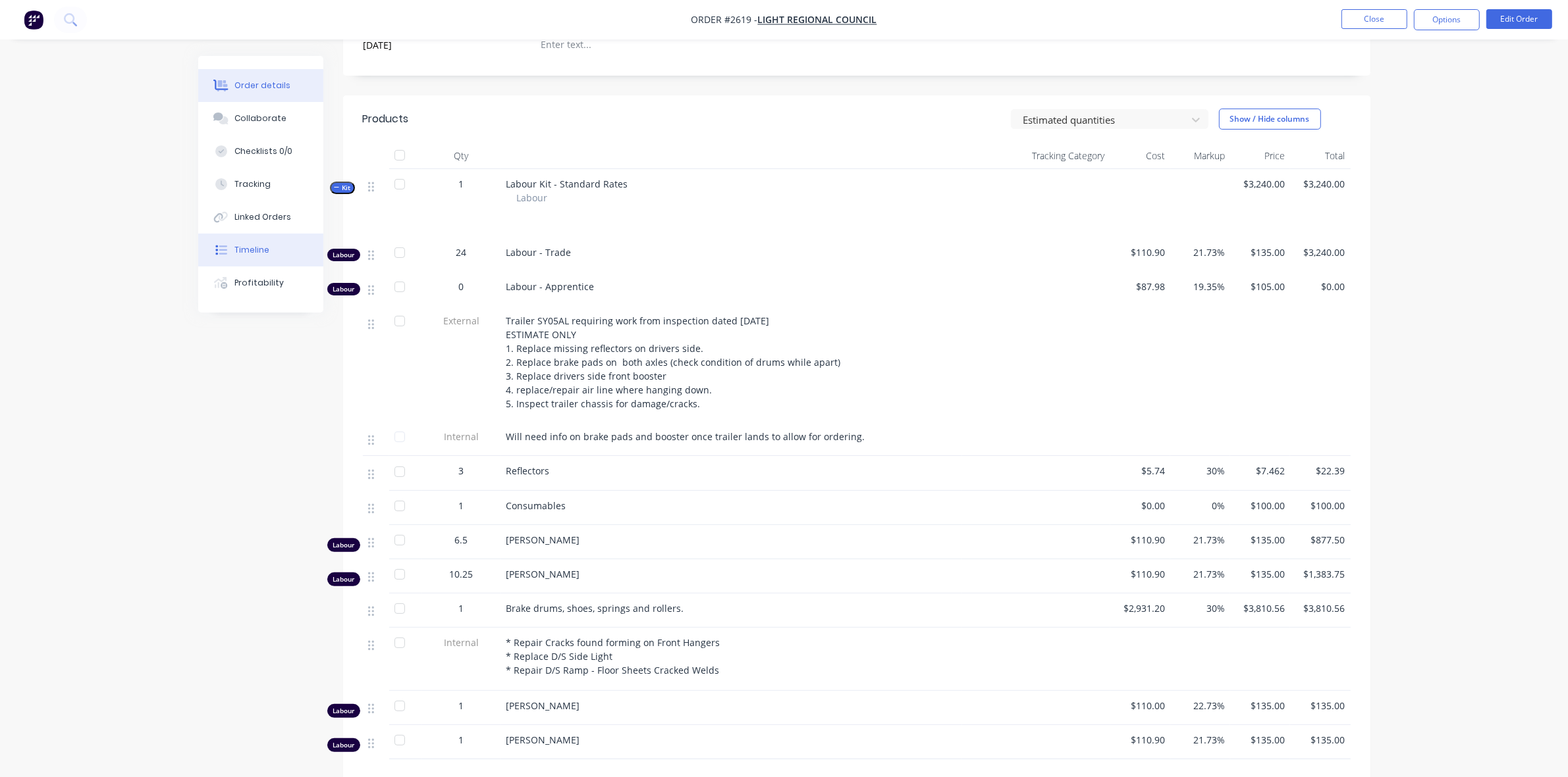
scroll to position [329, 0]
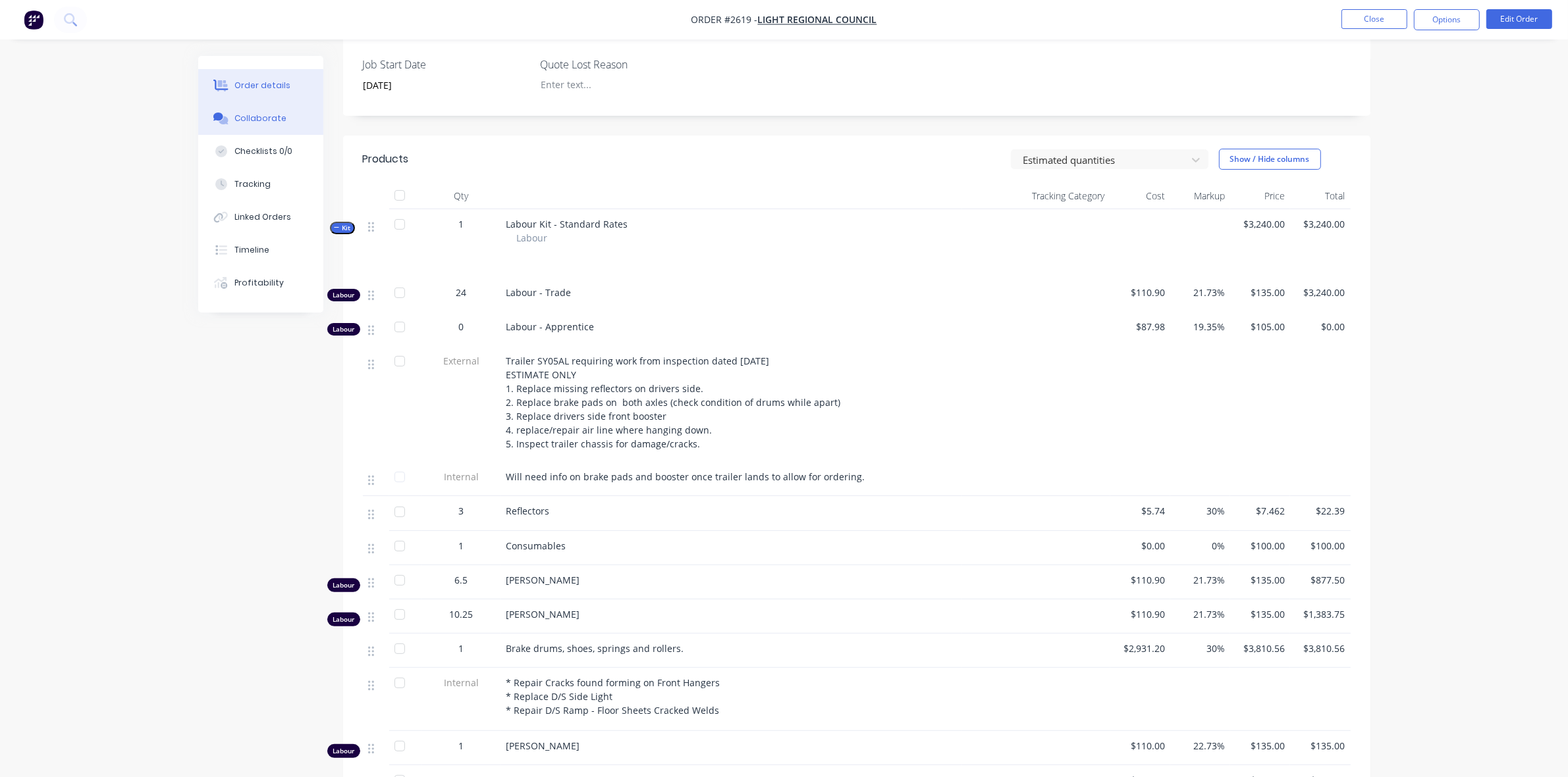
click at [264, 119] on div "Collaborate" at bounding box center [260, 118] width 52 height 12
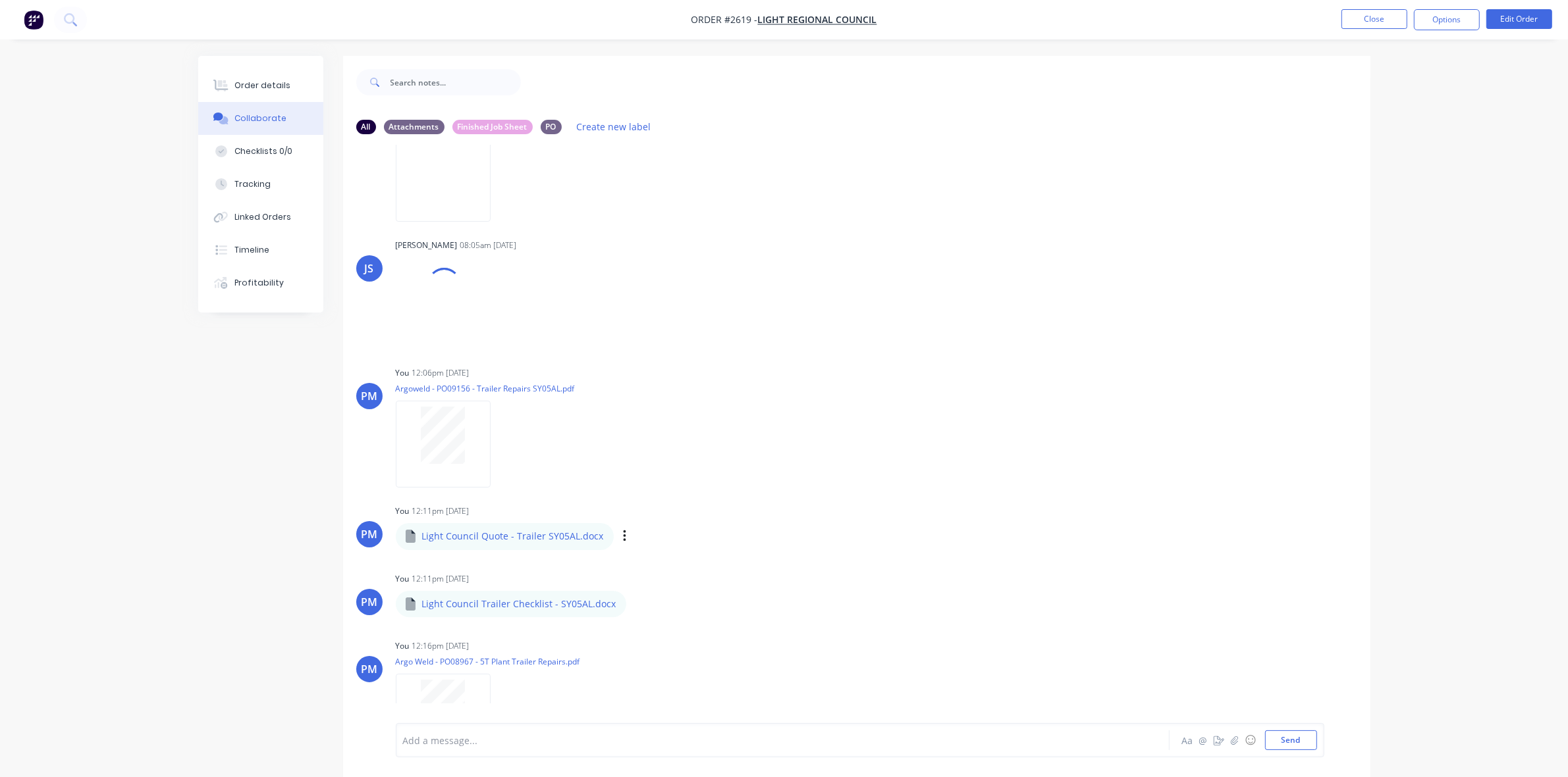
scroll to position [149, 0]
click at [619, 533] on div "Labels Download Delete" at bounding box center [693, 531] width 148 height 19
click at [560, 530] on p "Light Council Quote - Trailer SY05AL.docx" at bounding box center [513, 531] width 182 height 13
click at [529, 535] on p "Light Council Quote - Trailer SY05AL.docx" at bounding box center [513, 531] width 182 height 13
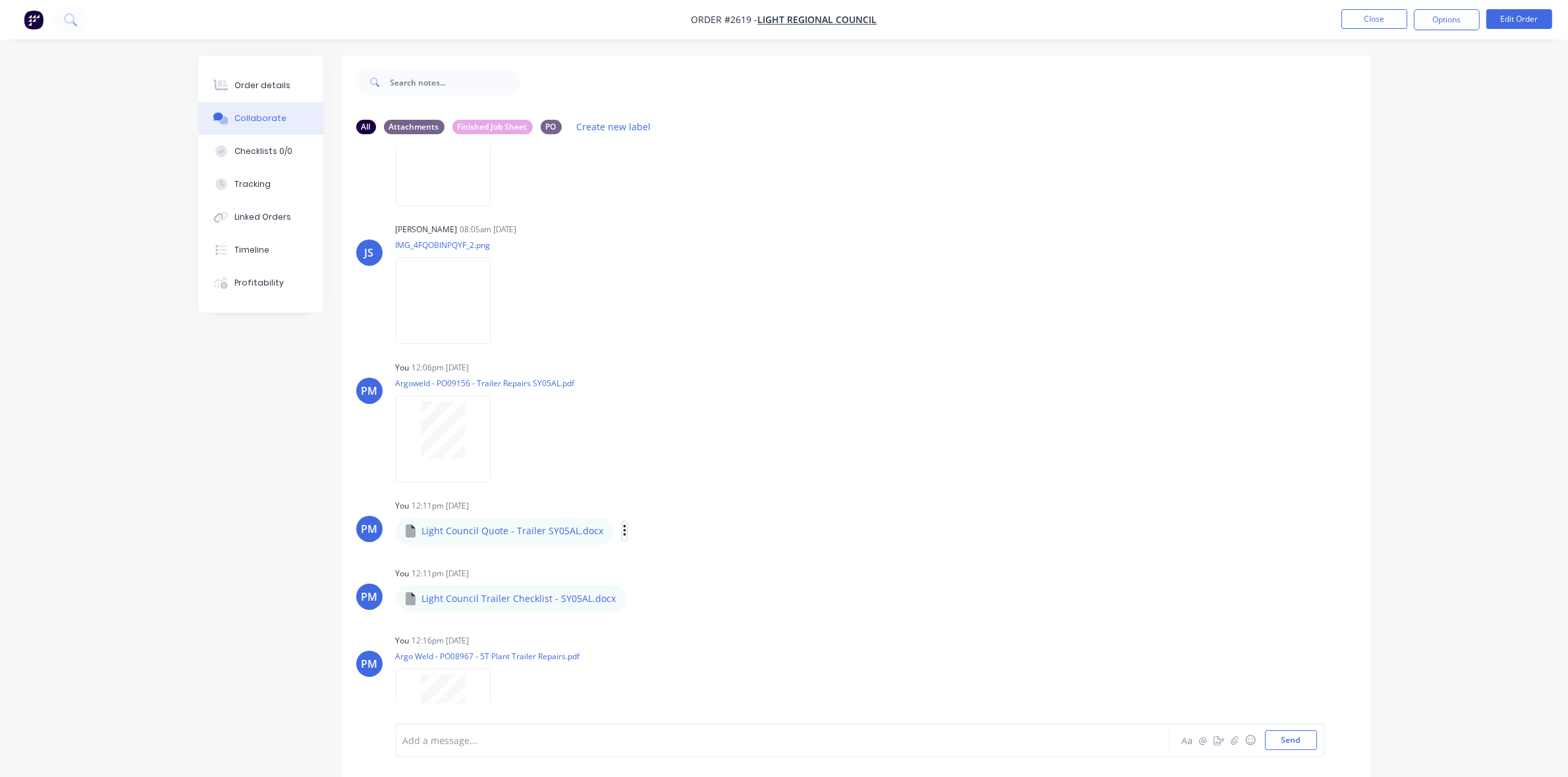
click at [623, 531] on button "button" at bounding box center [626, 531] width 6 height 19
click at [0, 0] on button "Download" at bounding box center [0, 0] width 0 height 0
click at [636, 599] on icon "button" at bounding box center [637, 598] width 3 height 12
click at [679, 625] on button "Download" at bounding box center [724, 634] width 148 height 30
click at [254, 83] on div "Order details" at bounding box center [263, 85] width 56 height 12
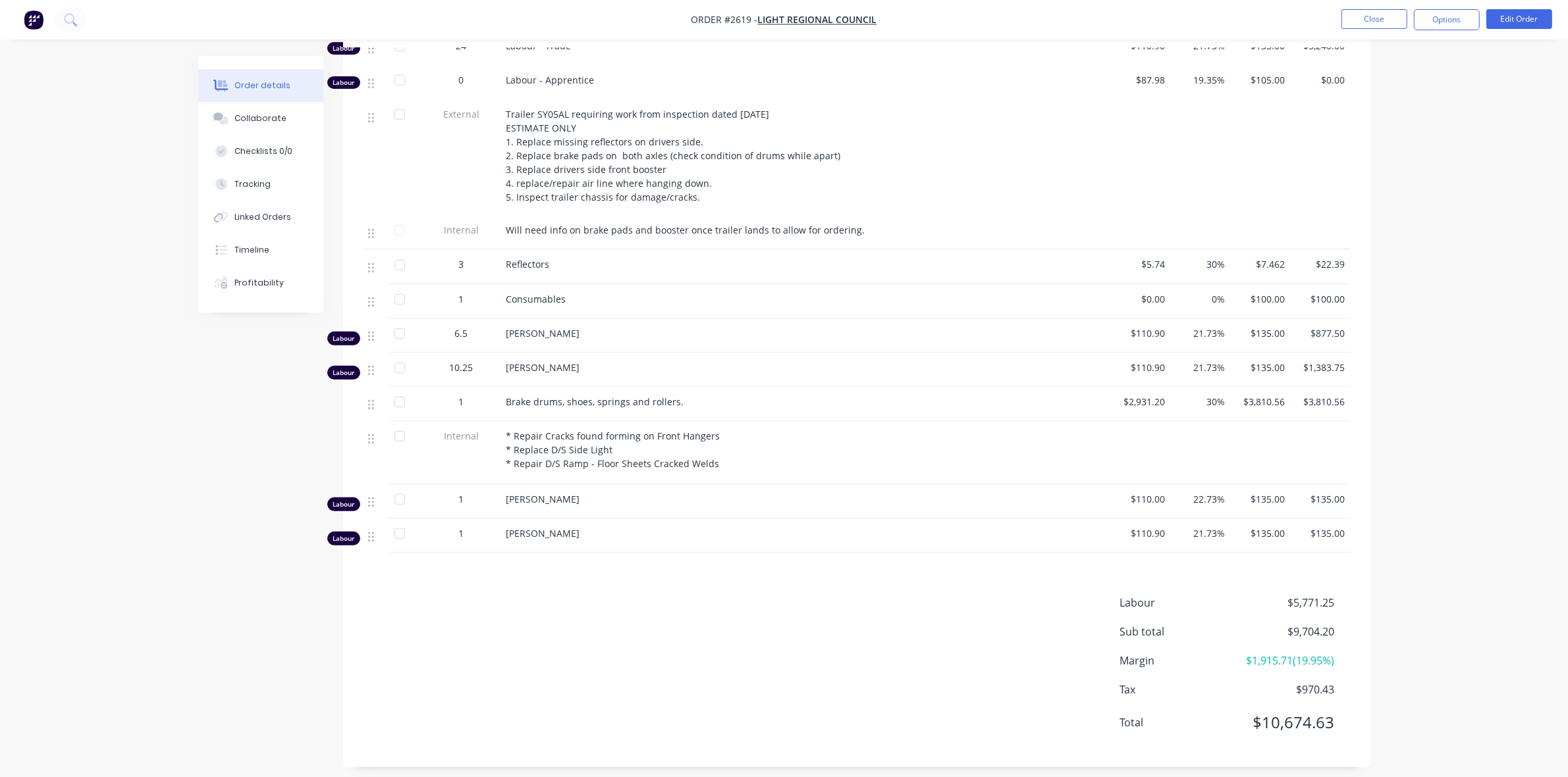
scroll to position [494, 0]
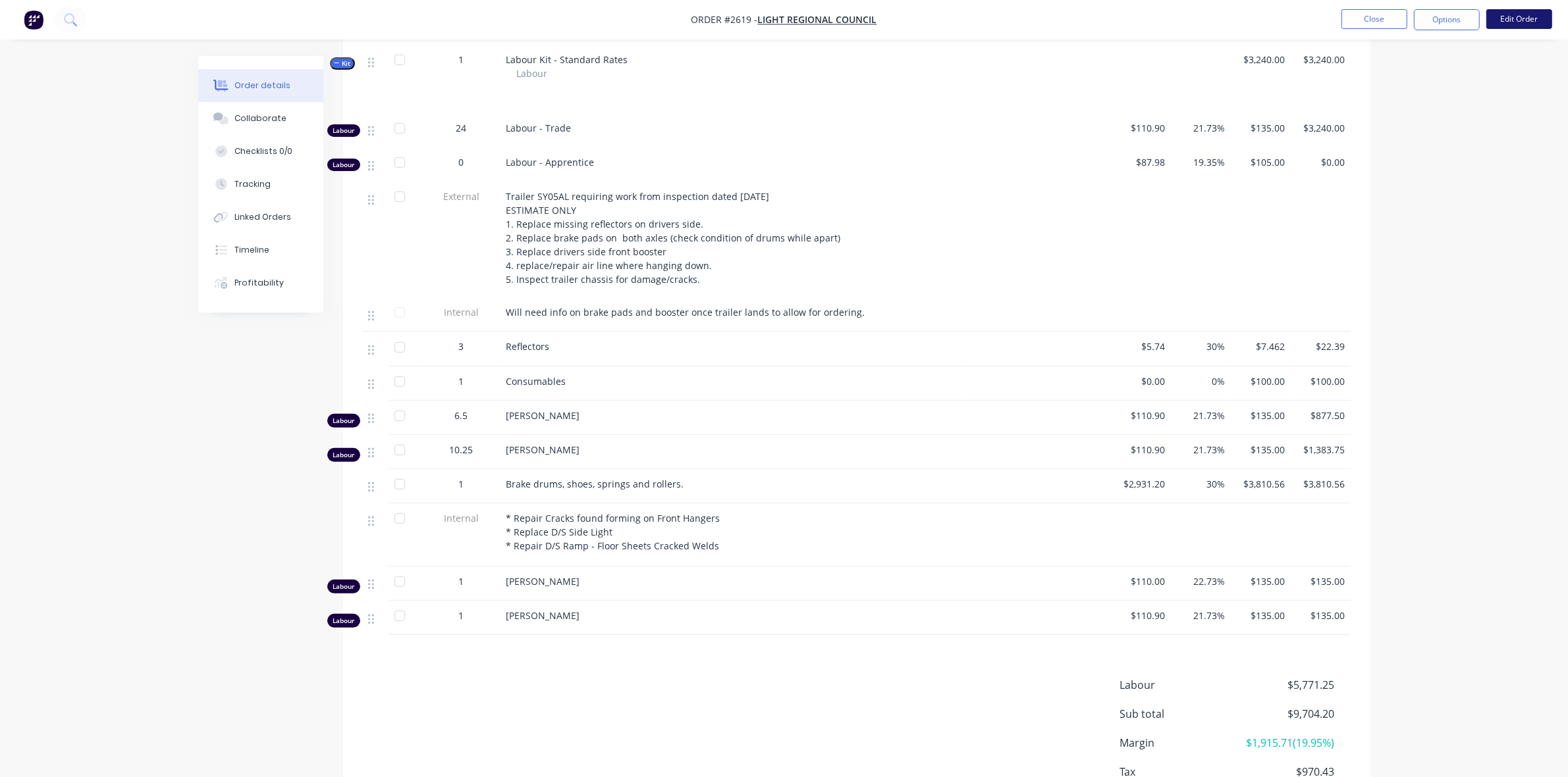
click at [1515, 20] on button "Edit Order" at bounding box center [1519, 19] width 66 height 20
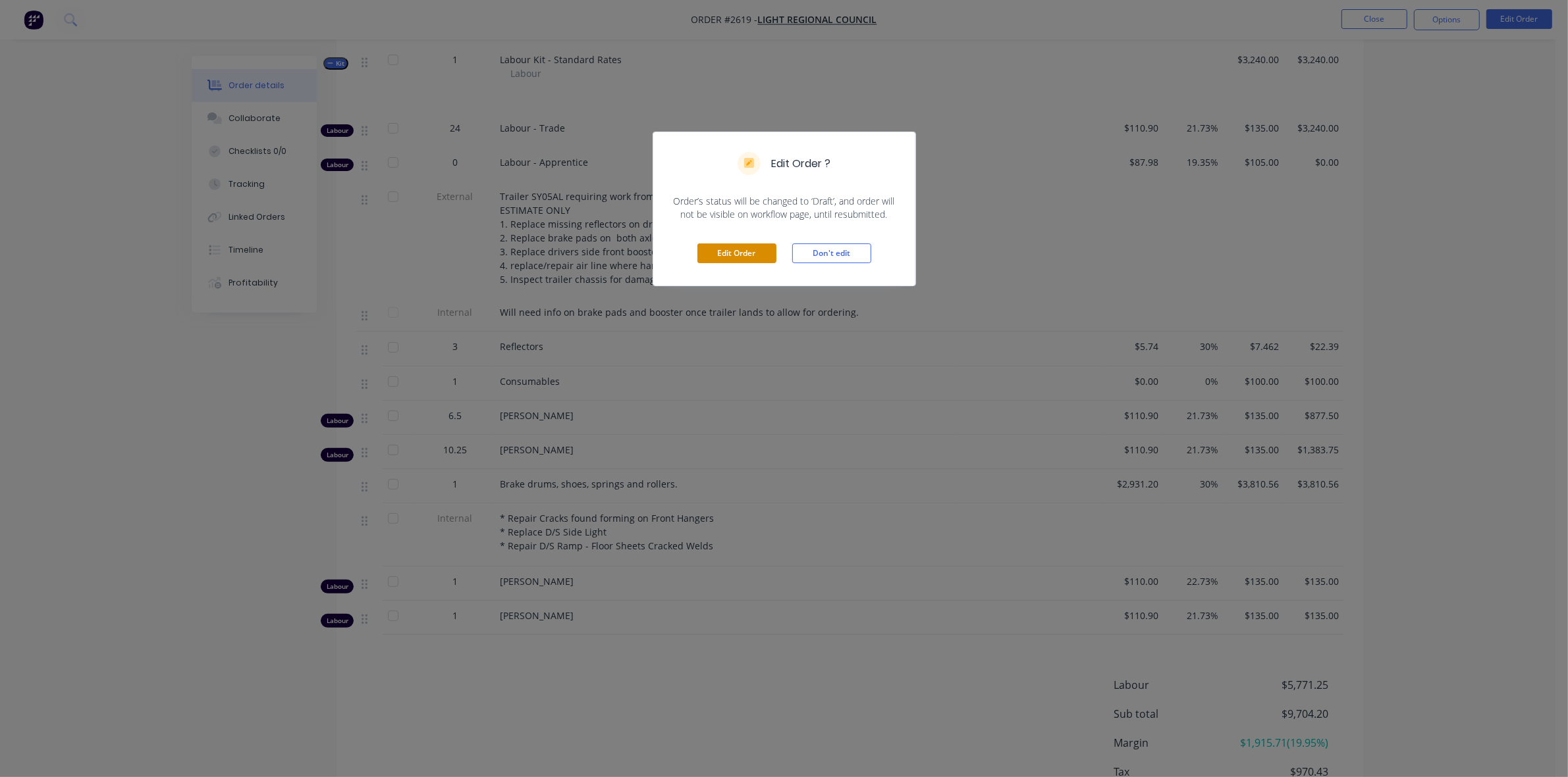
click at [745, 247] on button "Edit Order" at bounding box center [737, 253] width 79 height 20
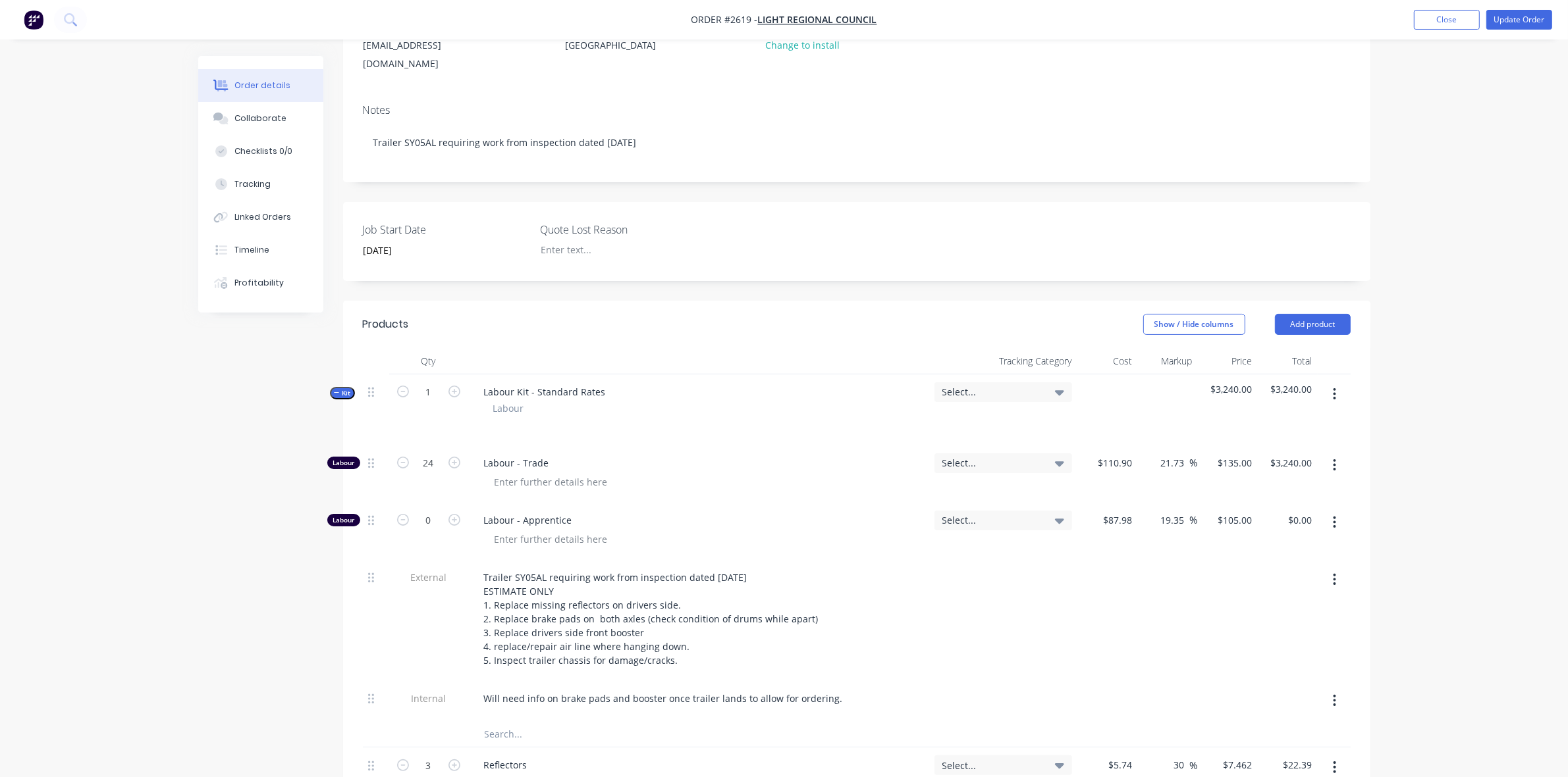
scroll to position [329, 0]
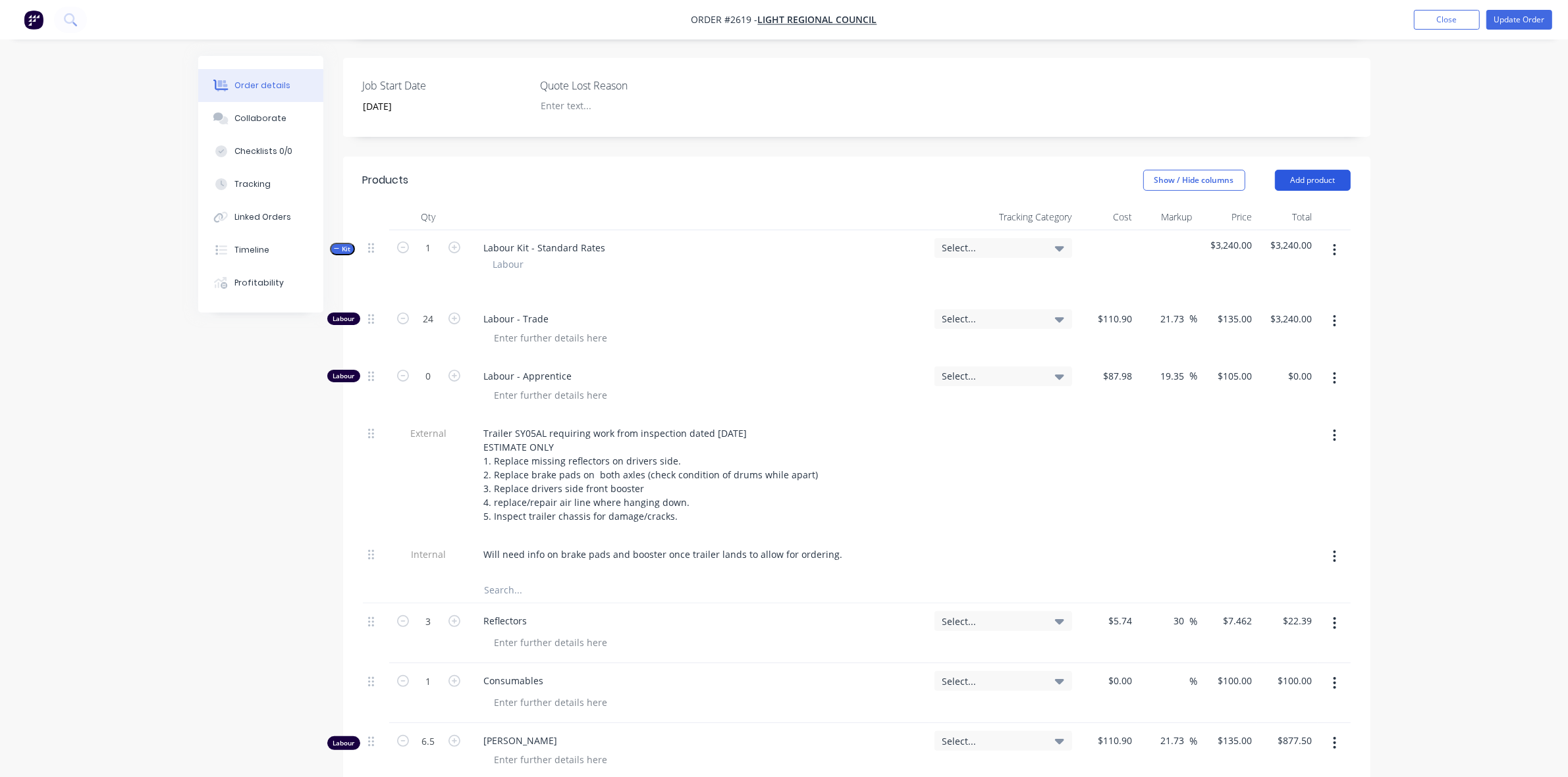
click at [1317, 170] on button "Add product" at bounding box center [1312, 180] width 76 height 21
click at [1268, 204] on div "Product catalogue" at bounding box center [1288, 214] width 101 height 19
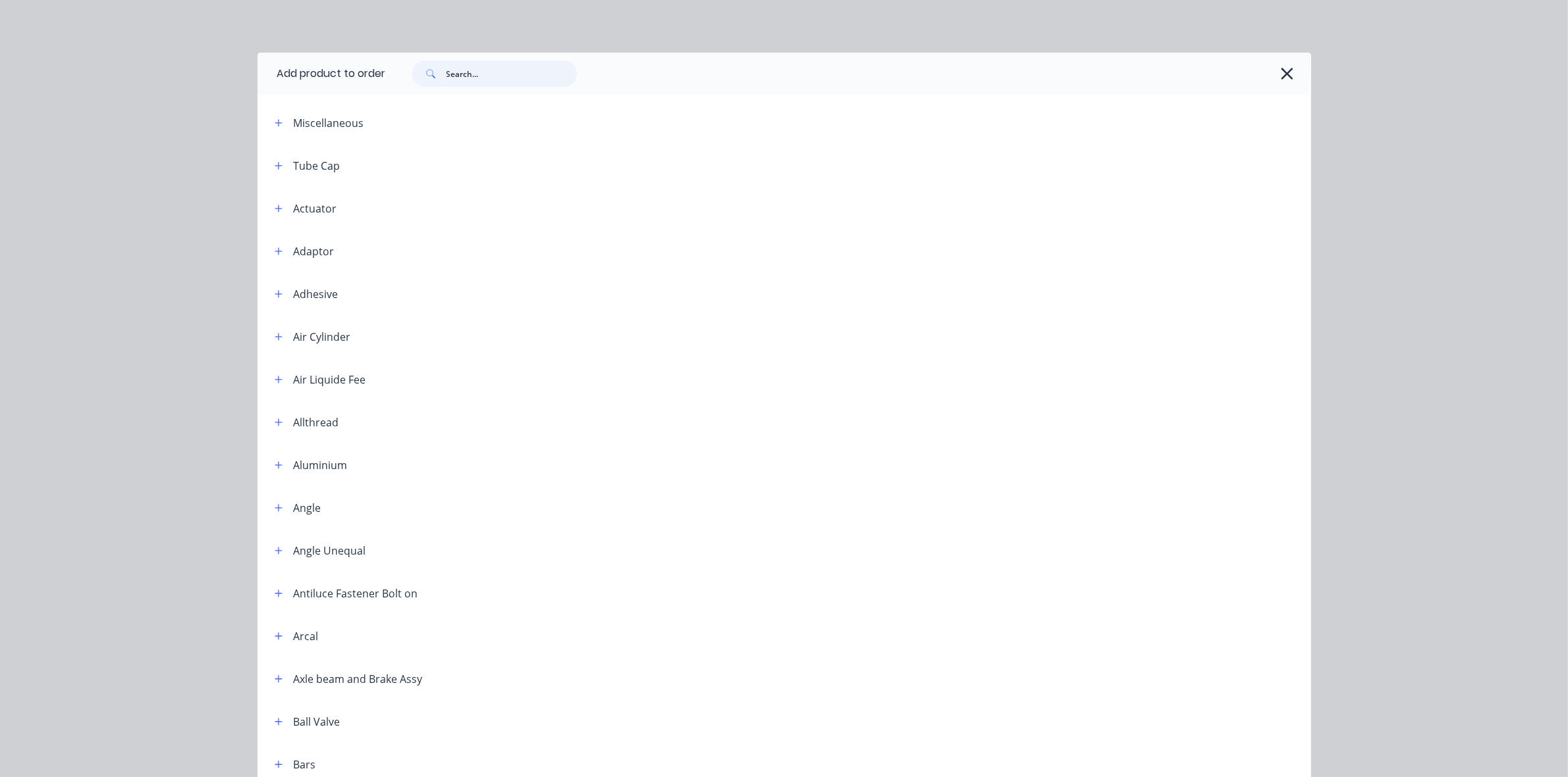
click at [459, 70] on input "text" at bounding box center [511, 74] width 130 height 26
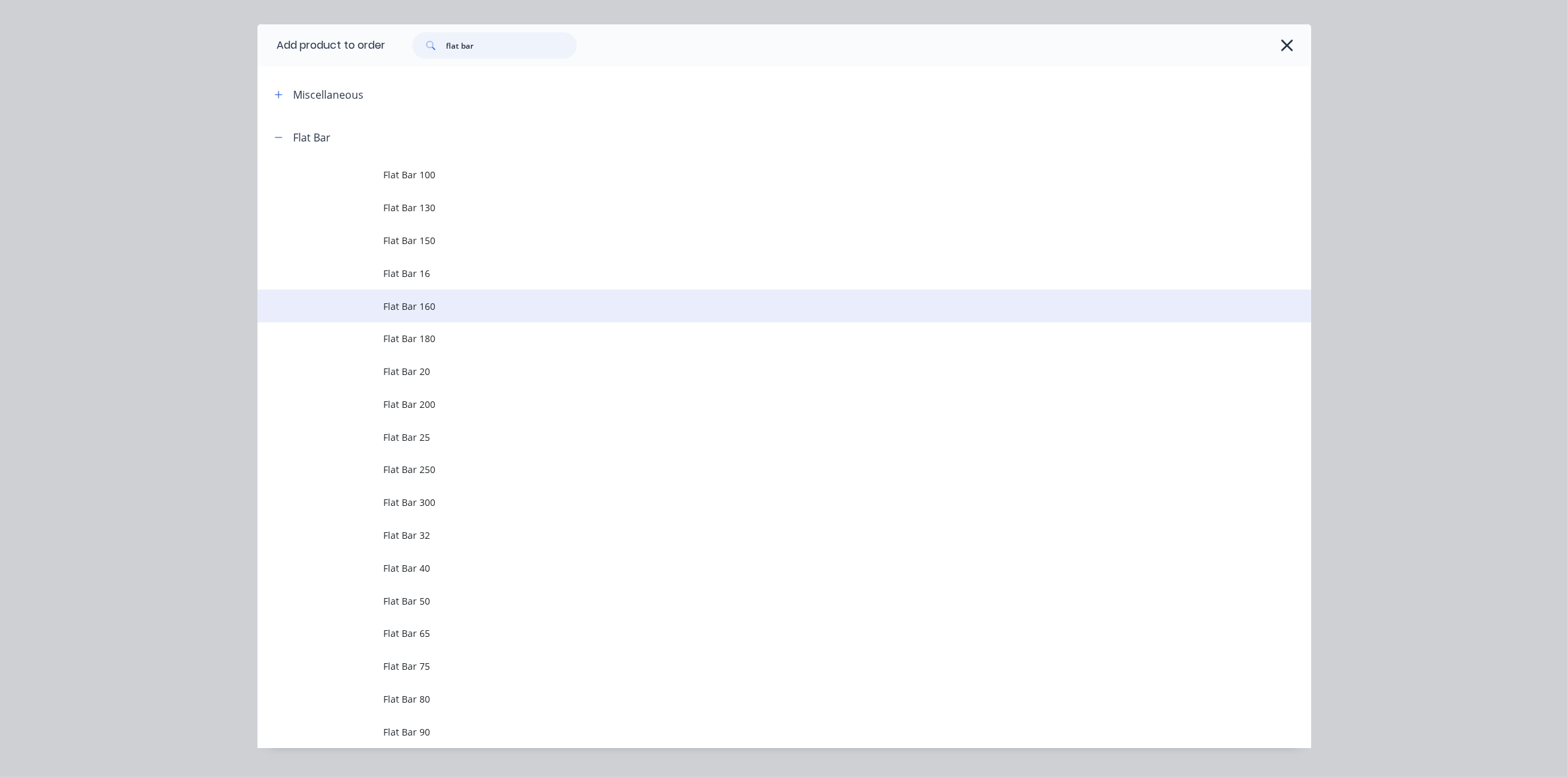
scroll to position [56, 0]
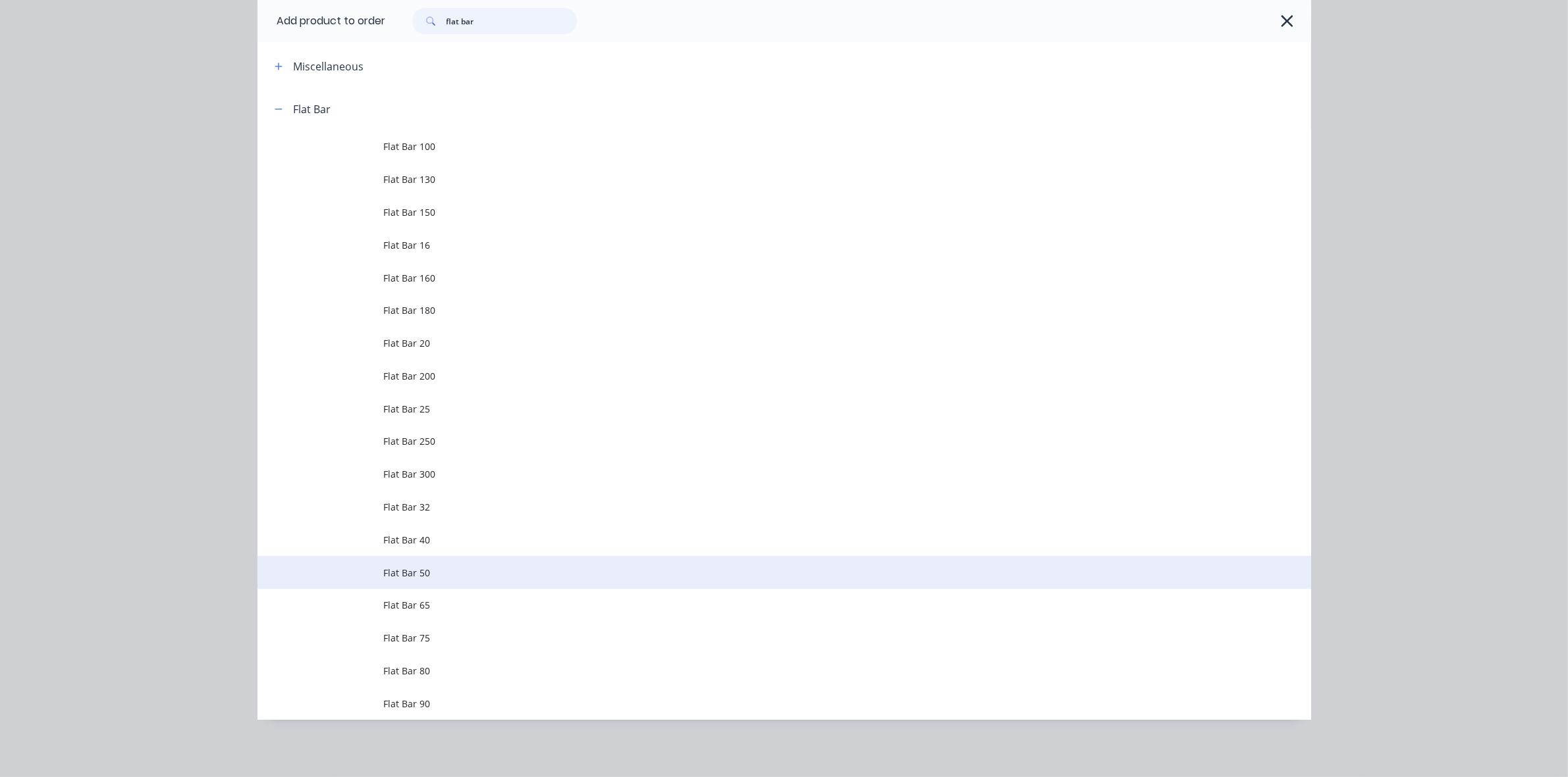
type input "flat bar"
click at [406, 570] on span "Flat Bar 50" at bounding box center [754, 573] width 742 height 14
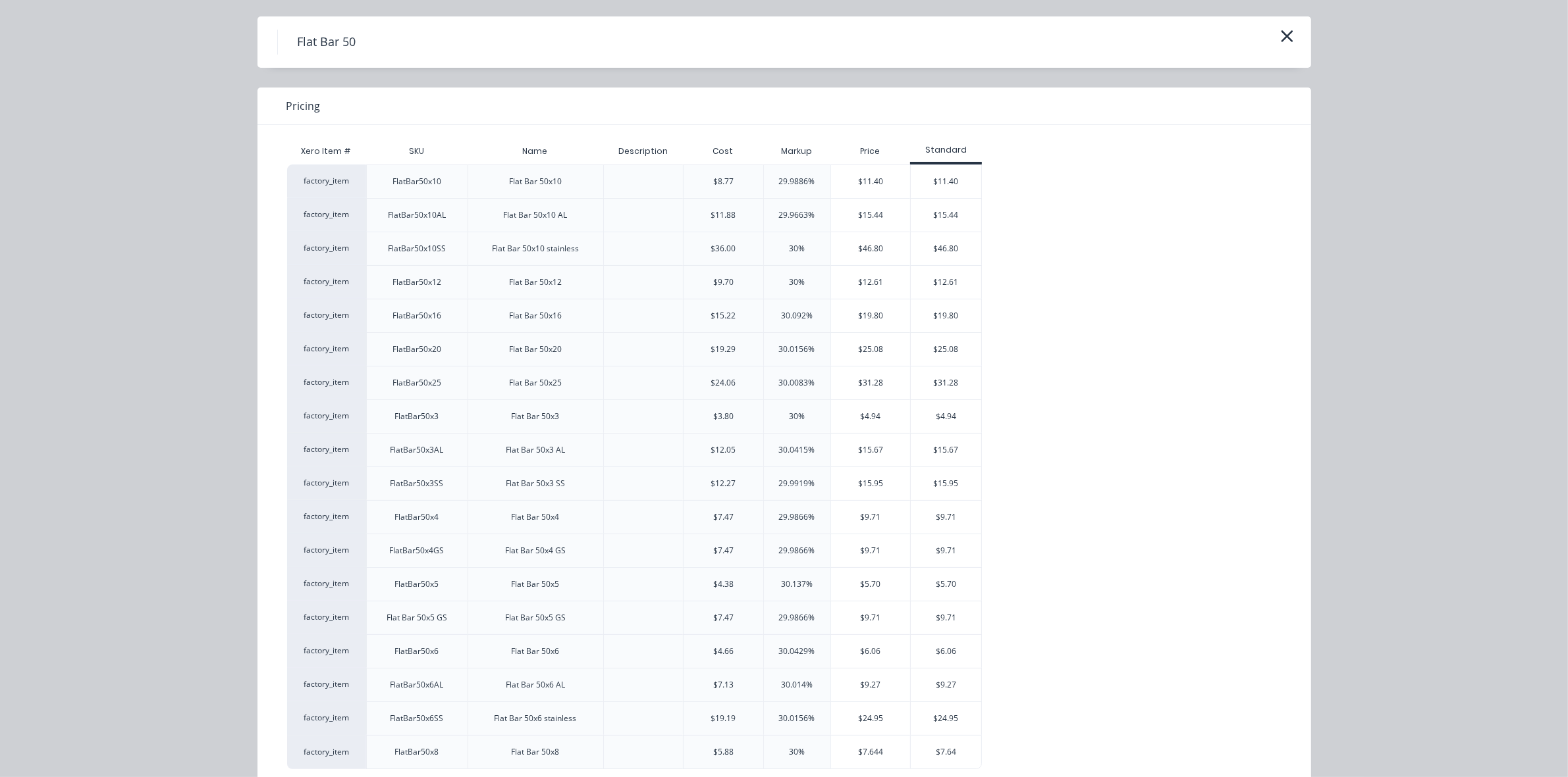
scroll to position [69, 0]
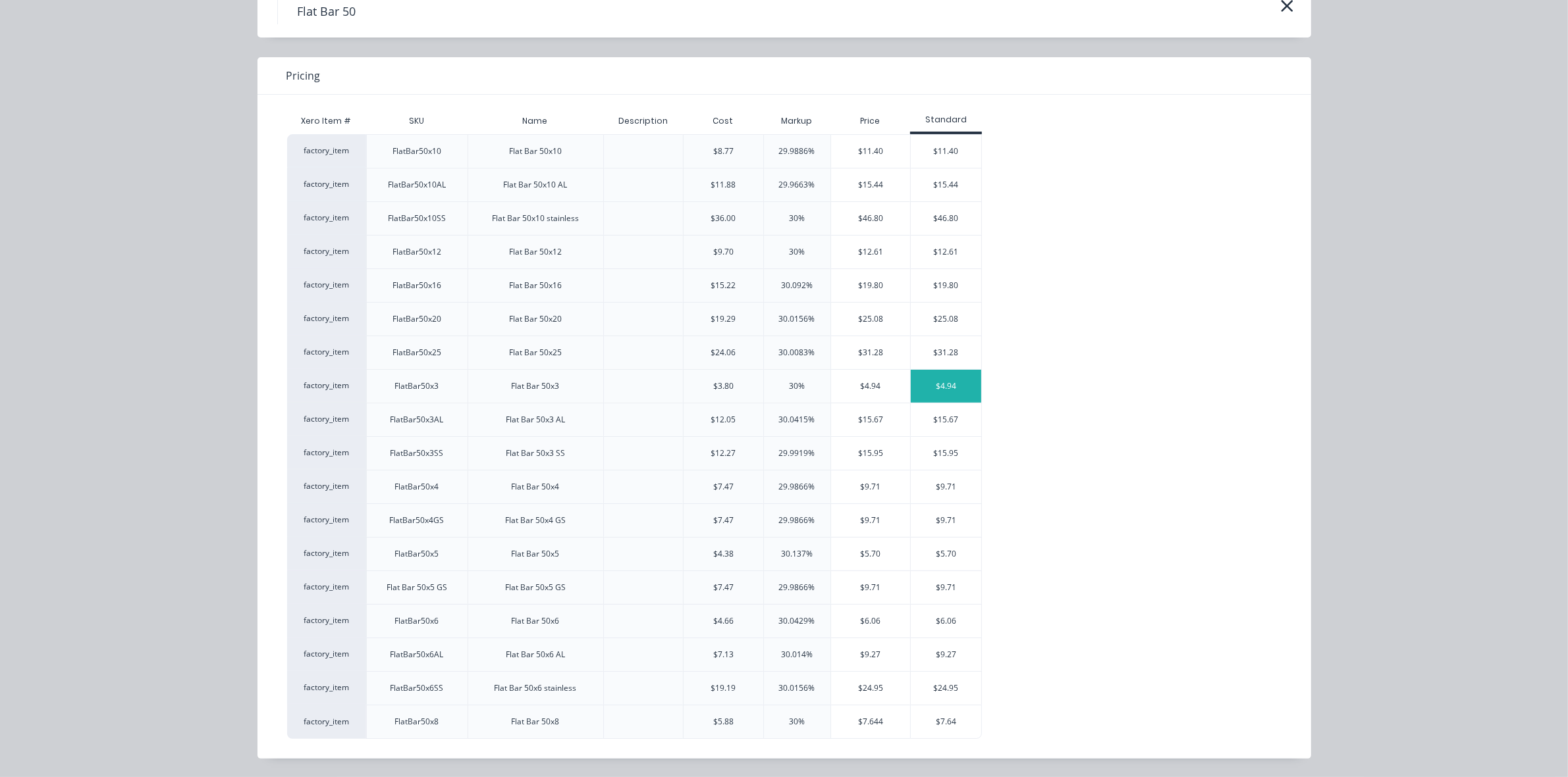
click at [936, 382] on div "$4.94" at bounding box center [945, 386] width 70 height 33
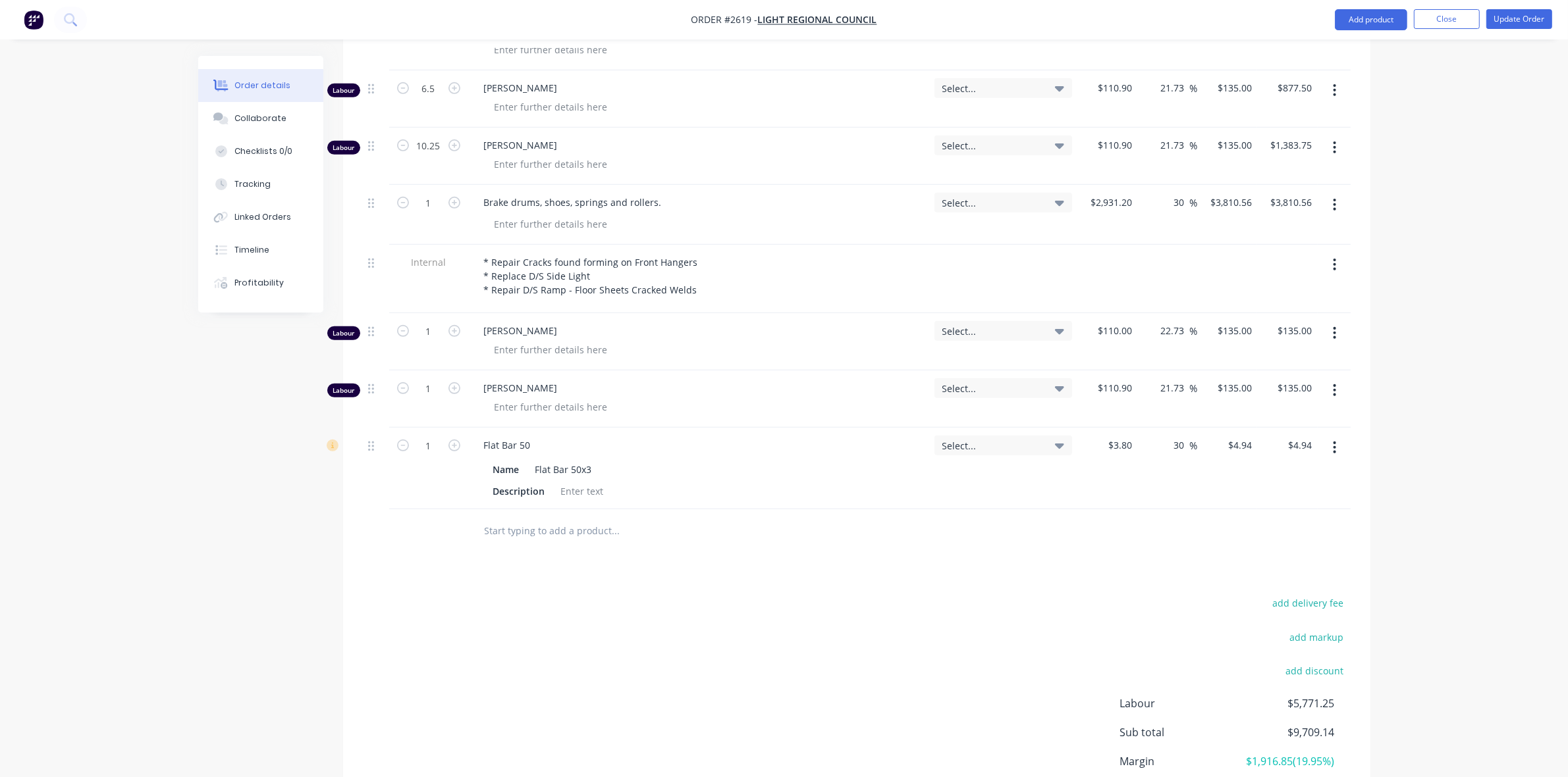
scroll to position [987, 0]
click at [428, 430] on input "1" at bounding box center [429, 440] width 35 height 20
type input "22.5"
type input "$111.15"
click at [840, 476] on div "Description" at bounding box center [696, 486] width 416 height 19
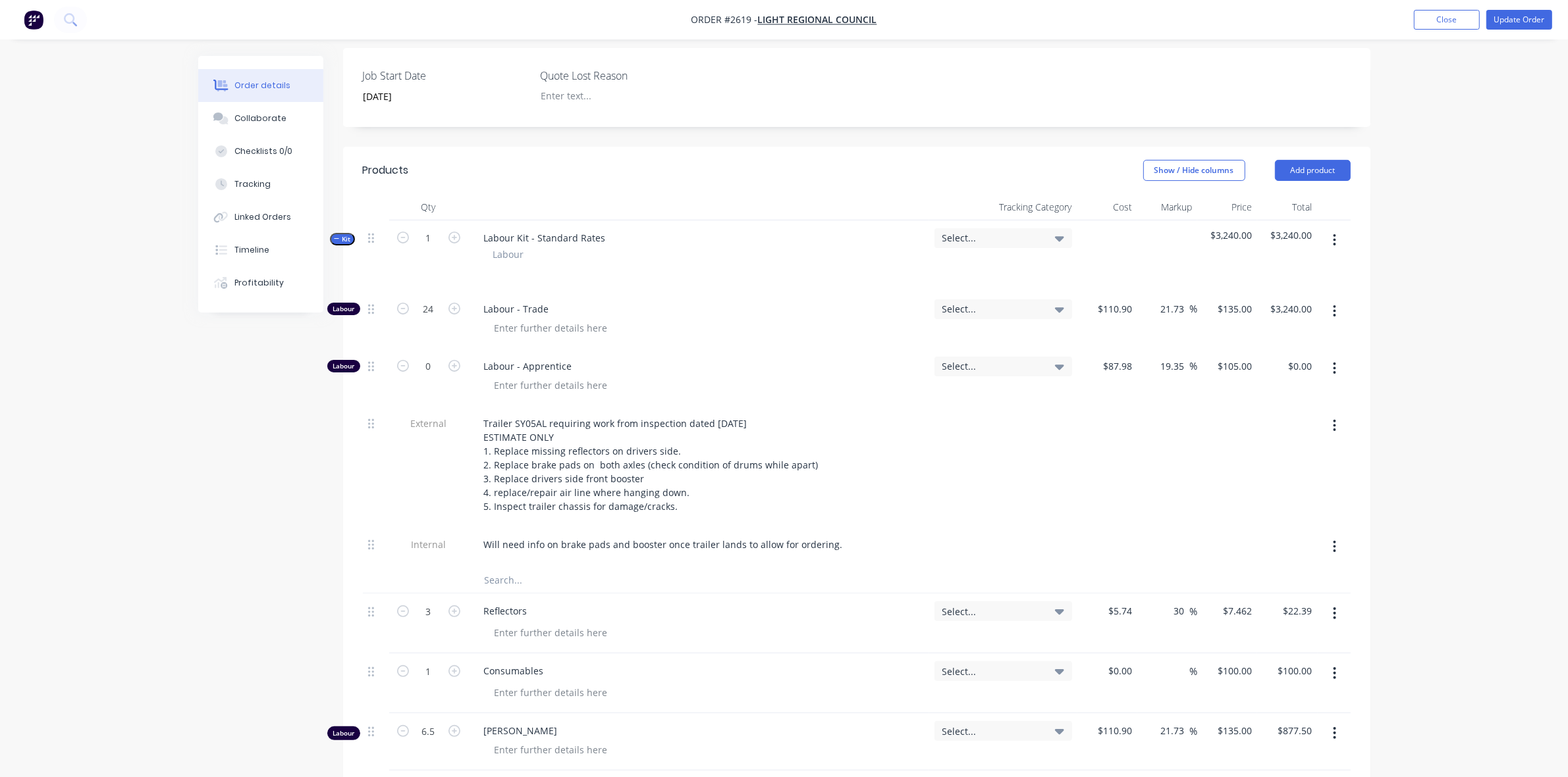
scroll to position [254, 0]
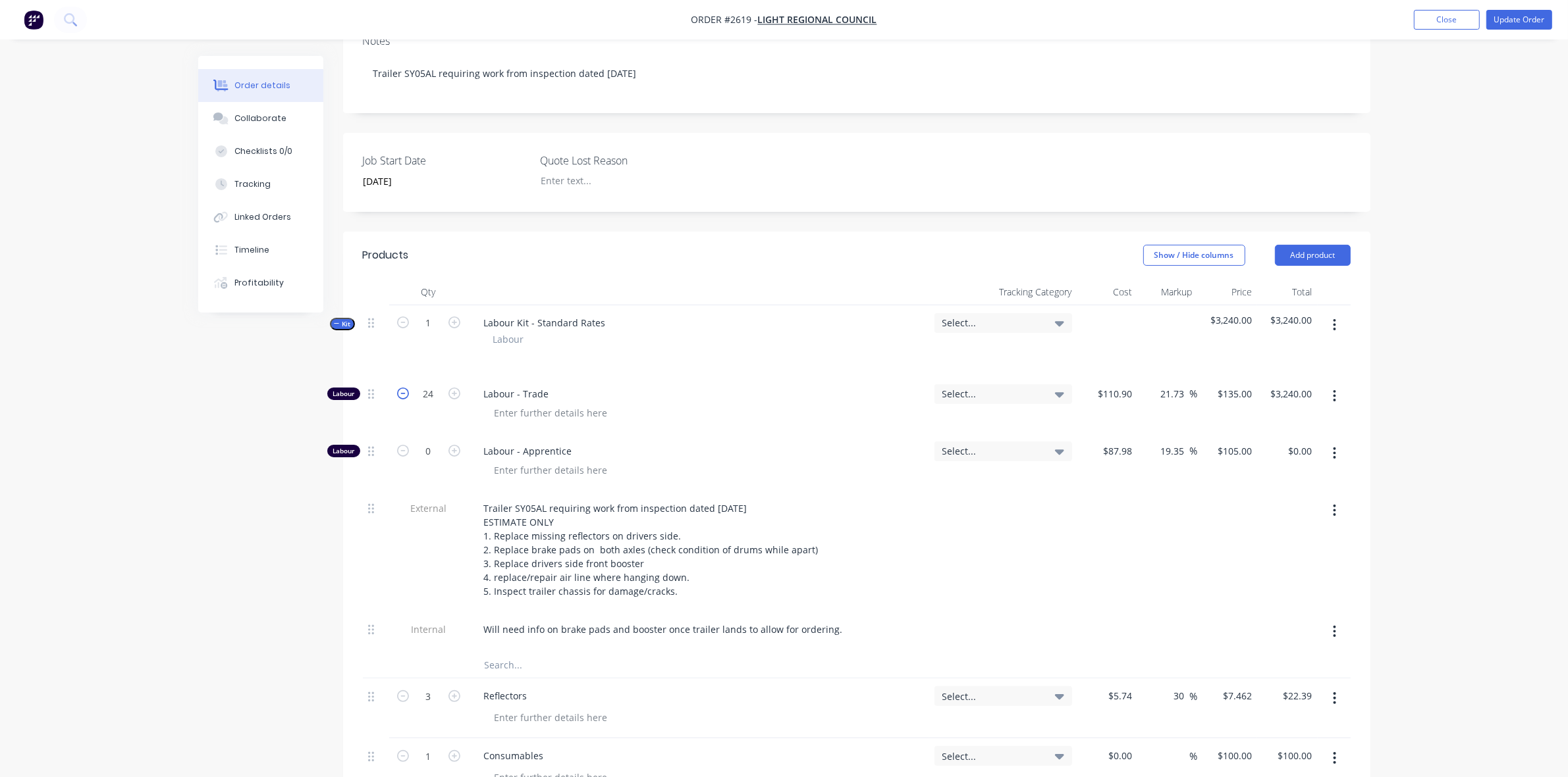
click at [400, 388] on icon "button" at bounding box center [402, 394] width 12 height 12
type input "23"
type input "$3,105.00"
click at [400, 388] on icon "button" at bounding box center [402, 394] width 12 height 12
type input "22"
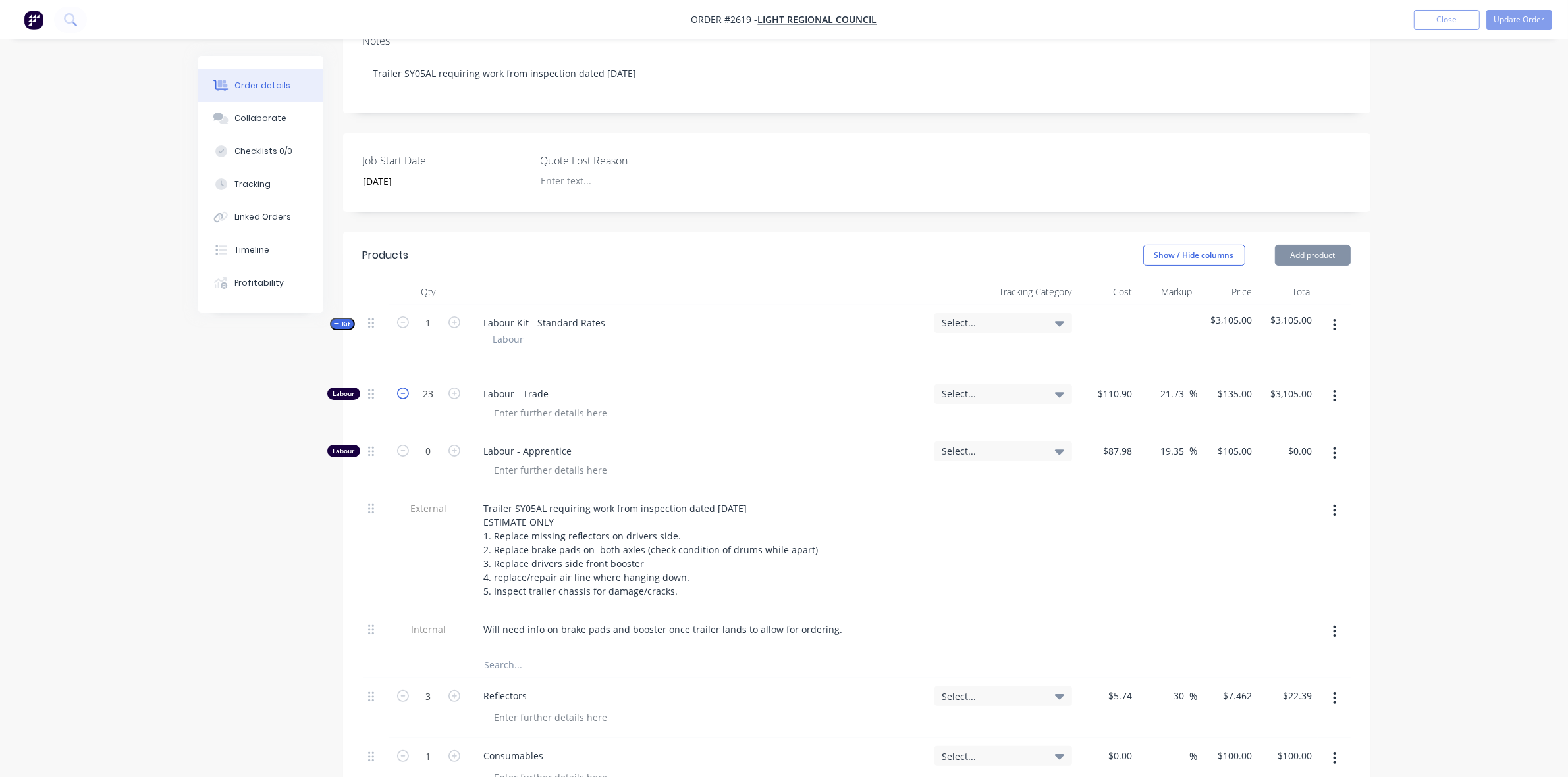
type input "$2,970.00"
click at [400, 388] on icon "button" at bounding box center [402, 394] width 12 height 12
type input "21"
type input "$2,835.00"
click at [400, 388] on icon "button" at bounding box center [402, 394] width 12 height 12
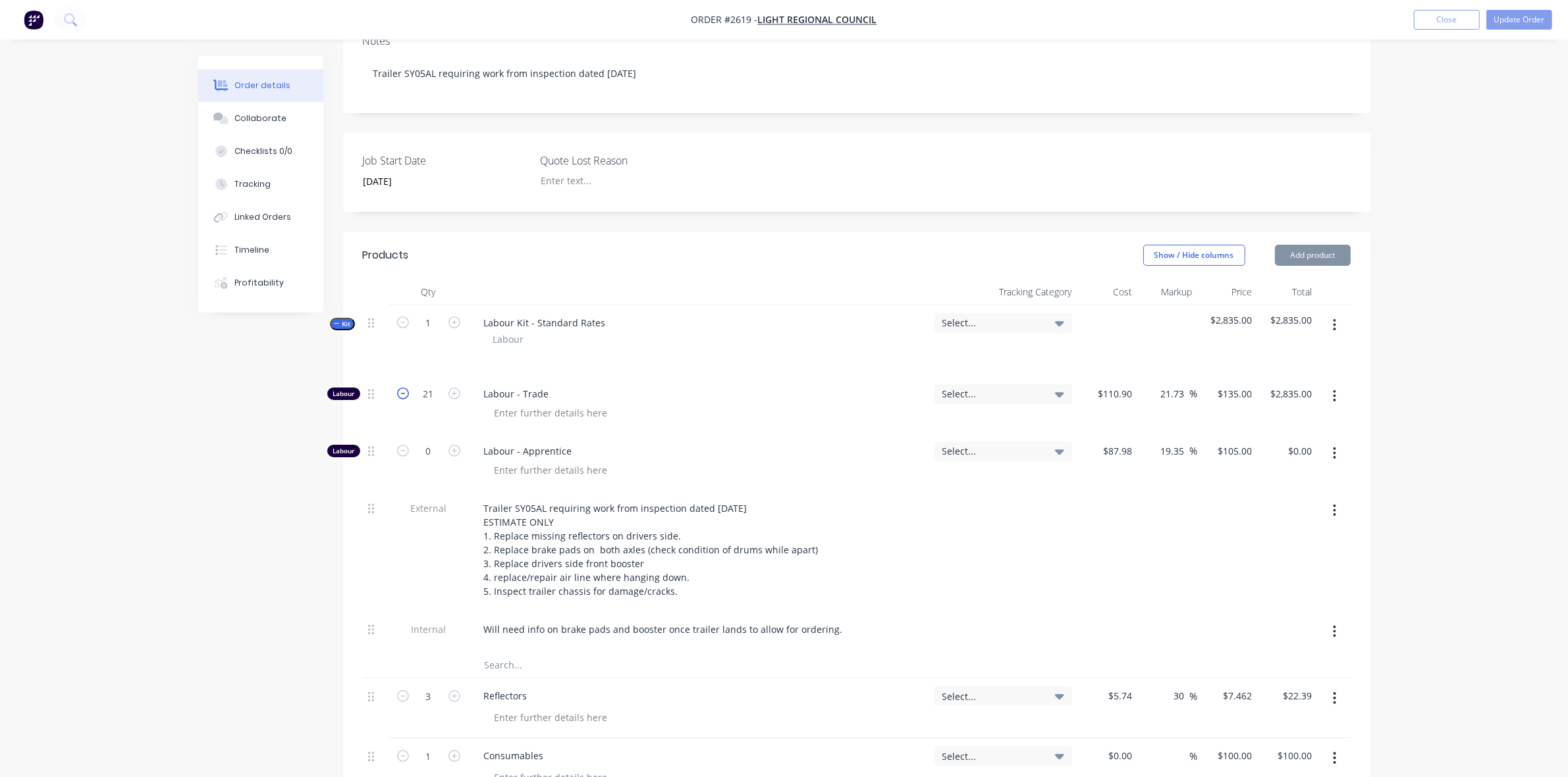
type input "20"
type input "$2,700.00"
click at [731, 434] on div "Labour - Apprentice" at bounding box center [699, 462] width 461 height 57
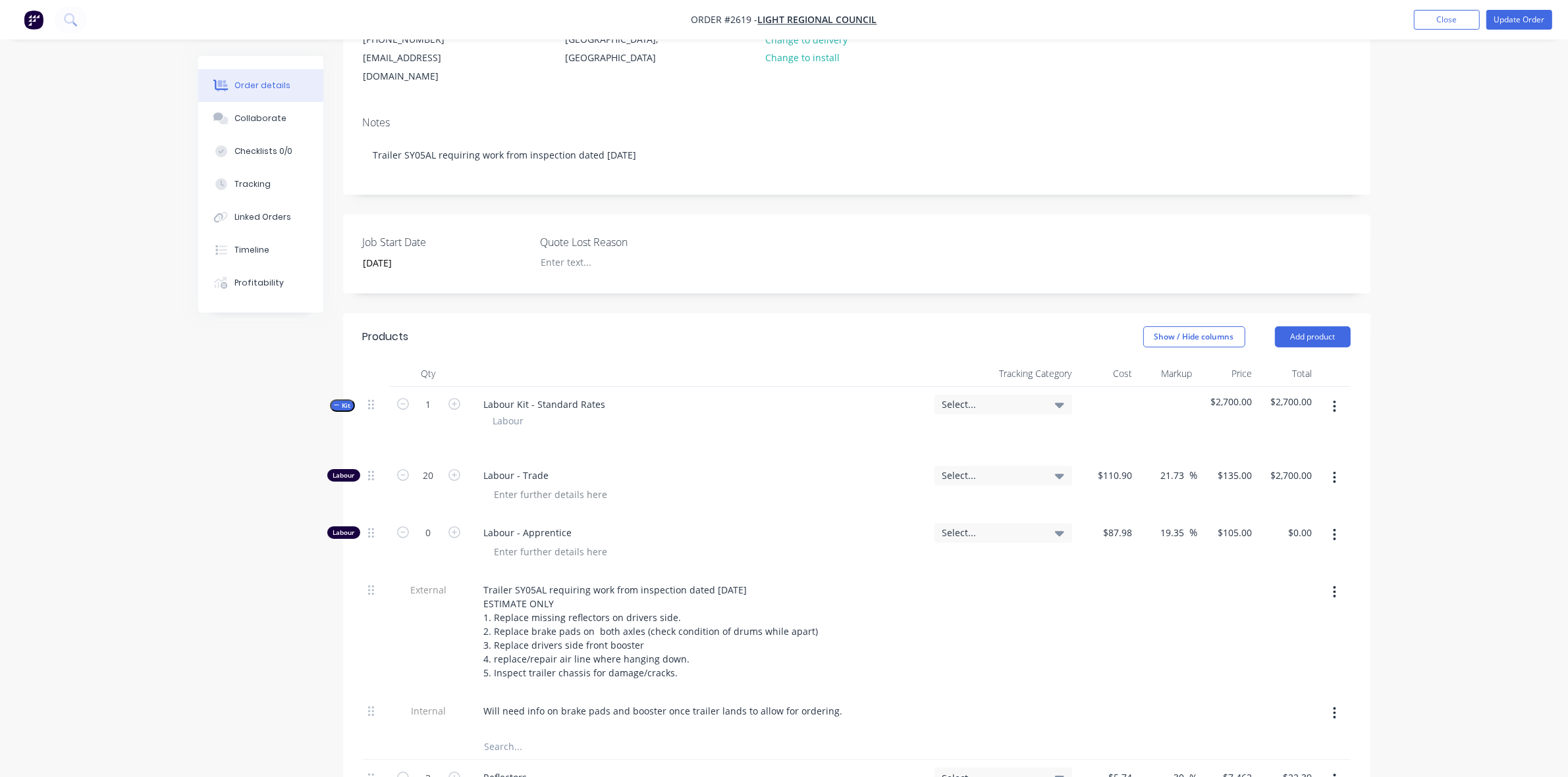
scroll to position [172, 0]
click at [1509, 14] on button "Update Order" at bounding box center [1519, 20] width 66 height 20
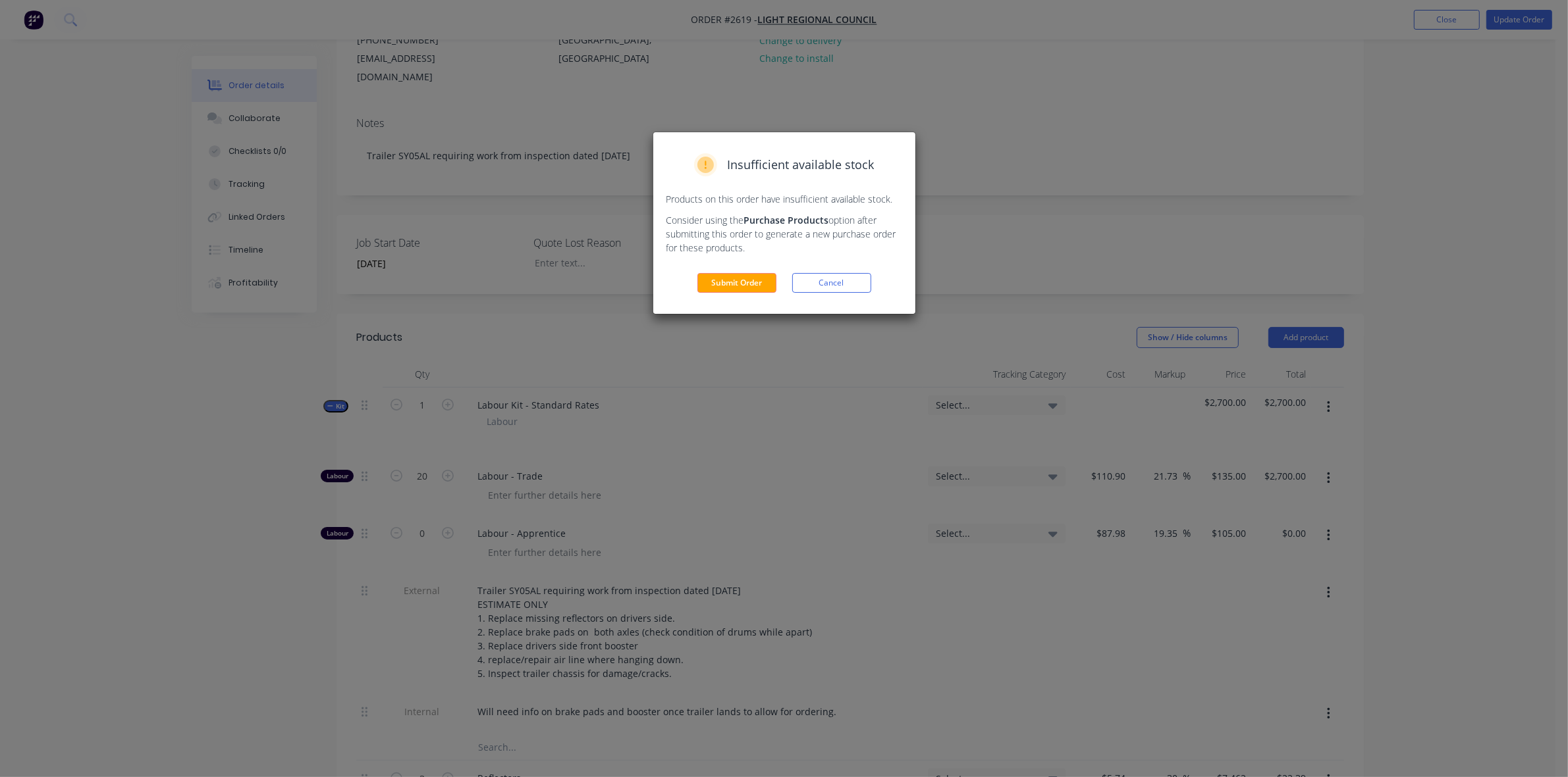
click at [744, 286] on button "Submit Order" at bounding box center [737, 282] width 79 height 20
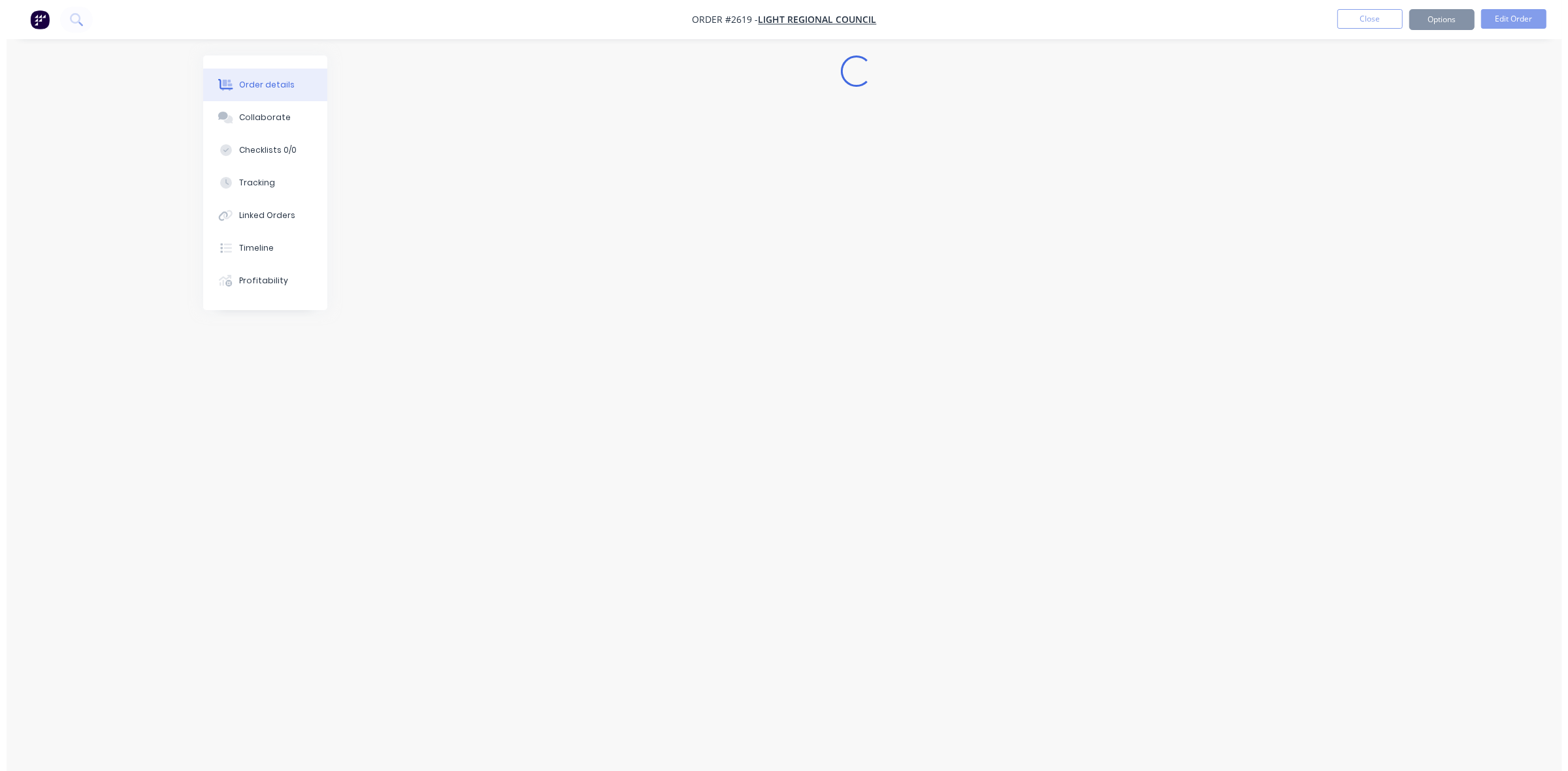
scroll to position [0, 0]
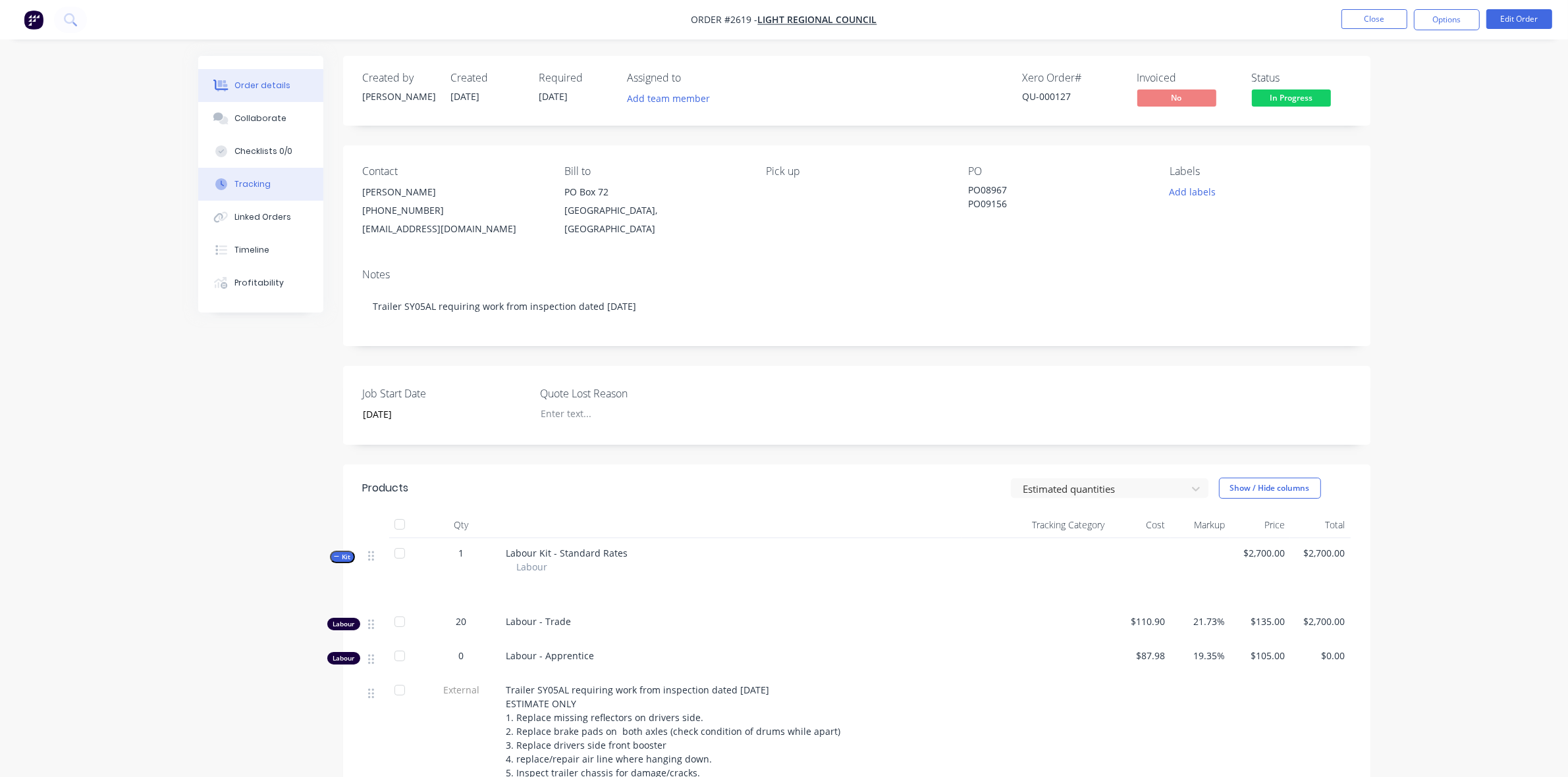
click at [255, 185] on div "Tracking" at bounding box center [252, 184] width 37 height 12
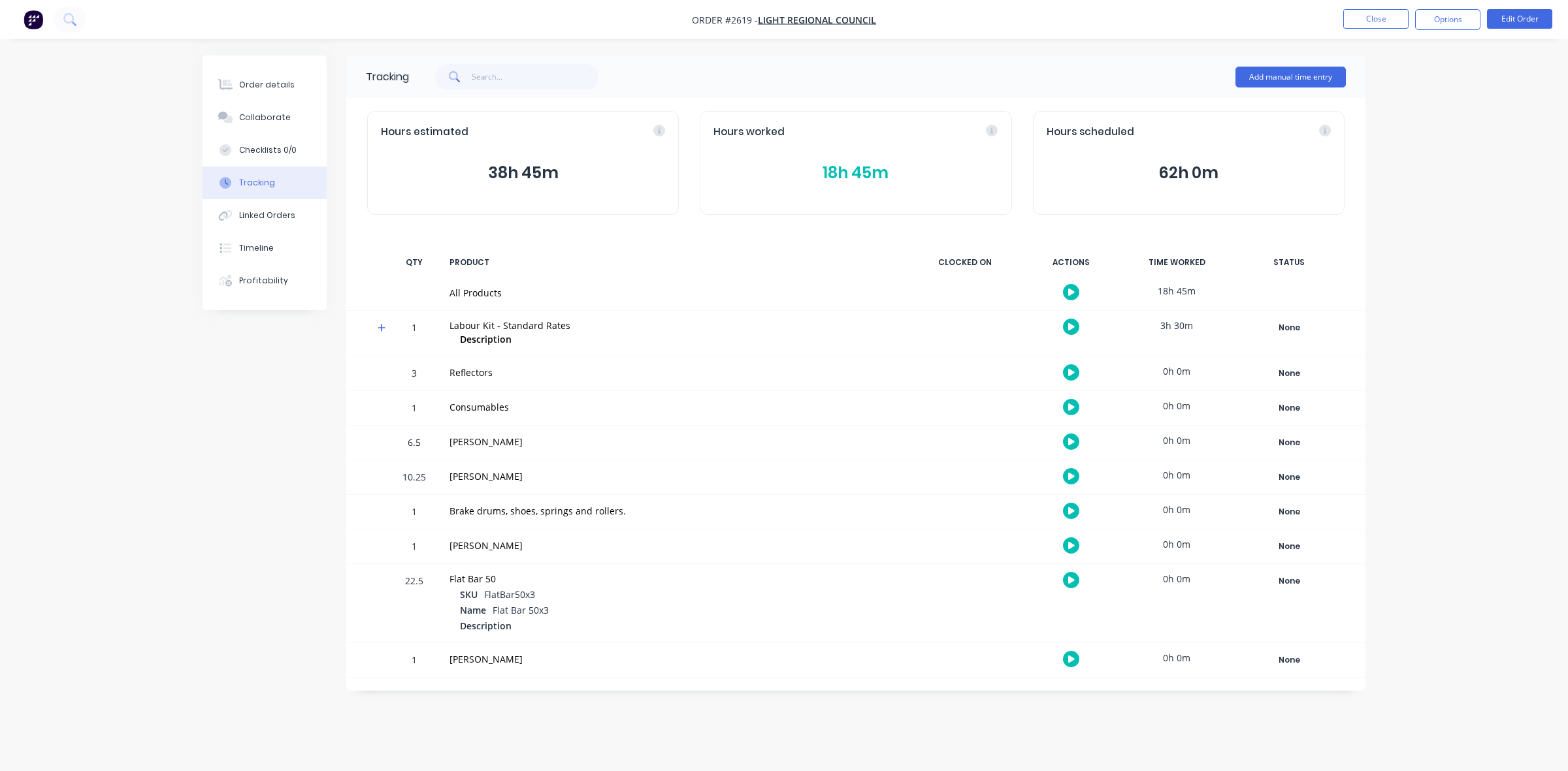
click at [822, 174] on button "18h 45m" at bounding box center [855, 173] width 284 height 25
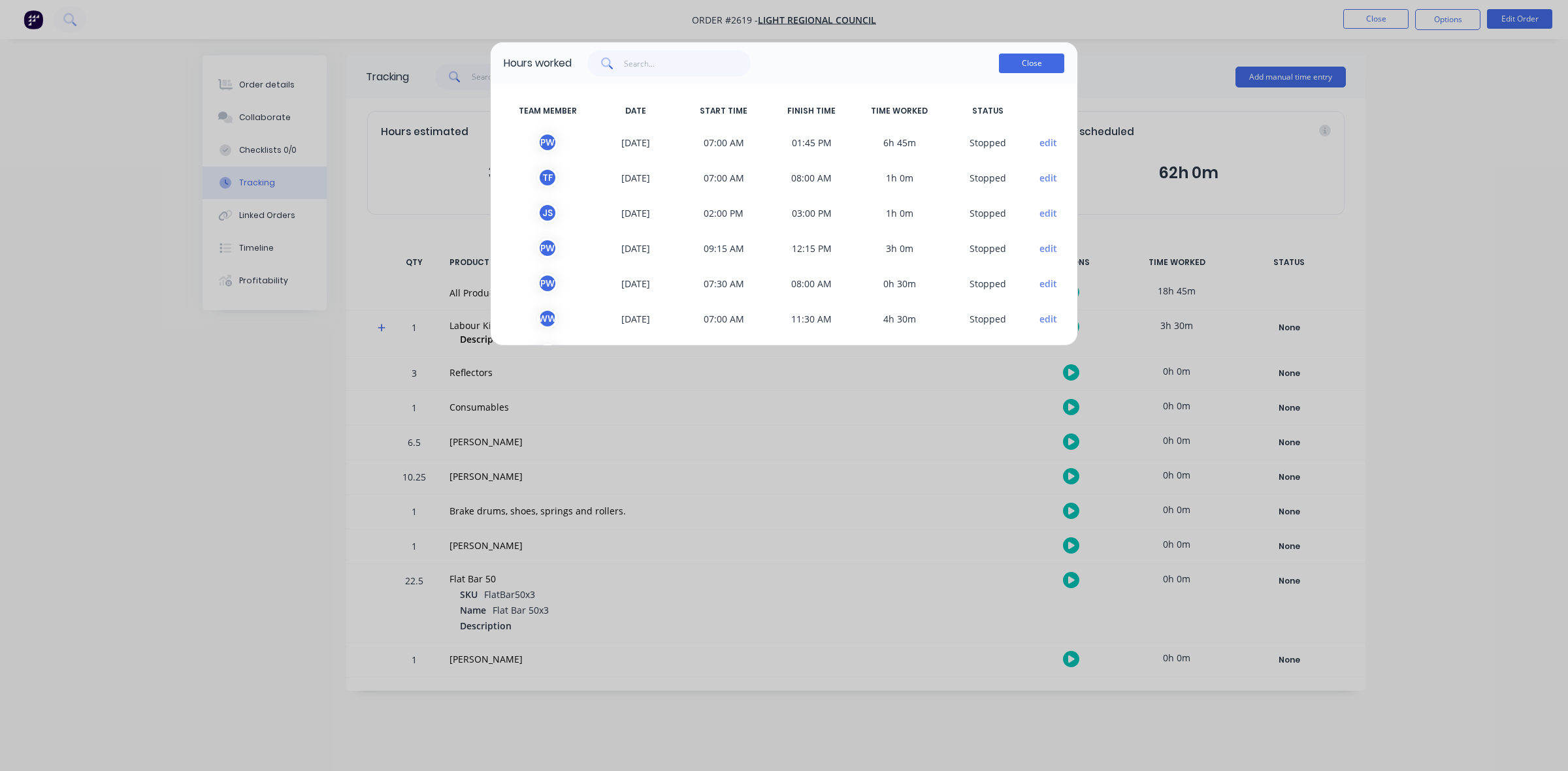
click at [1024, 63] on button "Close" at bounding box center [1032, 63] width 65 height 20
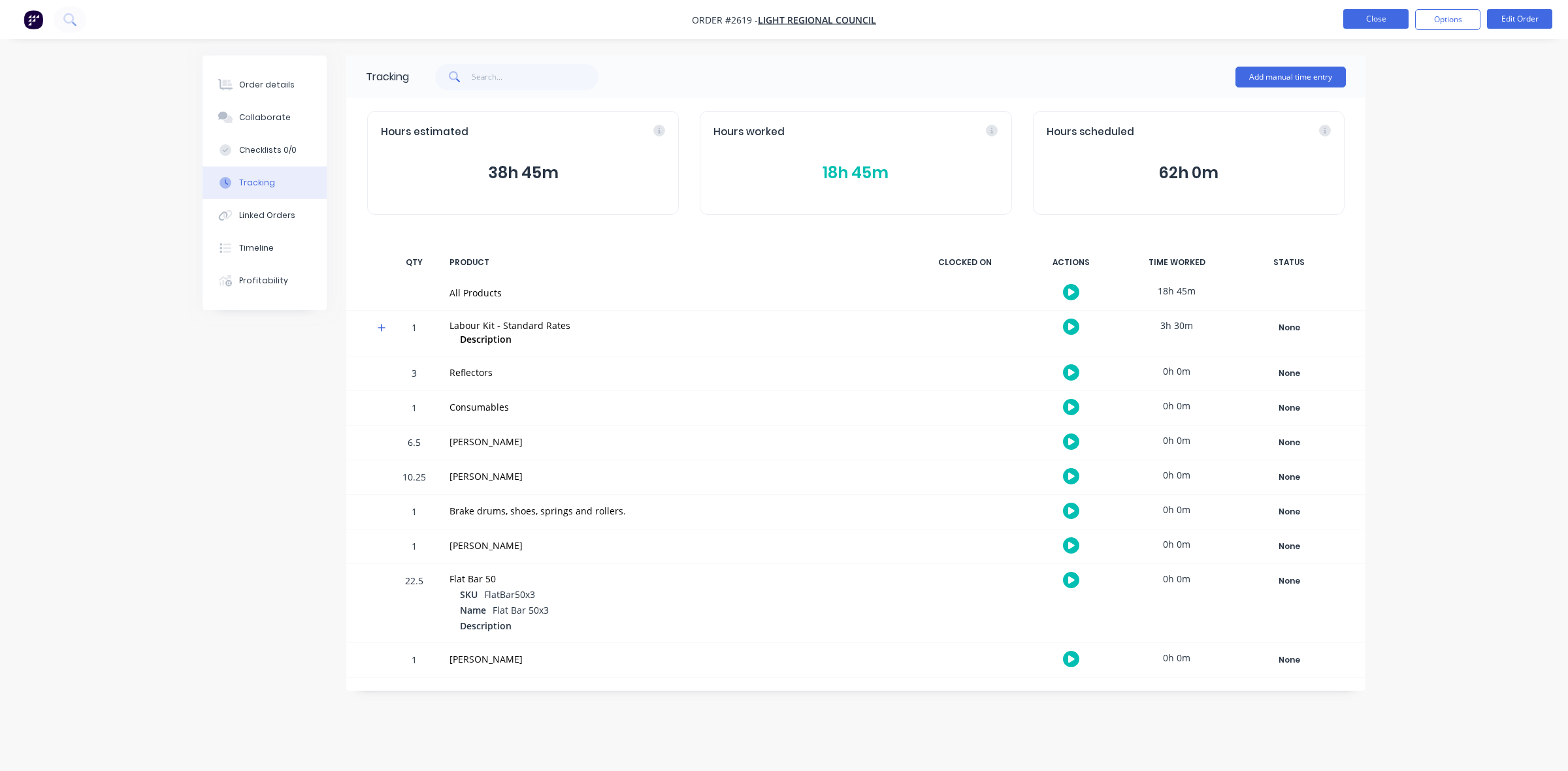
click at [1384, 23] on button "Close" at bounding box center [1376, 19] width 65 height 20
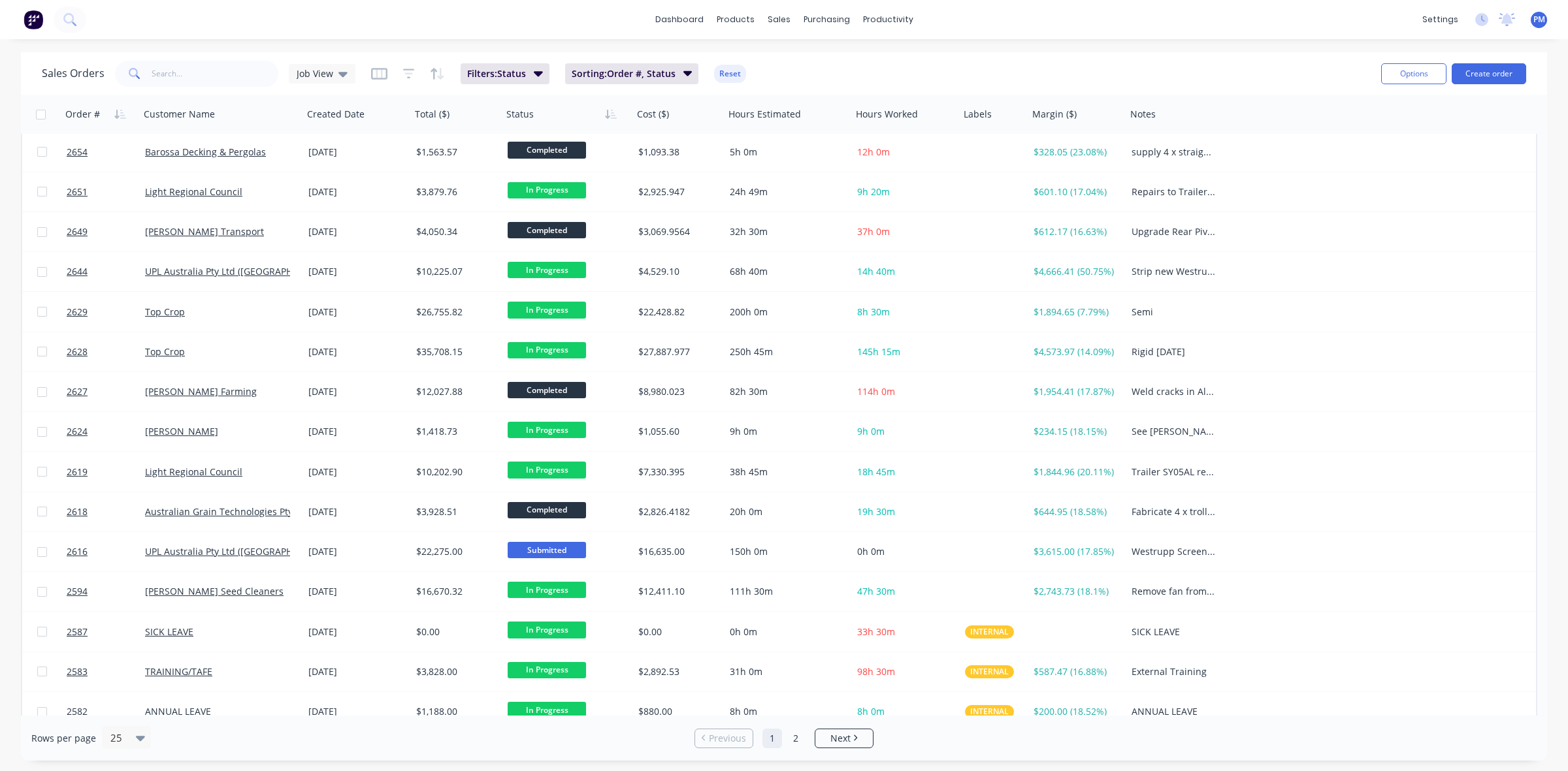
scroll to position [418, 0]
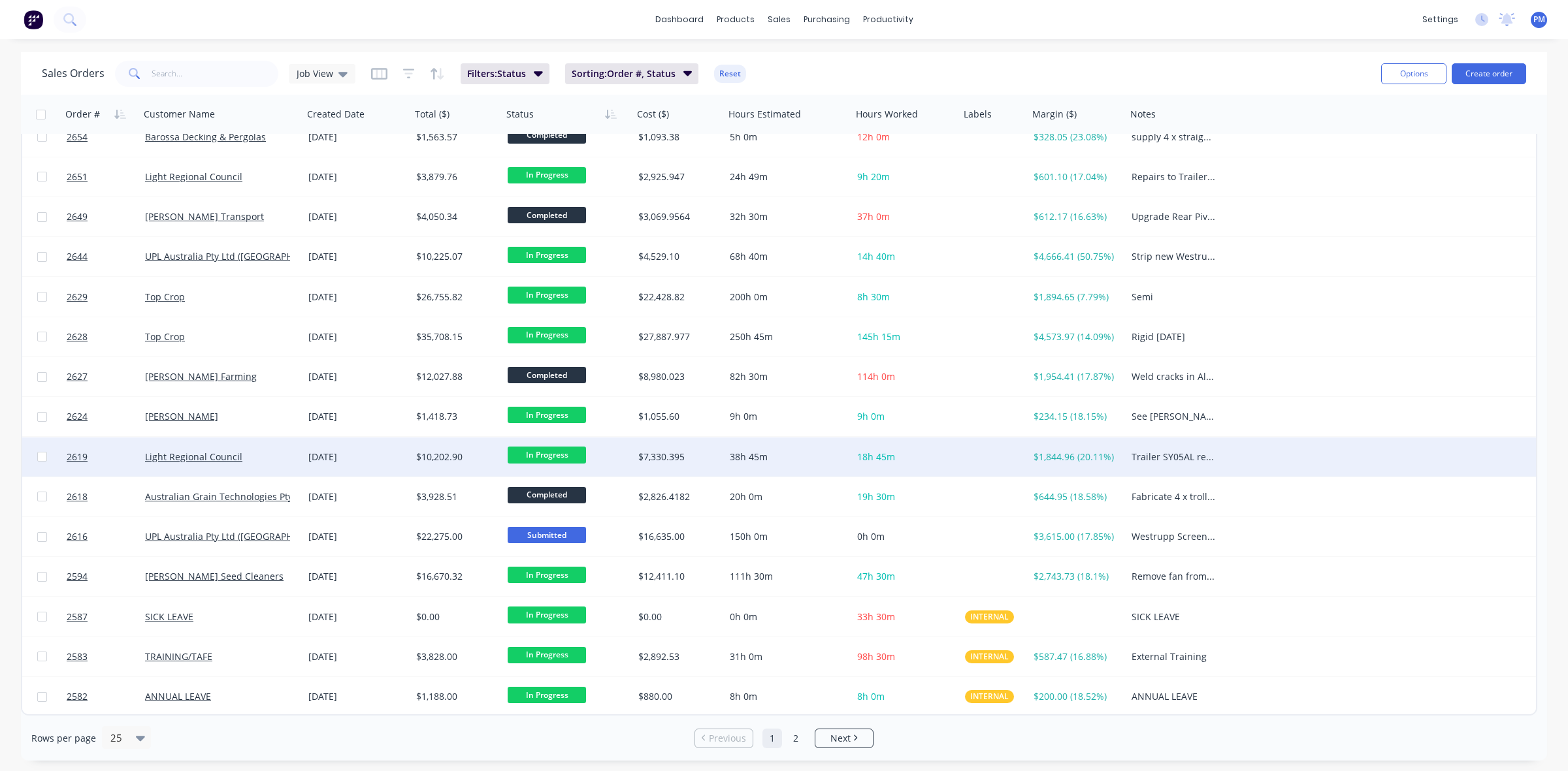
click at [560, 456] on span "In Progress" at bounding box center [547, 455] width 78 height 17
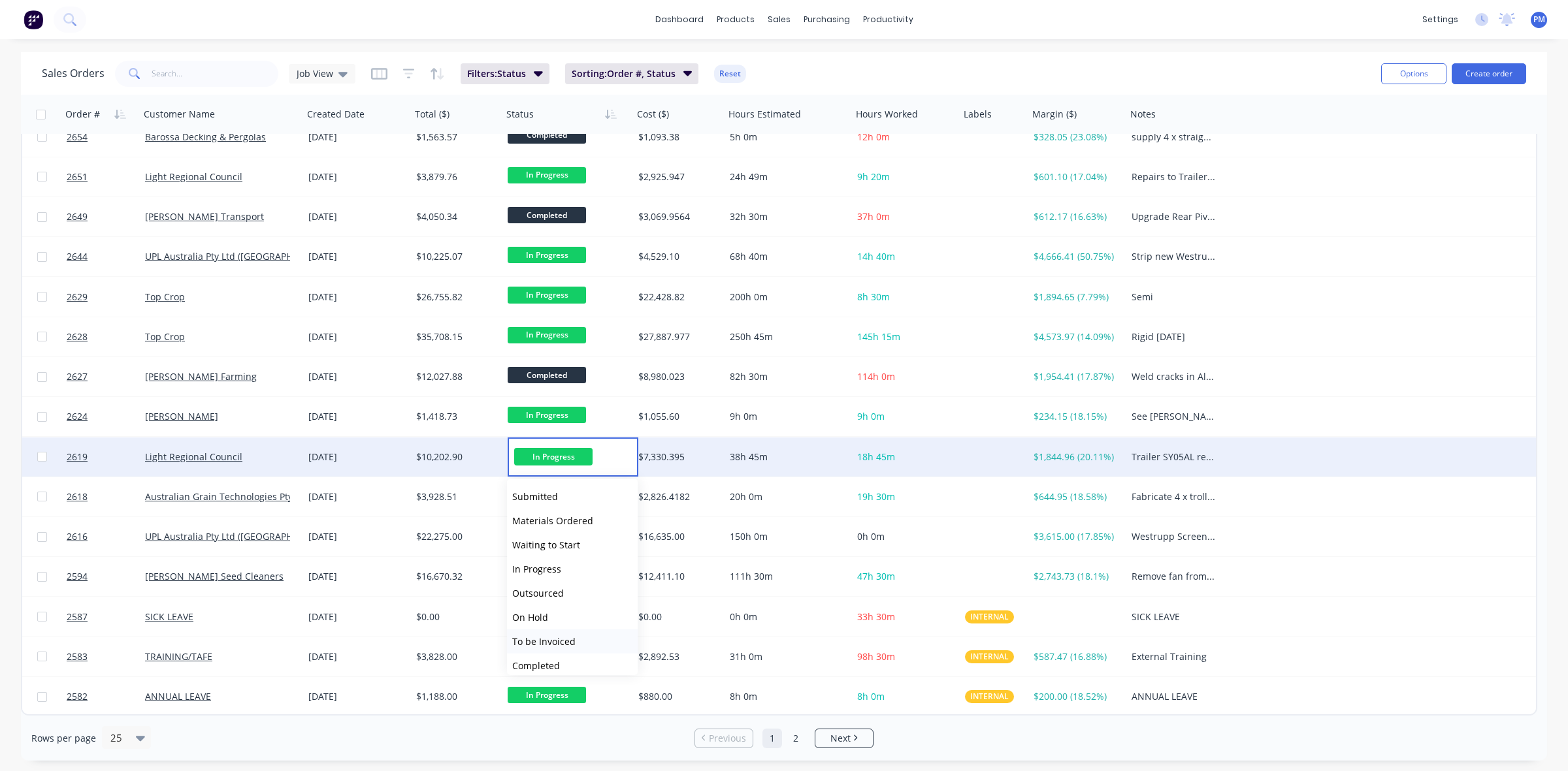
click at [563, 640] on span "To be Invoiced" at bounding box center [543, 641] width 63 height 12
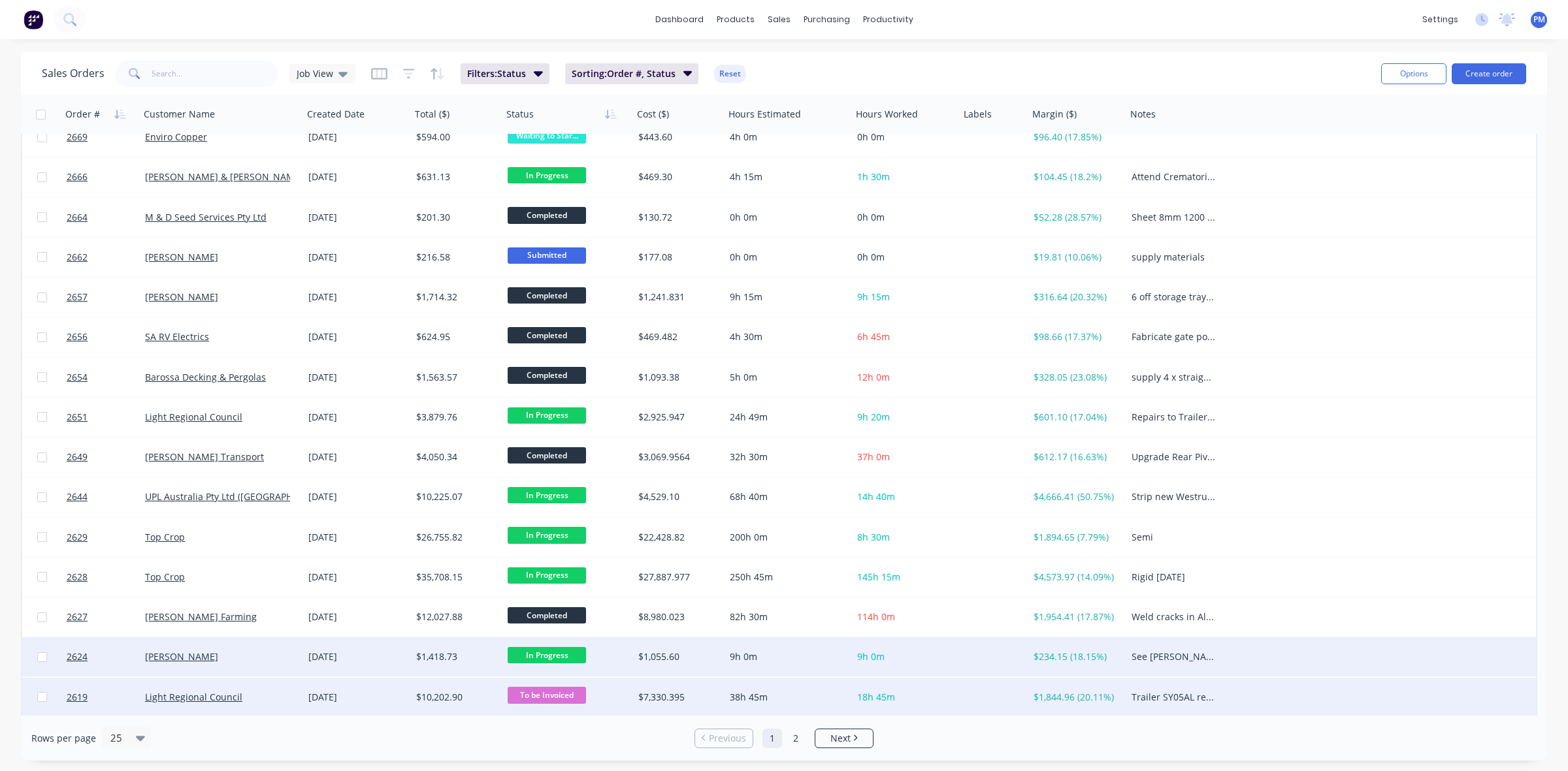
scroll to position [173, 0]
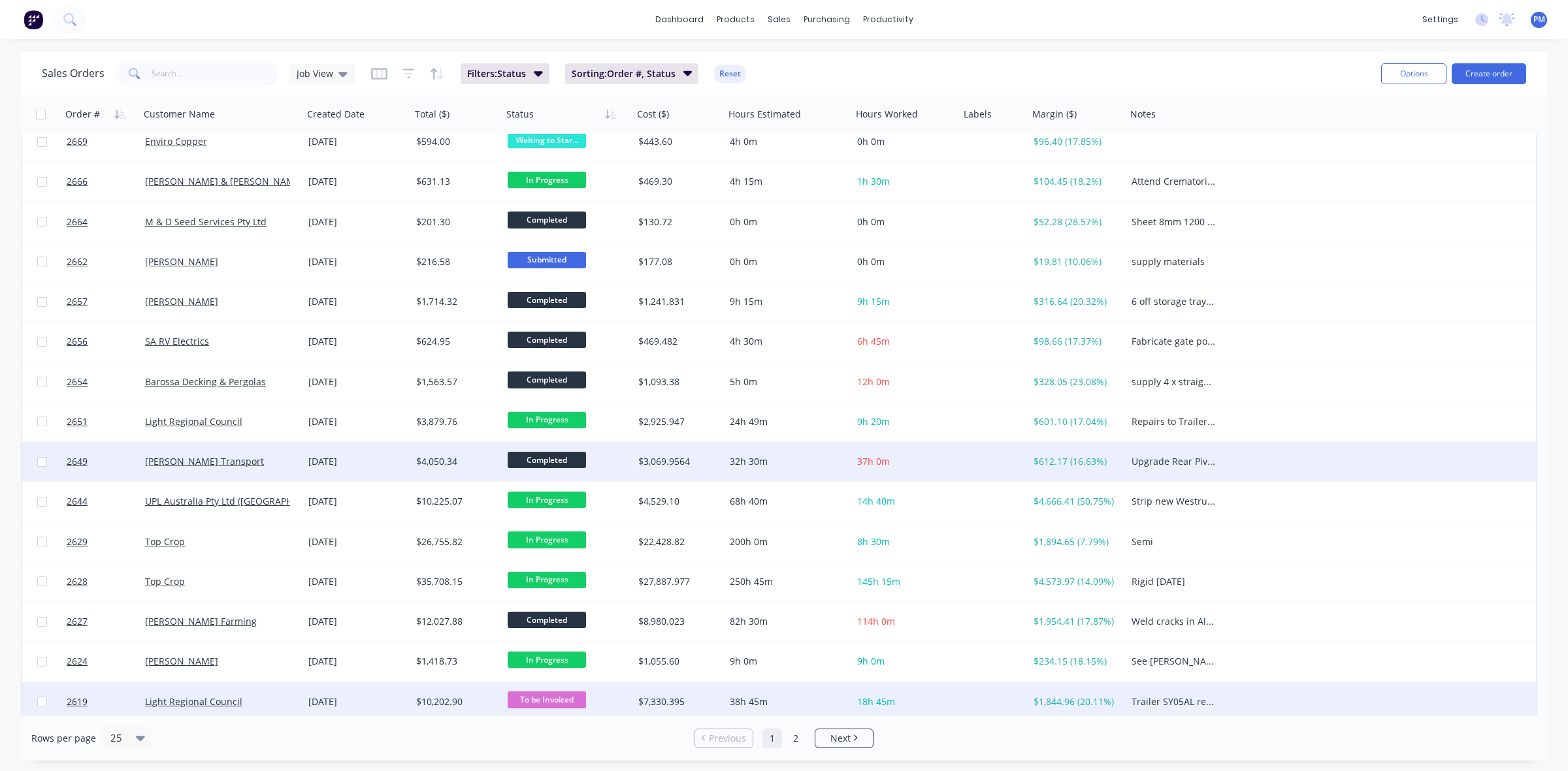
click at [271, 464] on div "[PERSON_NAME] Transport" at bounding box center [218, 461] width 145 height 13
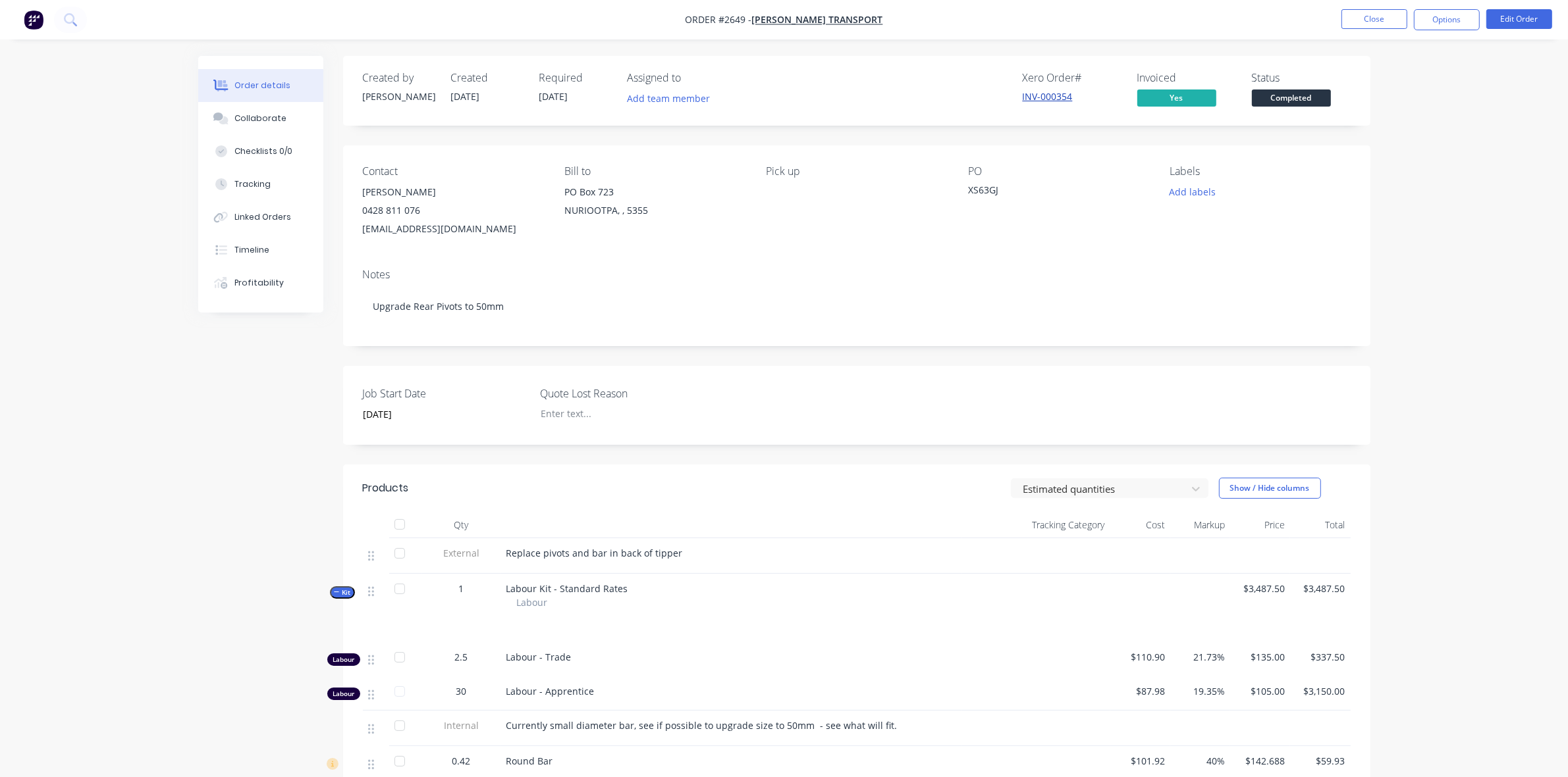
click at [1039, 92] on link "INV-000354" at bounding box center [1047, 96] width 50 height 12
click at [1380, 23] on button "Close" at bounding box center [1374, 19] width 66 height 20
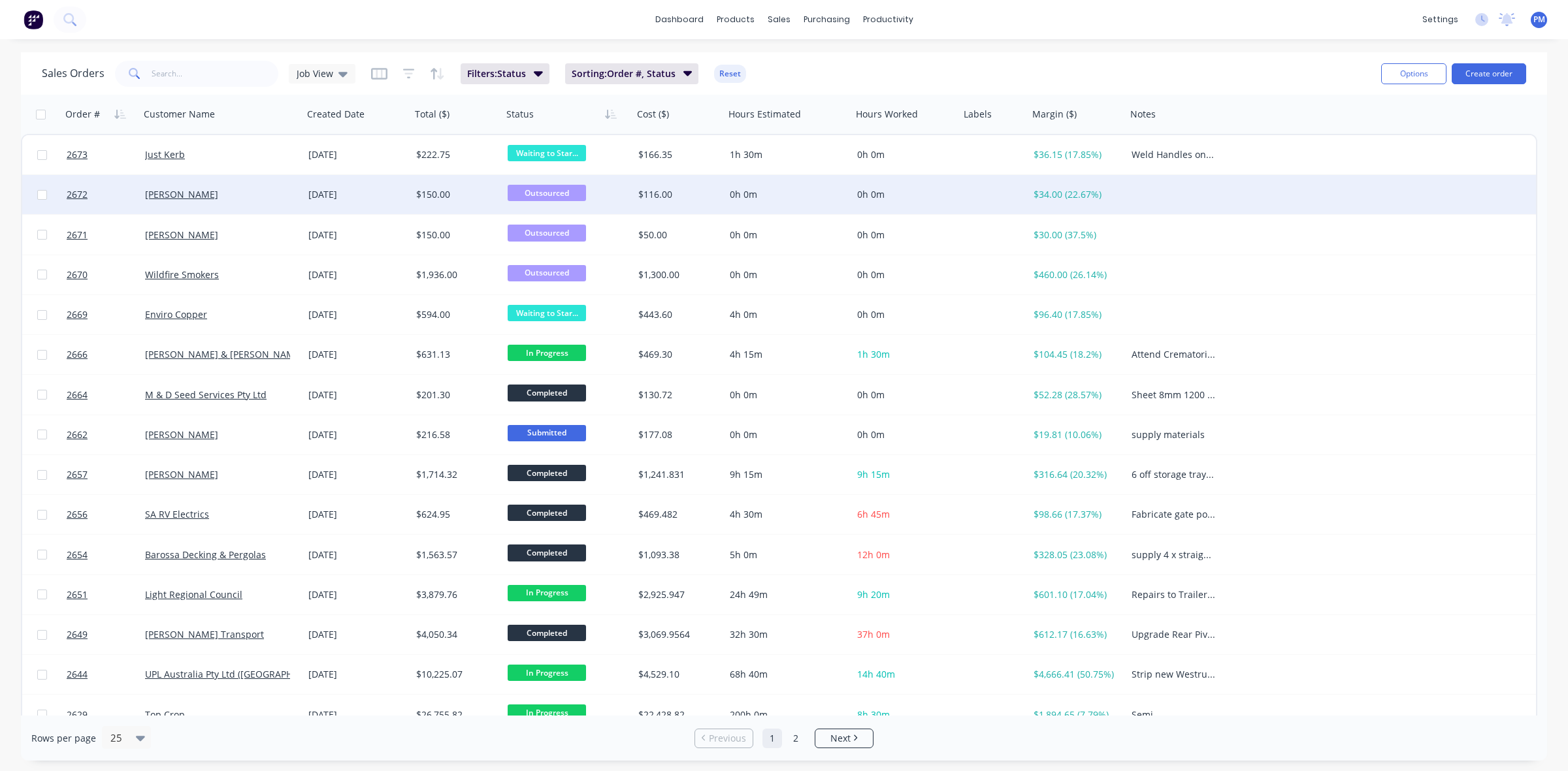
click at [256, 200] on div "Mitchell Mavrinac" at bounding box center [221, 194] width 164 height 39
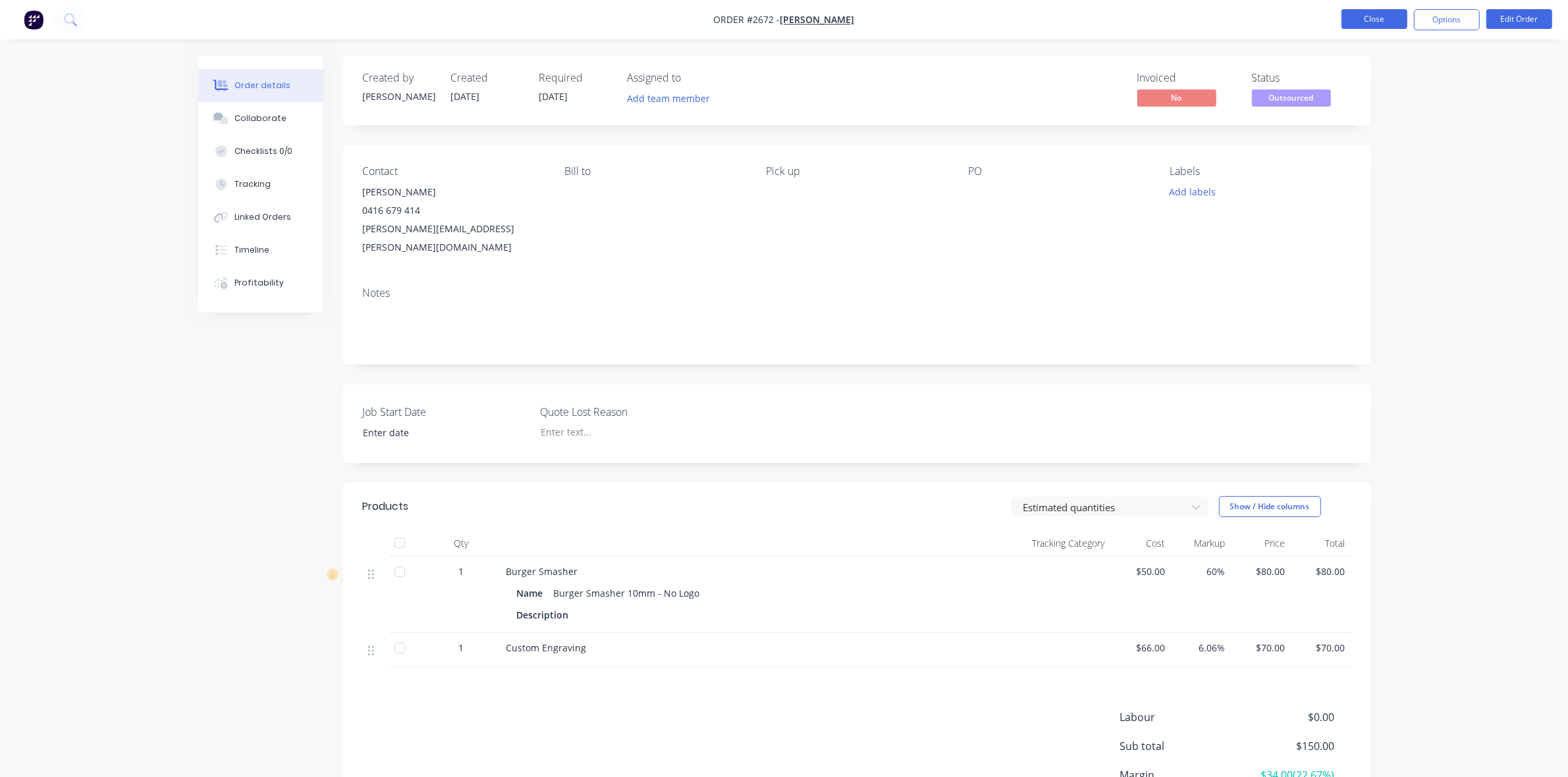
click at [1357, 14] on button "Close" at bounding box center [1374, 19] width 66 height 20
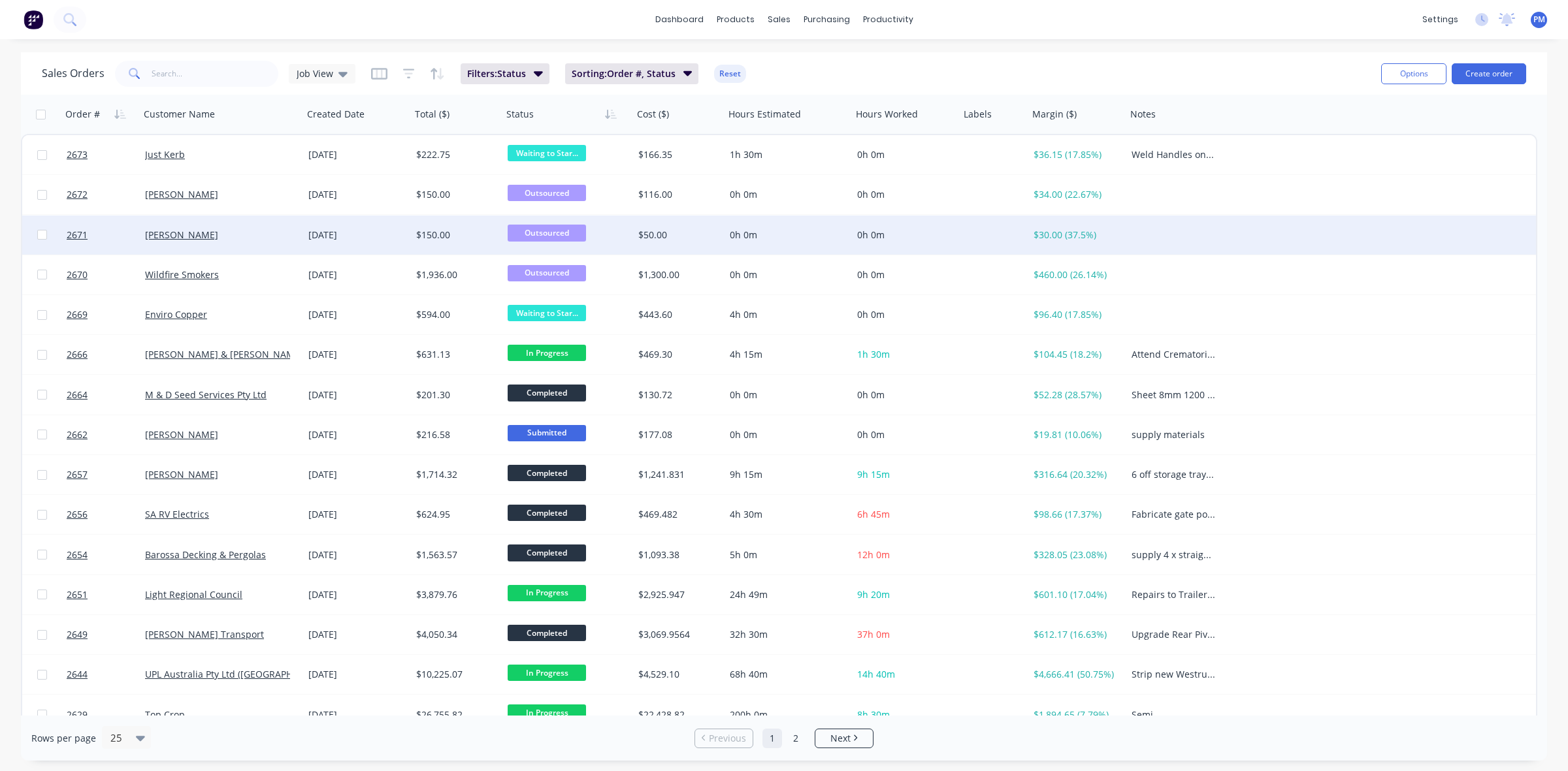
click at [271, 242] on div "Josh Swigart" at bounding box center [221, 235] width 164 height 39
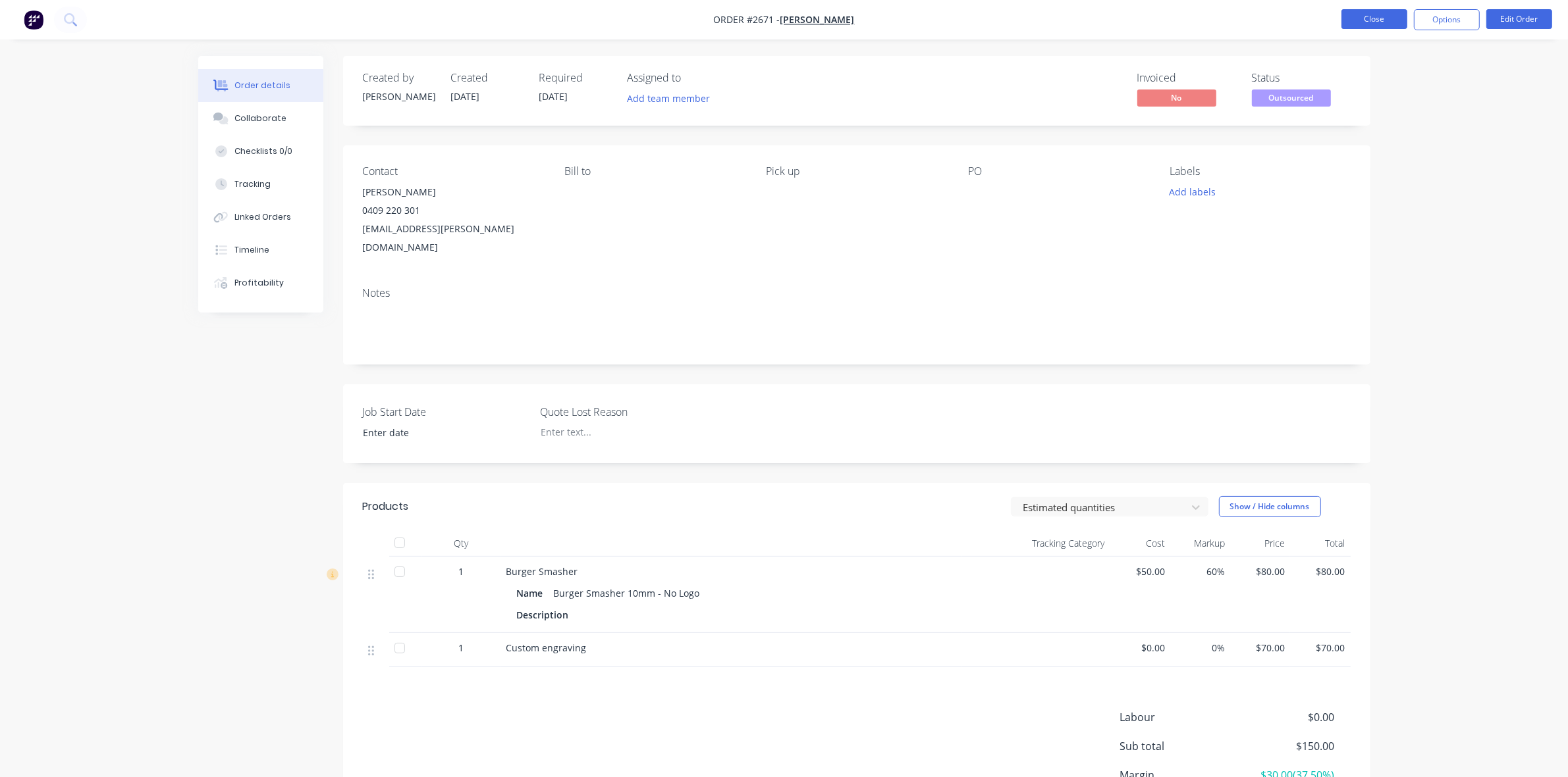
click at [1370, 19] on button "Close" at bounding box center [1374, 19] width 66 height 20
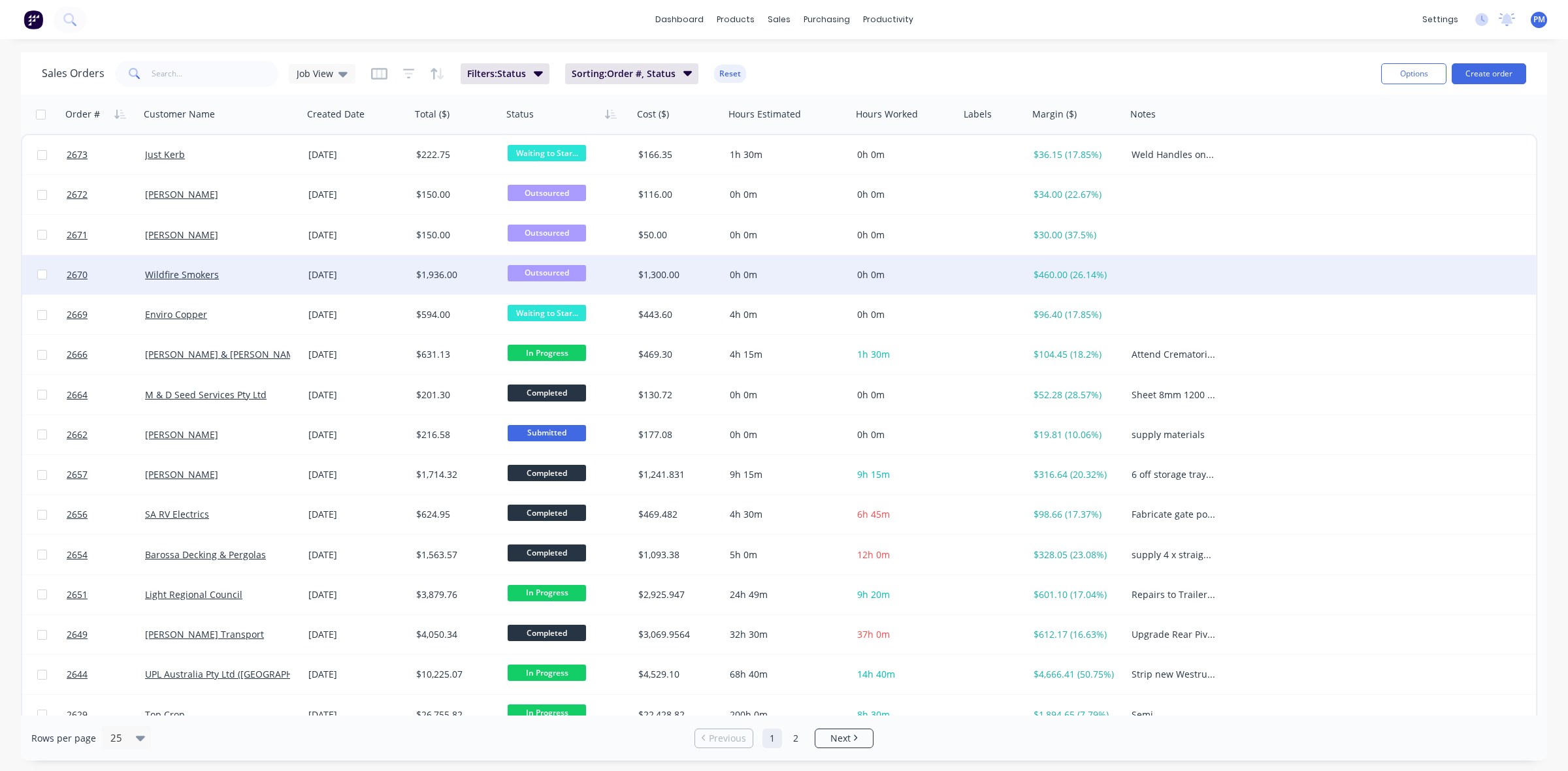
click at [271, 278] on div "Wildfire Smokers" at bounding box center [218, 275] width 145 height 13
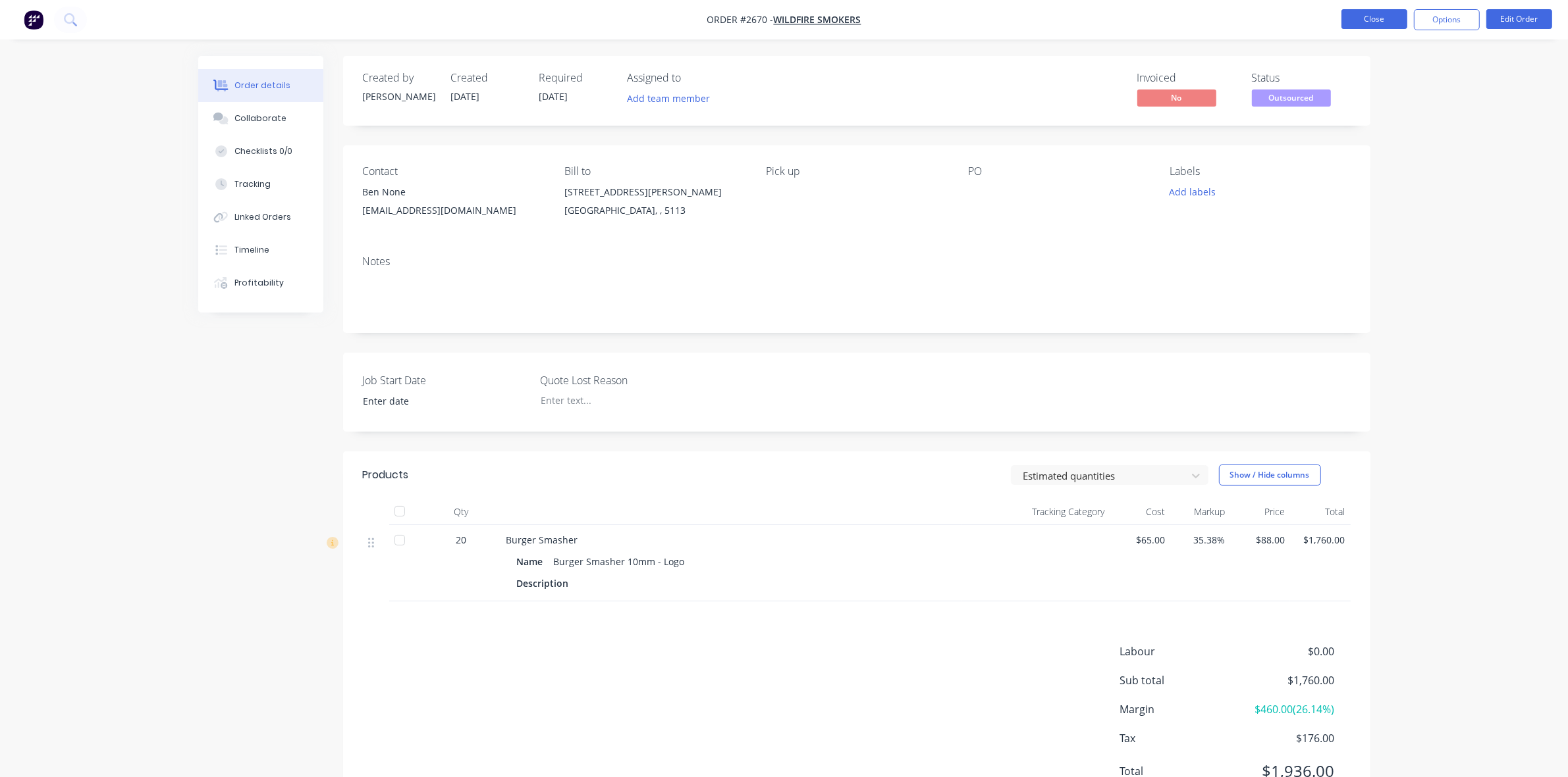
click at [1358, 15] on button "Close" at bounding box center [1374, 19] width 66 height 20
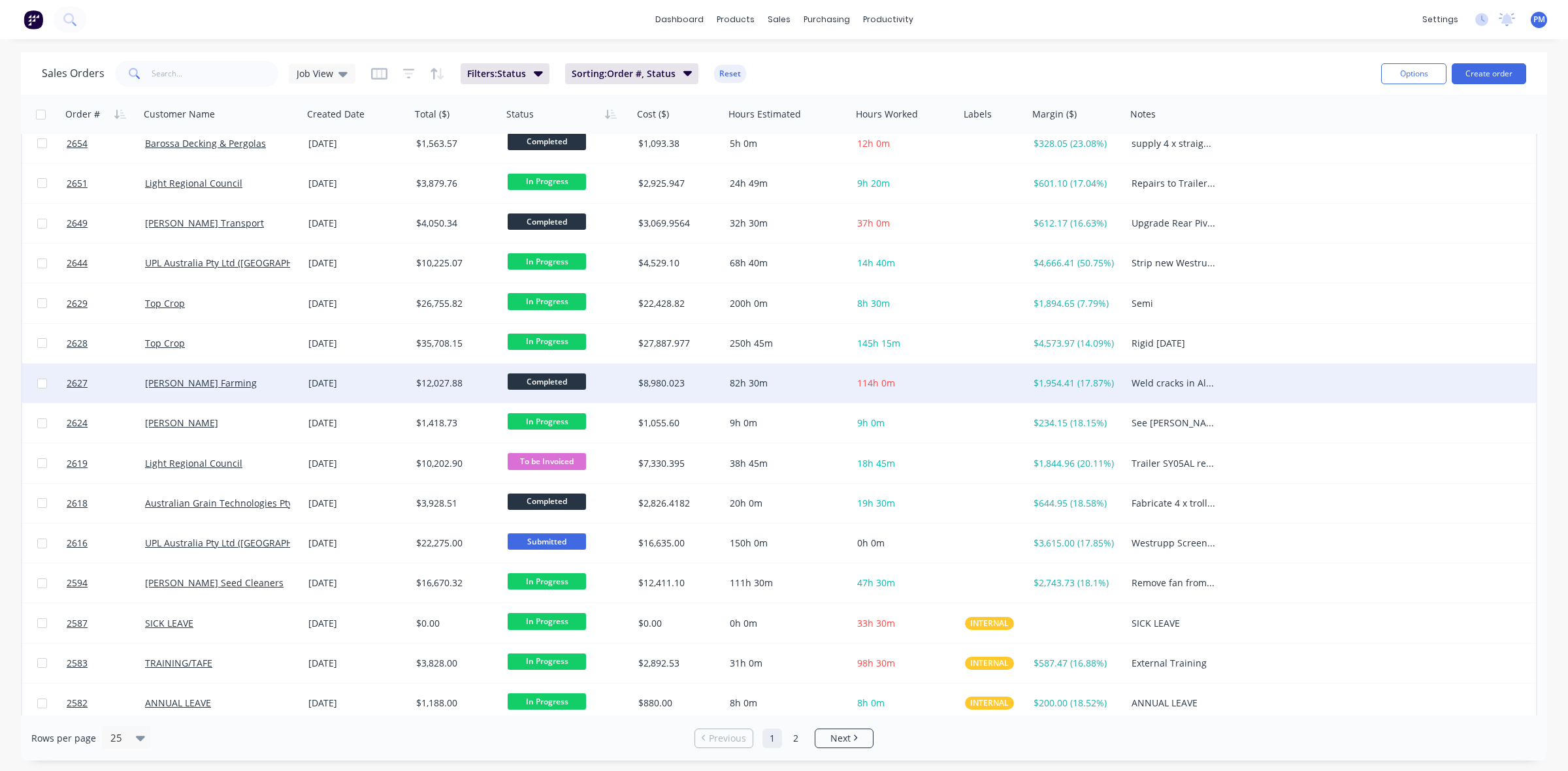
scroll to position [418, 0]
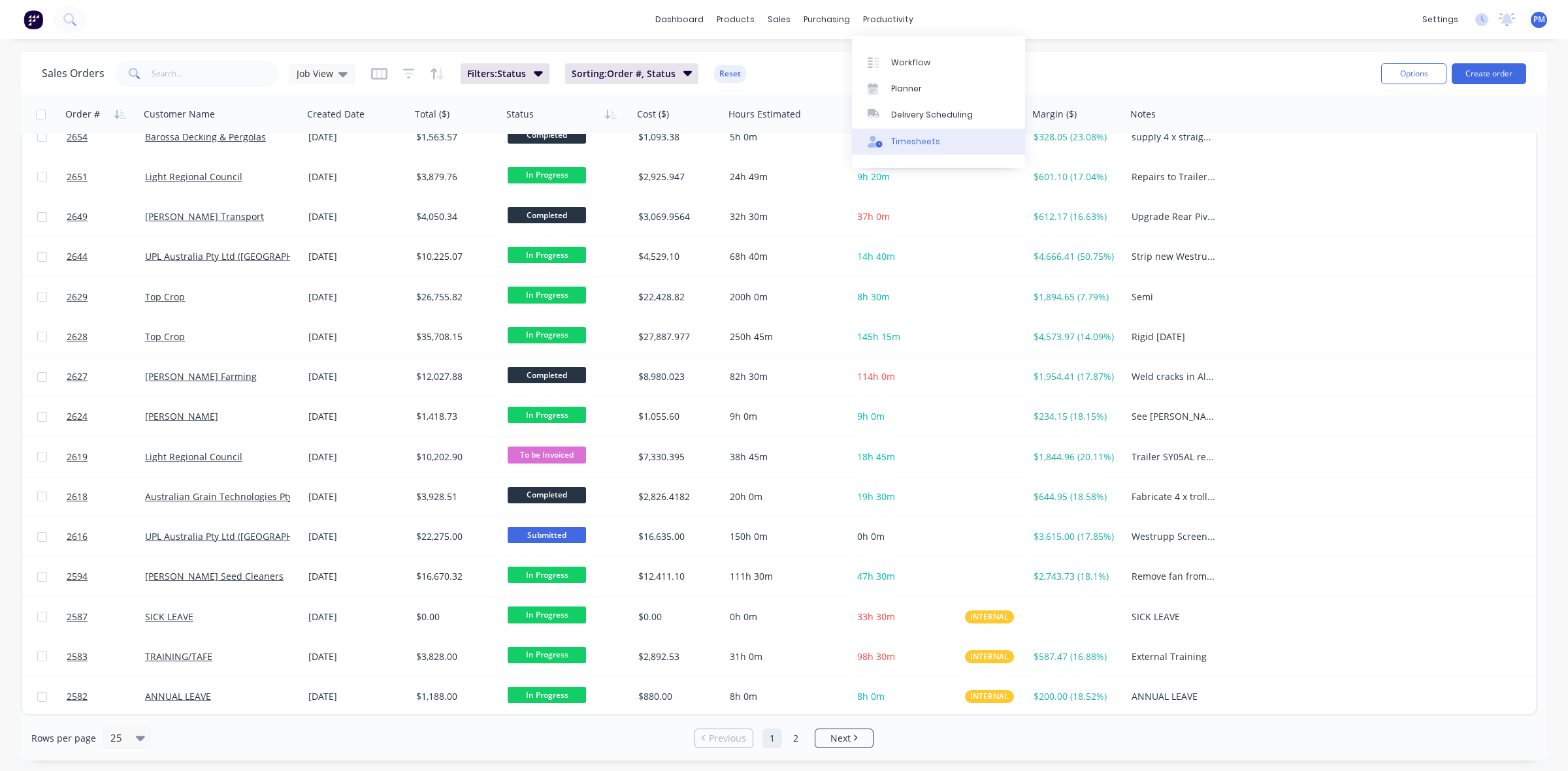
click at [906, 140] on div "Timesheets" at bounding box center [916, 141] width 49 height 12
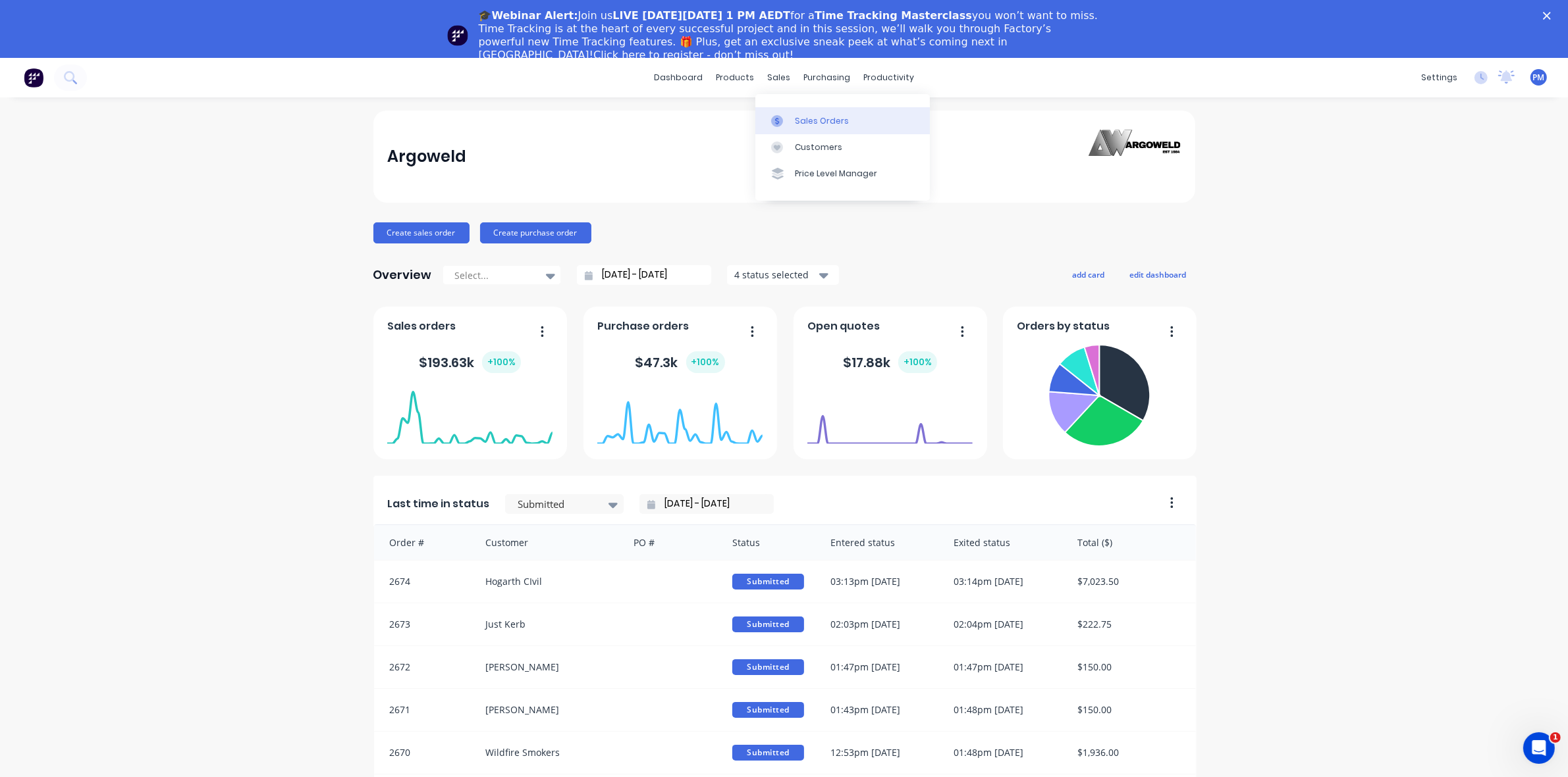
click at [804, 120] on div "Sales Orders" at bounding box center [822, 121] width 54 height 12
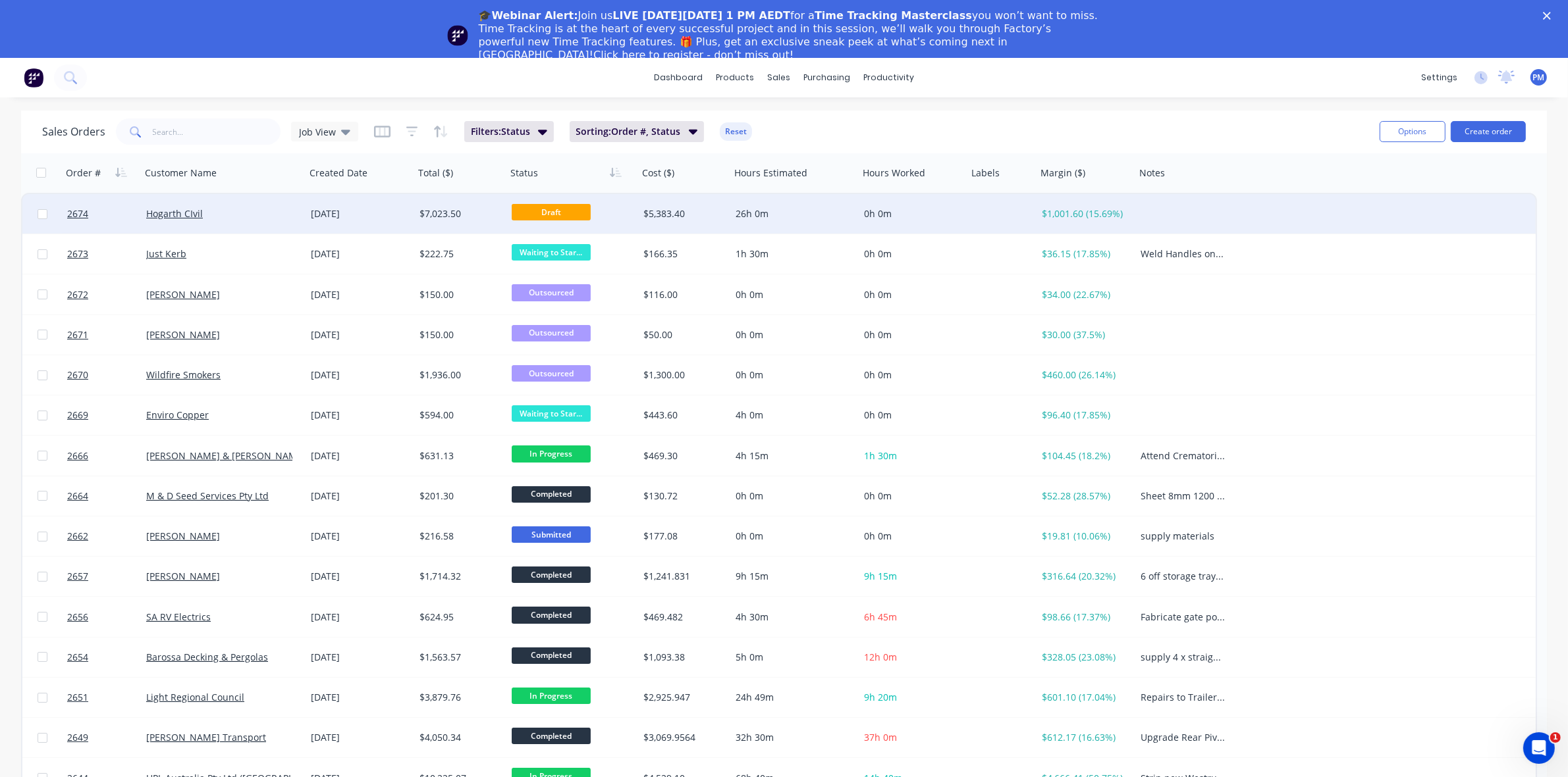
click at [254, 216] on div "Hogarth CIvil" at bounding box center [219, 214] width 146 height 13
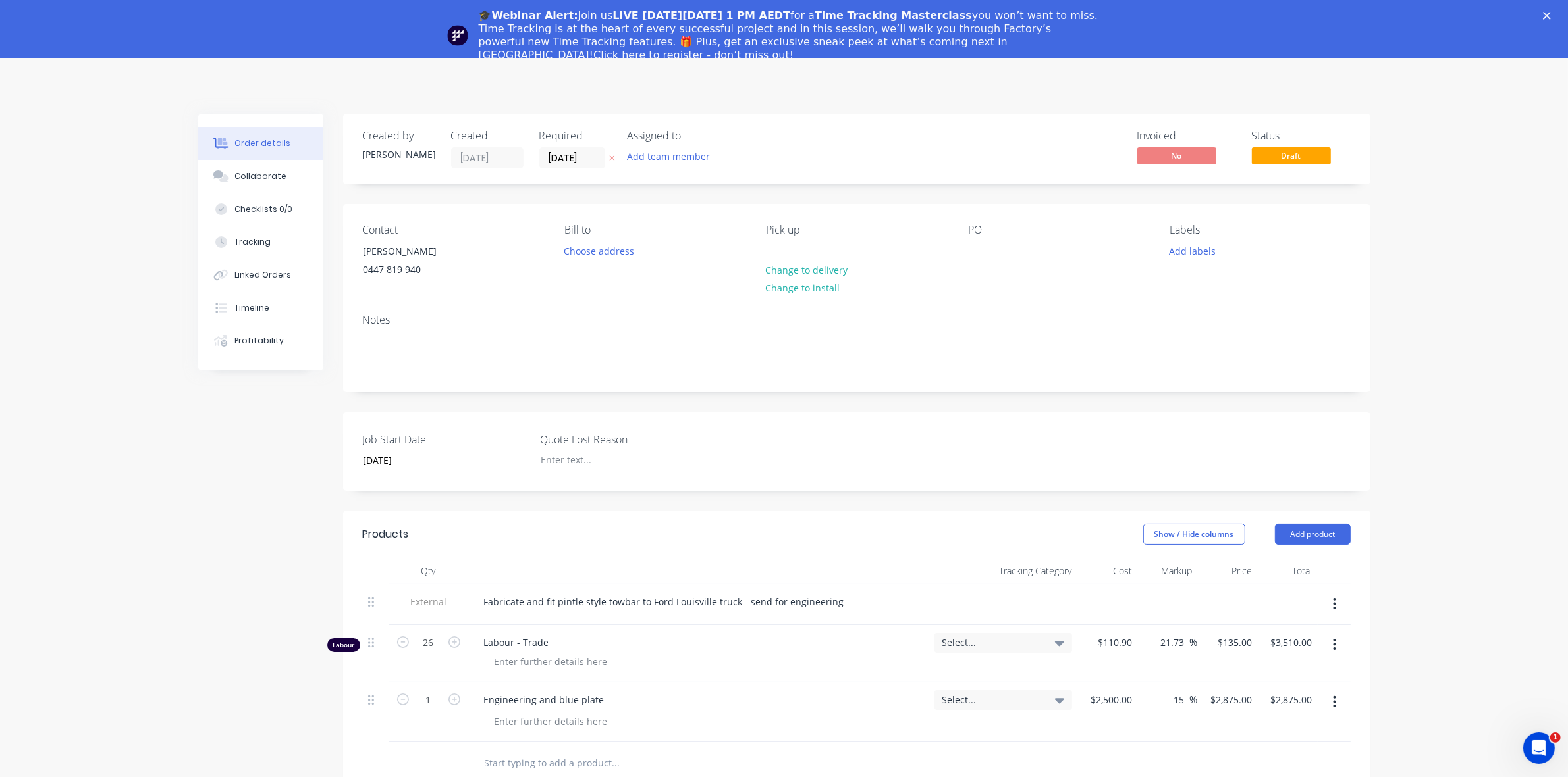
click at [1551, 13] on icon "Close" at bounding box center [1546, 16] width 8 height 7
